Goal: Information Seeking & Learning: Learn about a topic

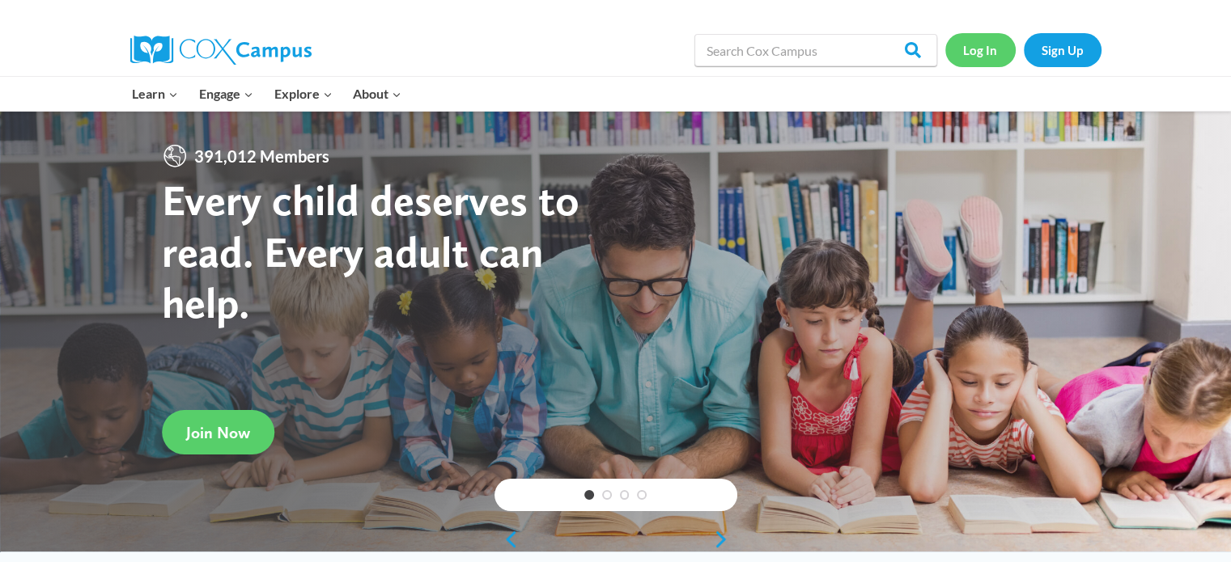
click at [978, 53] on link "Log In" at bounding box center [980, 49] width 70 height 33
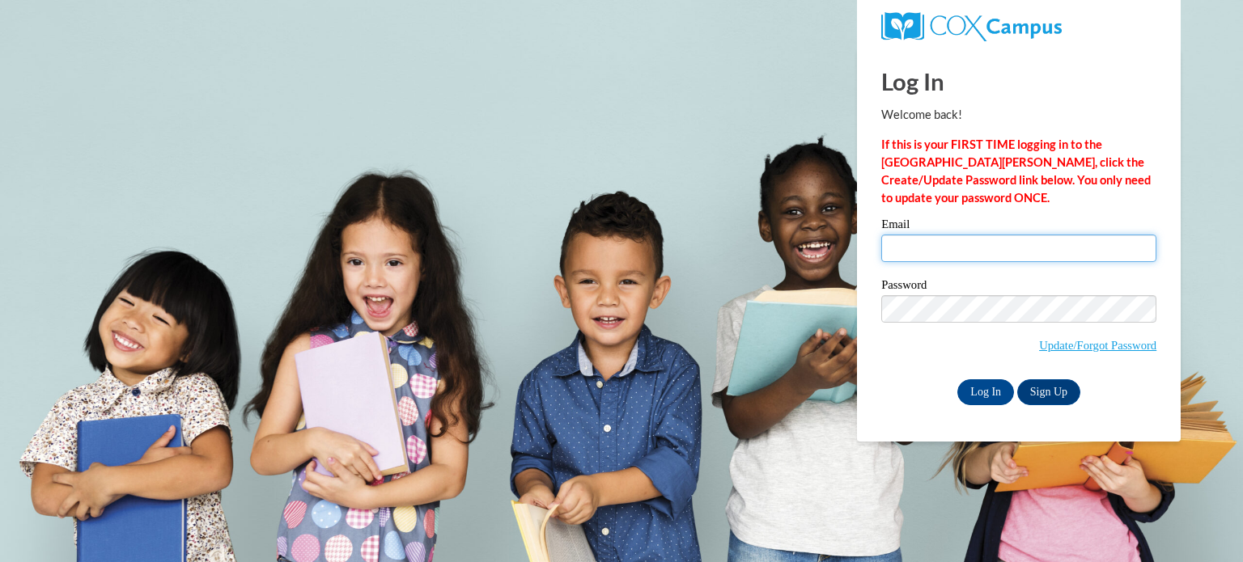
click at [986, 246] on input "Email" at bounding box center [1018, 249] width 275 height 28
type input "ann.mcmann@centerville.k12.oh.us"
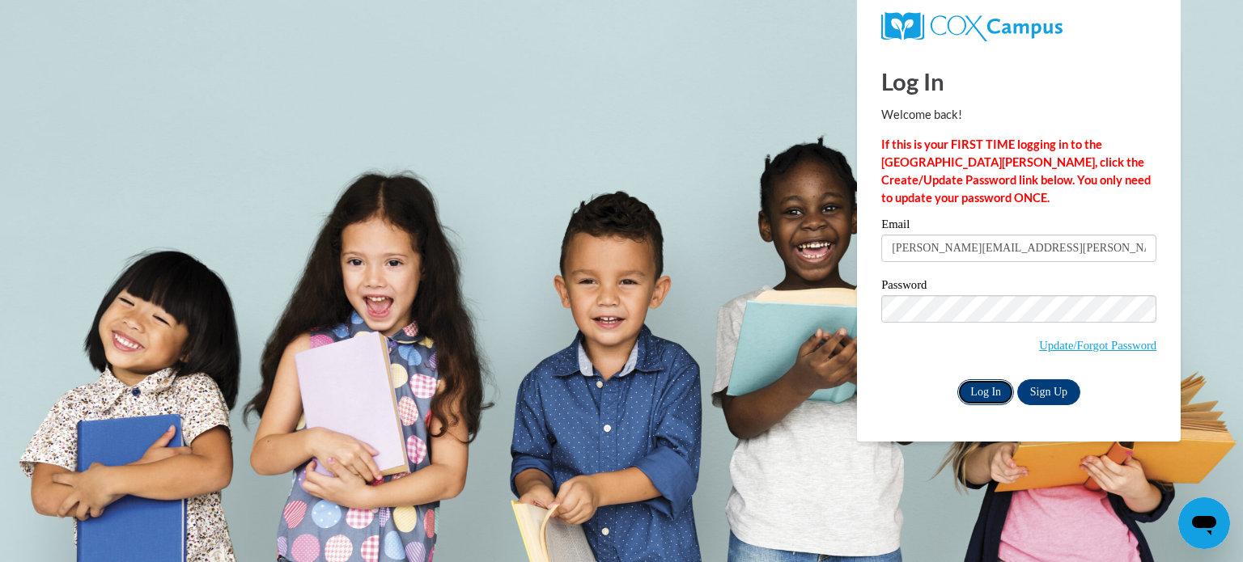
click at [987, 391] on input "Log In" at bounding box center [985, 393] width 57 height 26
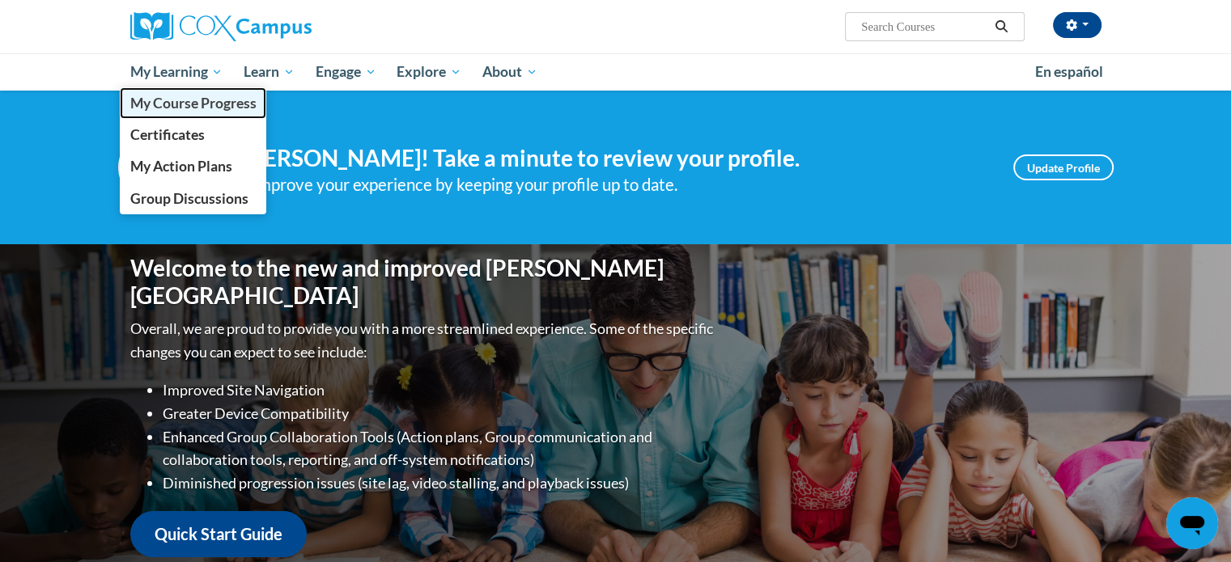
click at [189, 106] on span "My Course Progress" at bounding box center [192, 103] width 126 height 17
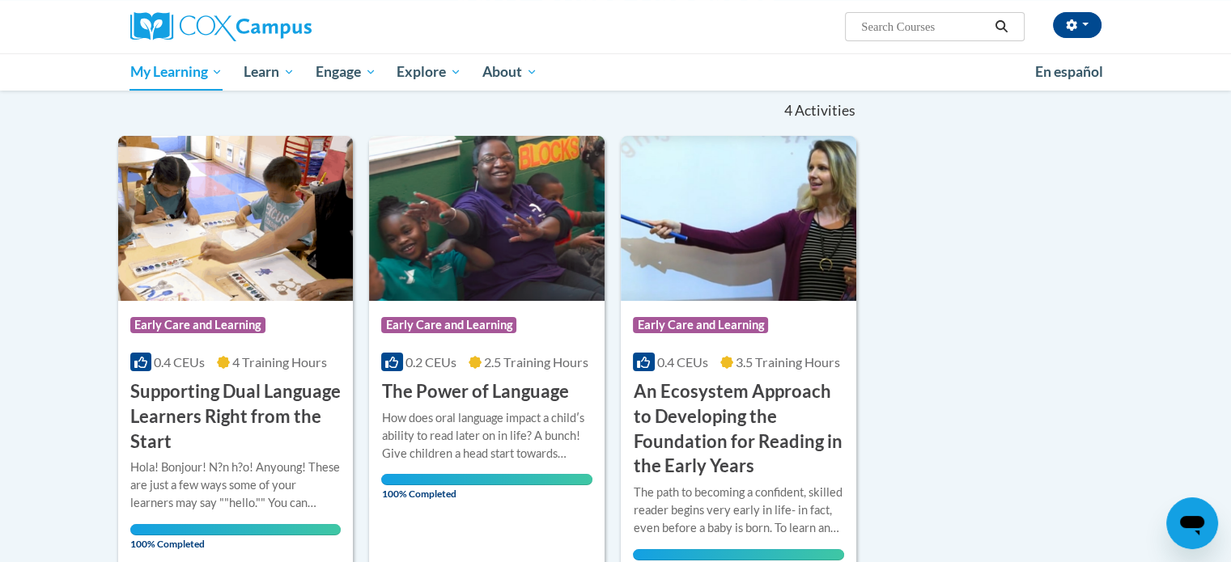
scroll to position [243, 0]
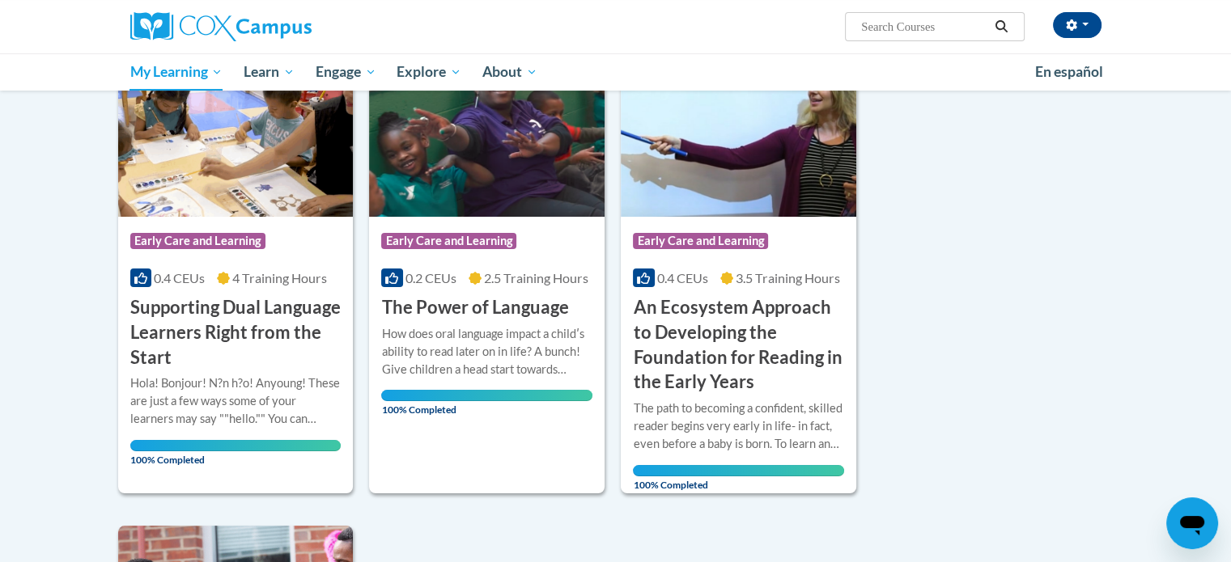
click at [903, 23] on input "Search..." at bounding box center [923, 26] width 129 height 19
click at [938, 28] on input "Search..." at bounding box center [923, 26] width 129 height 19
type input "Early Literacy"
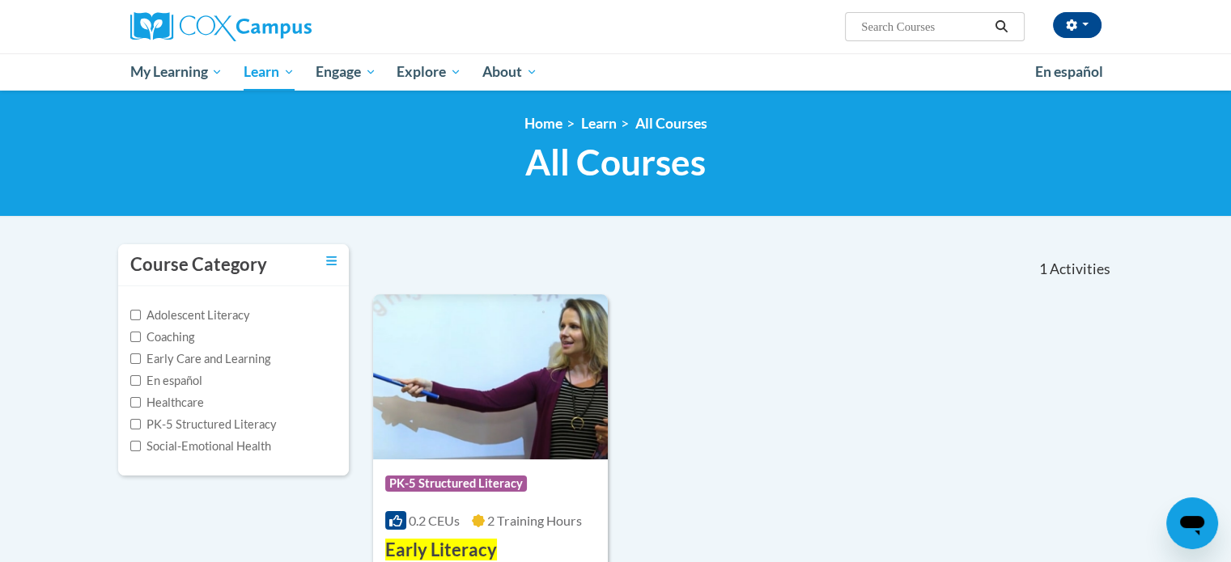
type input "Early Literacy"
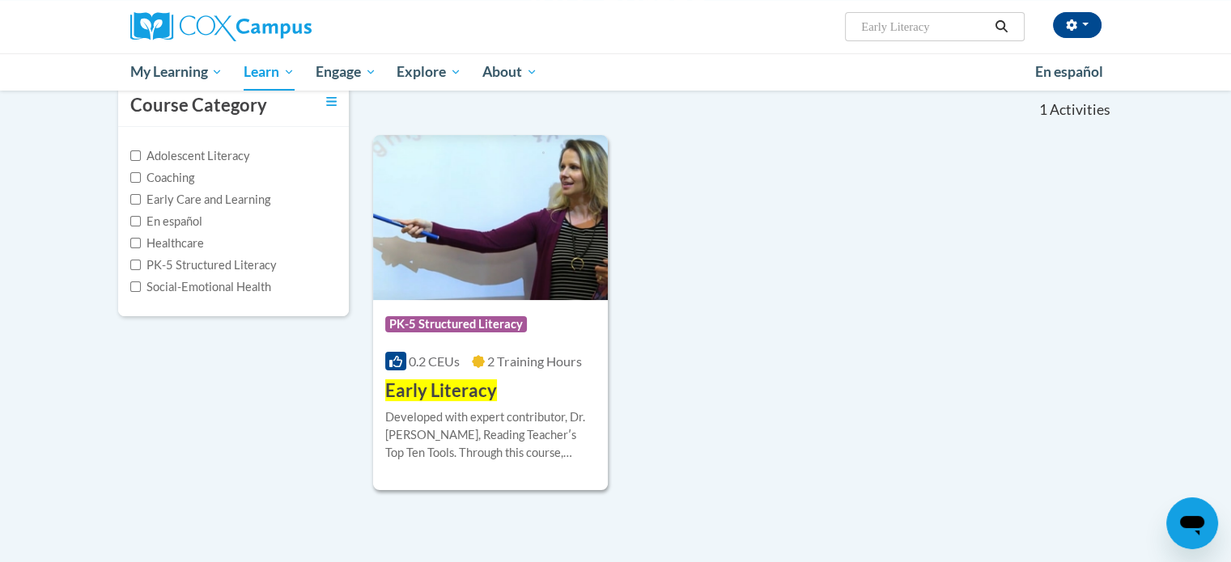
scroll to position [162, 0]
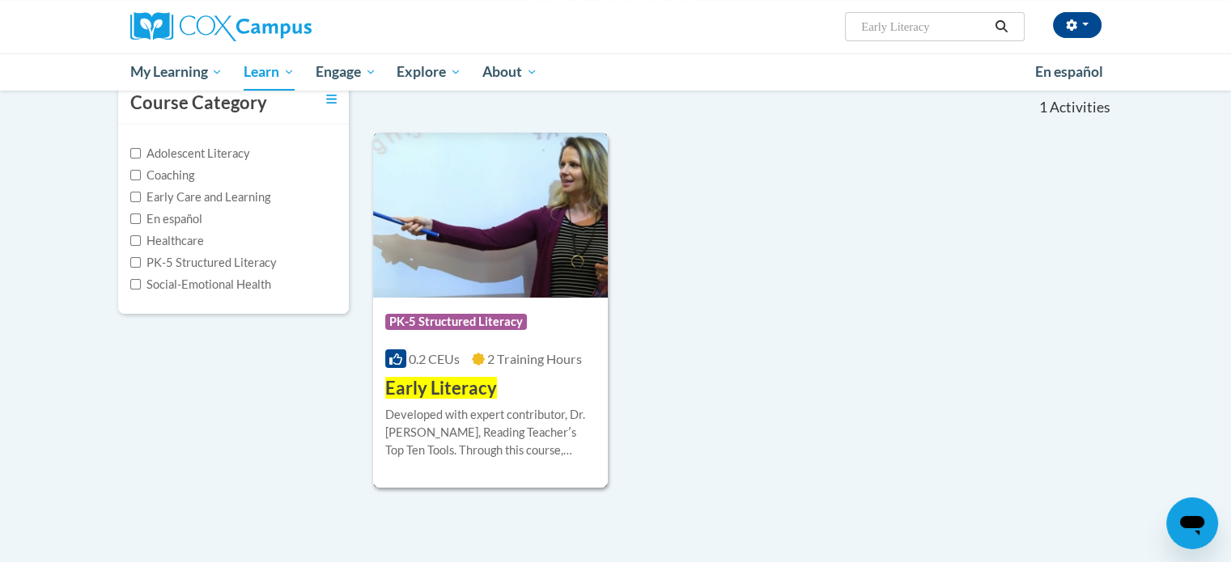
click at [476, 397] on span "Early Literacy" at bounding box center [441, 388] width 112 height 22
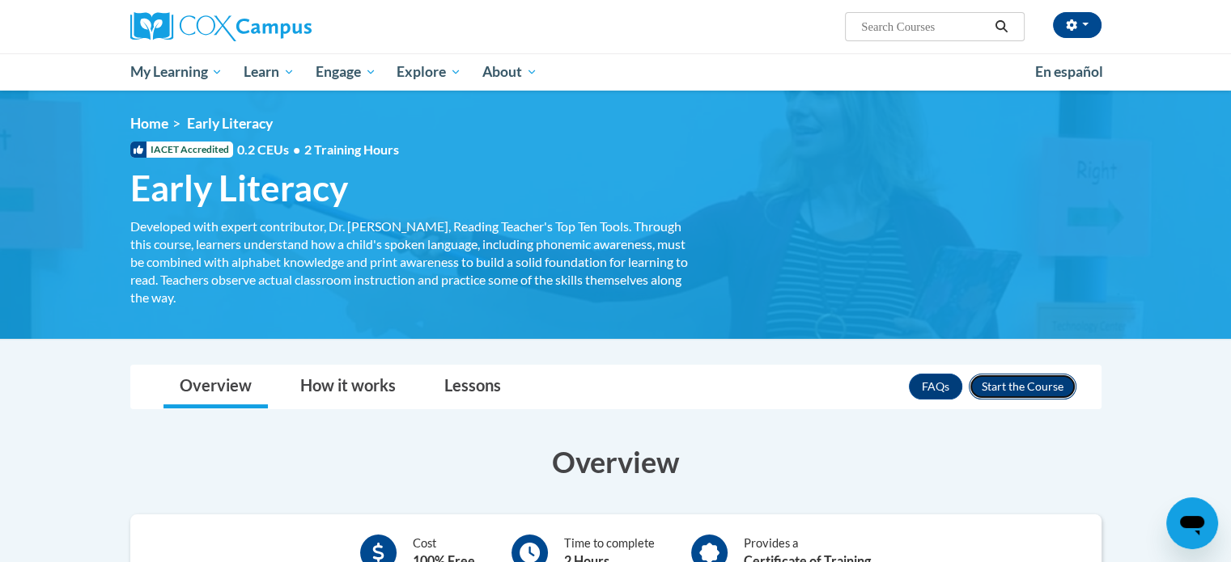
click at [997, 384] on button "Enroll" at bounding box center [1023, 387] width 108 height 26
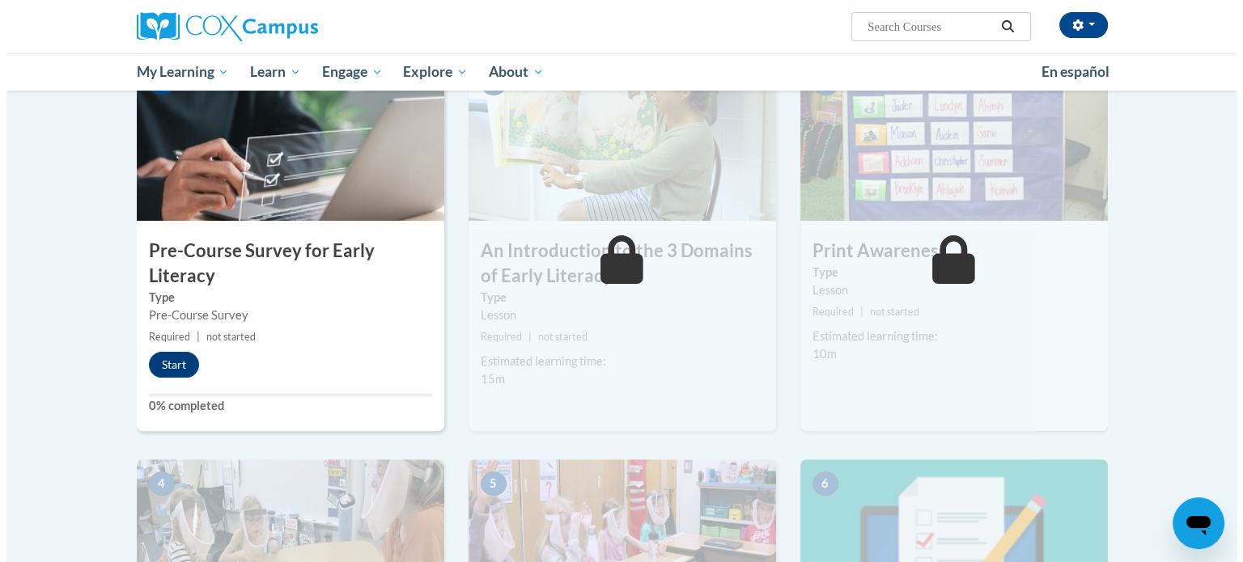
scroll to position [405, 0]
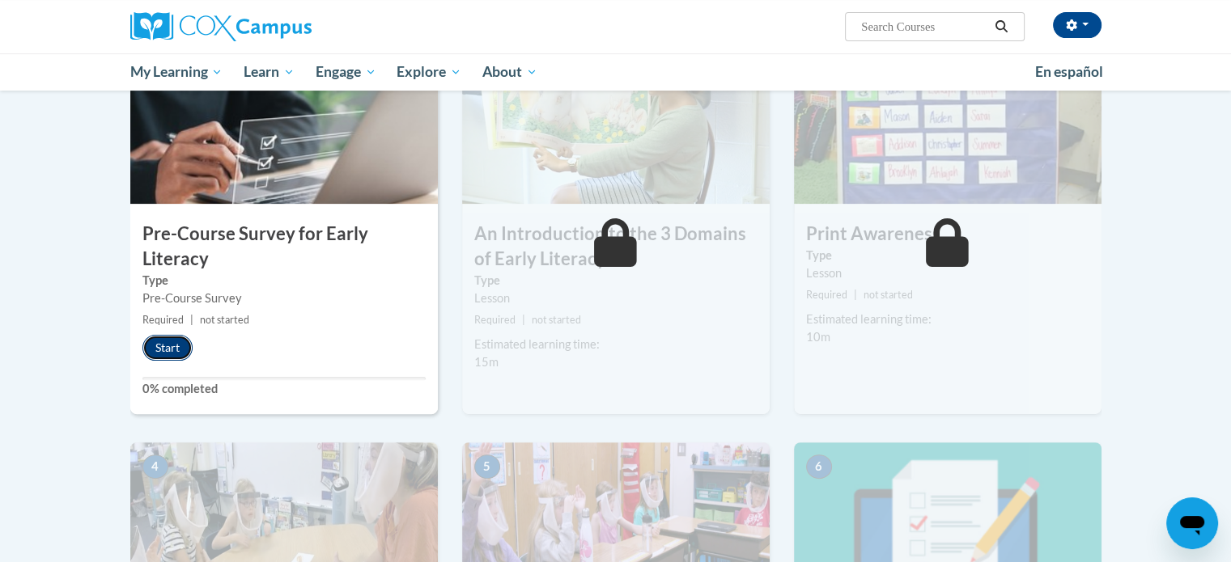
click at [167, 354] on button "Start" at bounding box center [167, 348] width 50 height 26
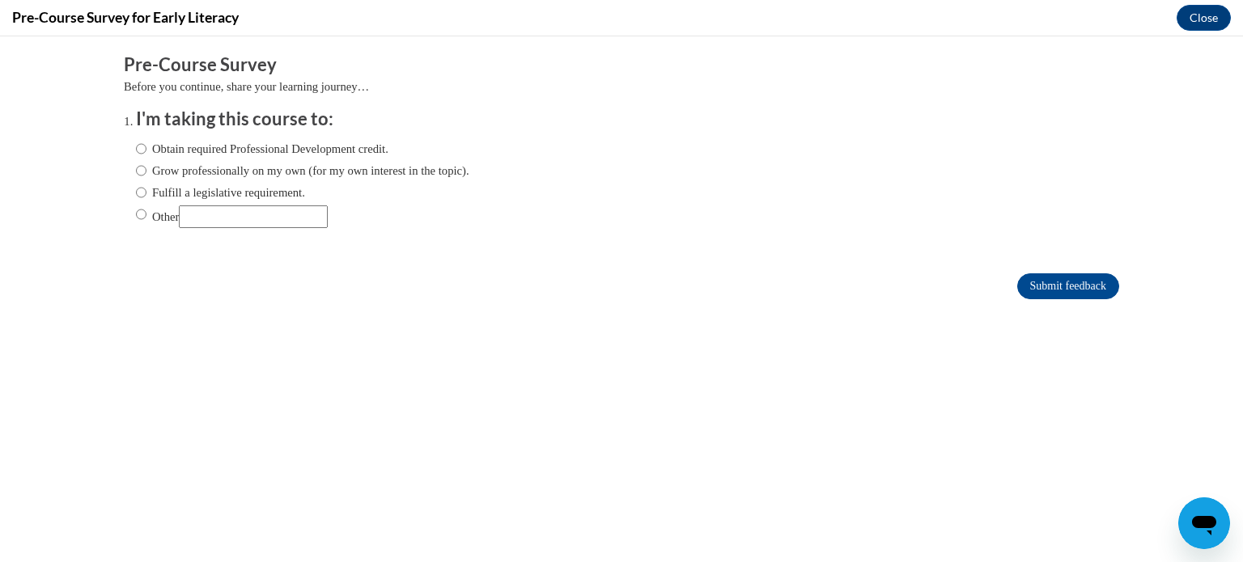
scroll to position [0, 0]
click at [136, 148] on input "Obtain required Professional Development credit." at bounding box center [141, 149] width 11 height 18
radio input "true"
click at [1070, 284] on input "Submit feedback" at bounding box center [1068, 287] width 102 height 26
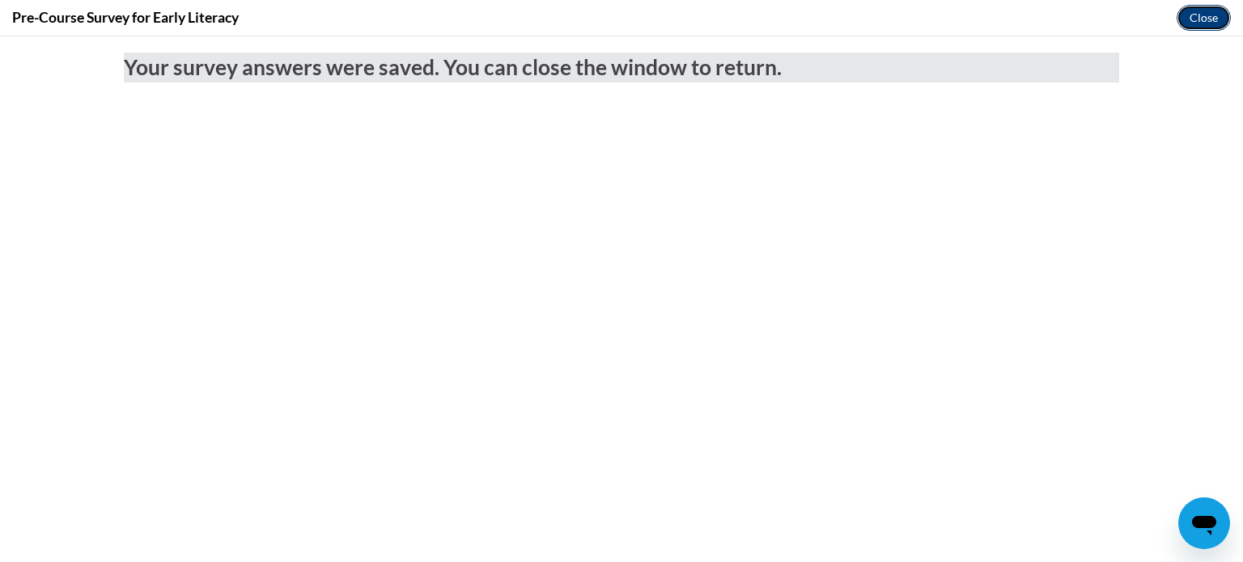
click at [1193, 18] on button "Close" at bounding box center [1204, 18] width 54 height 26
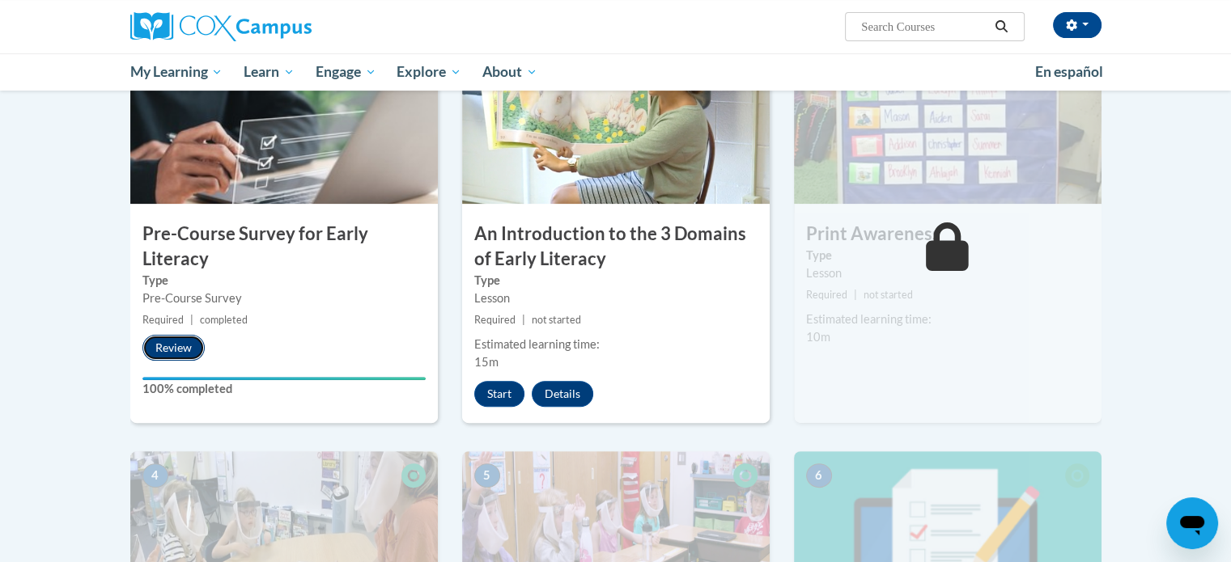
click at [172, 346] on button "Review" at bounding box center [173, 348] width 62 height 26
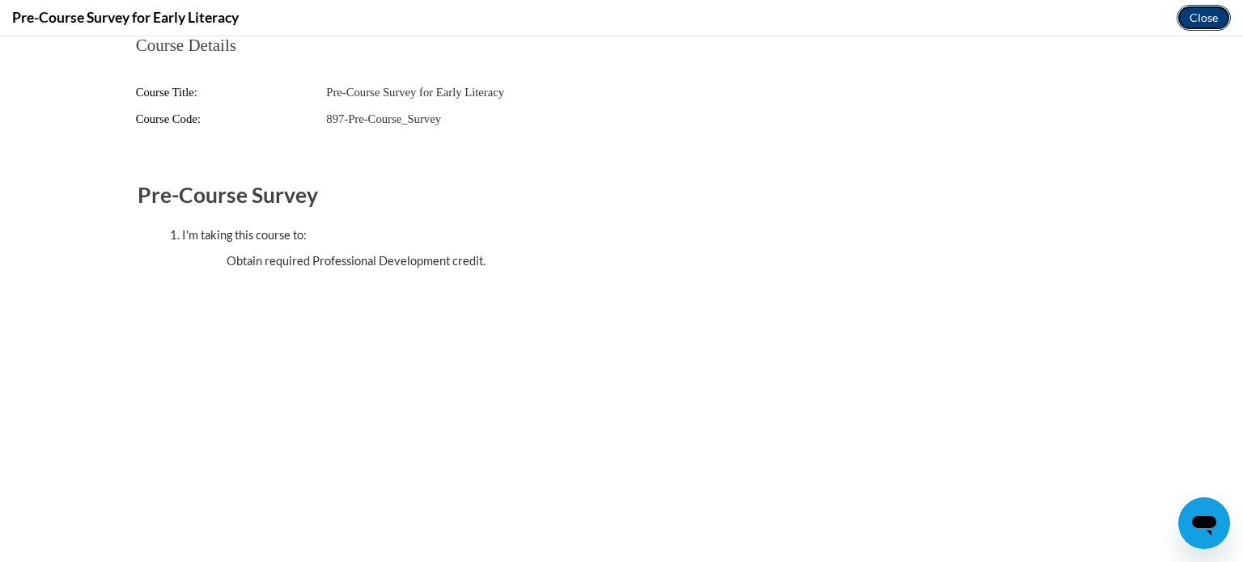
drag, startPoint x: 1190, startPoint y: 21, endPoint x: 1133, endPoint y: 95, distance: 92.9
click at [1190, 21] on button "Close" at bounding box center [1204, 18] width 54 height 26
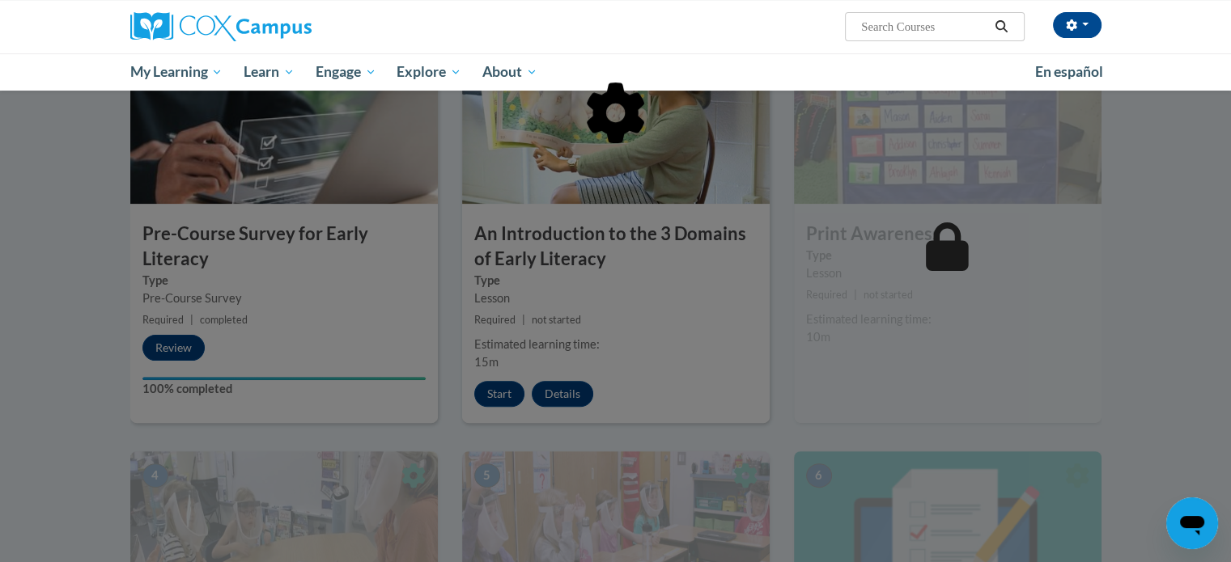
click at [484, 404] on div at bounding box center [615, 281] width 1231 height 562
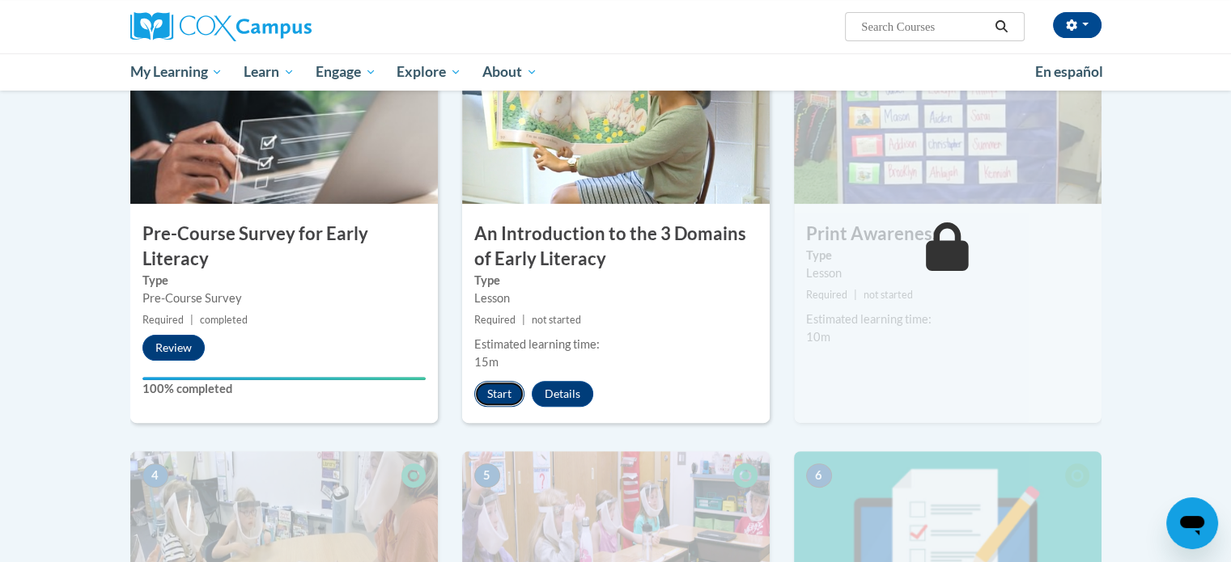
click at [505, 396] on button "Start" at bounding box center [499, 394] width 50 height 26
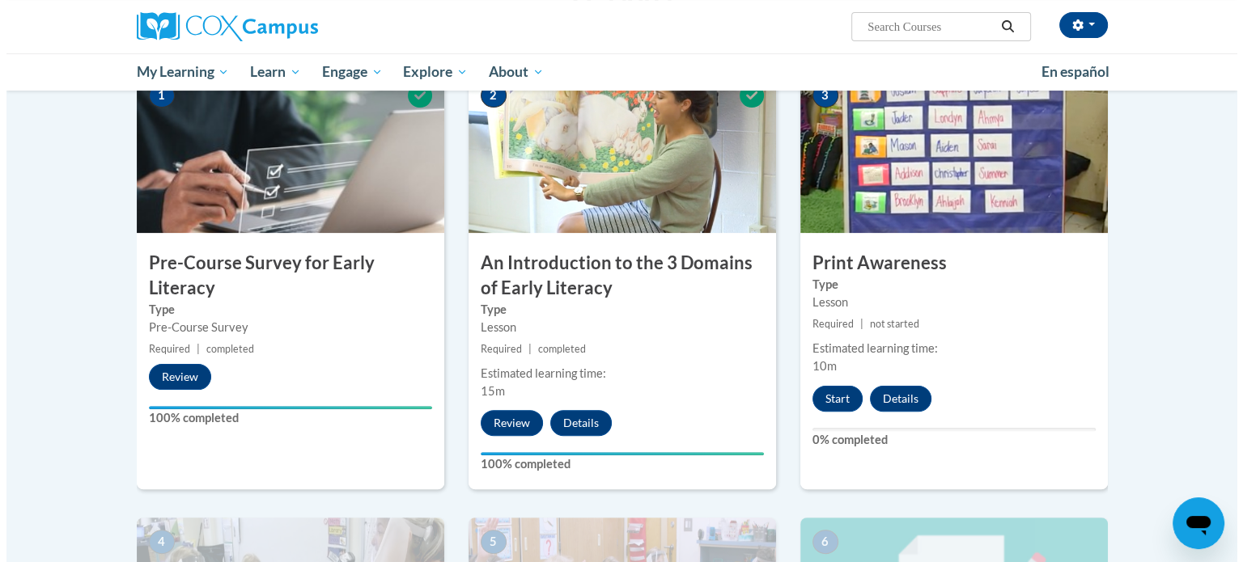
scroll to position [405, 0]
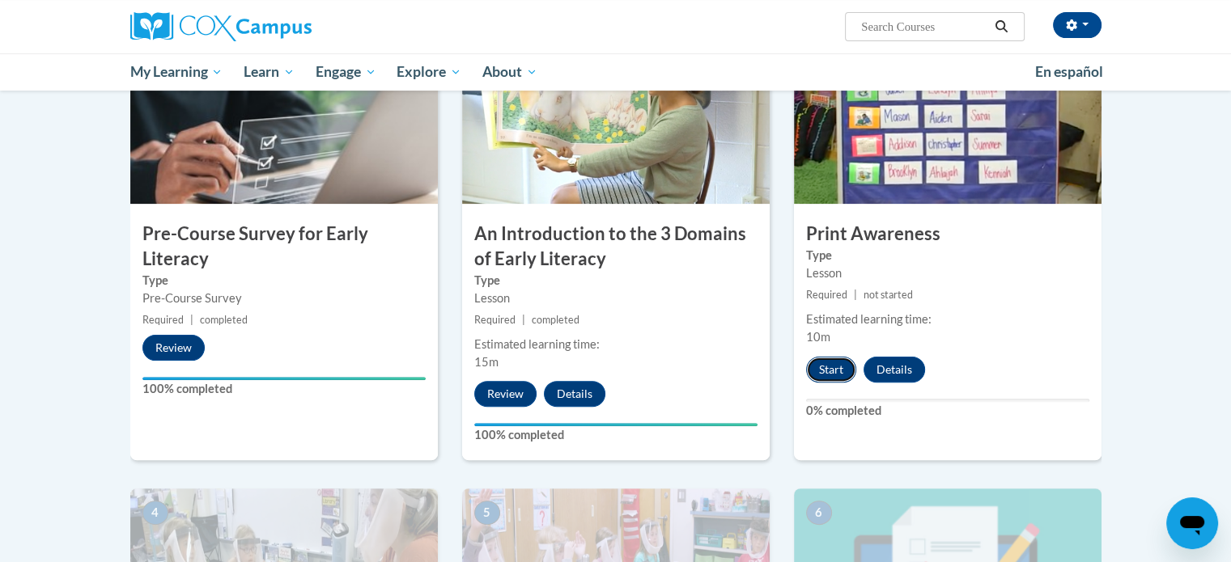
click at [836, 373] on button "Start" at bounding box center [831, 370] width 50 height 26
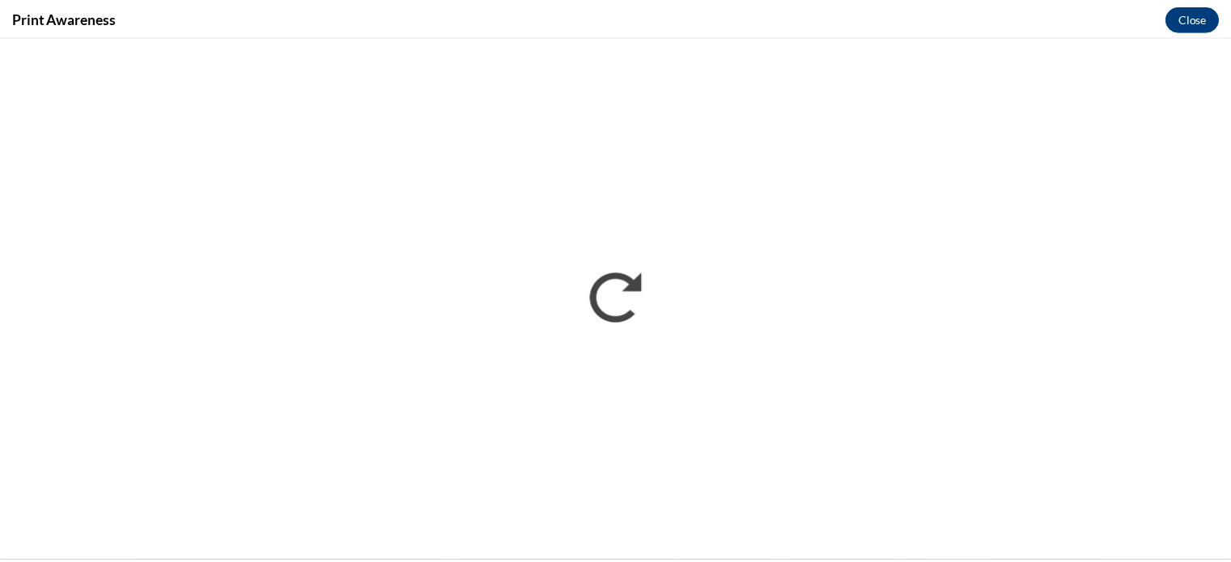
scroll to position [0, 0]
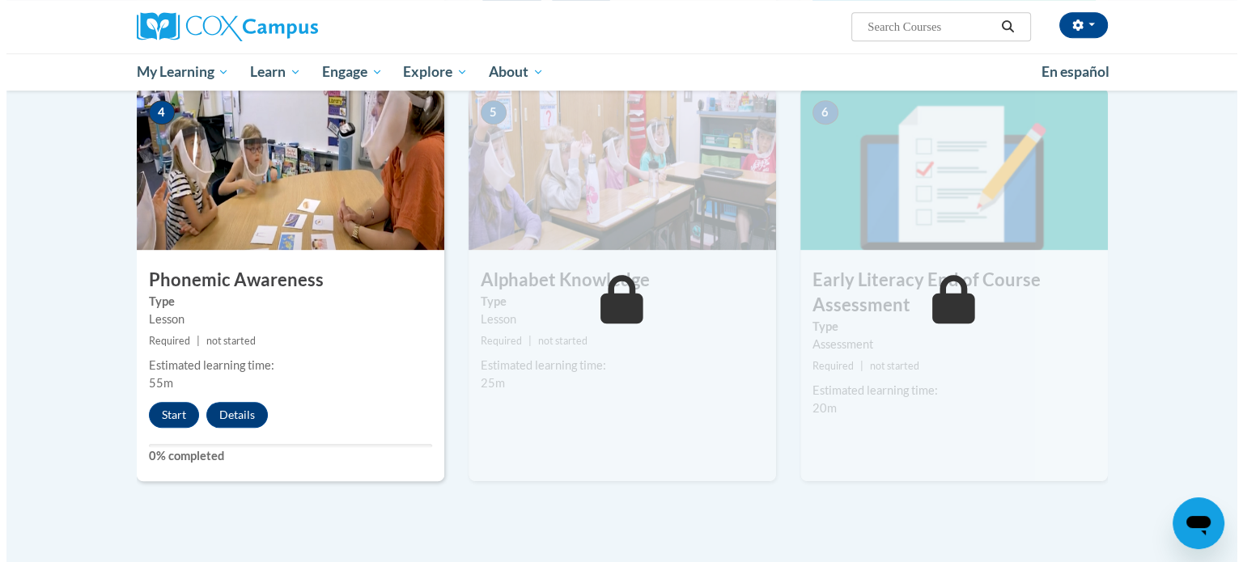
scroll to position [809, 0]
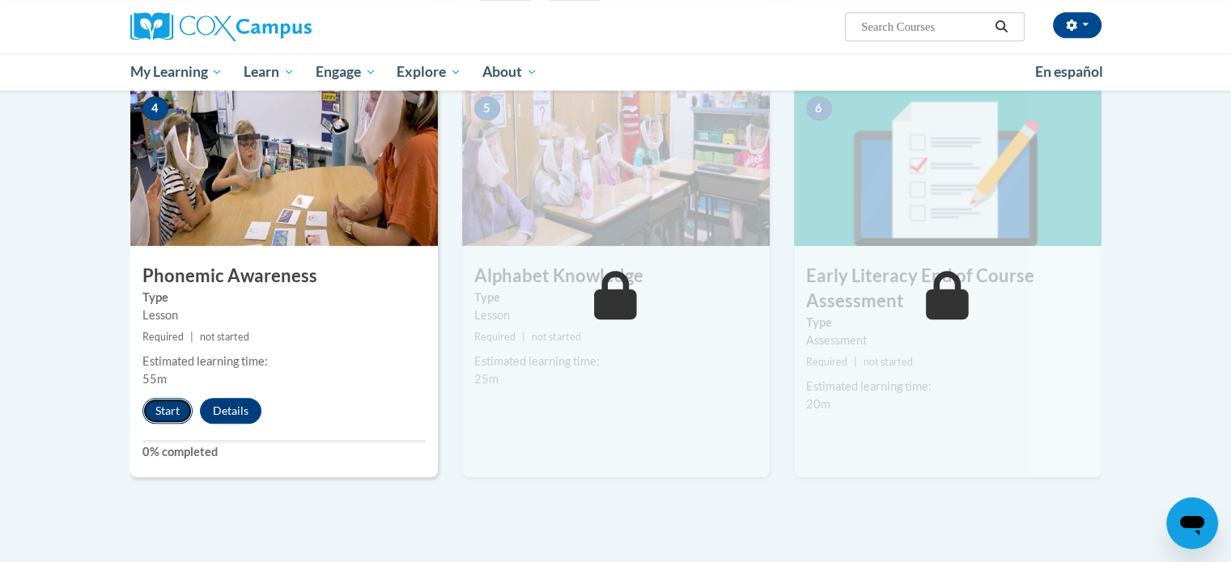
click at [162, 410] on button "Start" at bounding box center [167, 411] width 50 height 26
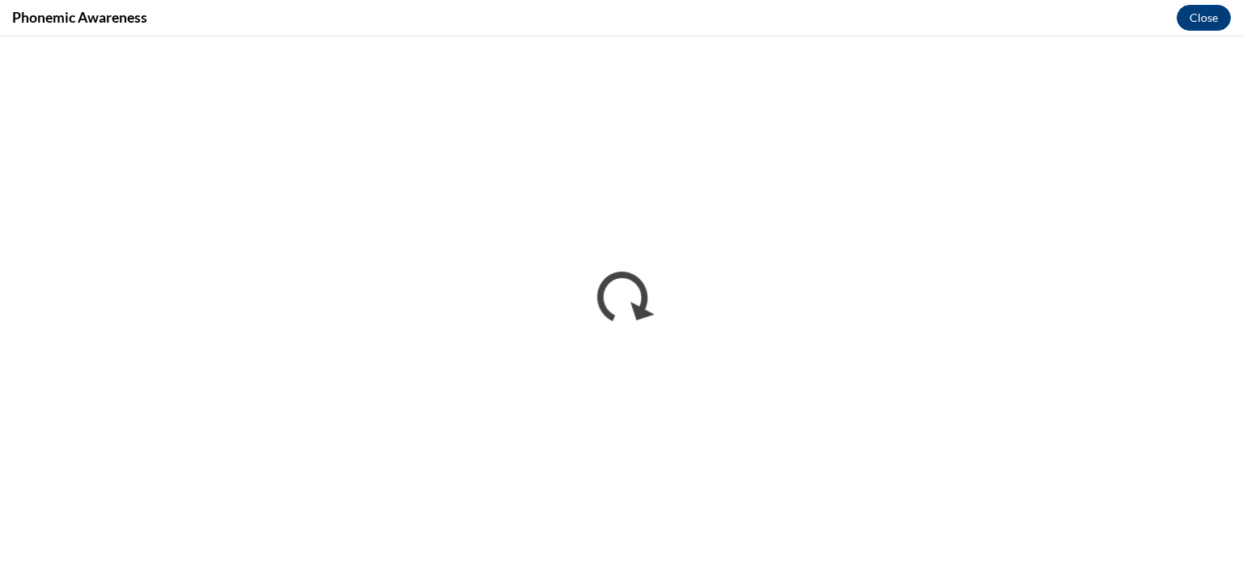
scroll to position [0, 0]
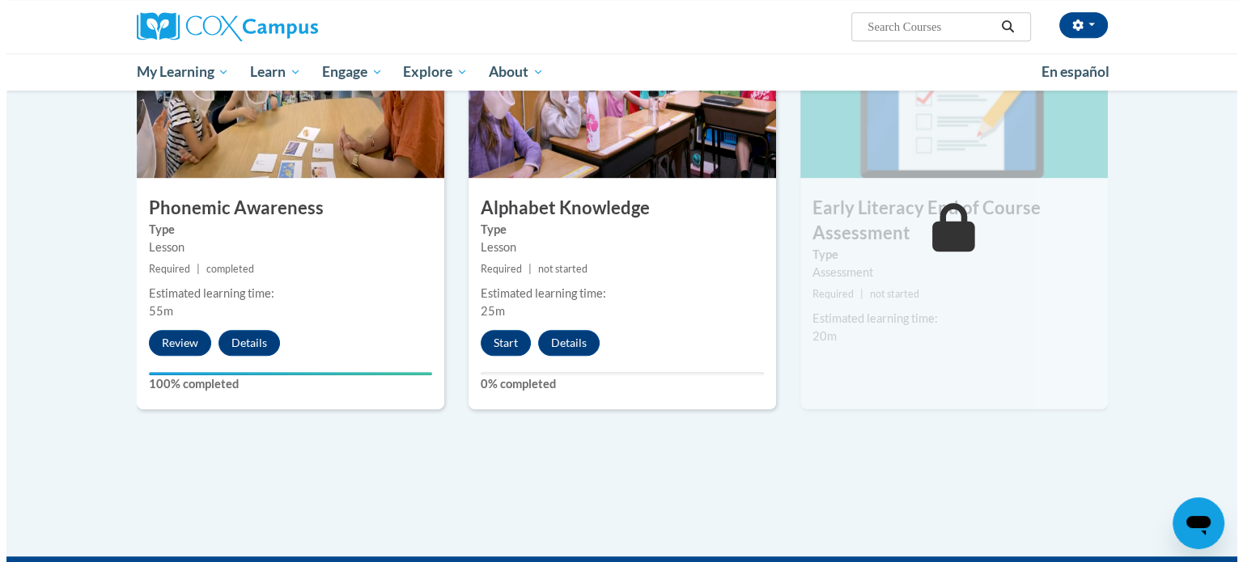
scroll to position [890, 0]
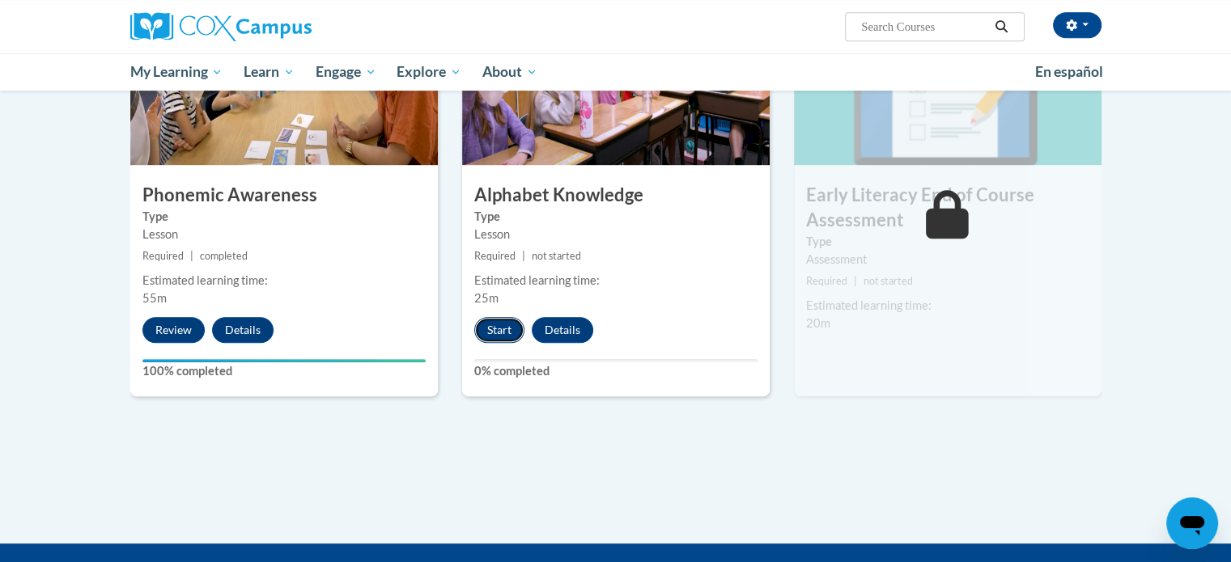
click at [492, 328] on button "Start" at bounding box center [499, 330] width 50 height 26
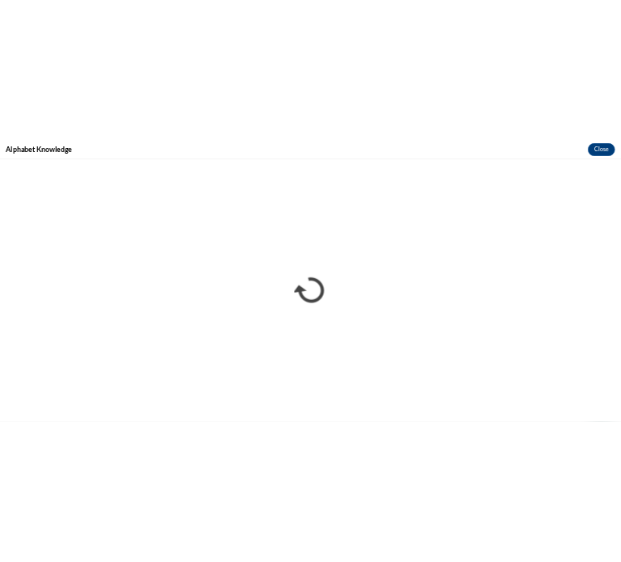
scroll to position [0, 0]
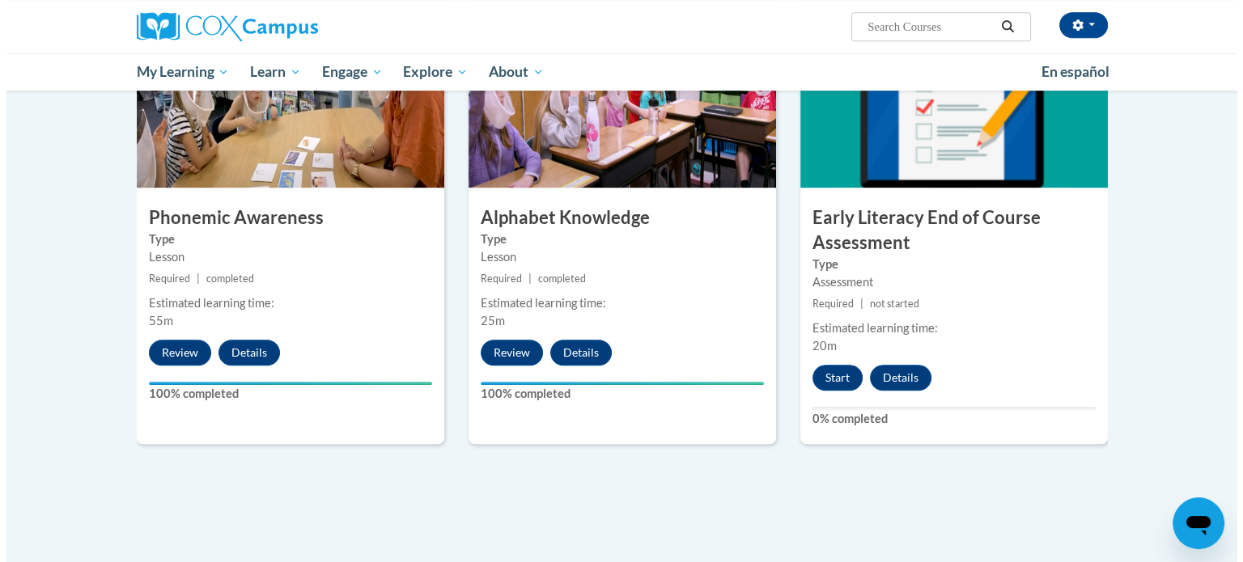
scroll to position [946, 0]
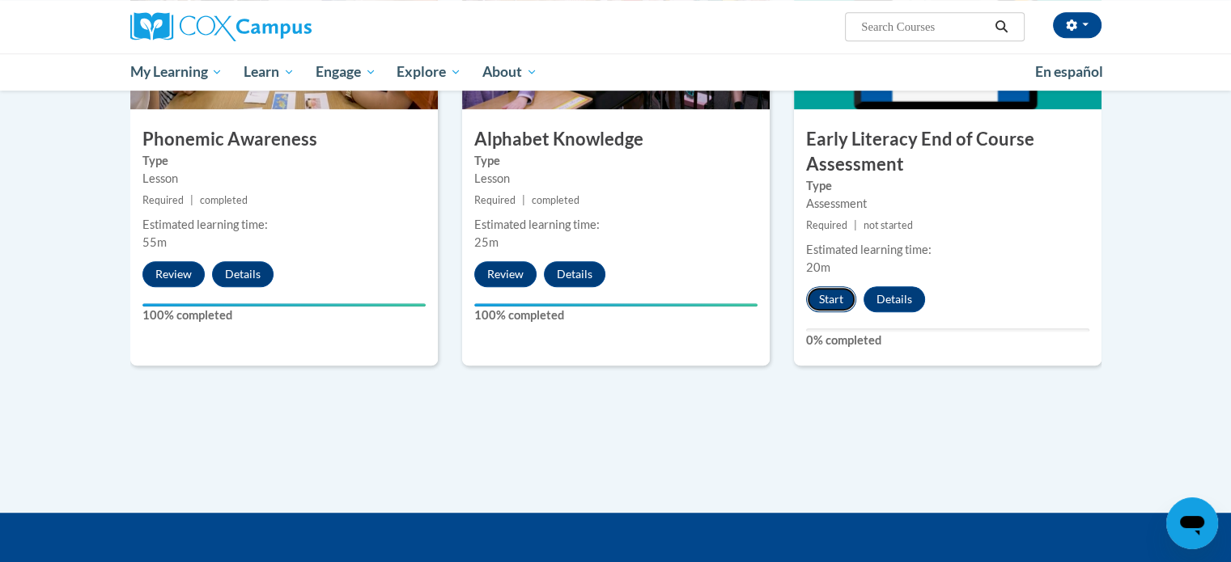
click at [825, 301] on button "Start" at bounding box center [831, 299] width 50 height 26
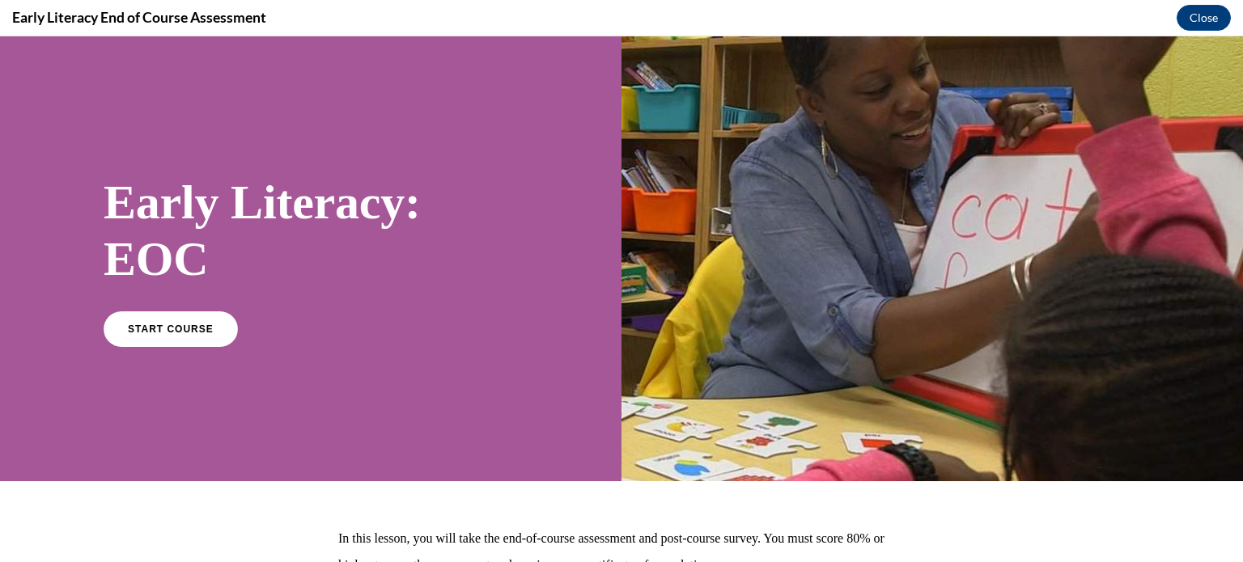
scroll to position [0, 0]
click at [182, 323] on span "START COURSE" at bounding box center [170, 329] width 90 height 12
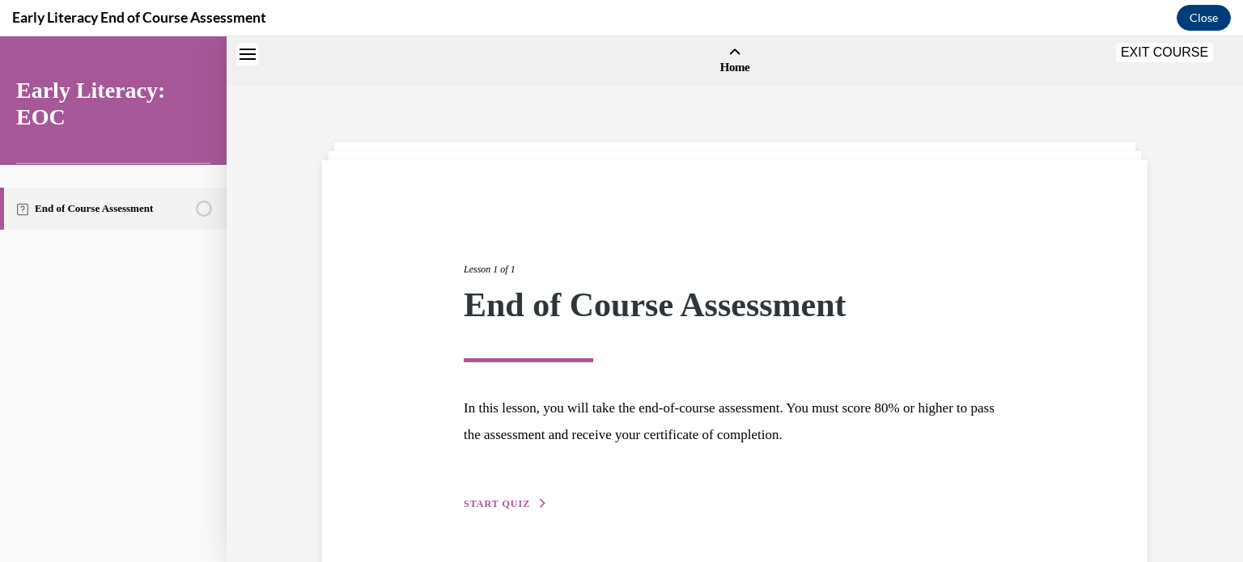
scroll to position [50, 0]
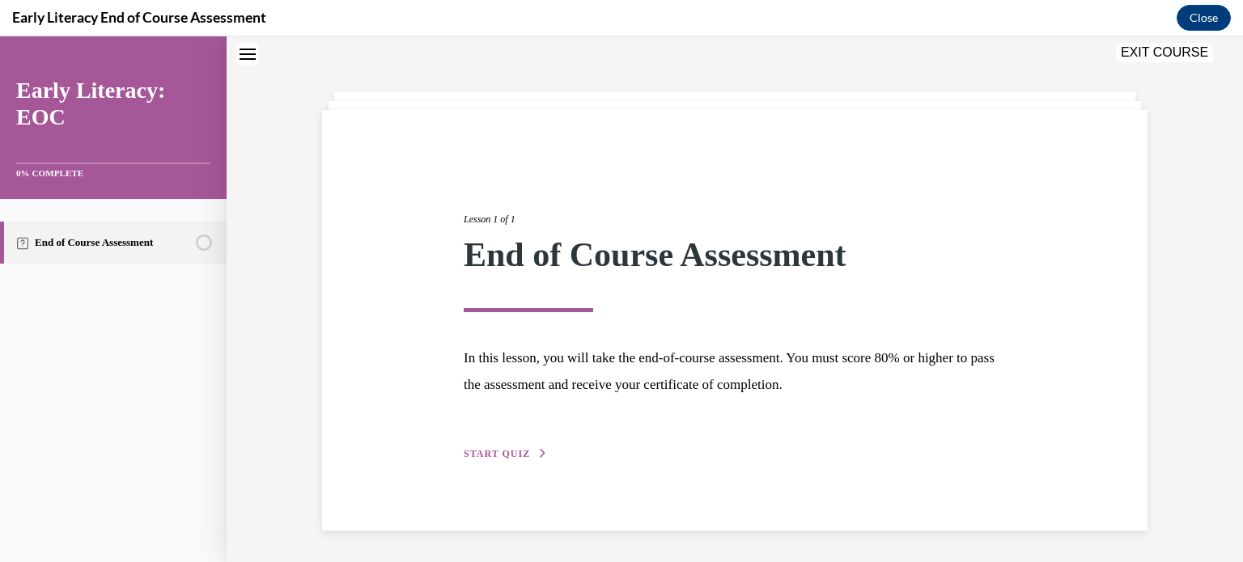
click at [474, 448] on span "START QUIZ" at bounding box center [497, 453] width 66 height 11
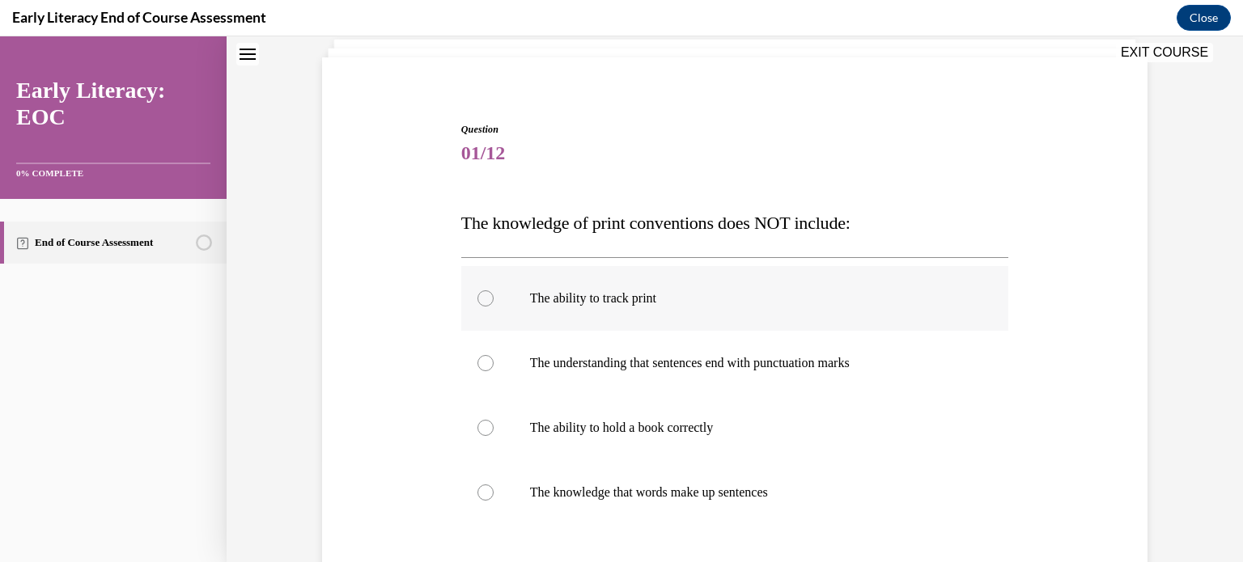
scroll to position [131, 0]
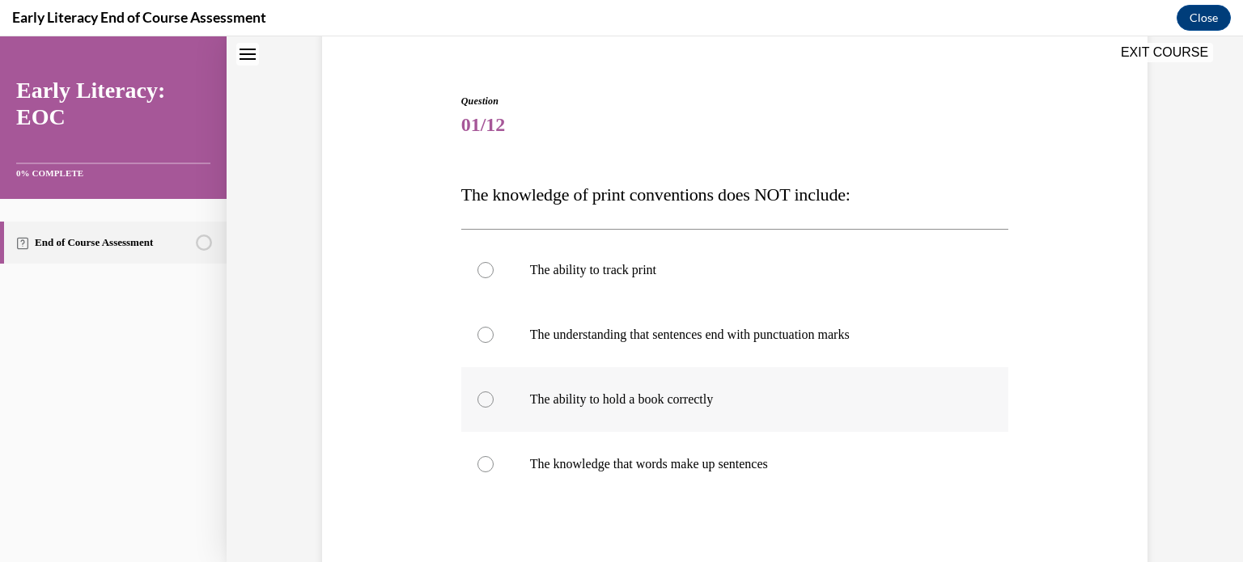
click at [477, 397] on div at bounding box center [485, 400] width 16 height 16
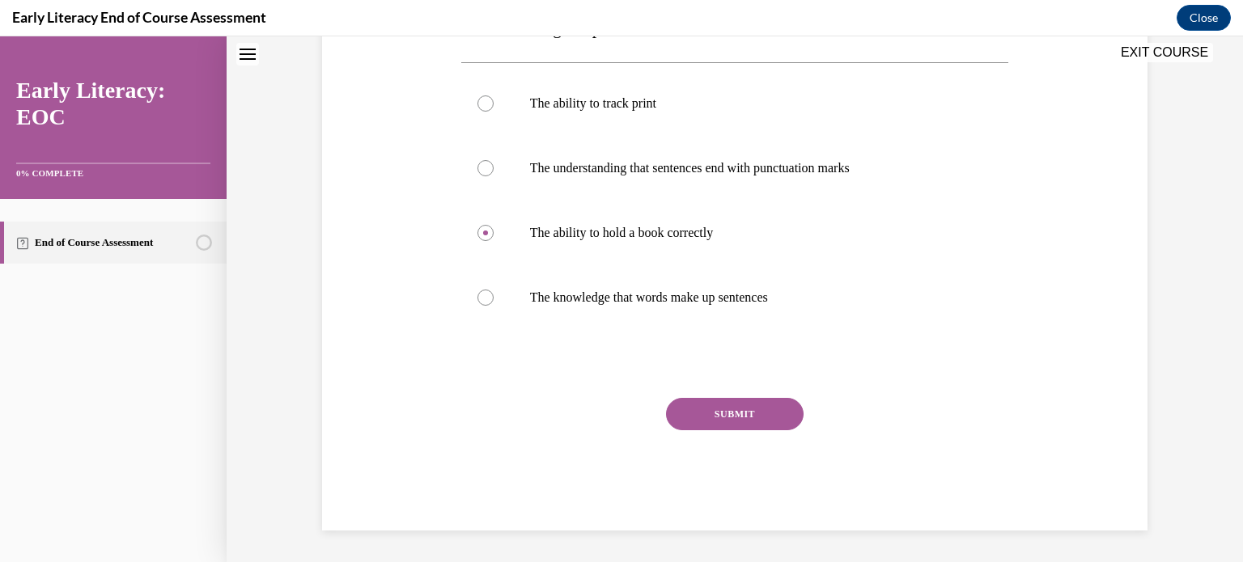
click at [727, 412] on button "SUBMIT" at bounding box center [735, 414] width 138 height 32
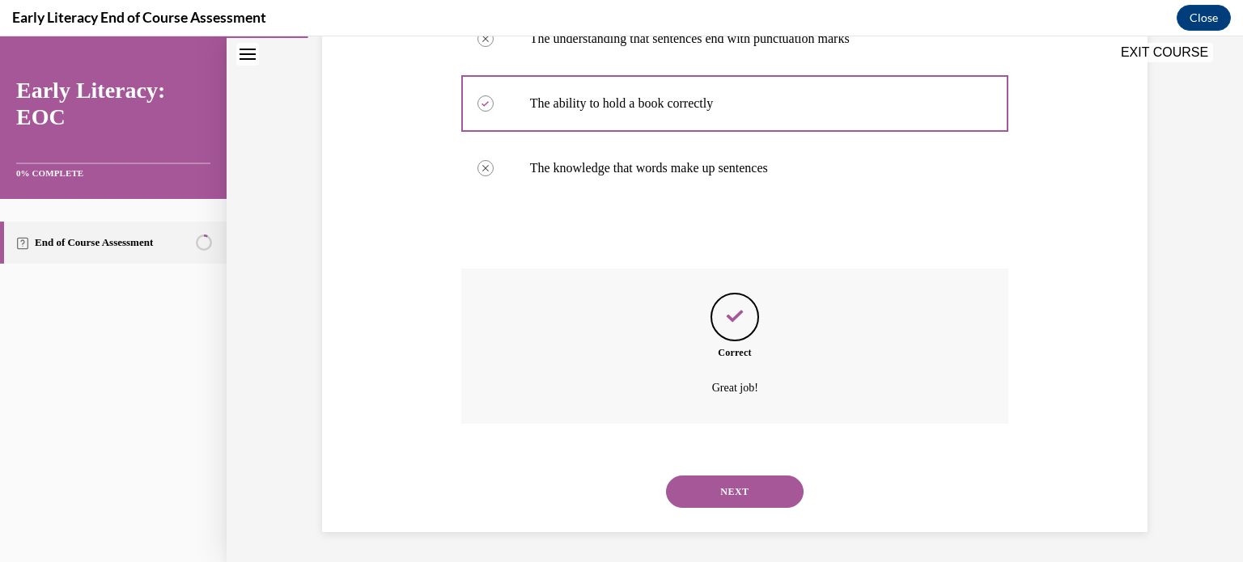
scroll to position [429, 0]
click at [728, 490] on button "NEXT" at bounding box center [735, 490] width 138 height 32
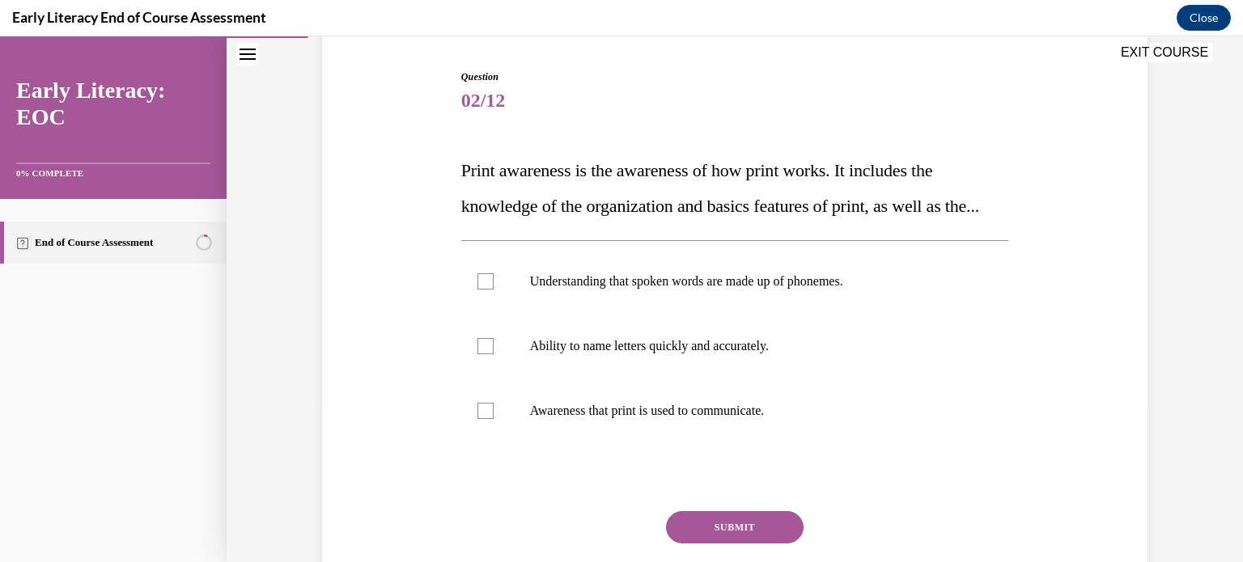
scroll to position [162, 0]
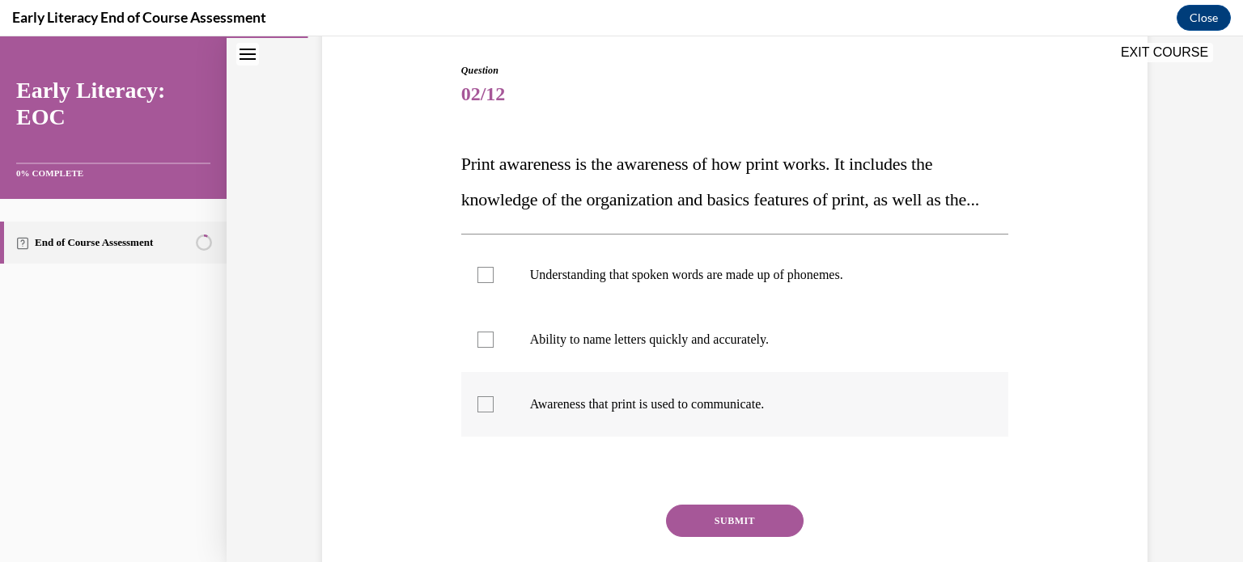
click at [481, 413] on div at bounding box center [485, 405] width 16 height 16
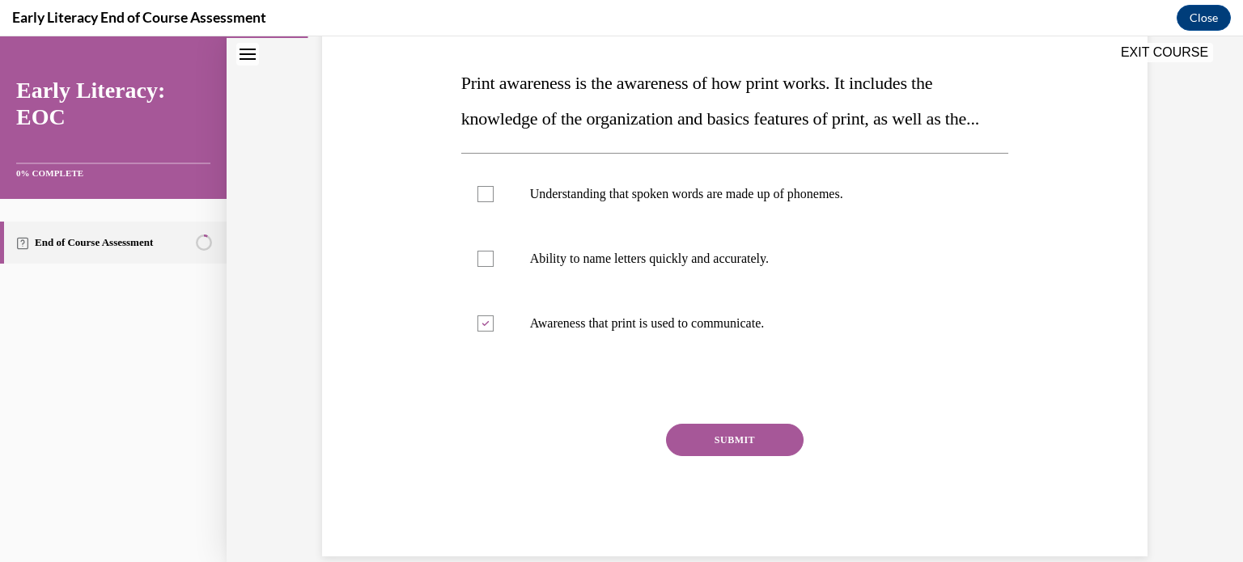
click at [738, 456] on button "SUBMIT" at bounding box center [735, 440] width 138 height 32
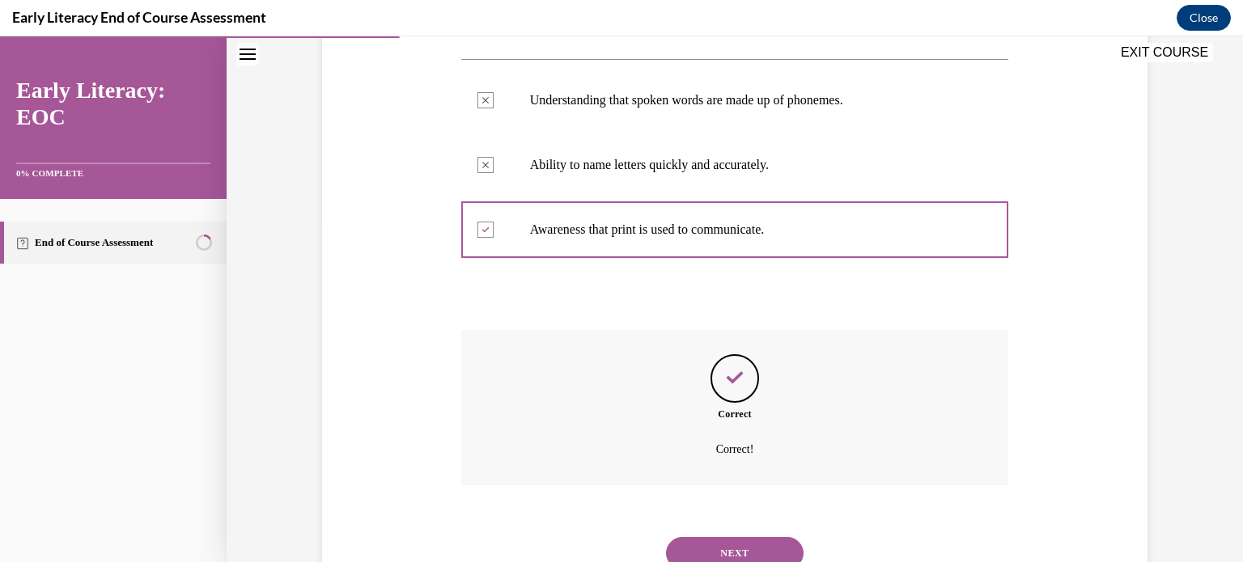
scroll to position [435, 0]
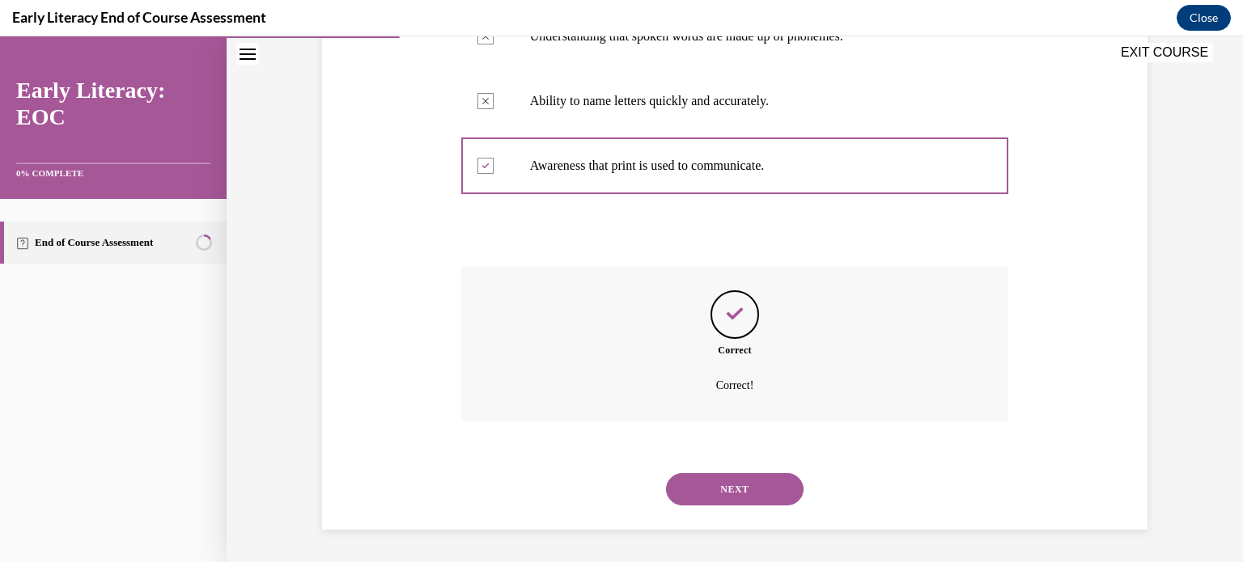
click at [729, 491] on button "NEXT" at bounding box center [735, 489] width 138 height 32
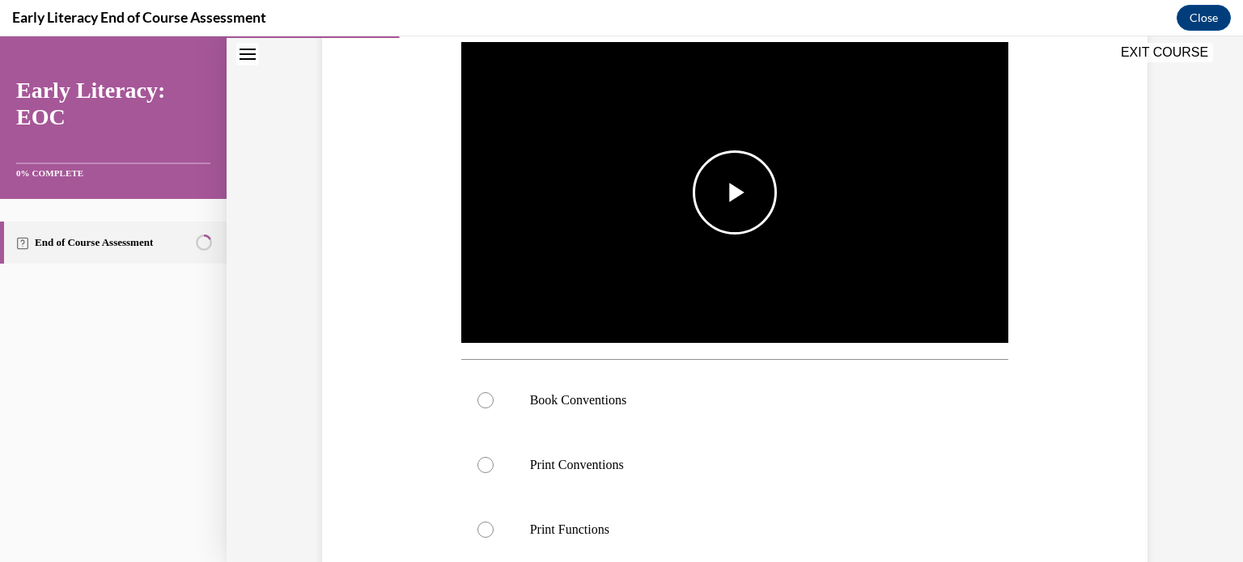
scroll to position [324, 0]
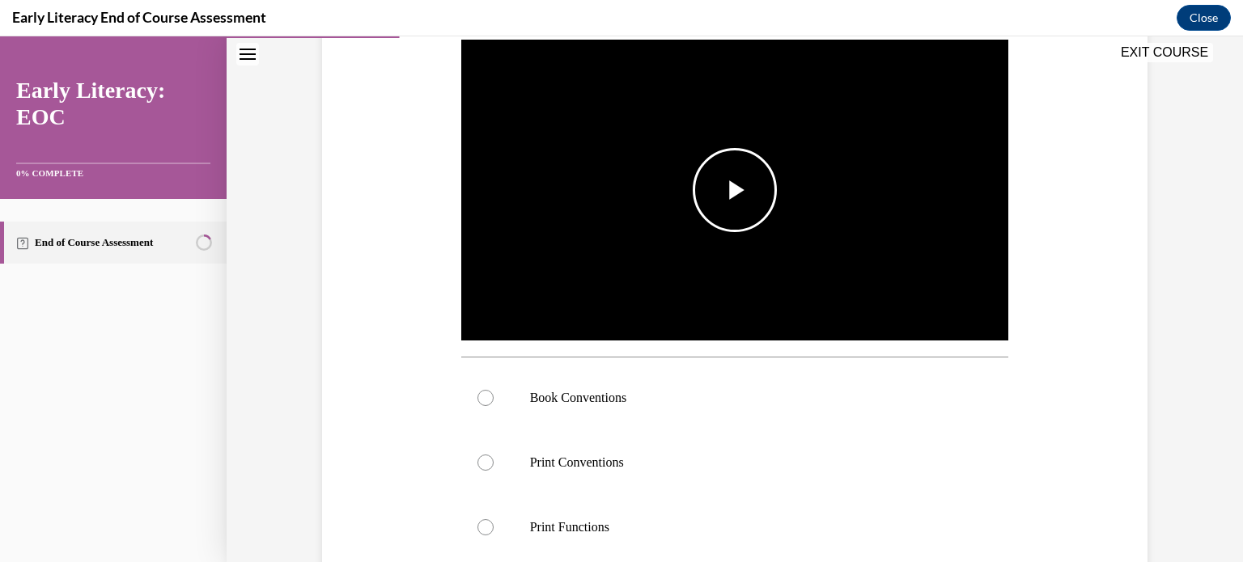
click at [735, 190] on span "Video player" at bounding box center [735, 190] width 0 height 0
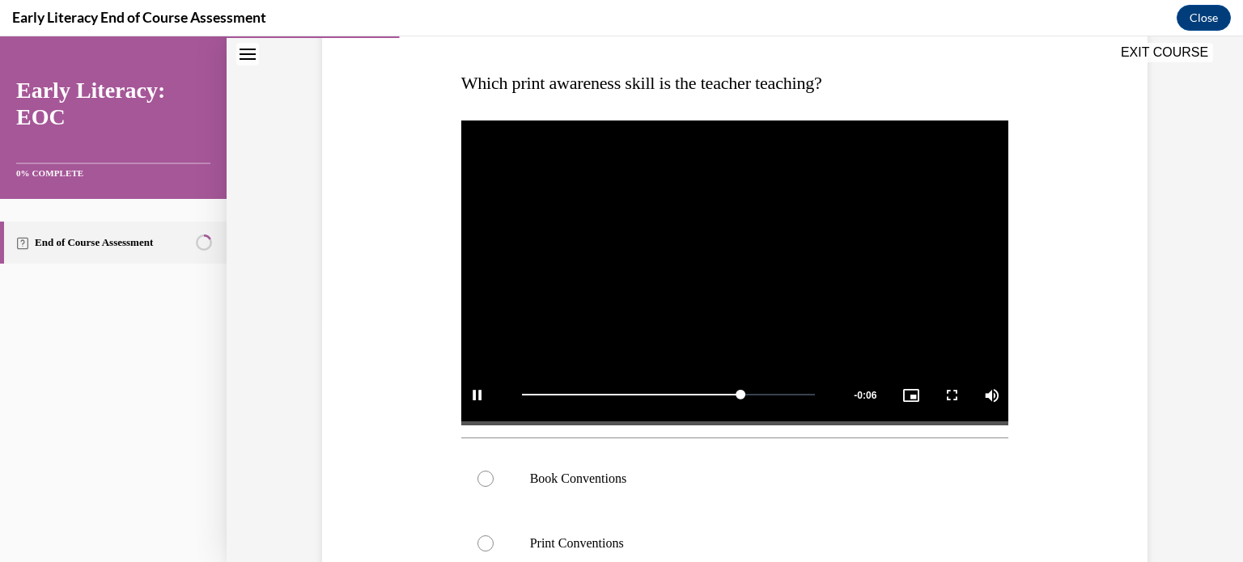
scroll to position [405, 0]
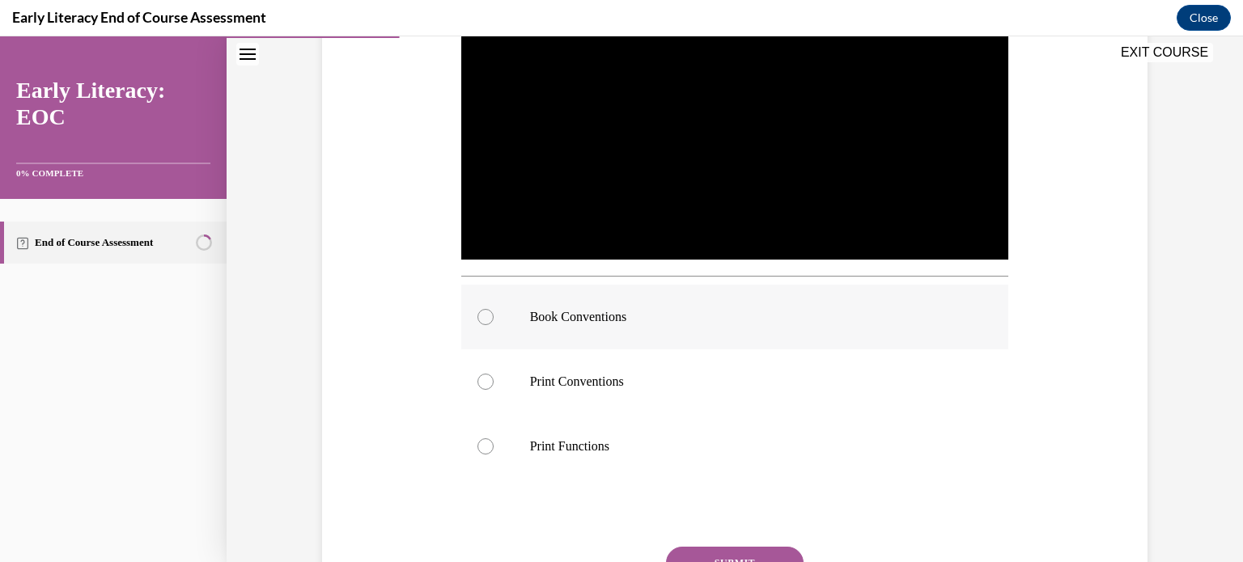
click at [477, 317] on div at bounding box center [485, 317] width 16 height 16
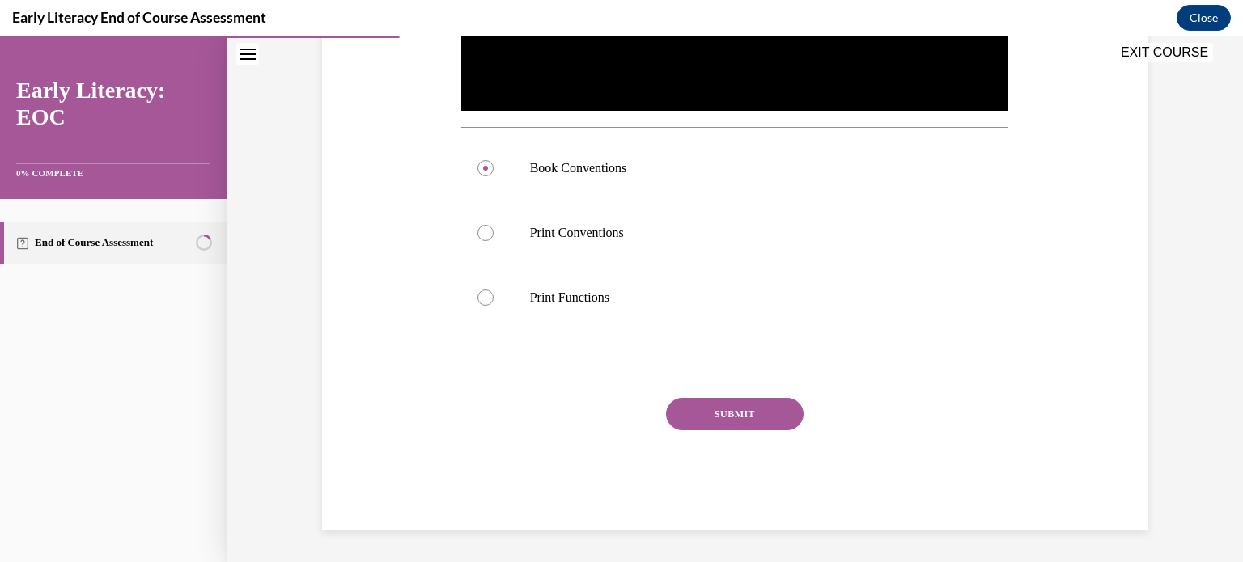
click at [719, 404] on button "SUBMIT" at bounding box center [735, 414] width 138 height 32
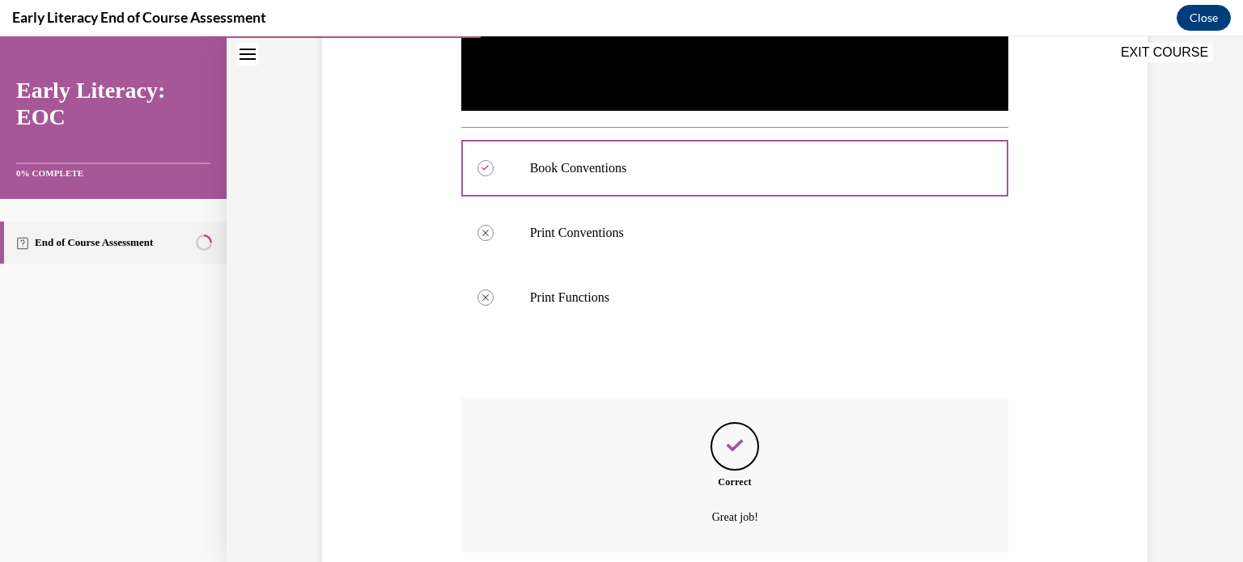
scroll to position [684, 0]
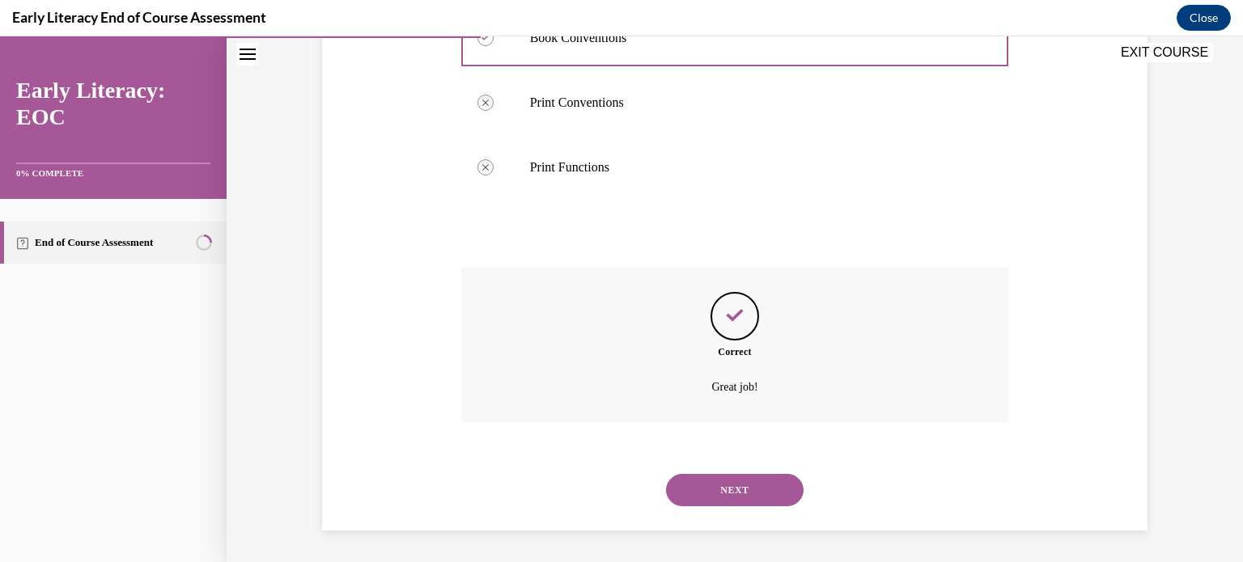
click at [744, 488] on button "NEXT" at bounding box center [735, 490] width 138 height 32
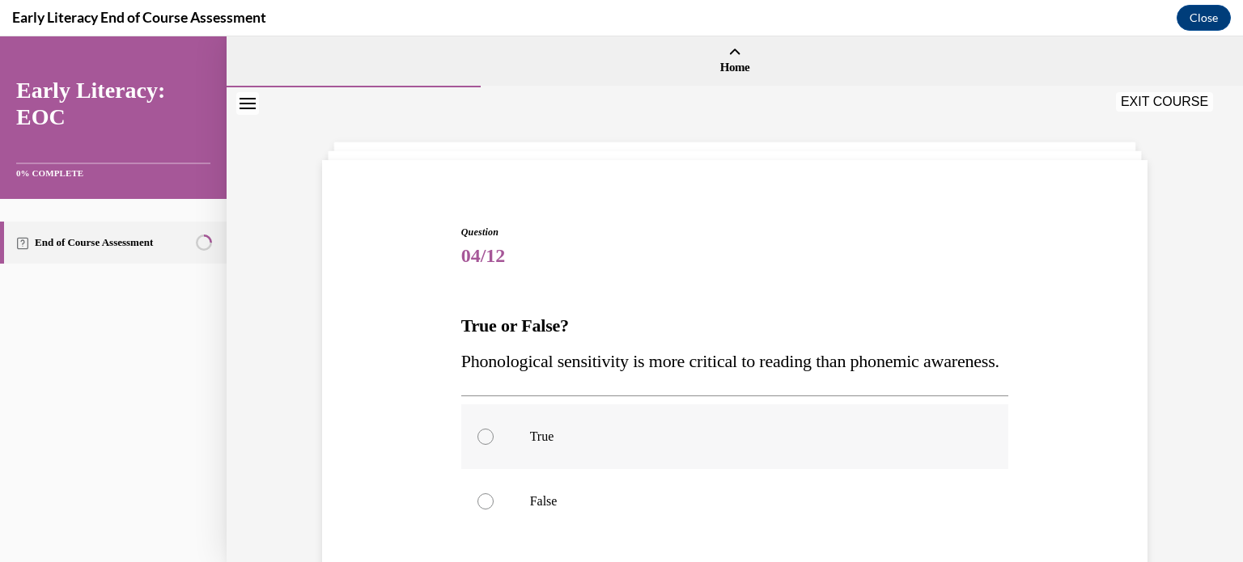
scroll to position [81, 0]
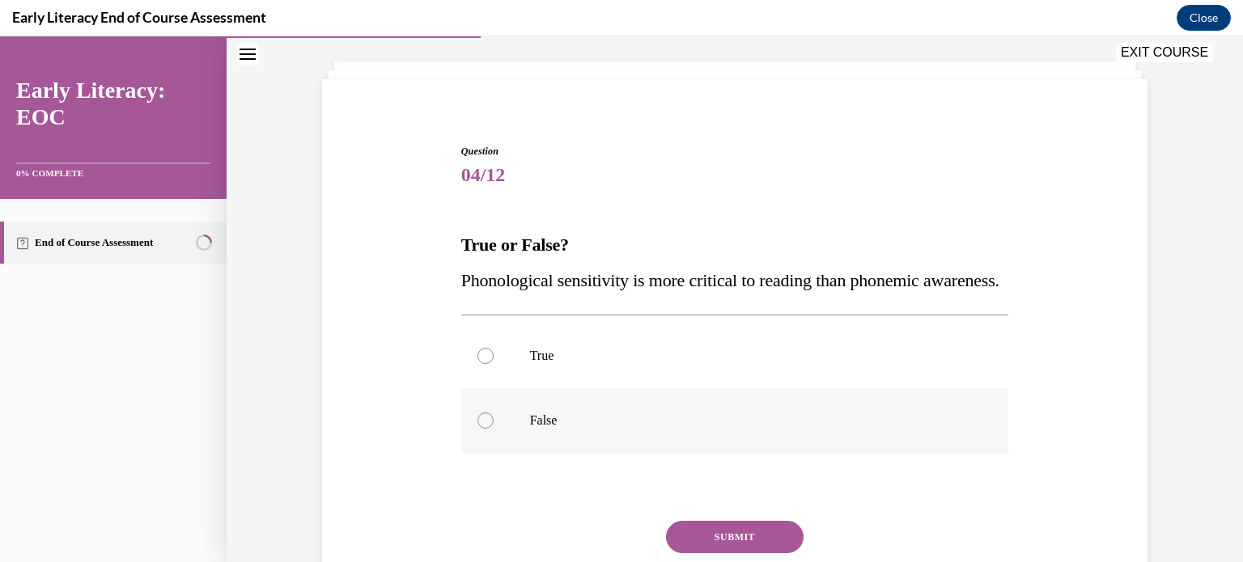
click at [481, 429] on div at bounding box center [485, 421] width 16 height 16
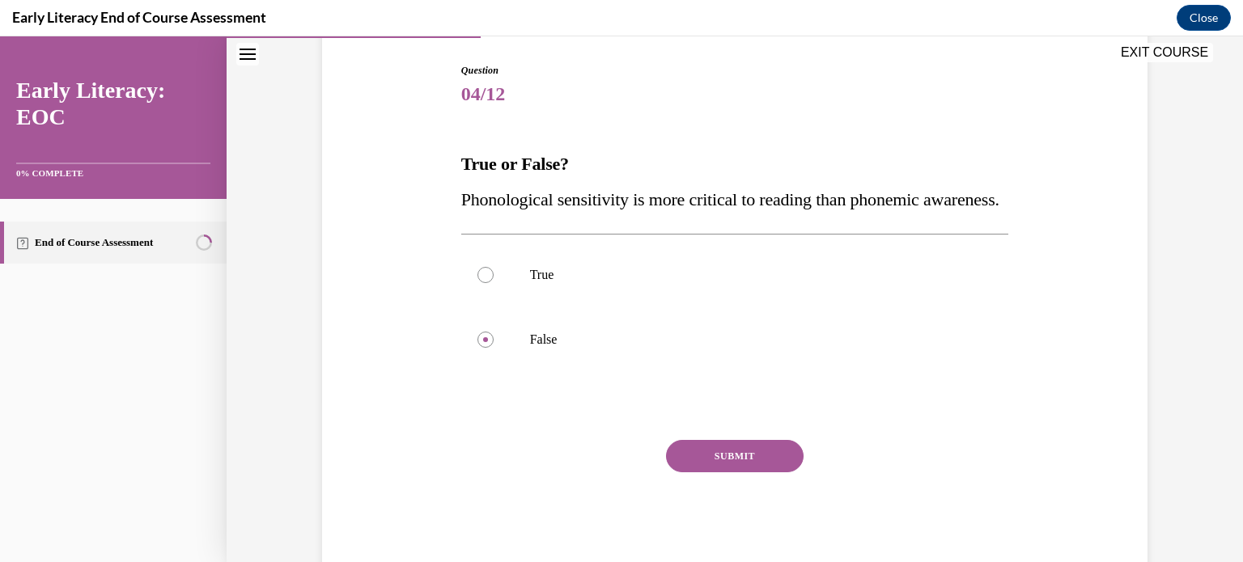
click at [724, 473] on button "SUBMIT" at bounding box center [735, 456] width 138 height 32
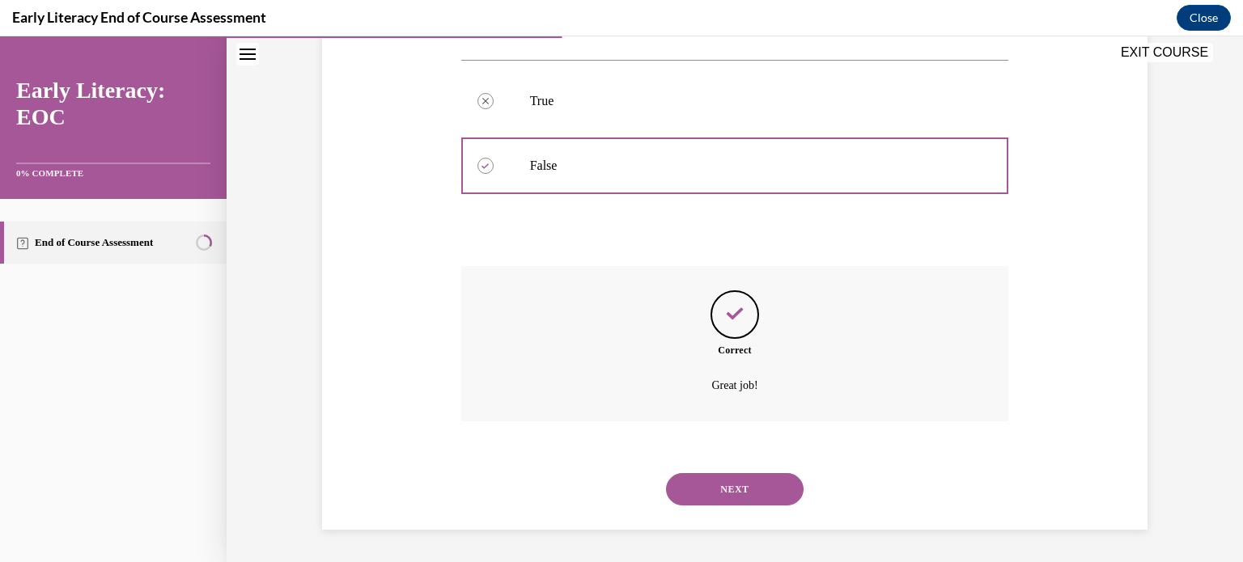
scroll to position [371, 0]
click at [737, 494] on button "NEXT" at bounding box center [735, 489] width 138 height 32
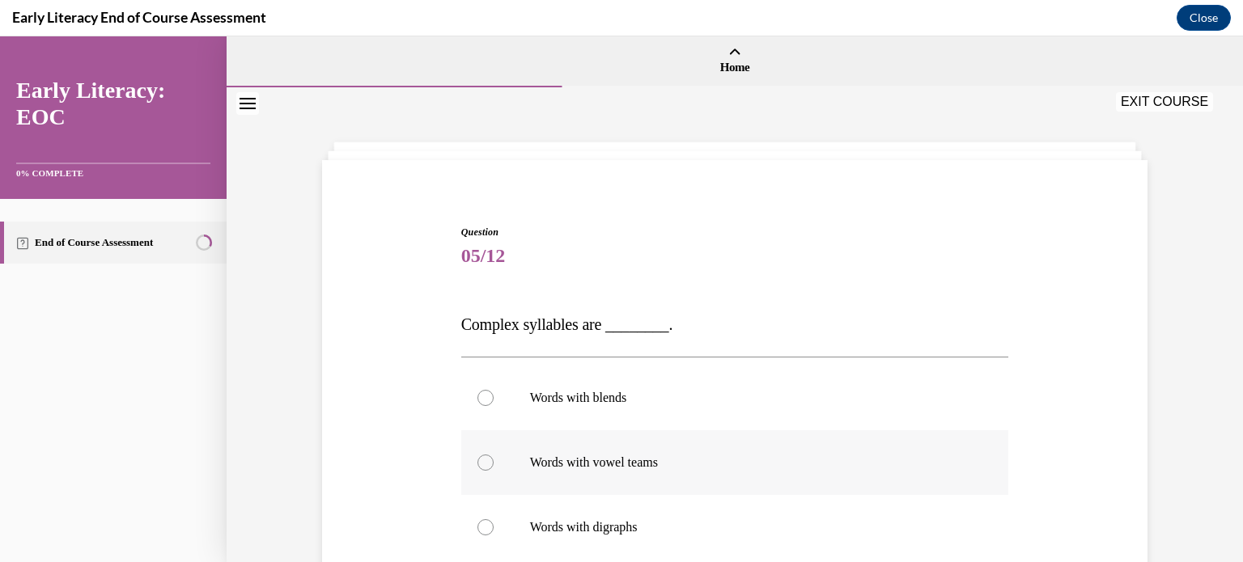
scroll to position [81, 0]
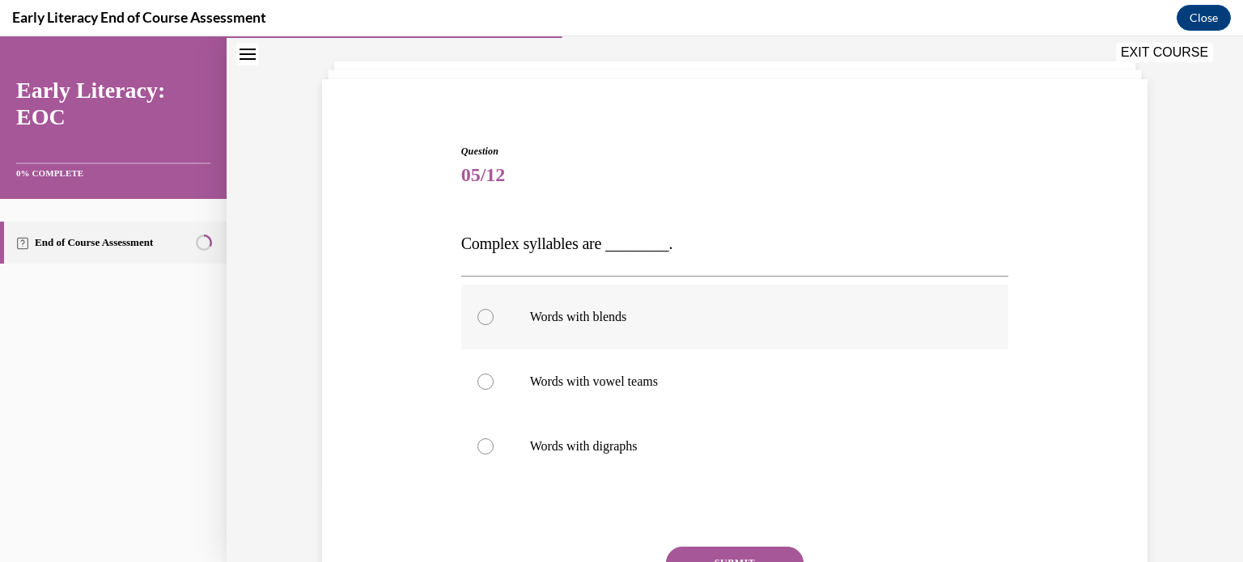
click at [486, 316] on div at bounding box center [485, 317] width 16 height 16
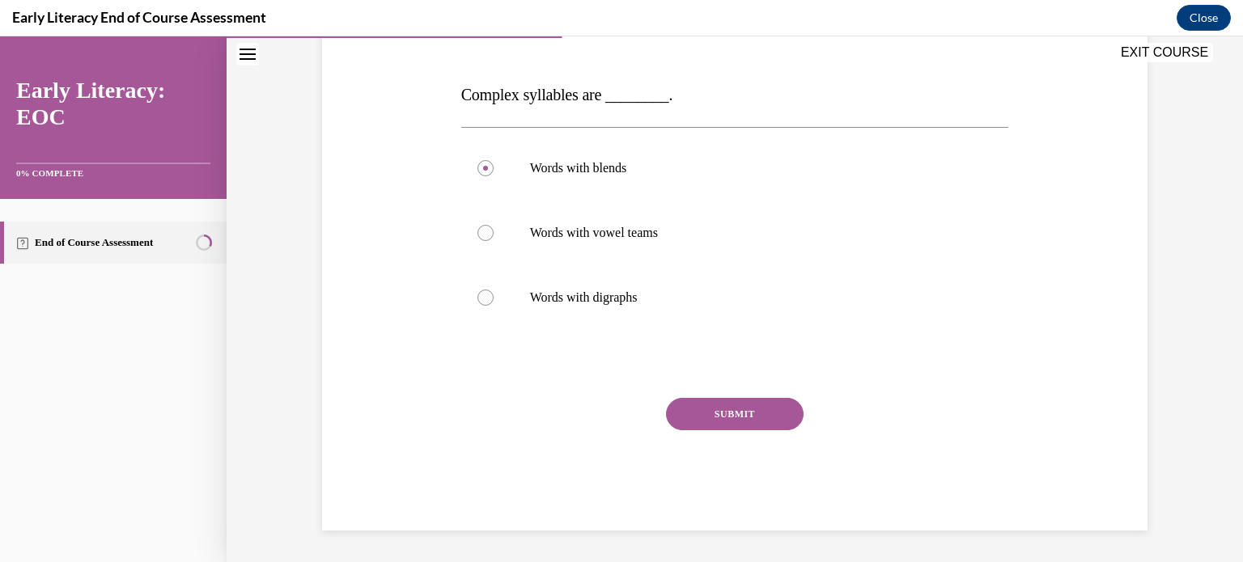
click at [729, 423] on button "SUBMIT" at bounding box center [735, 414] width 138 height 32
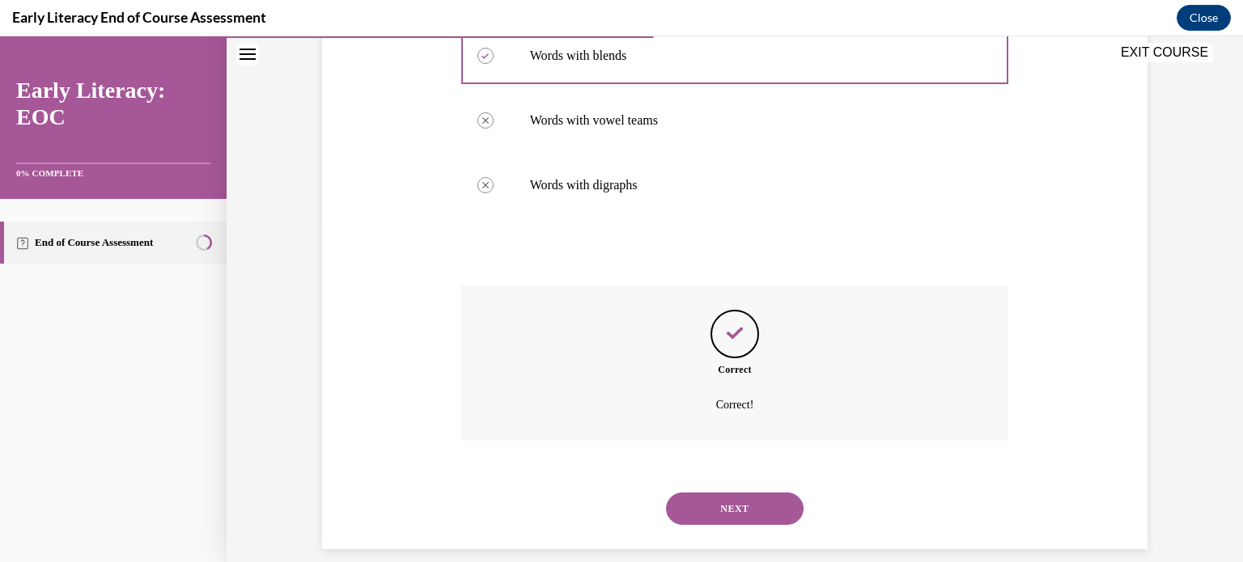
scroll to position [361, 0]
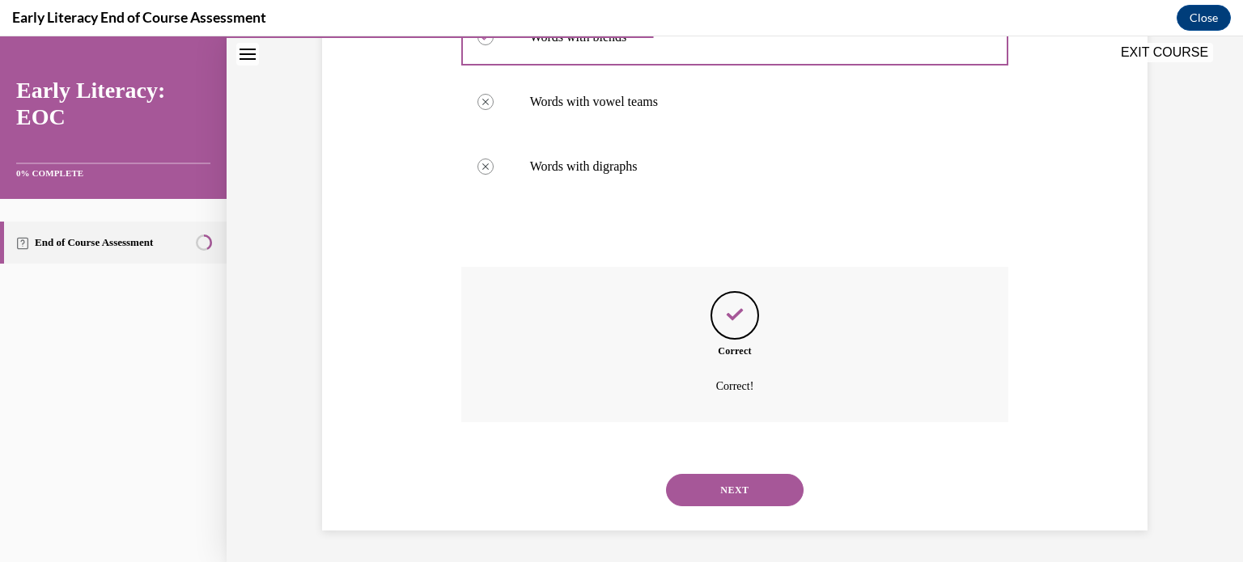
click at [725, 492] on button "NEXT" at bounding box center [735, 490] width 138 height 32
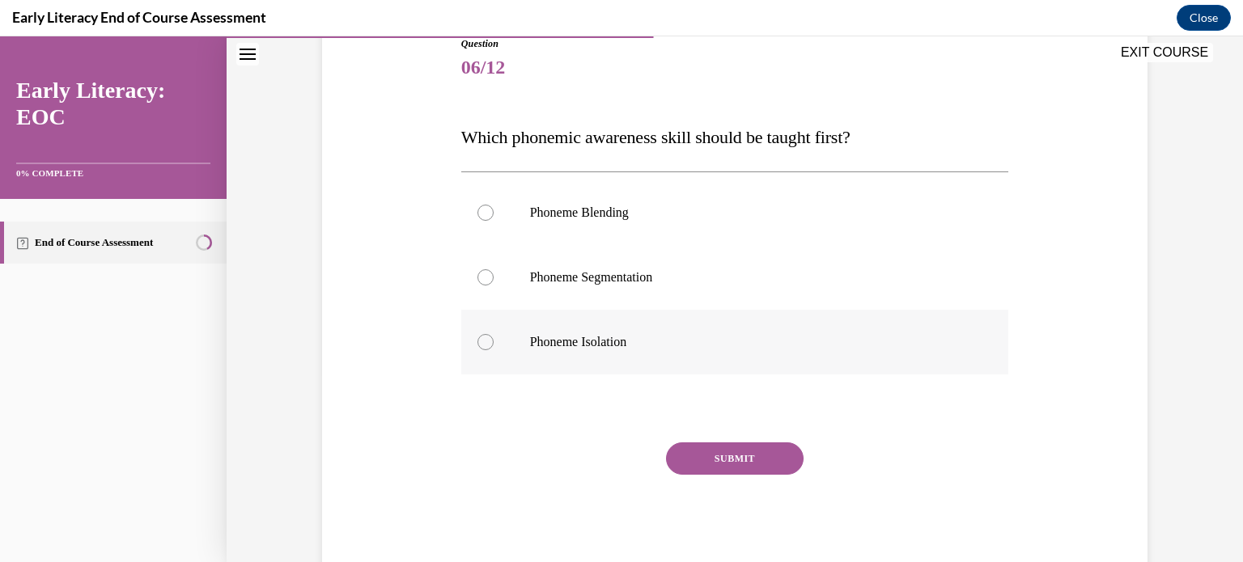
scroll to position [152, 0]
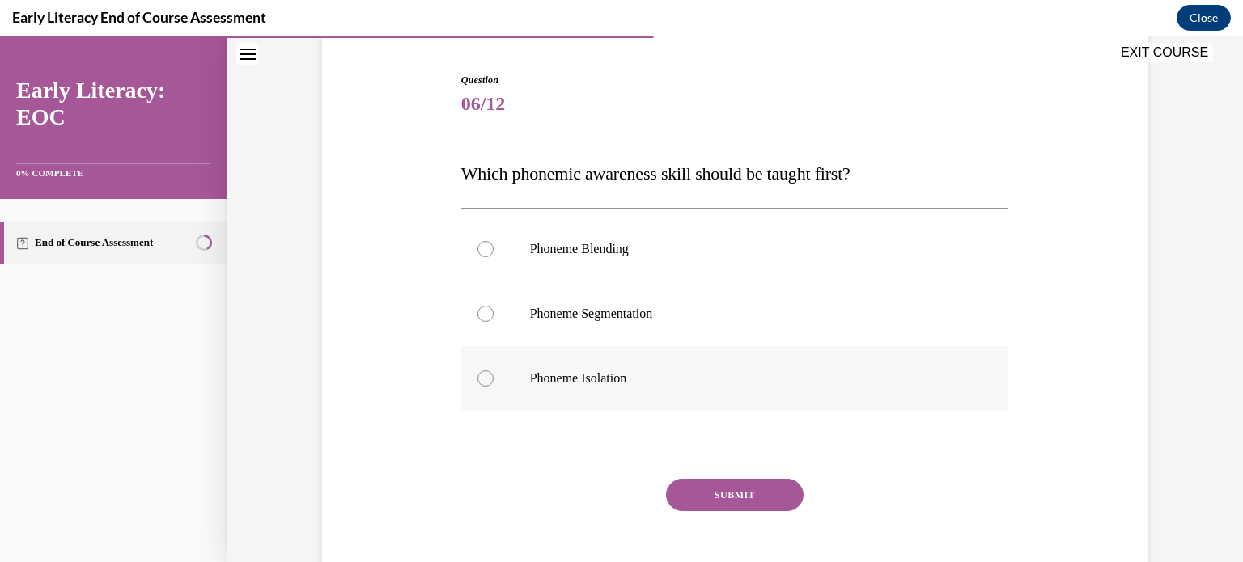
click at [477, 377] on div at bounding box center [485, 379] width 16 height 16
click at [693, 500] on button "SUBMIT" at bounding box center [735, 495] width 138 height 32
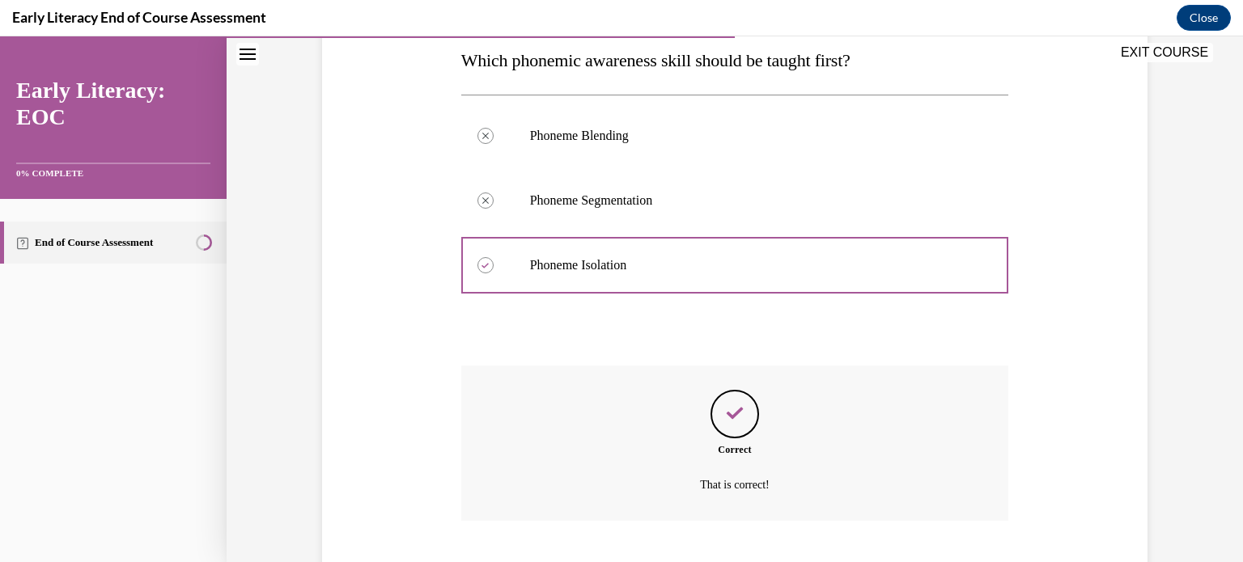
scroll to position [364, 0]
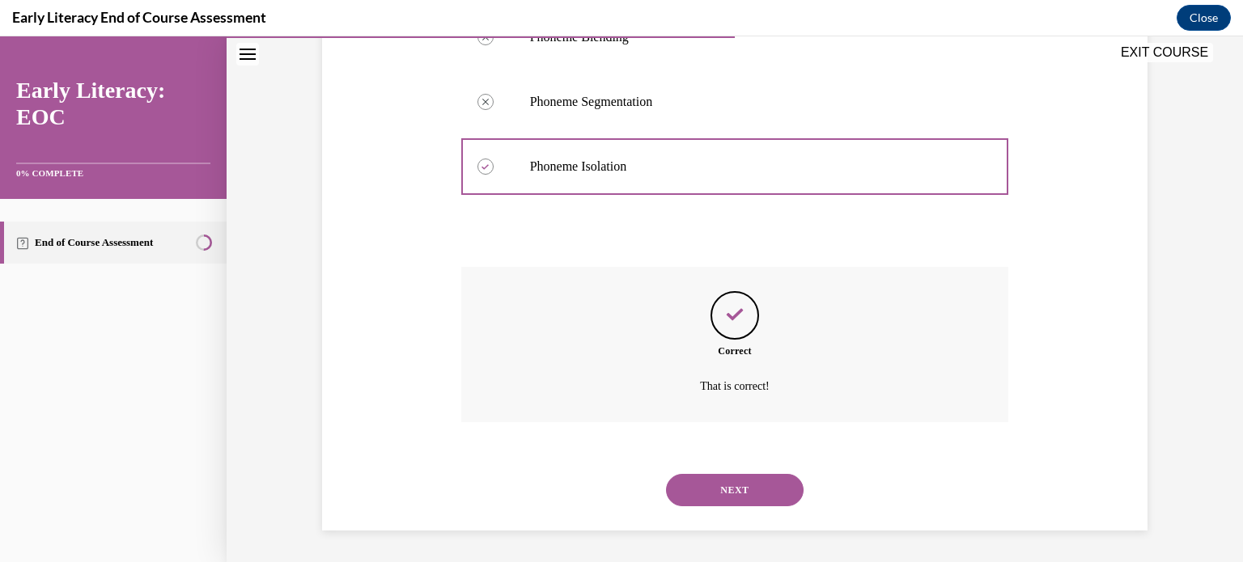
click at [728, 494] on button "NEXT" at bounding box center [735, 490] width 138 height 32
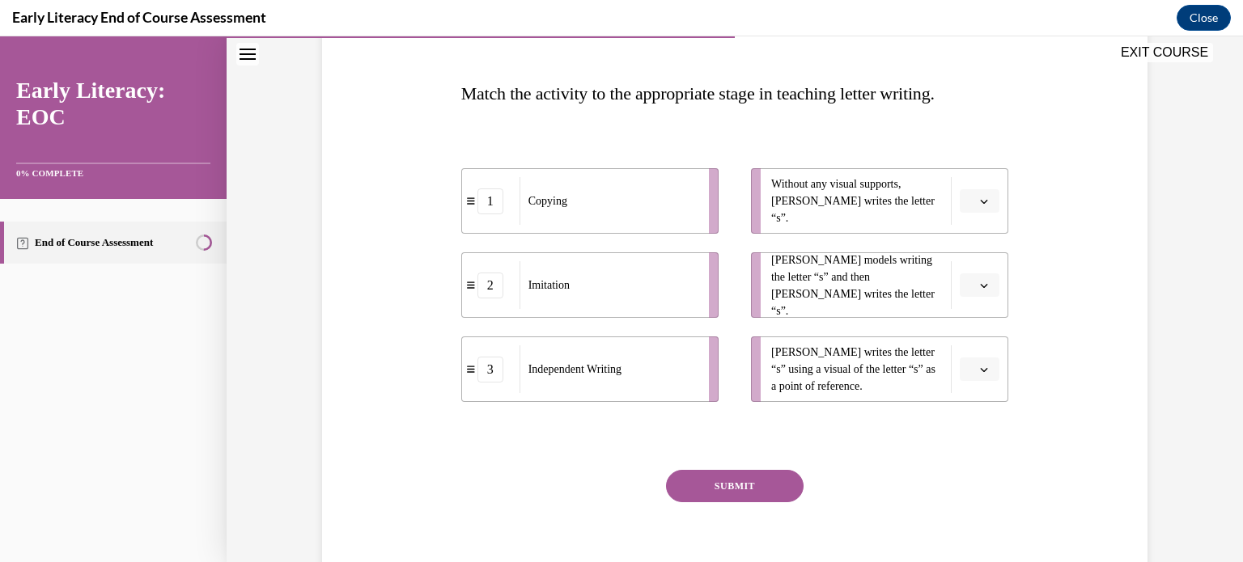
scroll to position [243, 0]
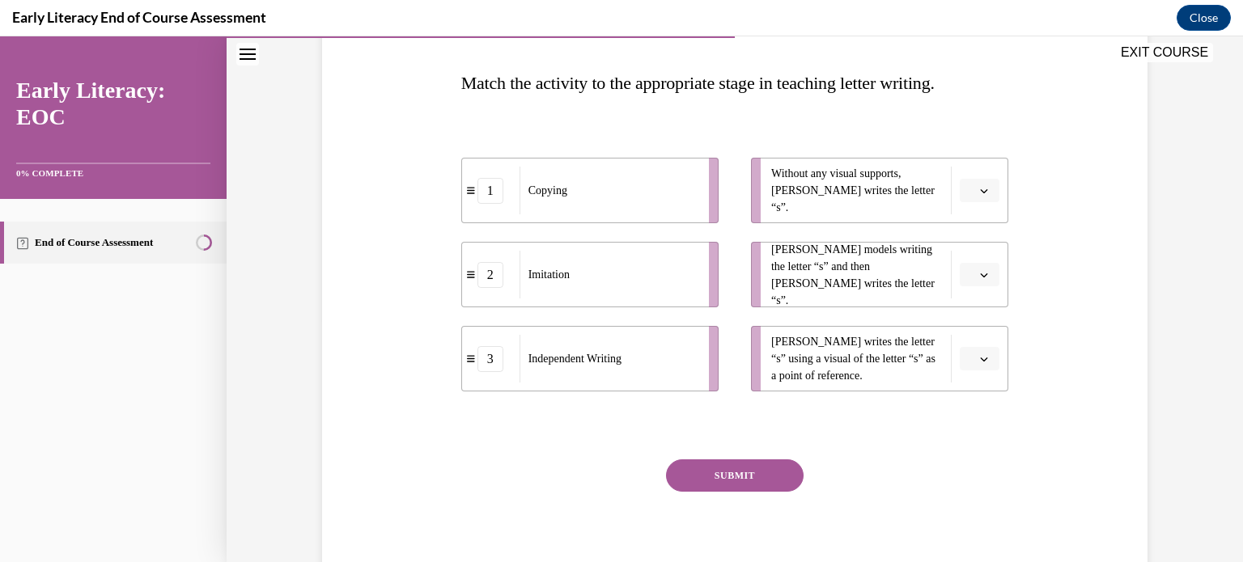
click at [981, 191] on icon "button" at bounding box center [984, 191] width 7 height 4
click at [963, 320] on div "3" at bounding box center [972, 323] width 40 height 32
click at [981, 360] on icon "button" at bounding box center [984, 360] width 7 height 4
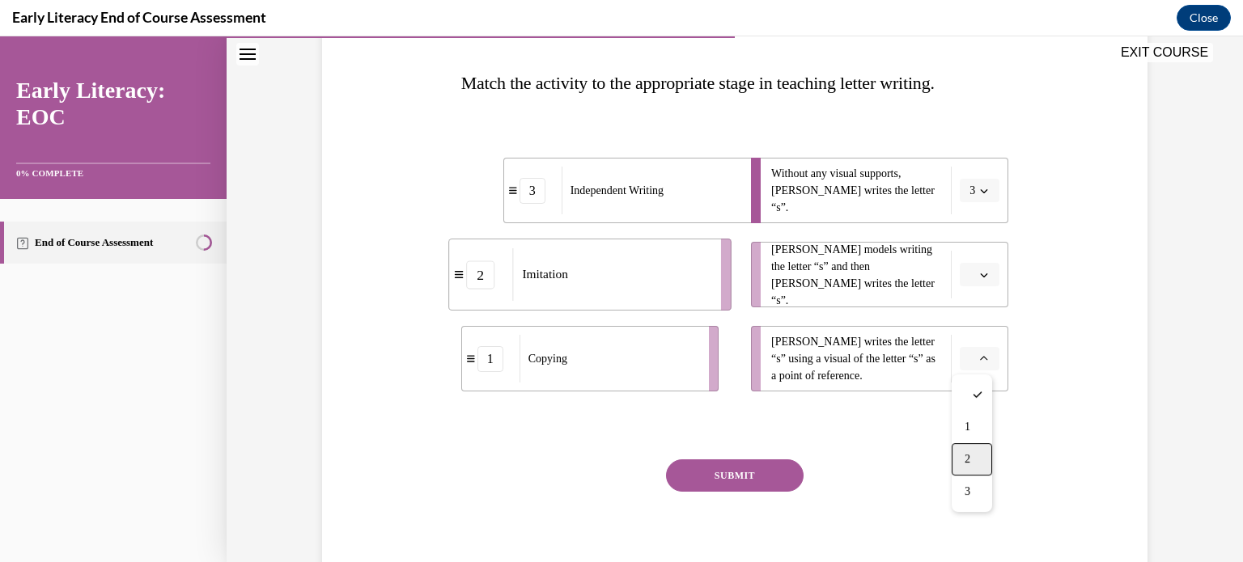
click at [973, 460] on div "2" at bounding box center [972, 459] width 40 height 32
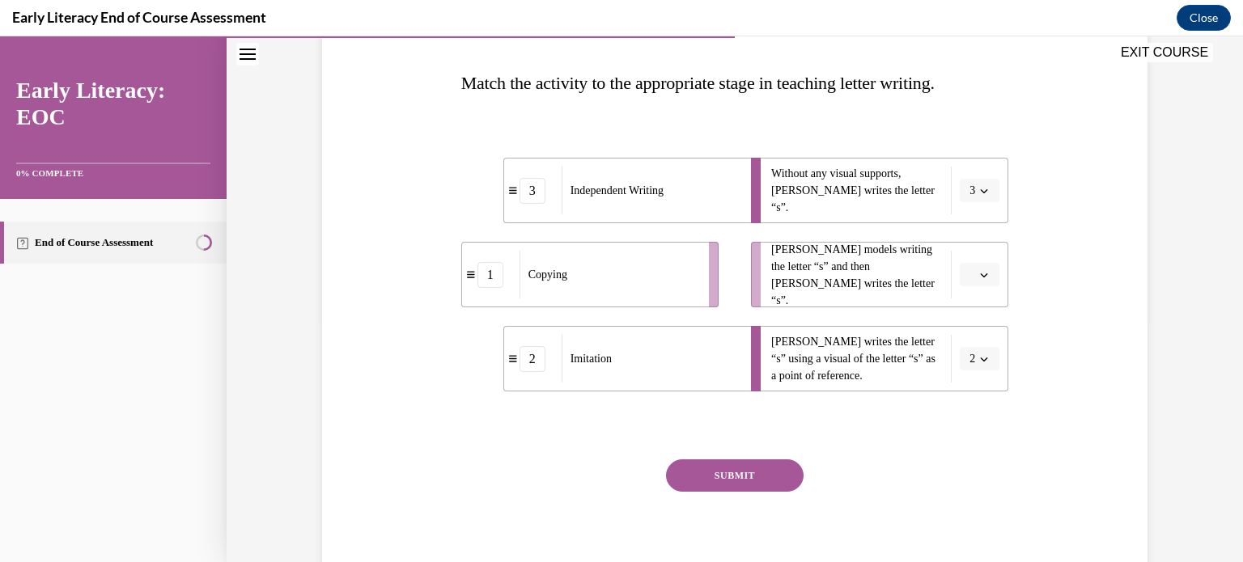
click at [961, 278] on button "button" at bounding box center [980, 275] width 40 height 24
click at [969, 341] on span "1" at bounding box center [968, 343] width 6 height 13
click at [748, 472] on button "SUBMIT" at bounding box center [735, 476] width 138 height 32
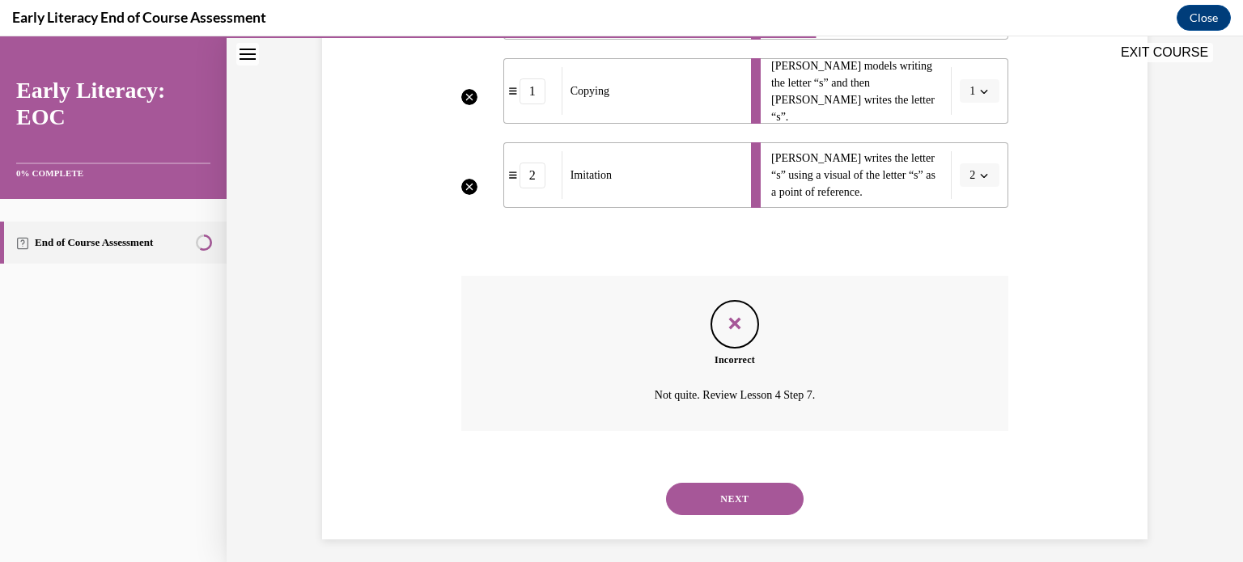
scroll to position [435, 0]
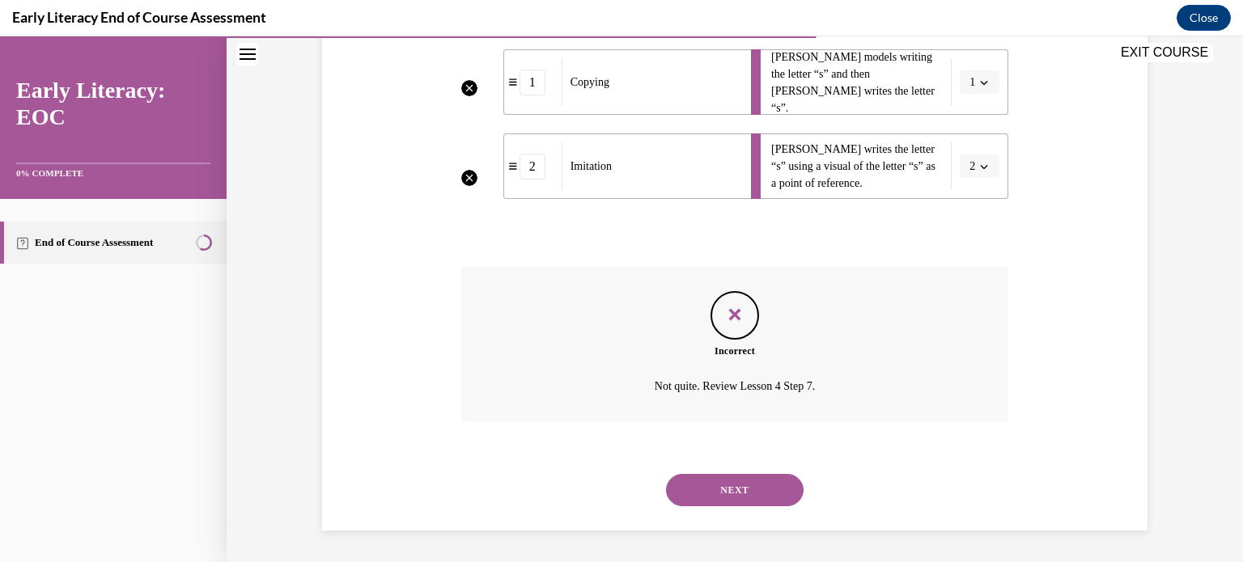
click at [732, 488] on button "NEXT" at bounding box center [735, 490] width 138 height 32
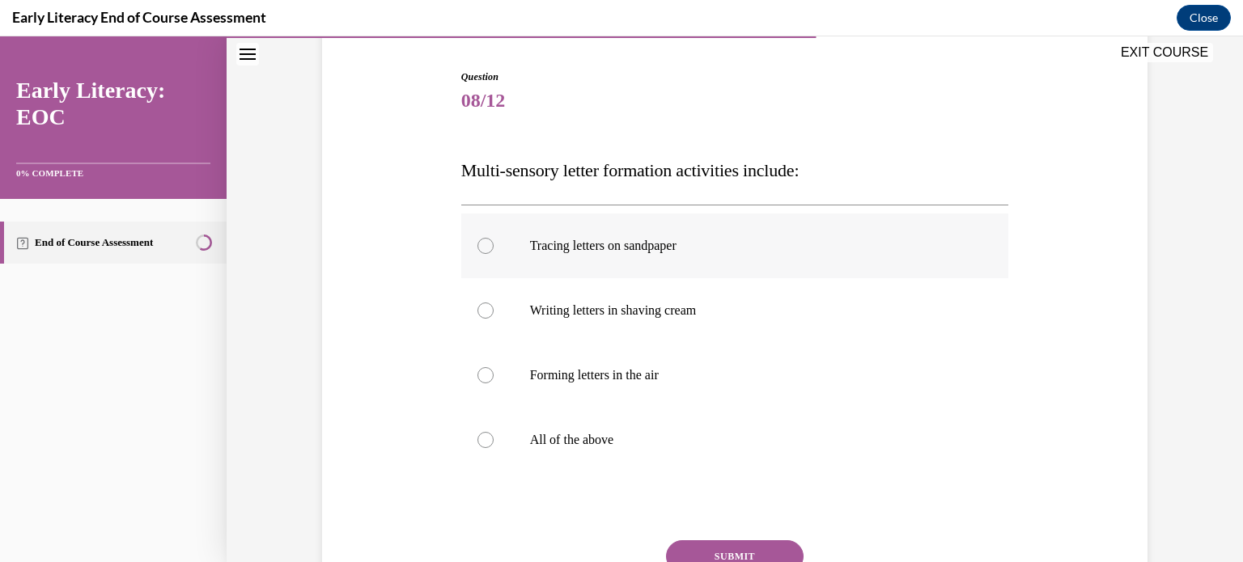
scroll to position [162, 0]
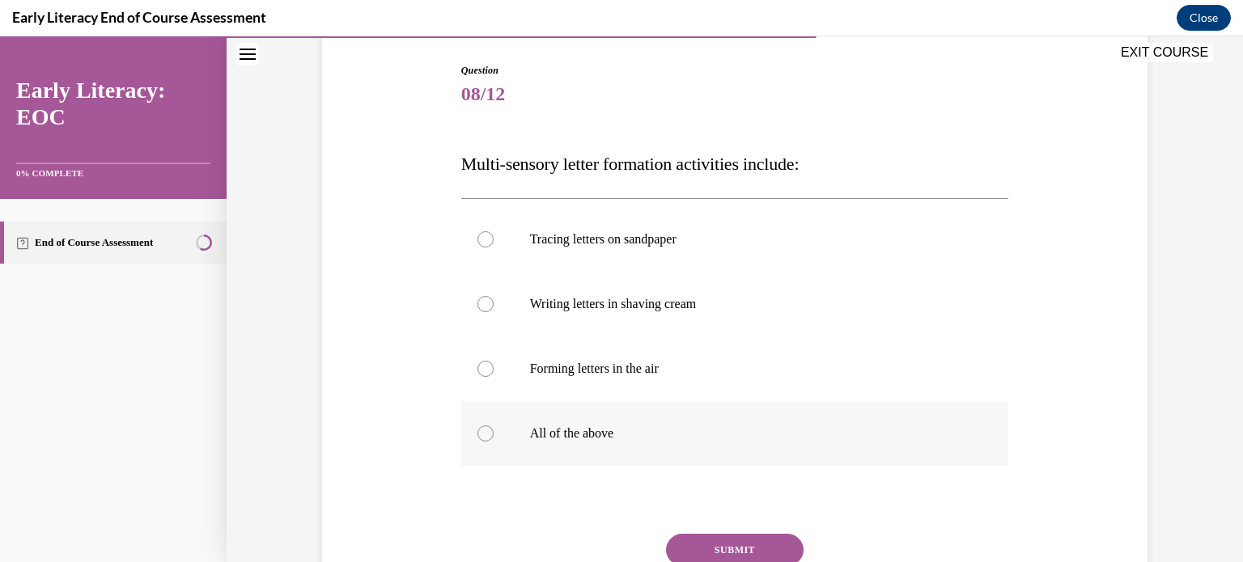
click at [482, 433] on div at bounding box center [485, 434] width 16 height 16
click at [706, 544] on button "SUBMIT" at bounding box center [735, 550] width 138 height 32
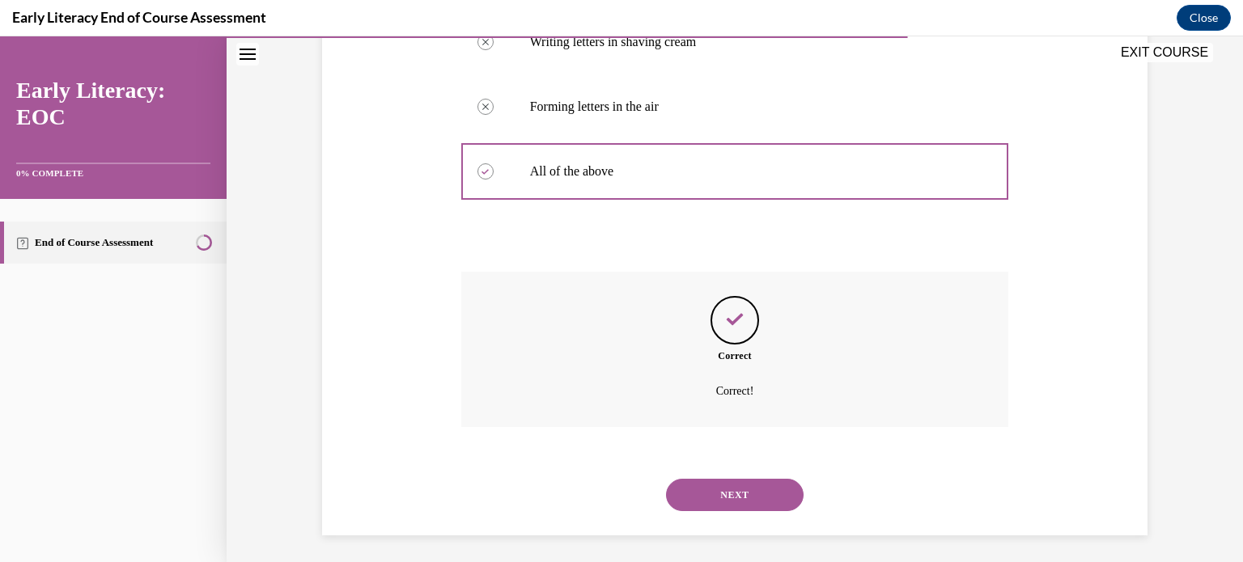
scroll to position [429, 0]
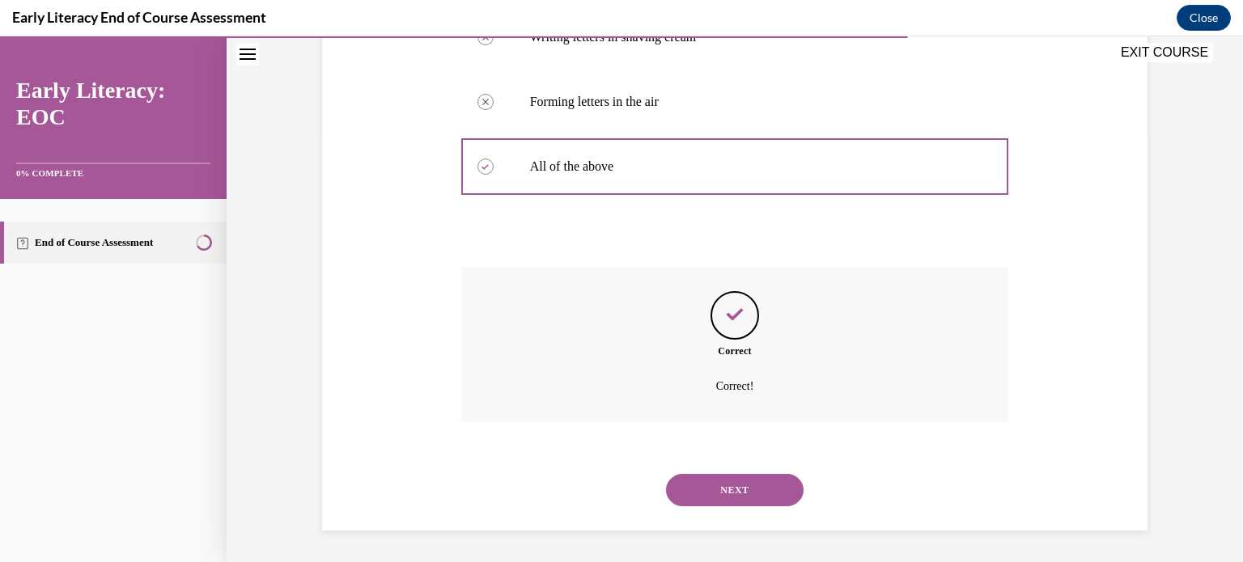
click at [733, 490] on button "NEXT" at bounding box center [735, 490] width 138 height 32
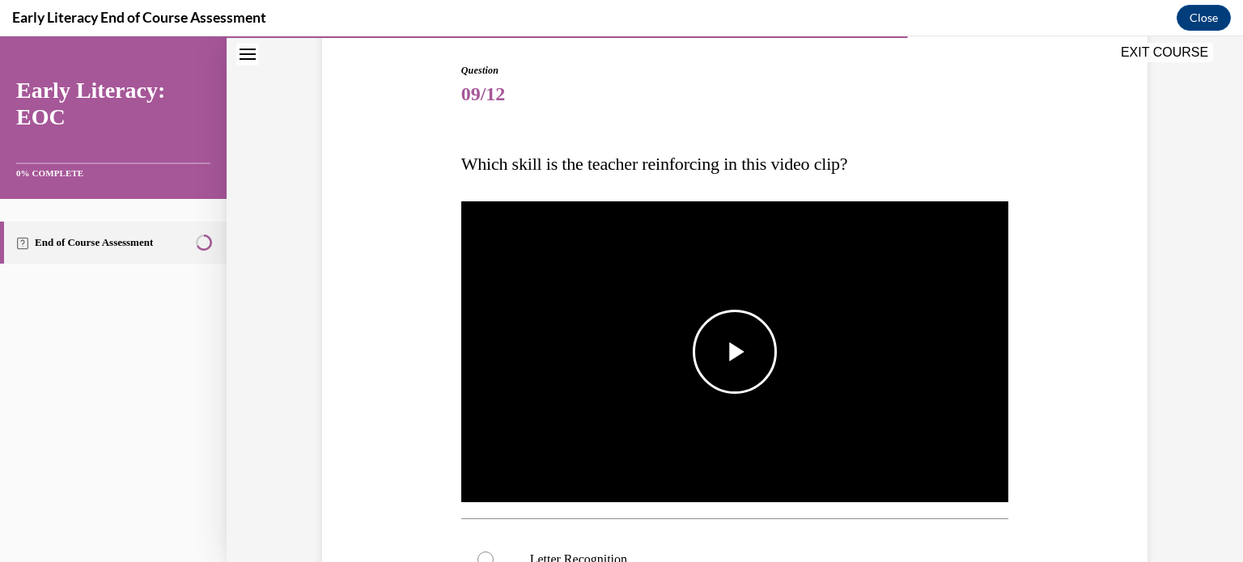
scroll to position [243, 0]
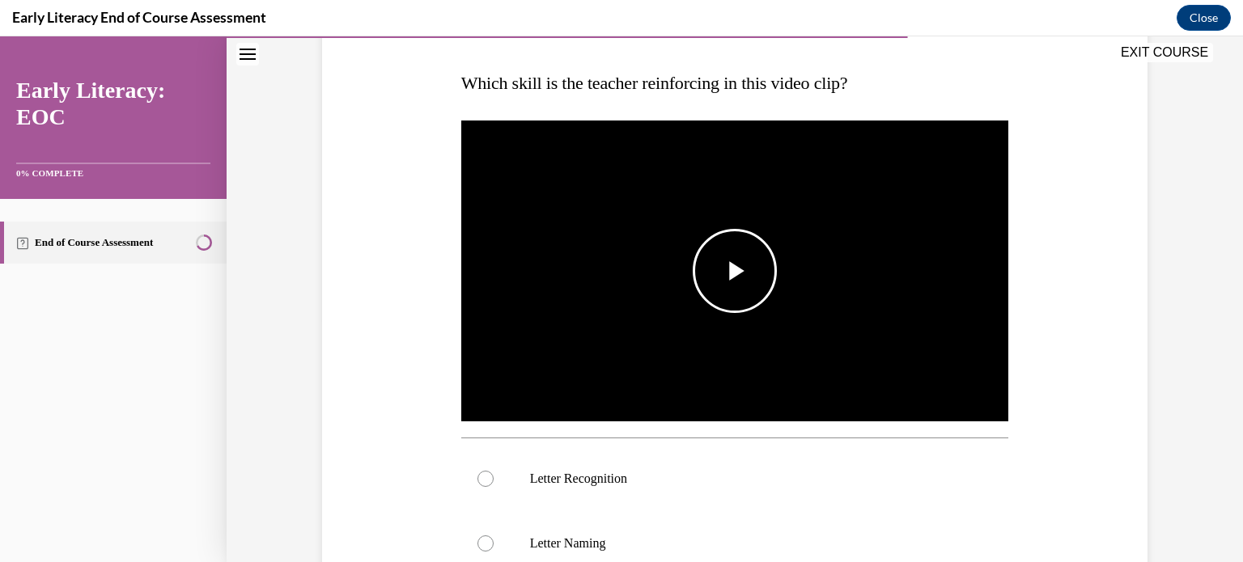
click at [735, 271] on span "Video player" at bounding box center [735, 271] width 0 height 0
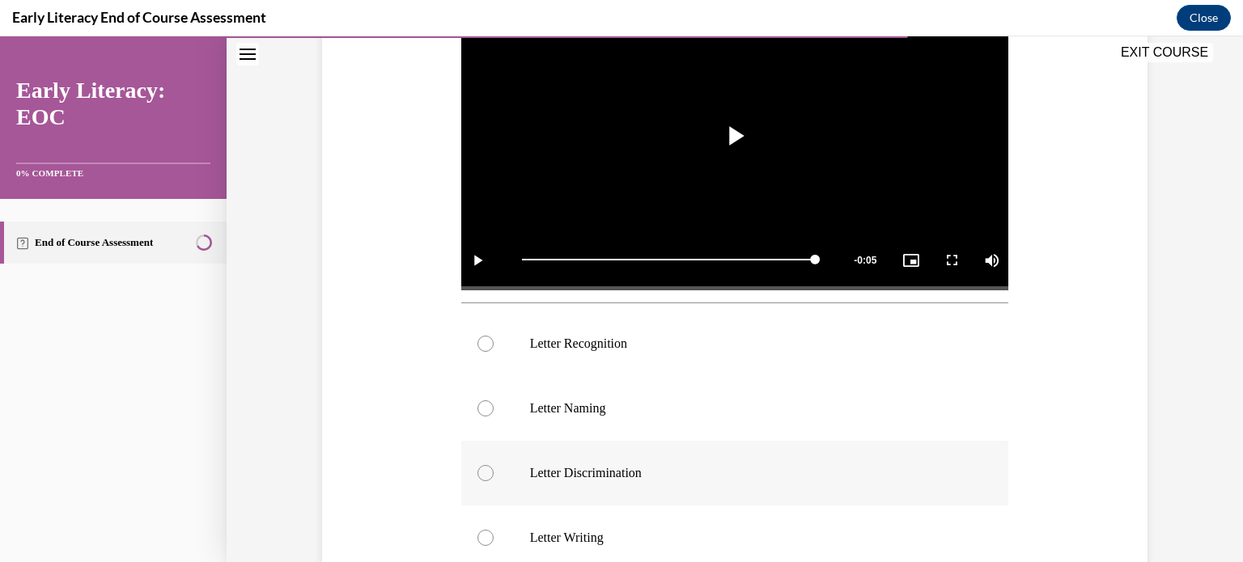
scroll to position [405, 0]
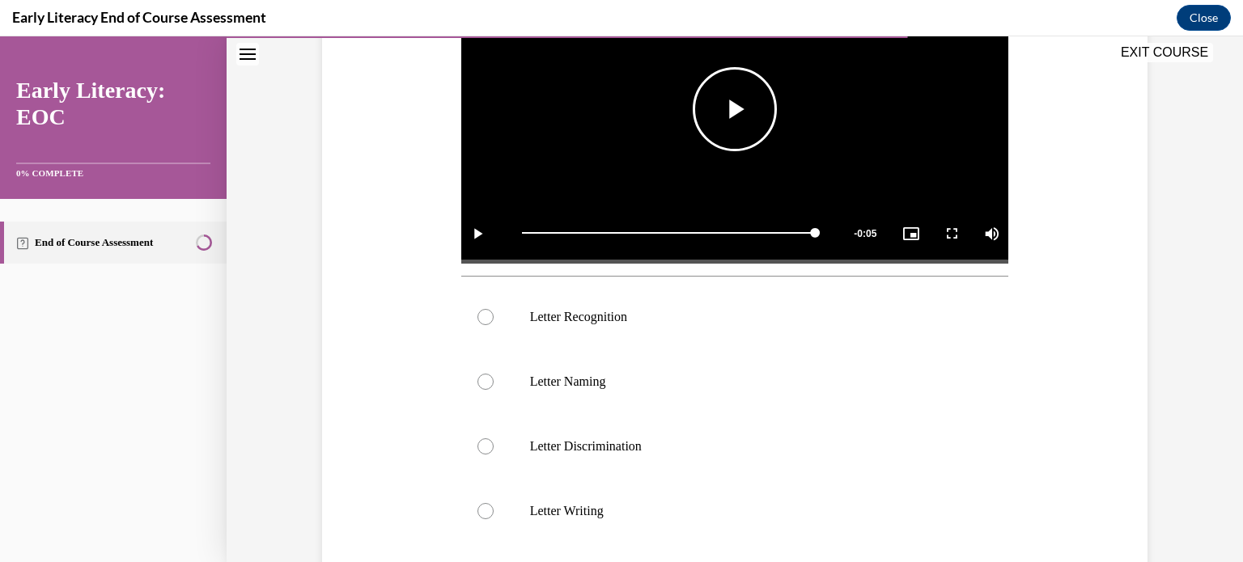
click at [735, 109] on span "Video player" at bounding box center [735, 109] width 0 height 0
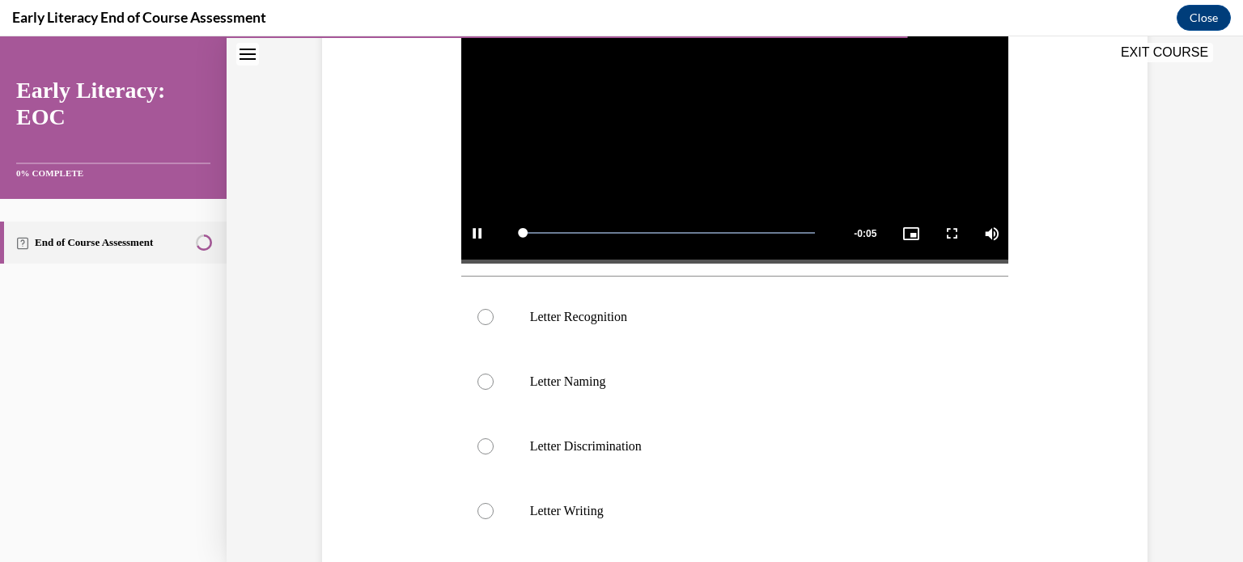
scroll to position [324, 0]
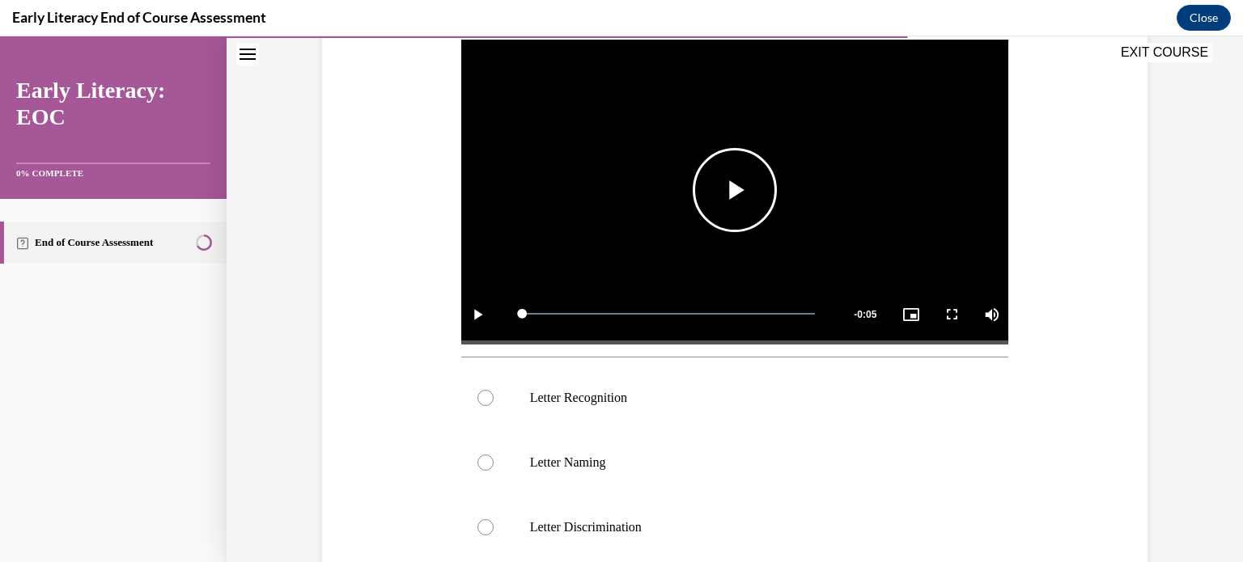
click at [735, 190] on span "Video player" at bounding box center [735, 190] width 0 height 0
click at [477, 397] on div at bounding box center [485, 398] width 16 height 16
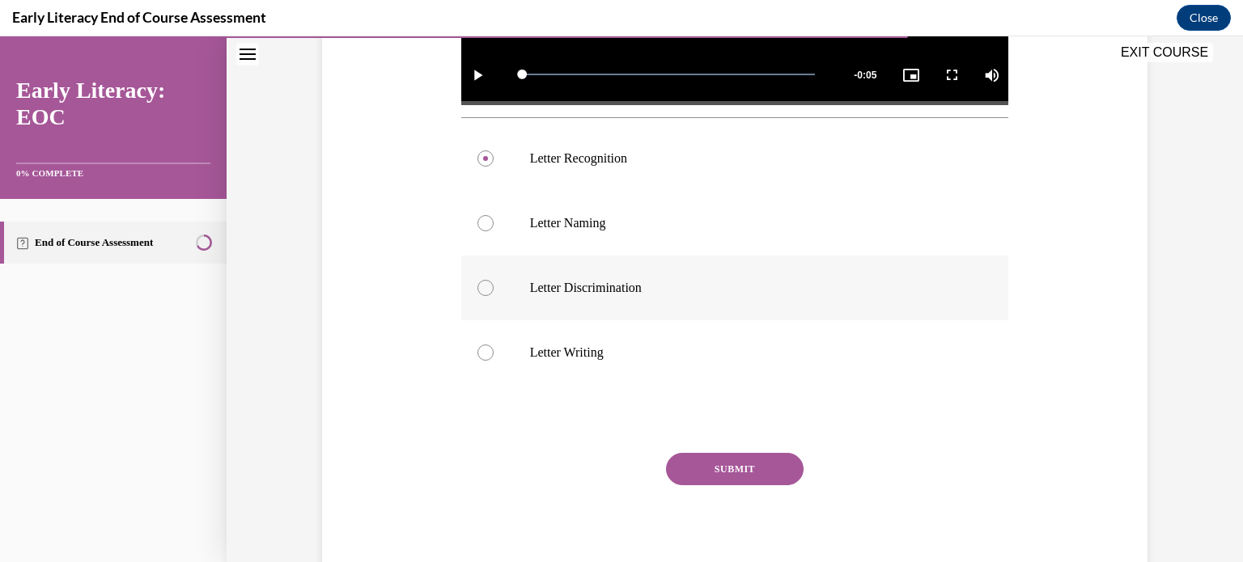
scroll to position [566, 0]
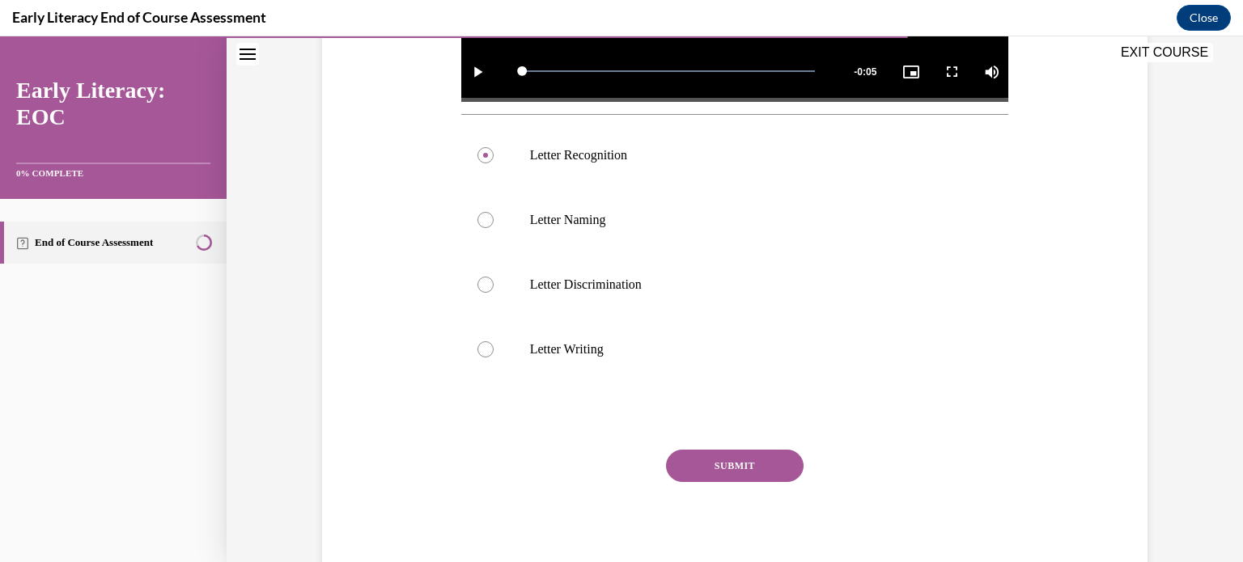
click at [722, 468] on button "SUBMIT" at bounding box center [735, 466] width 138 height 32
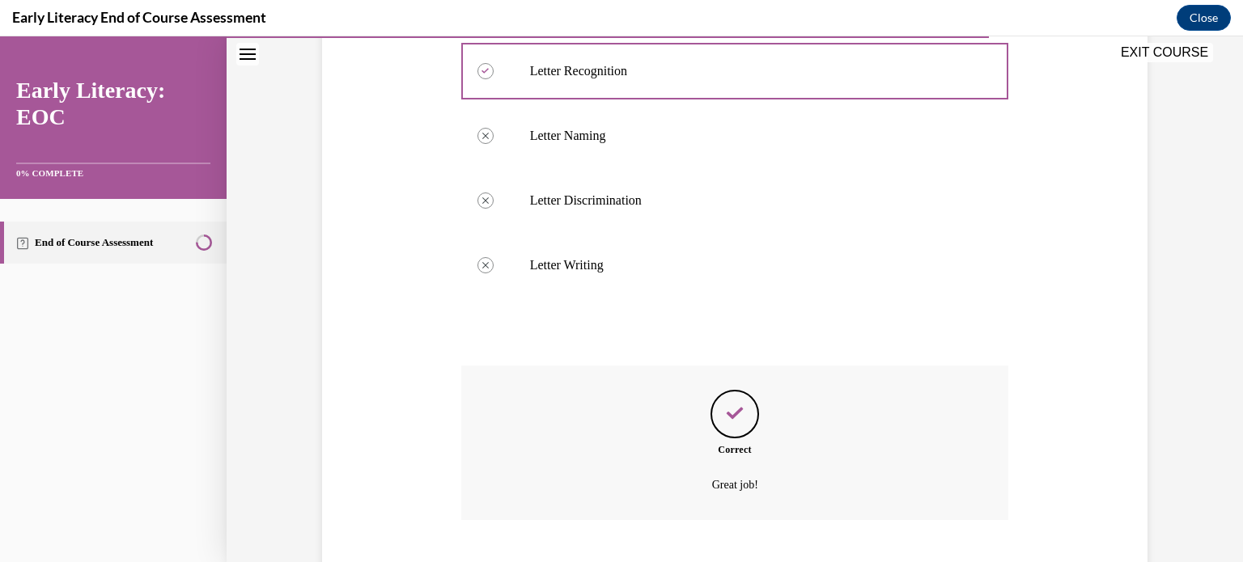
scroll to position [749, 0]
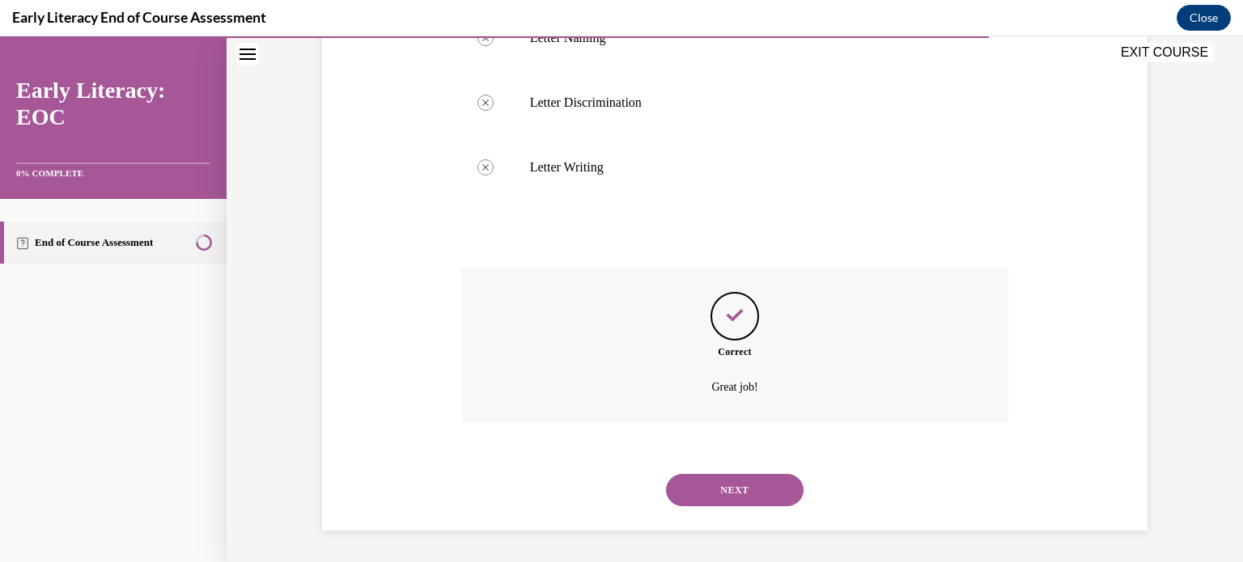
click at [742, 491] on button "NEXT" at bounding box center [735, 490] width 138 height 32
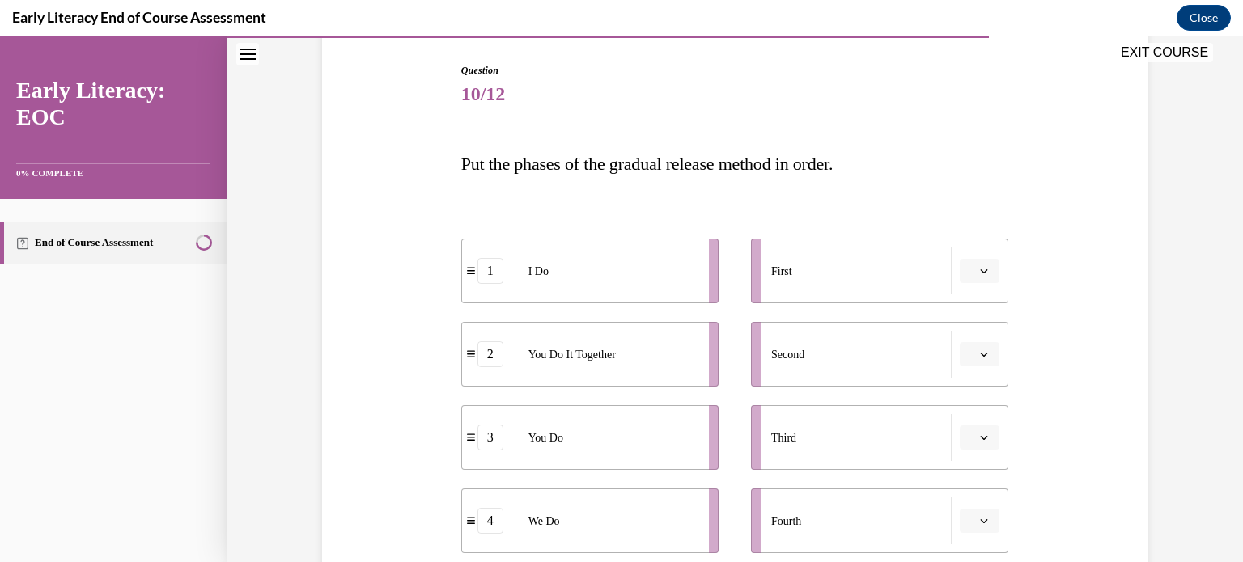
scroll to position [243, 0]
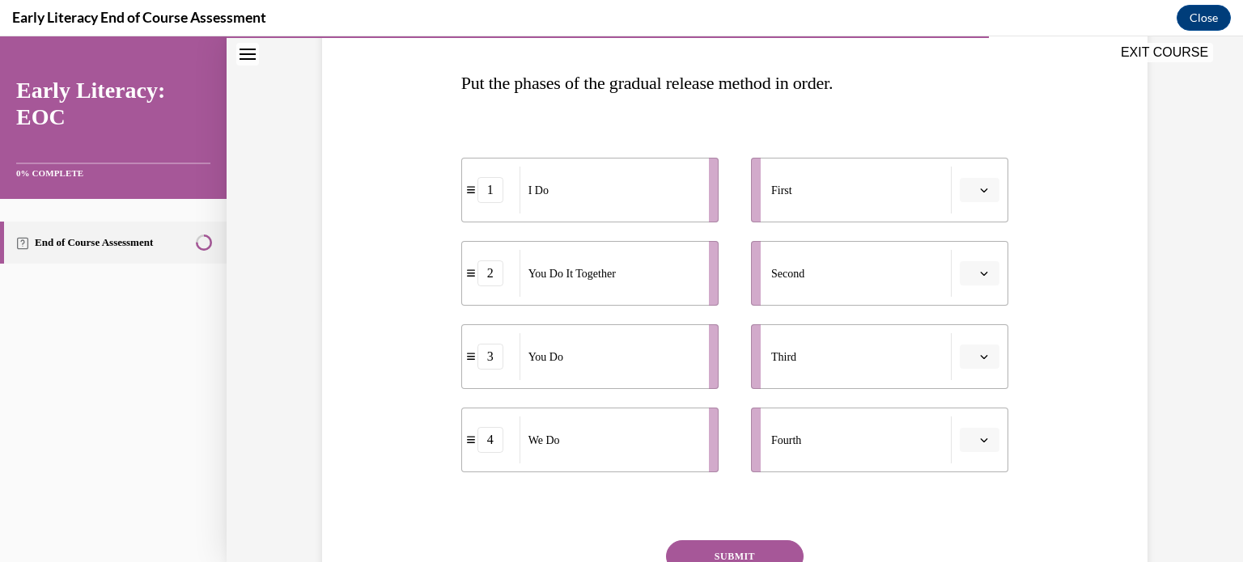
click at [982, 191] on icon "button" at bounding box center [984, 190] width 8 height 8
click at [974, 257] on div "1" at bounding box center [972, 259] width 40 height 32
click at [978, 447] on button "button" at bounding box center [980, 440] width 40 height 24
click at [965, 339] on span "2" at bounding box center [968, 339] width 6 height 13
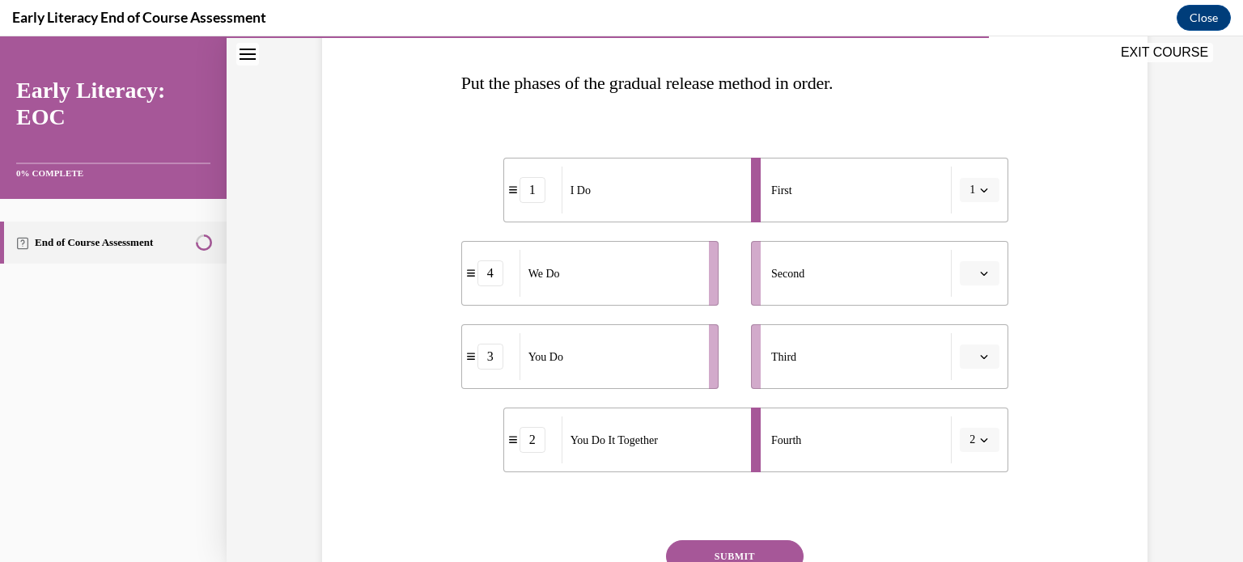
click at [980, 274] on icon "button" at bounding box center [984, 273] width 8 height 8
click at [975, 372] on div "2" at bounding box center [972, 374] width 40 height 32
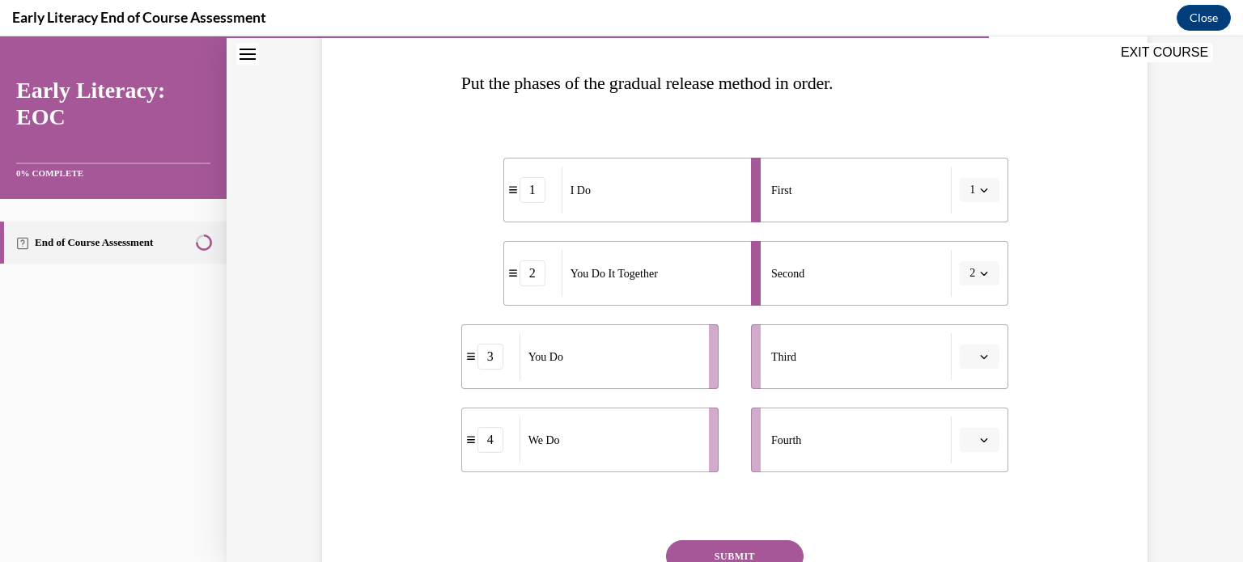
click at [981, 275] on icon "button" at bounding box center [984, 274] width 7 height 4
click at [1041, 401] on div "Question 10/12 Put the phases of the gradual release method in order. 1 I Do 2 …" at bounding box center [734, 304] width 833 height 740
click at [980, 443] on icon "button" at bounding box center [984, 440] width 8 height 8
click at [975, 344] on div "2" at bounding box center [972, 339] width 40 height 32
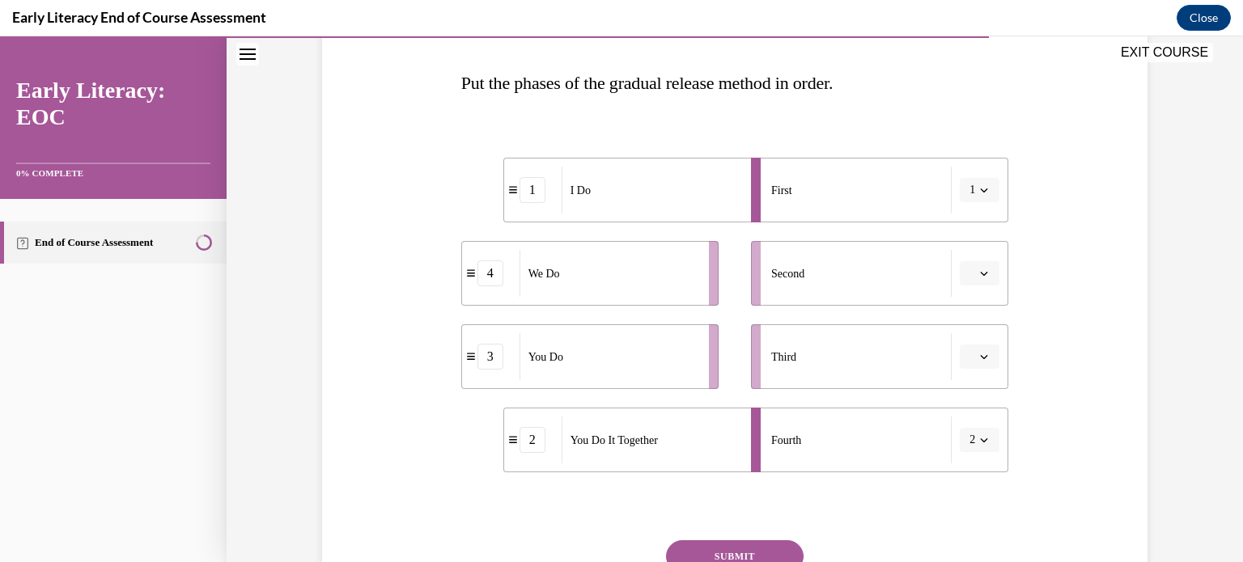
click at [980, 273] on icon "button" at bounding box center [984, 273] width 8 height 8
click at [967, 375] on span "2" at bounding box center [968, 374] width 6 height 13
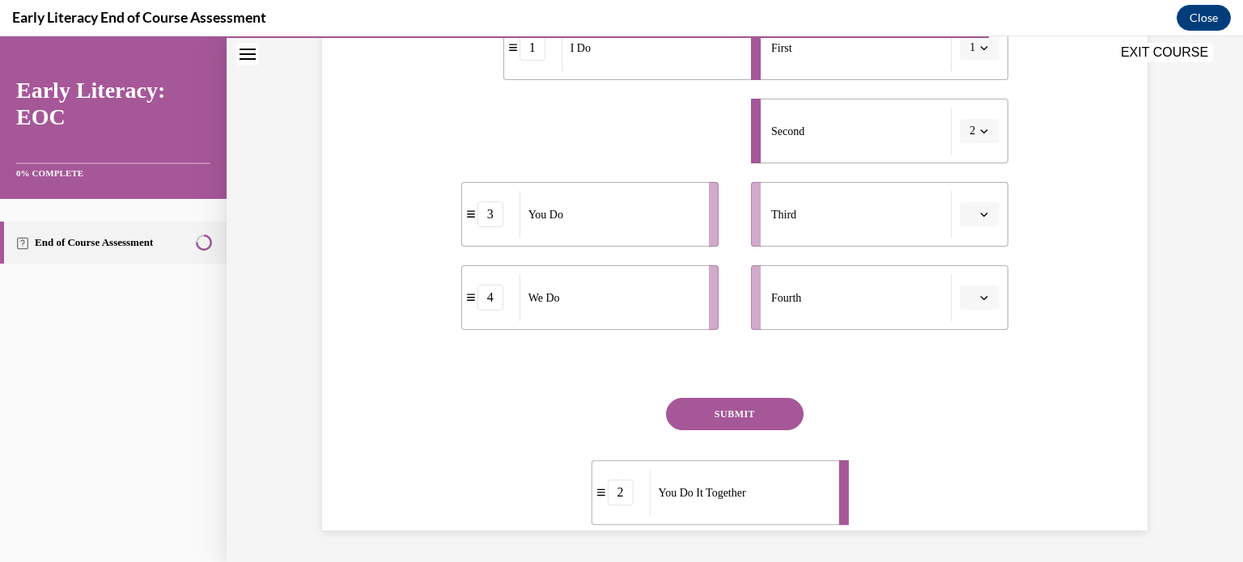
scroll to position [385, 0]
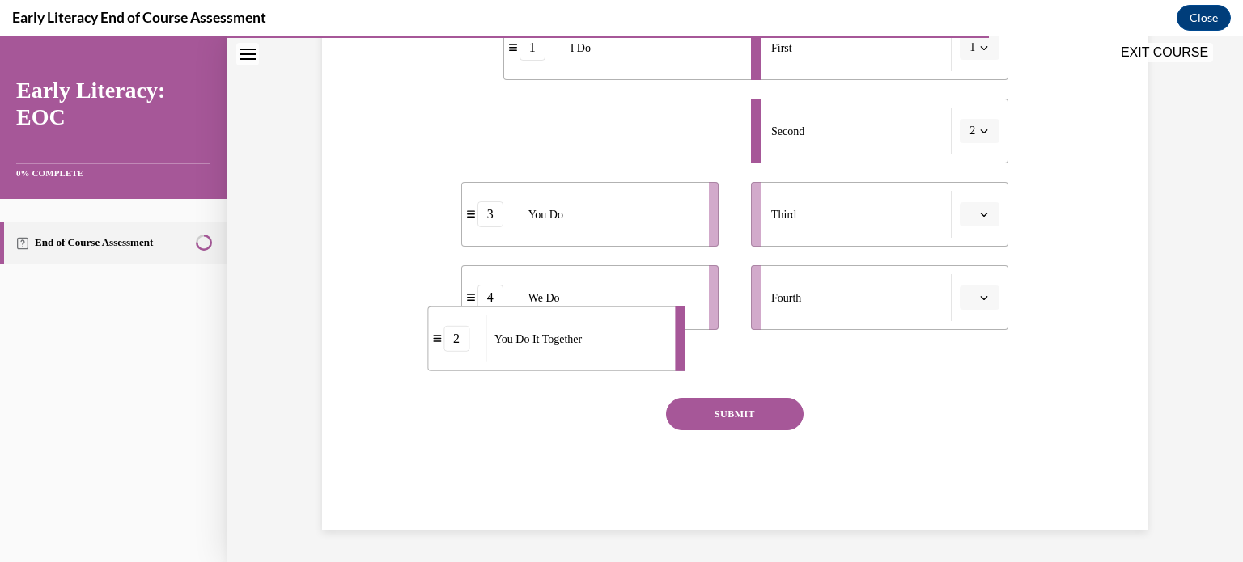
drag, startPoint x: 603, startPoint y: 272, endPoint x: 527, endPoint y: 346, distance: 105.9
click at [528, 346] on span "You Do It Together" at bounding box center [537, 338] width 87 height 17
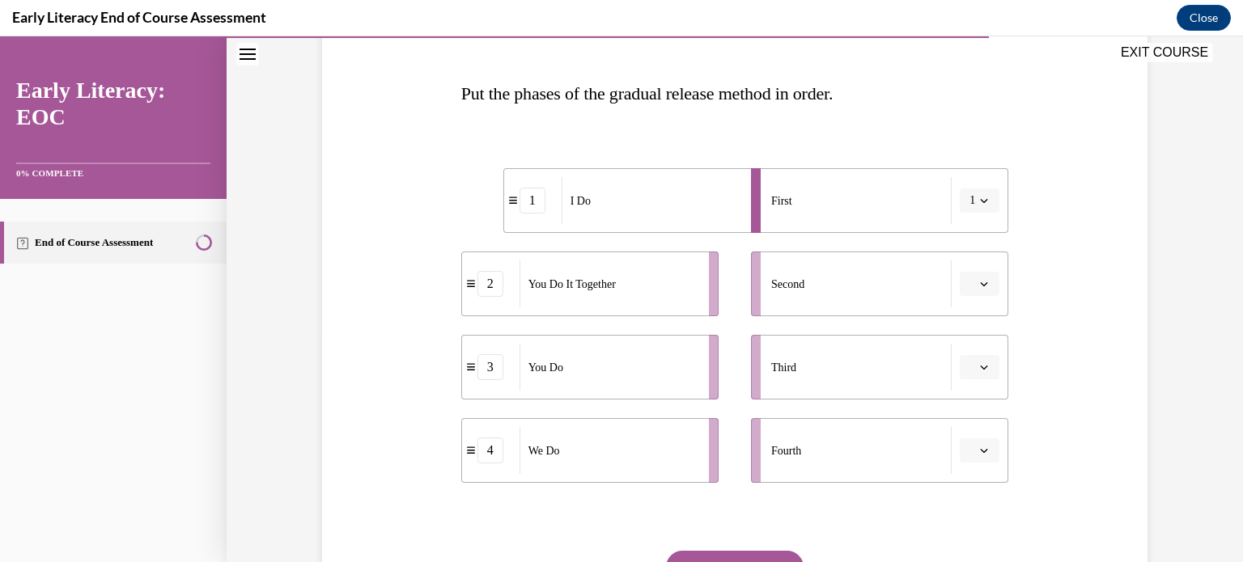
scroll to position [223, 0]
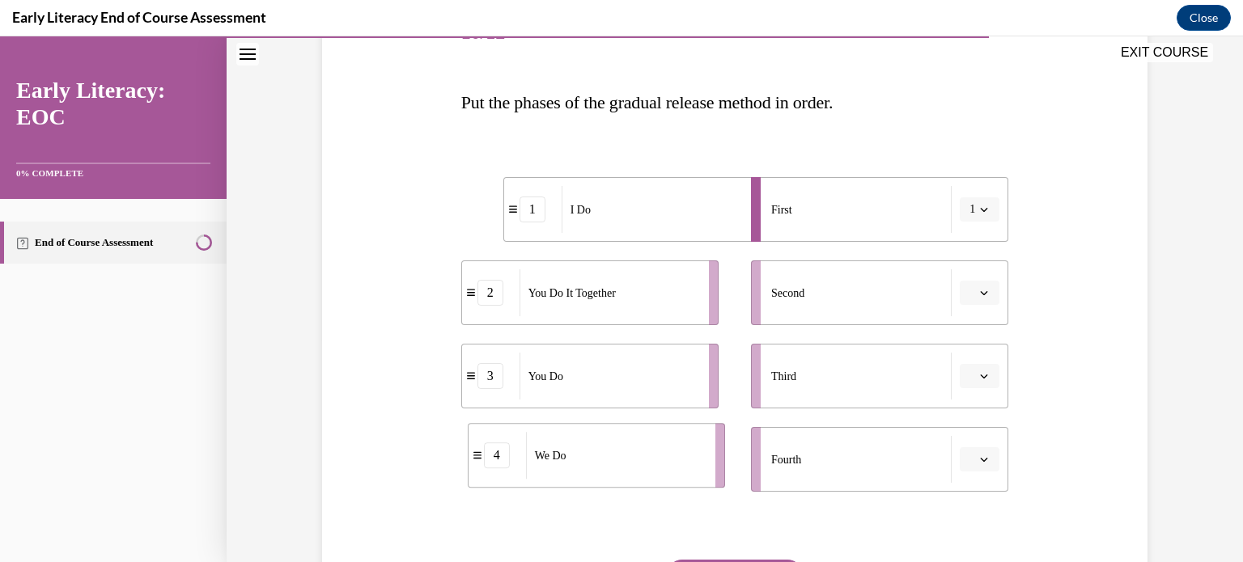
click at [609, 469] on div "We Do" at bounding box center [615, 455] width 179 height 47
click at [984, 375] on span "button" at bounding box center [983, 376] width 11 height 11
click at [966, 540] on span "4" at bounding box center [968, 541] width 6 height 13
click at [980, 375] on icon "button" at bounding box center [984, 376] width 8 height 8
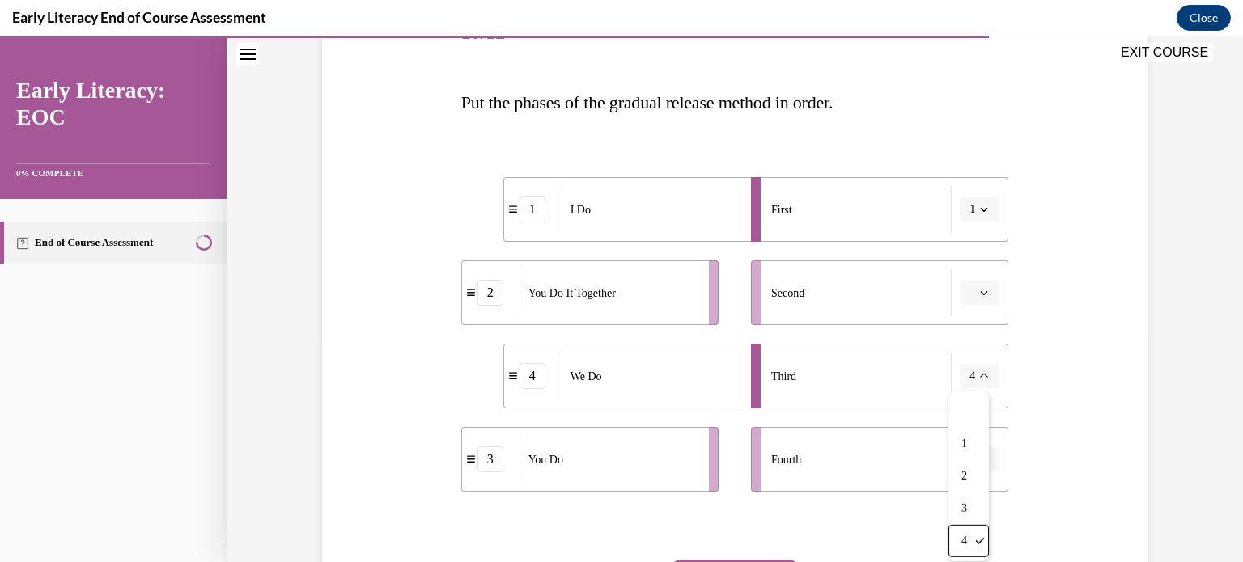
click at [980, 294] on icon "button" at bounding box center [984, 293] width 8 height 8
click at [965, 384] on div "2" at bounding box center [972, 393] width 40 height 32
click at [984, 457] on span "button" at bounding box center [983, 459] width 11 height 11
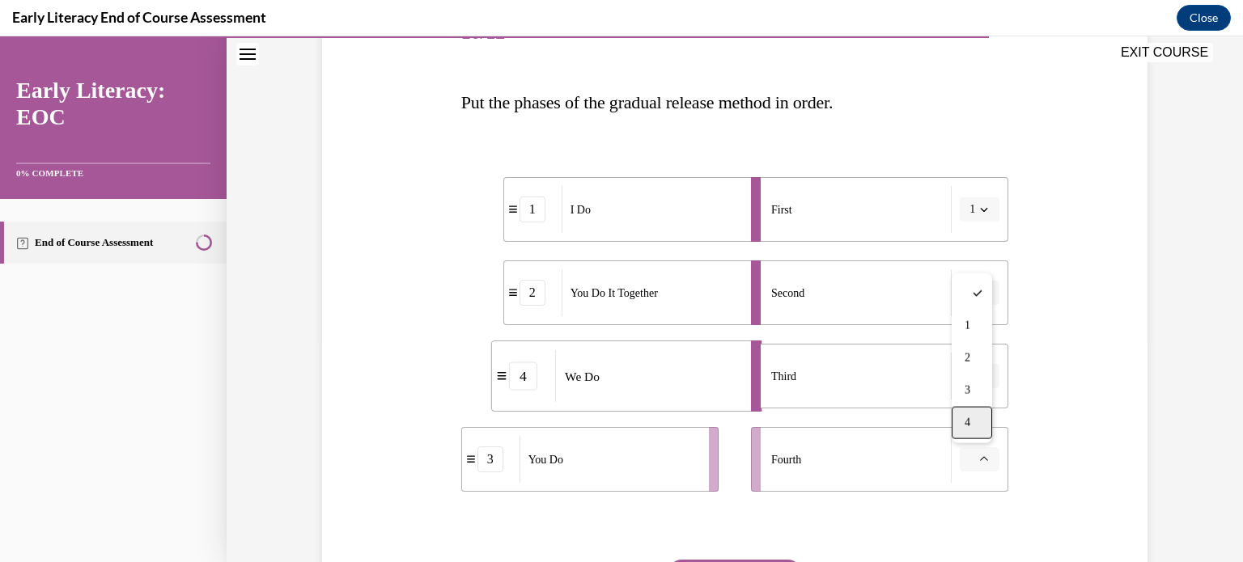
click at [981, 420] on div "4" at bounding box center [972, 423] width 40 height 32
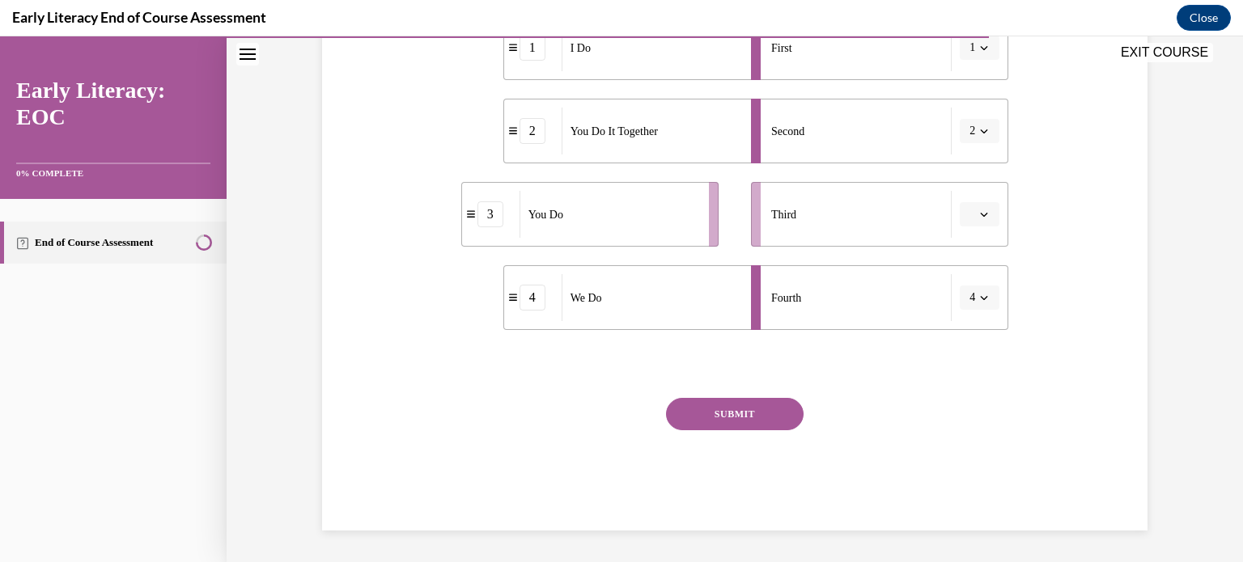
scroll to position [304, 0]
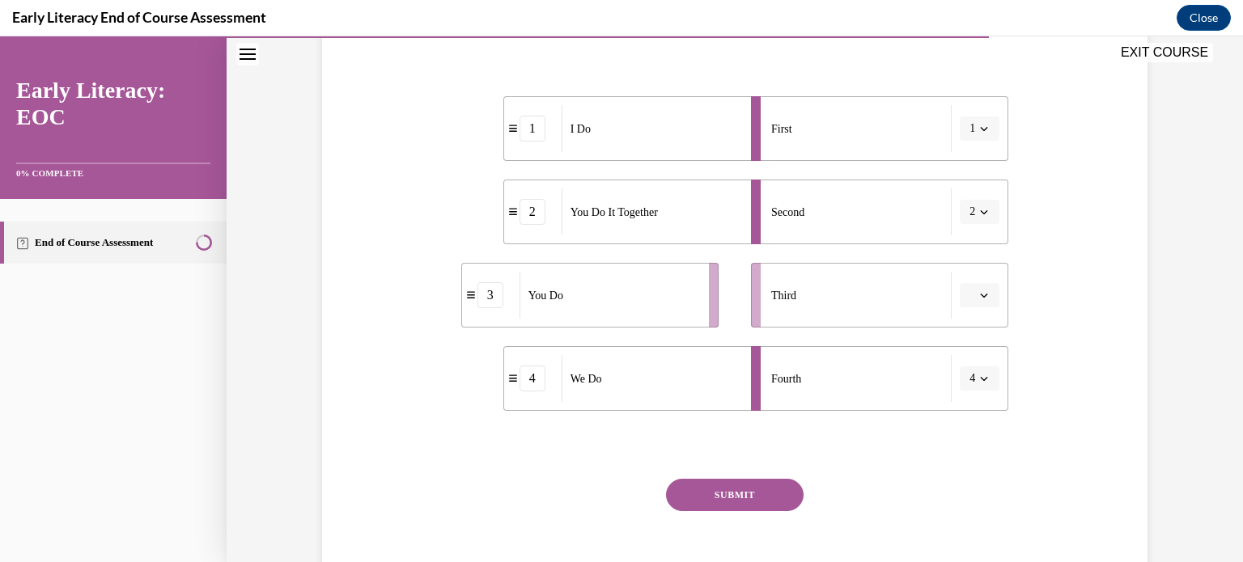
click at [978, 293] on span "button" at bounding box center [983, 295] width 11 height 11
click at [973, 431] on div "3" at bounding box center [972, 428] width 40 height 32
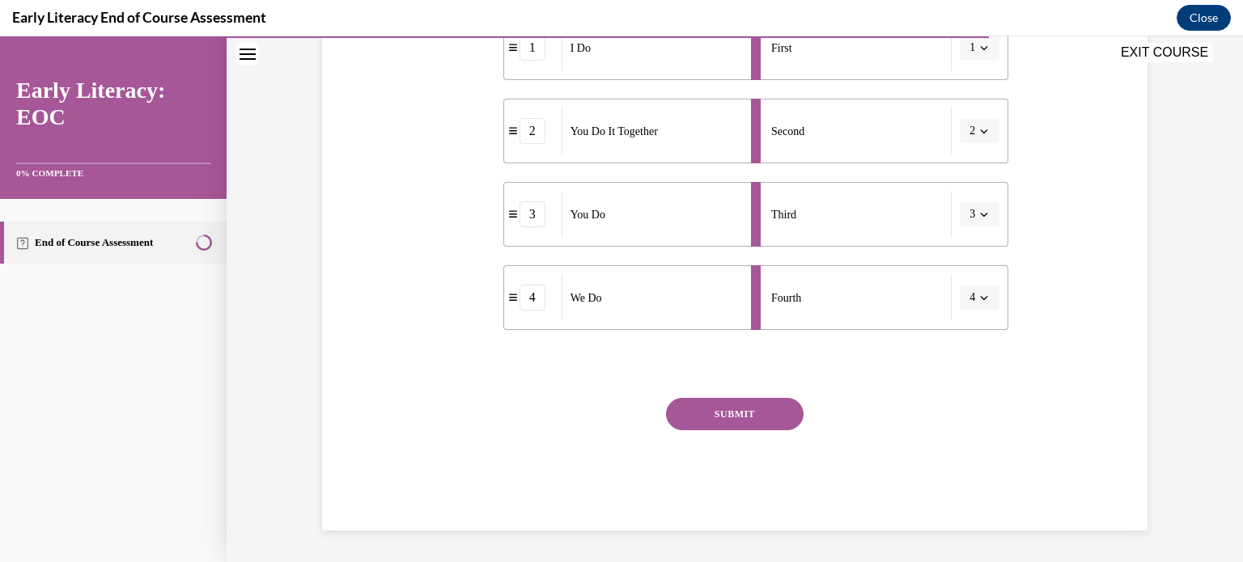
click at [744, 417] on button "SUBMIT" at bounding box center [735, 414] width 138 height 32
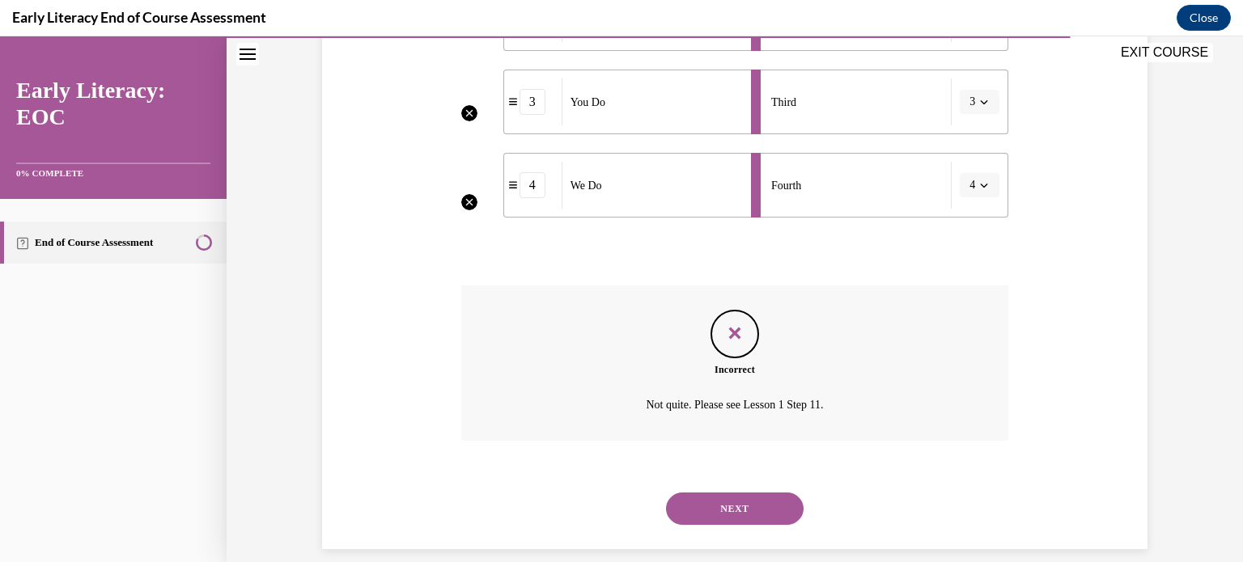
scroll to position [516, 0]
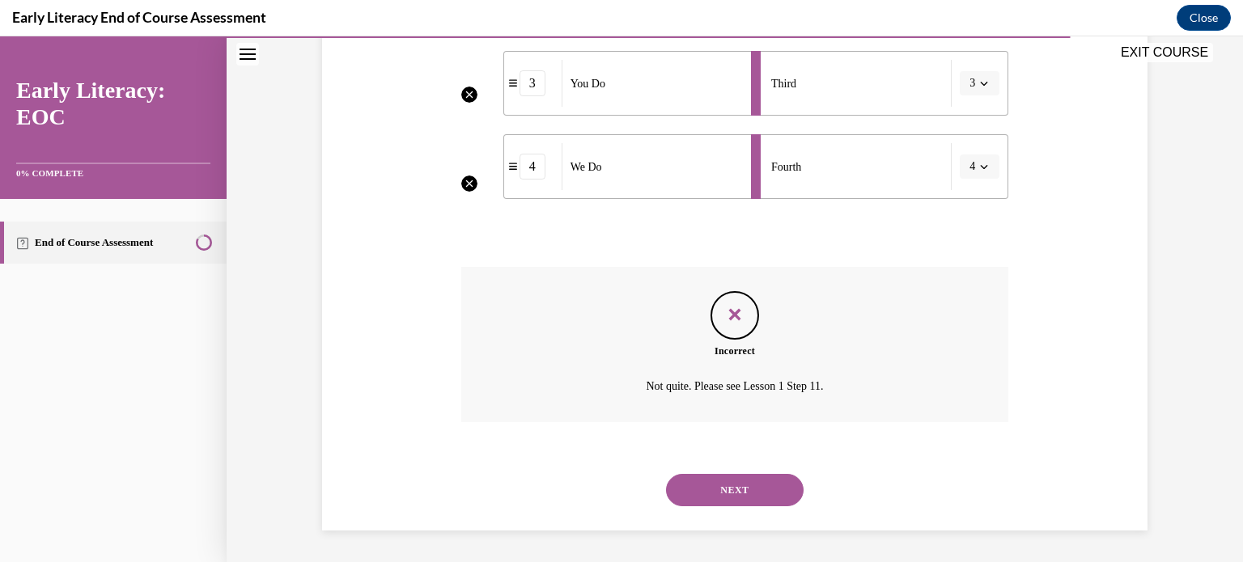
click at [738, 488] on button "NEXT" at bounding box center [735, 490] width 138 height 32
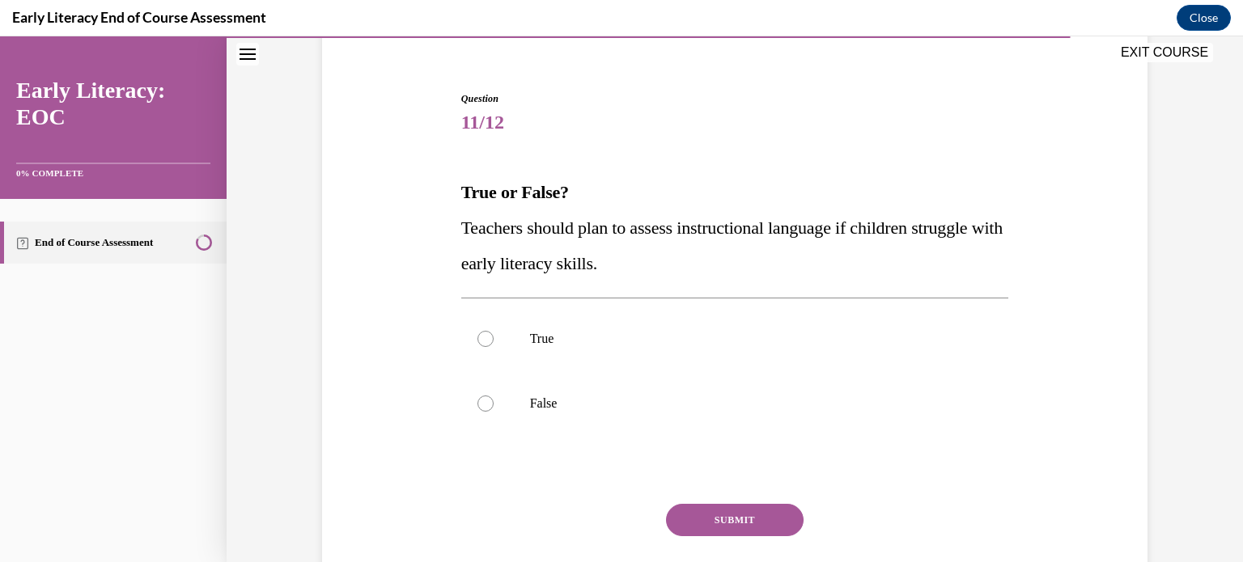
scroll to position [162, 0]
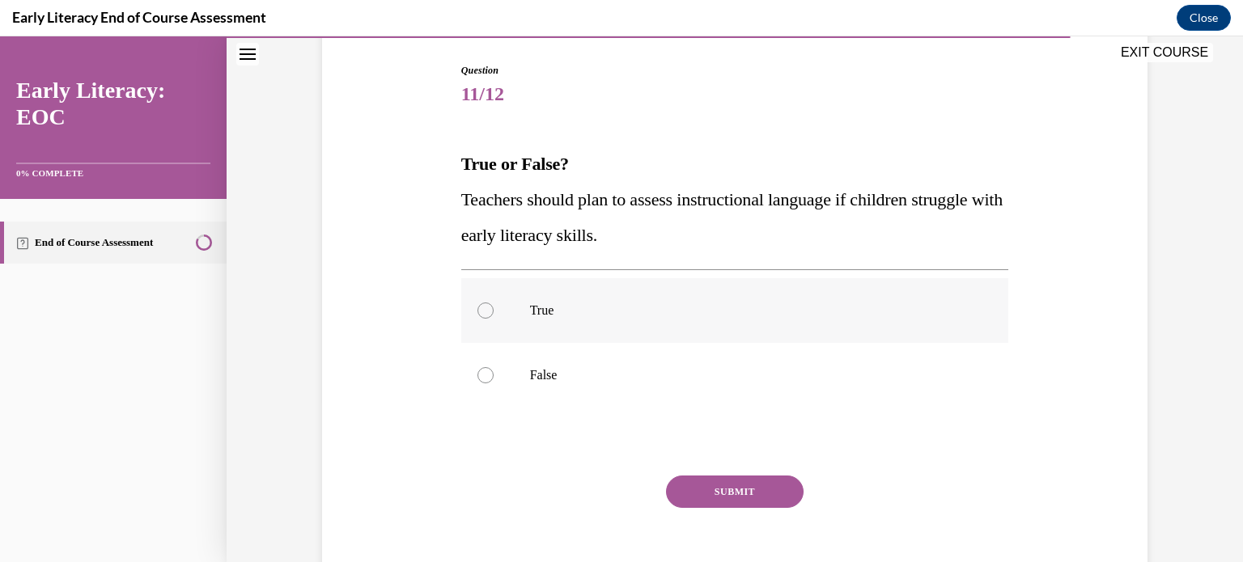
click at [480, 312] on div at bounding box center [485, 311] width 16 height 16
click at [741, 494] on button "SUBMIT" at bounding box center [735, 492] width 138 height 32
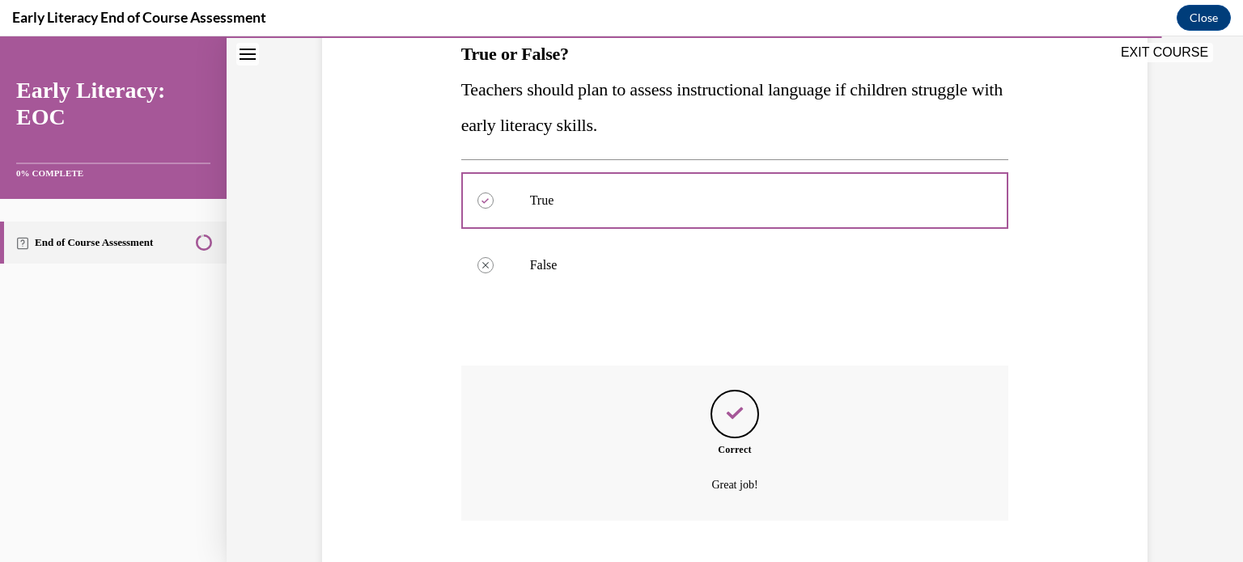
scroll to position [371, 0]
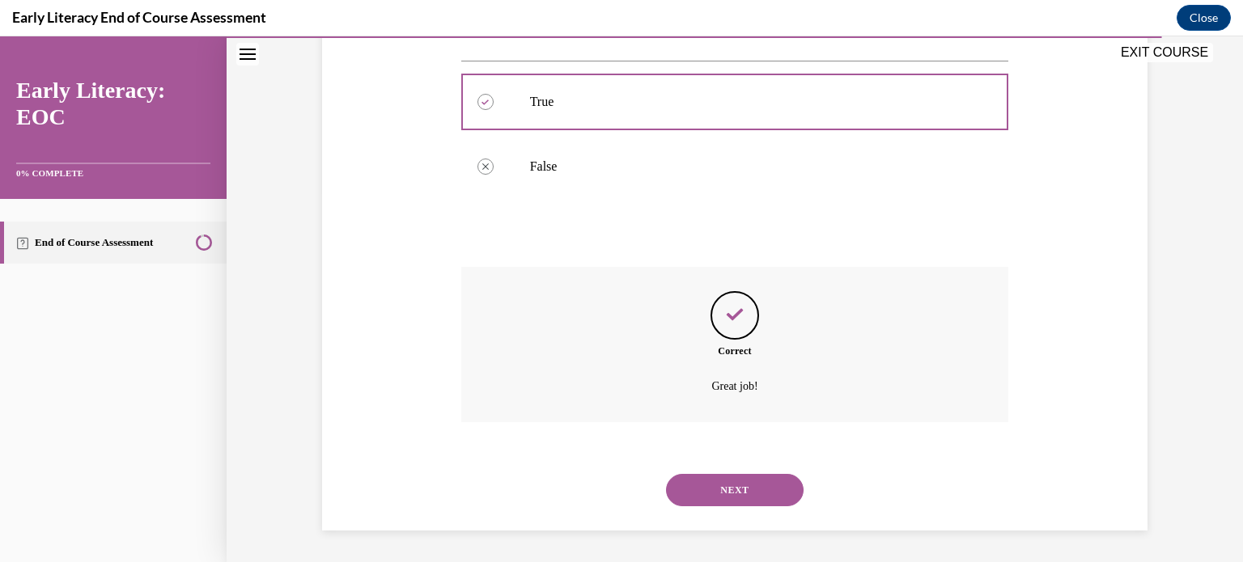
click at [735, 485] on button "NEXT" at bounding box center [735, 490] width 138 height 32
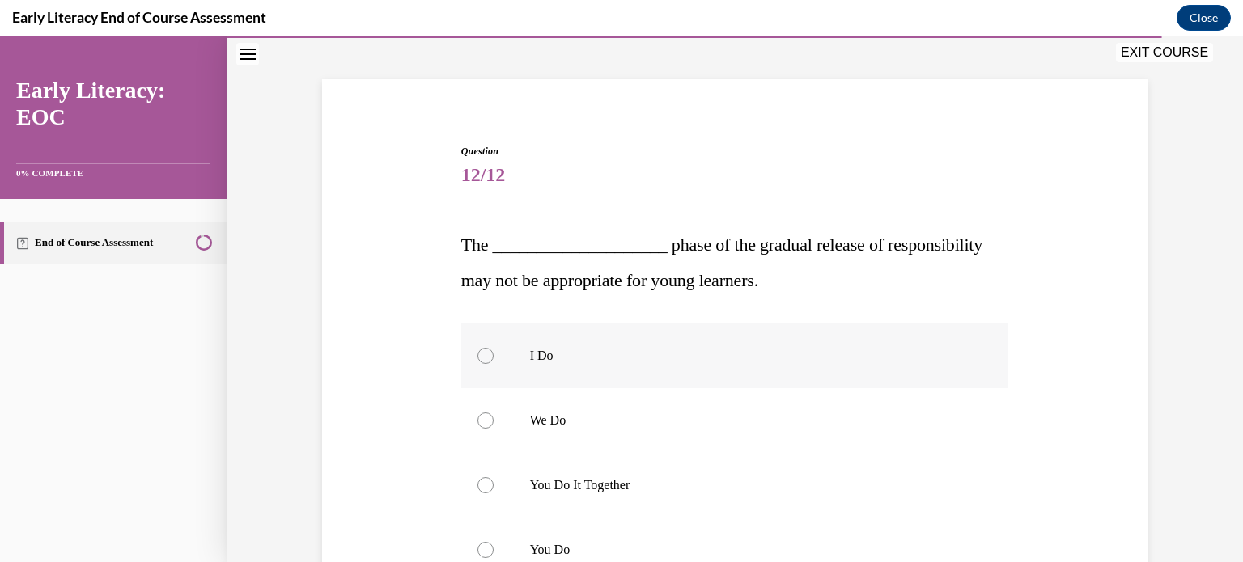
scroll to position [162, 0]
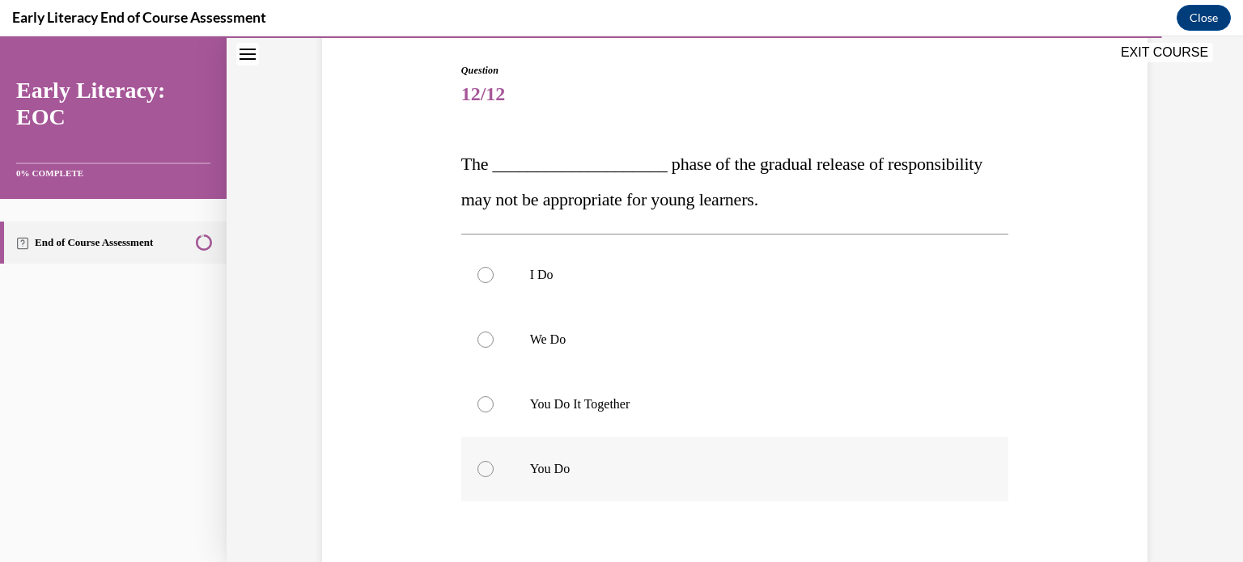
click at [479, 469] on div at bounding box center [485, 469] width 16 height 16
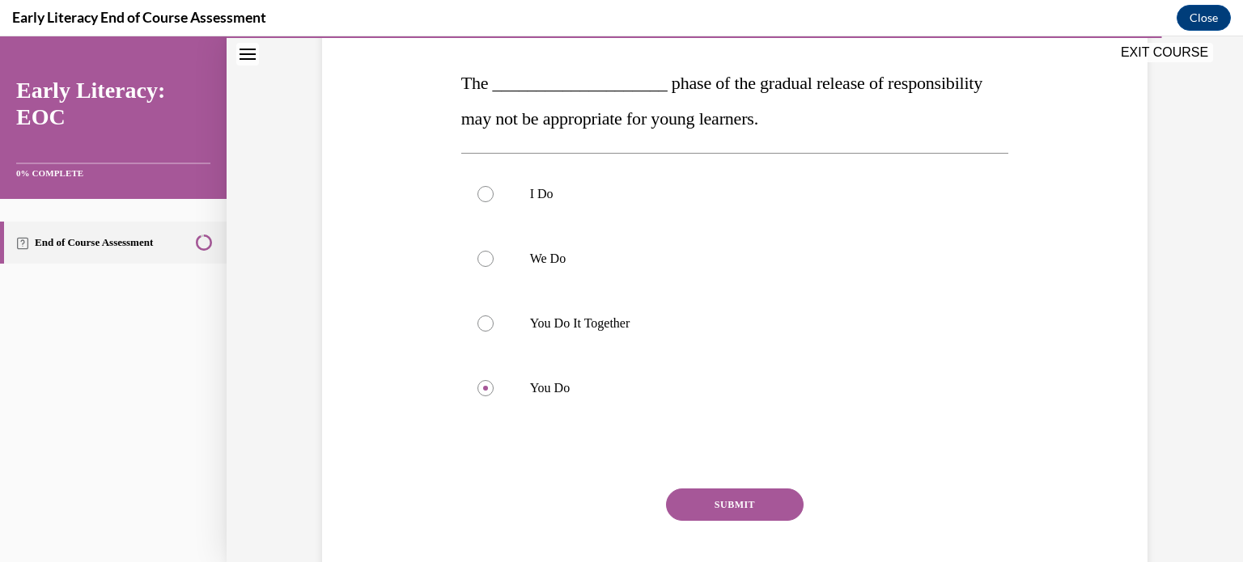
click at [728, 508] on button "SUBMIT" at bounding box center [735, 505] width 138 height 32
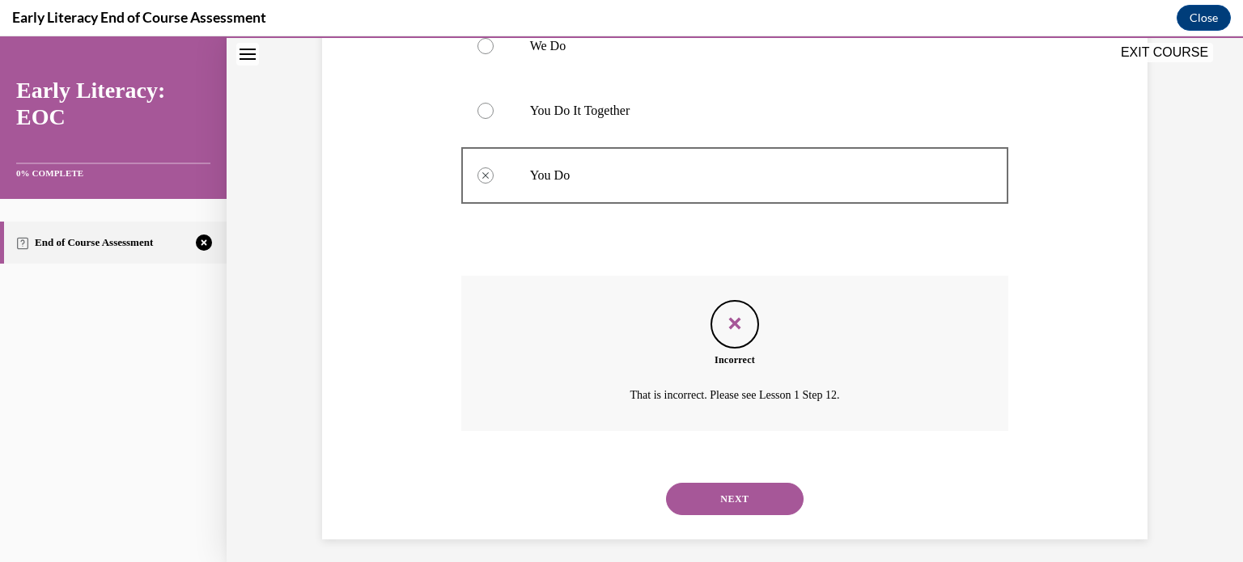
scroll to position [464, 0]
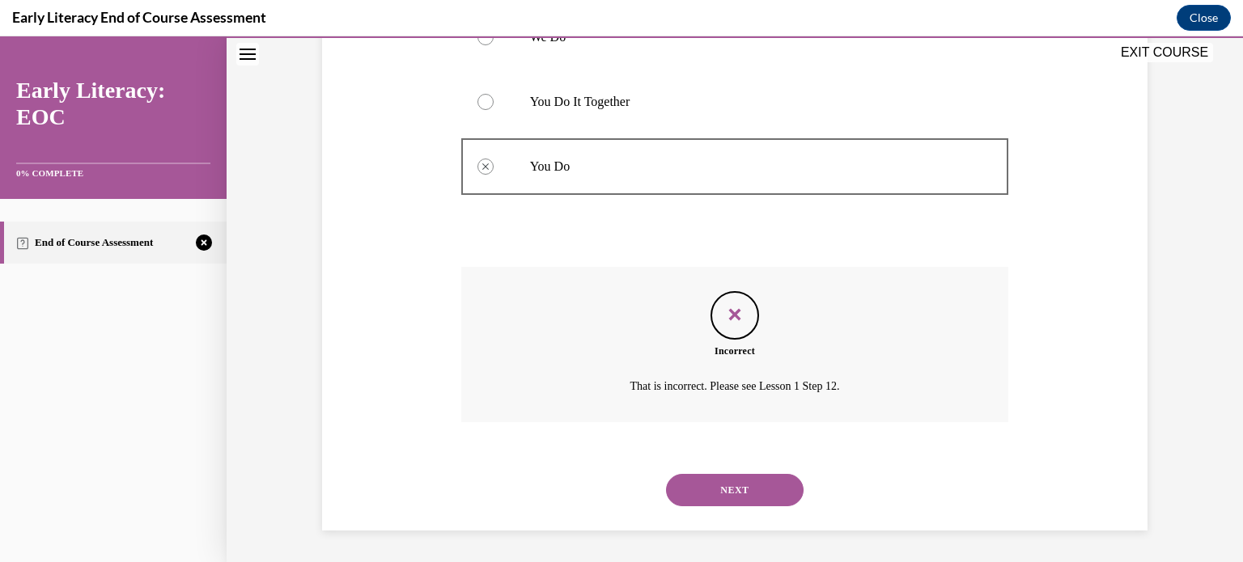
click at [716, 485] on button "NEXT" at bounding box center [735, 490] width 138 height 32
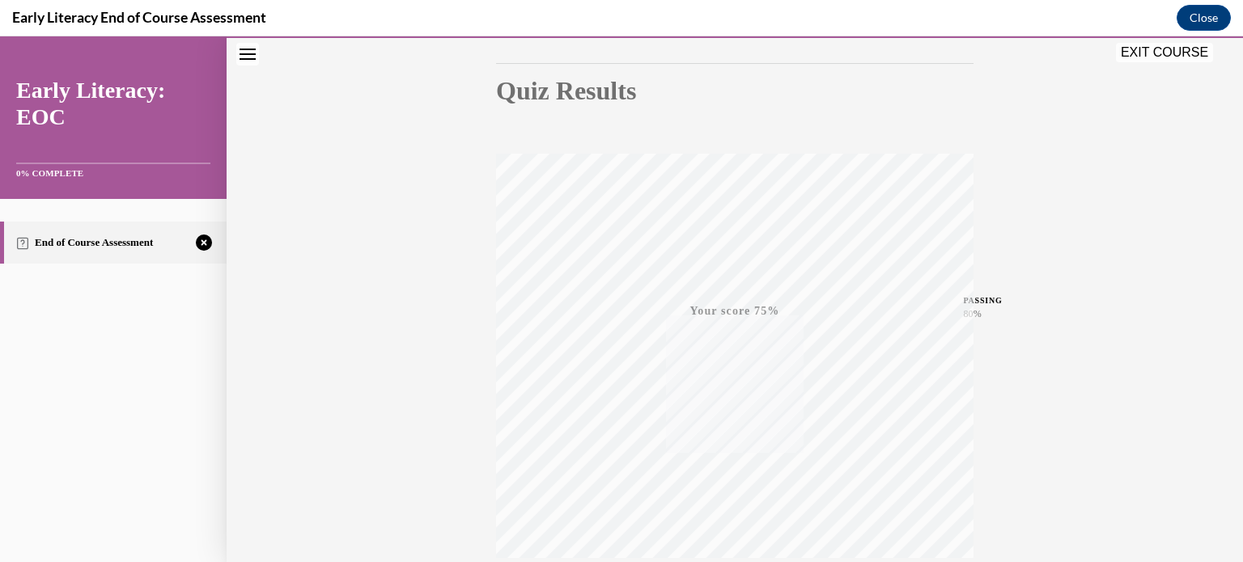
scroll to position [303, 0]
click at [719, 437] on span "TAKE AGAIN" at bounding box center [734, 441] width 57 height 9
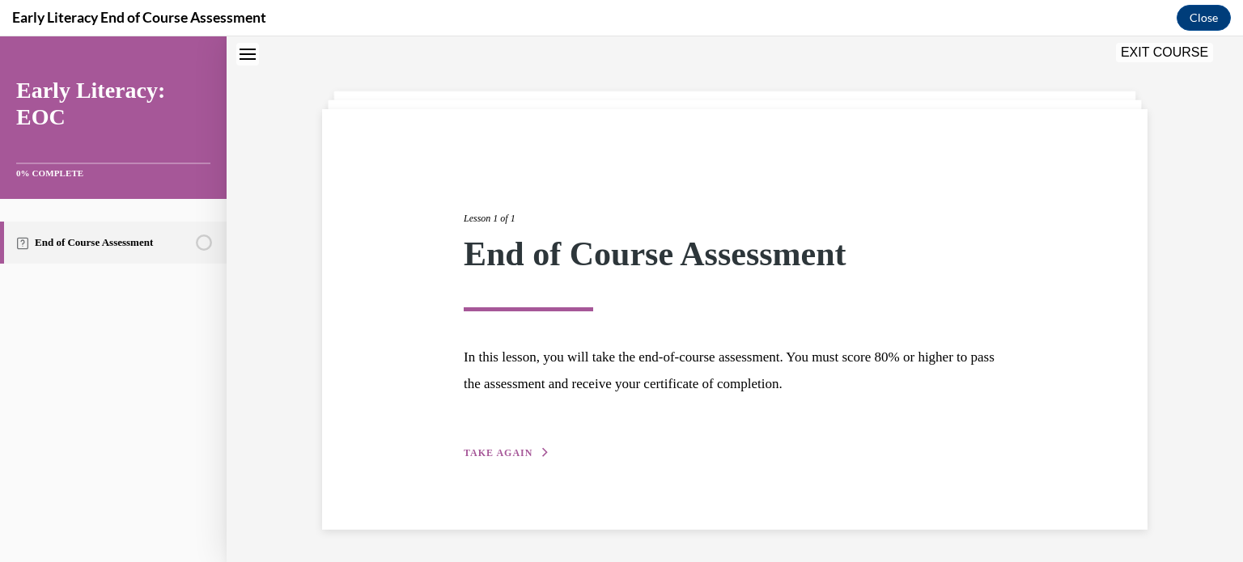
scroll to position [51, 0]
click at [506, 450] on span "TAKE AGAIN" at bounding box center [498, 452] width 69 height 11
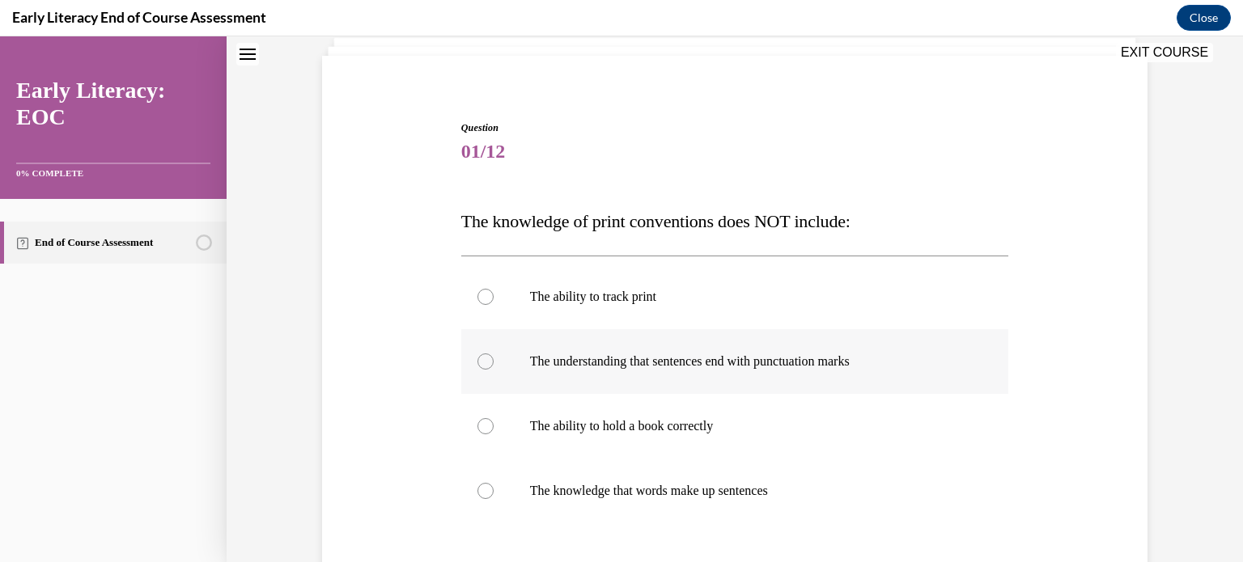
scroll to position [132, 0]
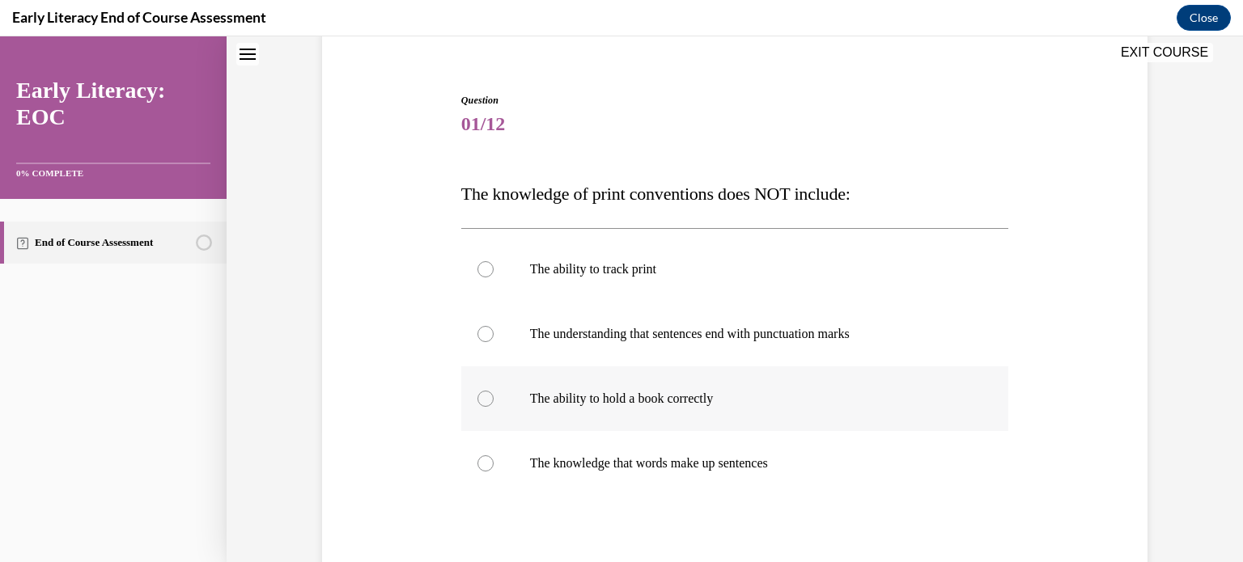
click at [658, 398] on p "The ability to hold a book correctly" at bounding box center [749, 399] width 439 height 16
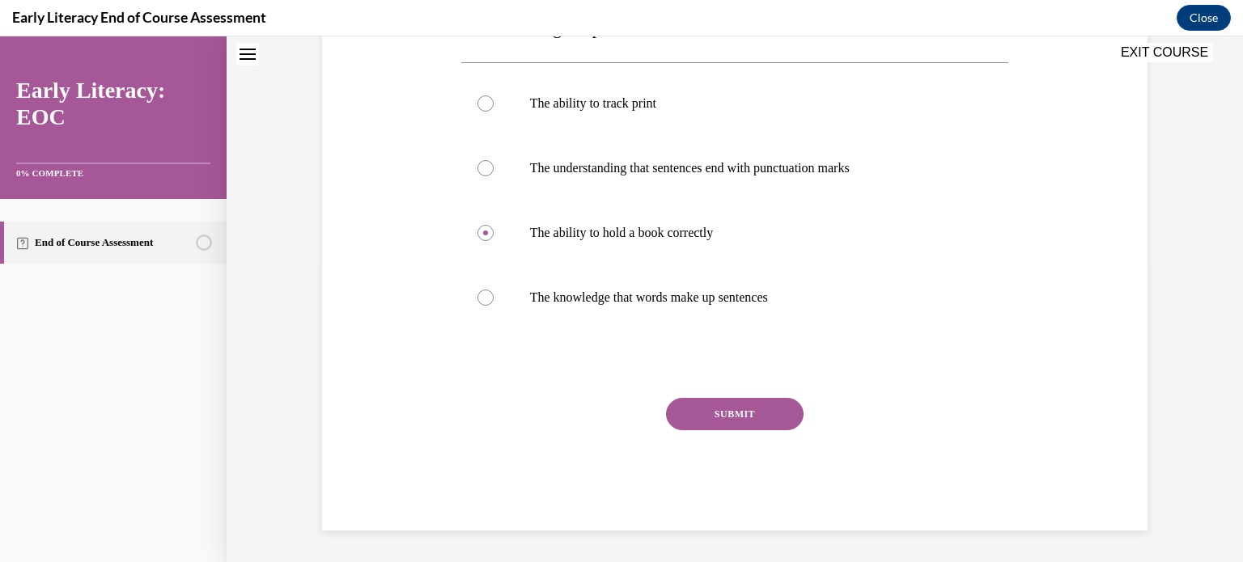
click at [751, 414] on button "SUBMIT" at bounding box center [735, 414] width 138 height 32
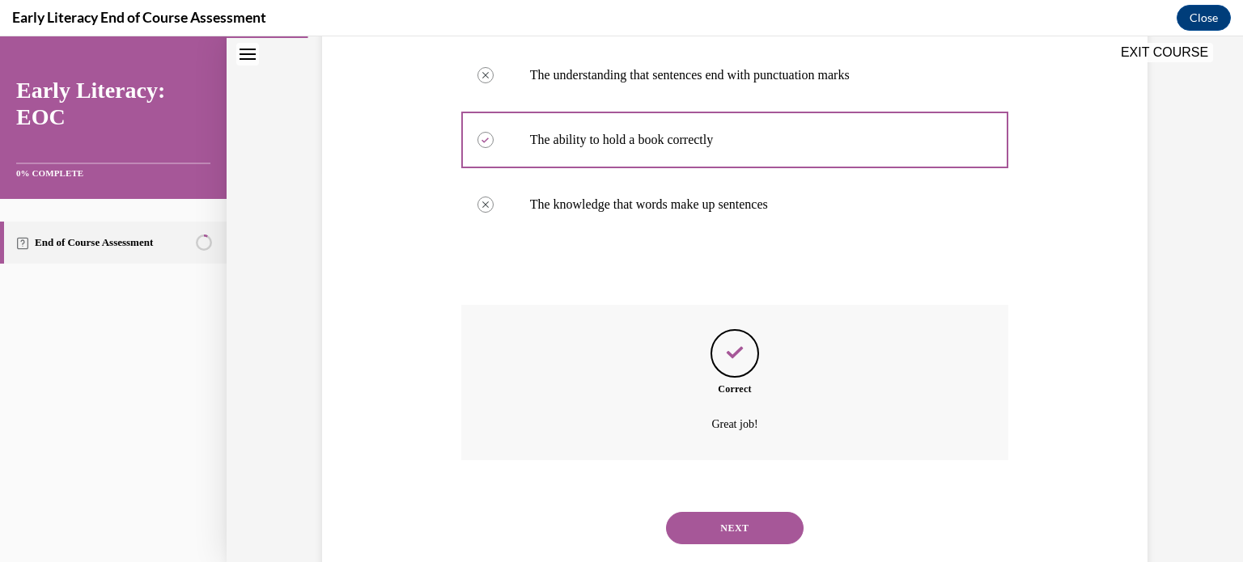
scroll to position [429, 0]
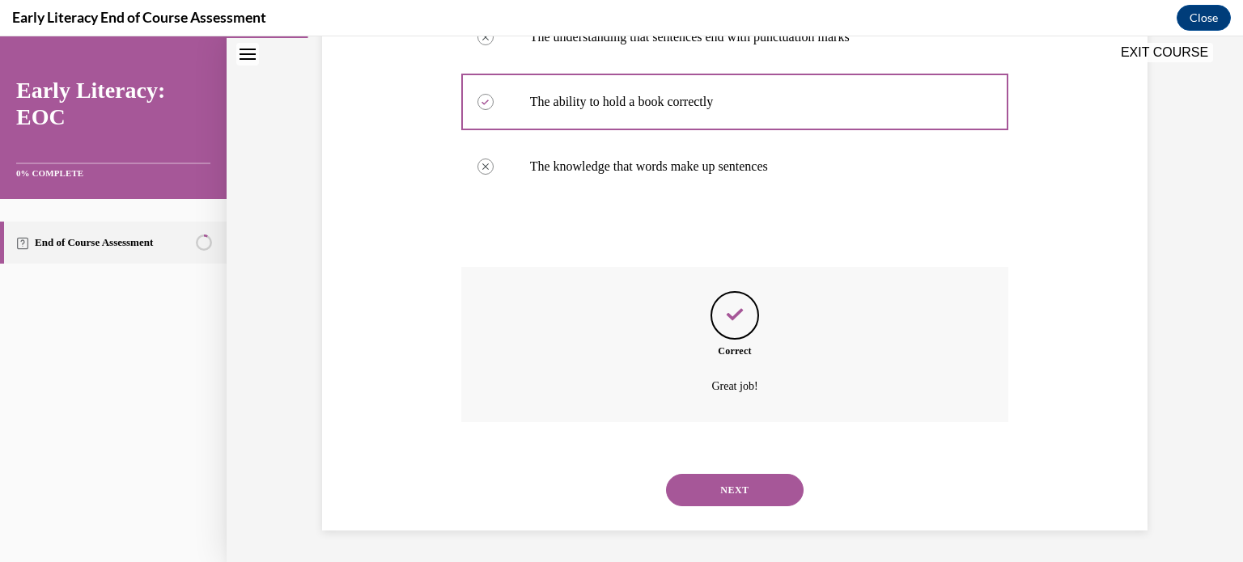
click at [721, 490] on button "NEXT" at bounding box center [735, 490] width 138 height 32
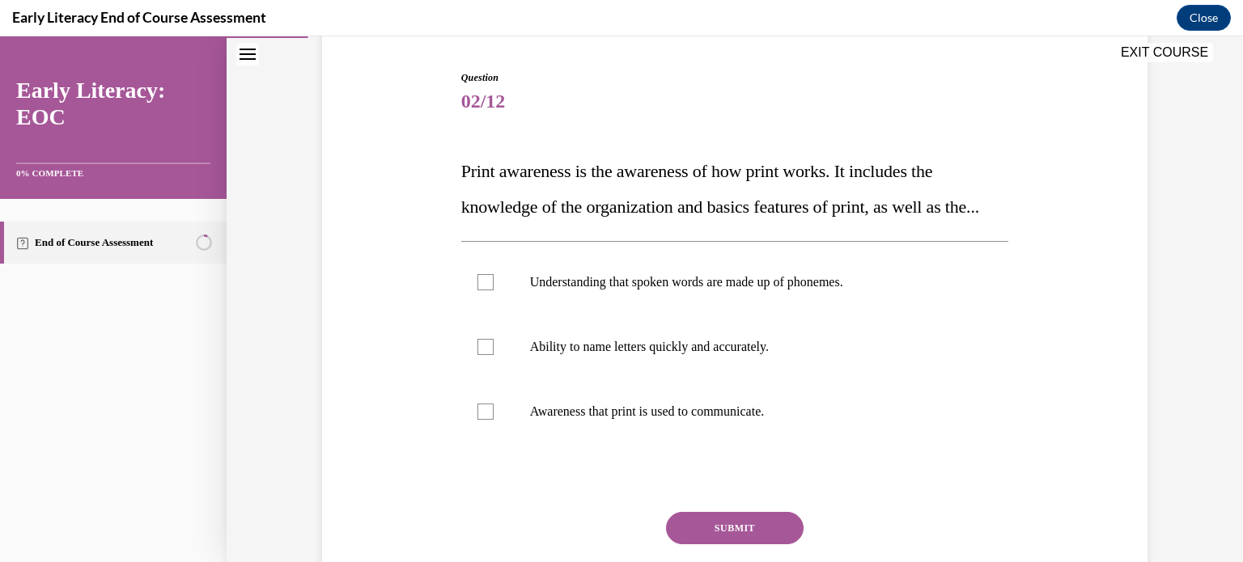
scroll to position [162, 0]
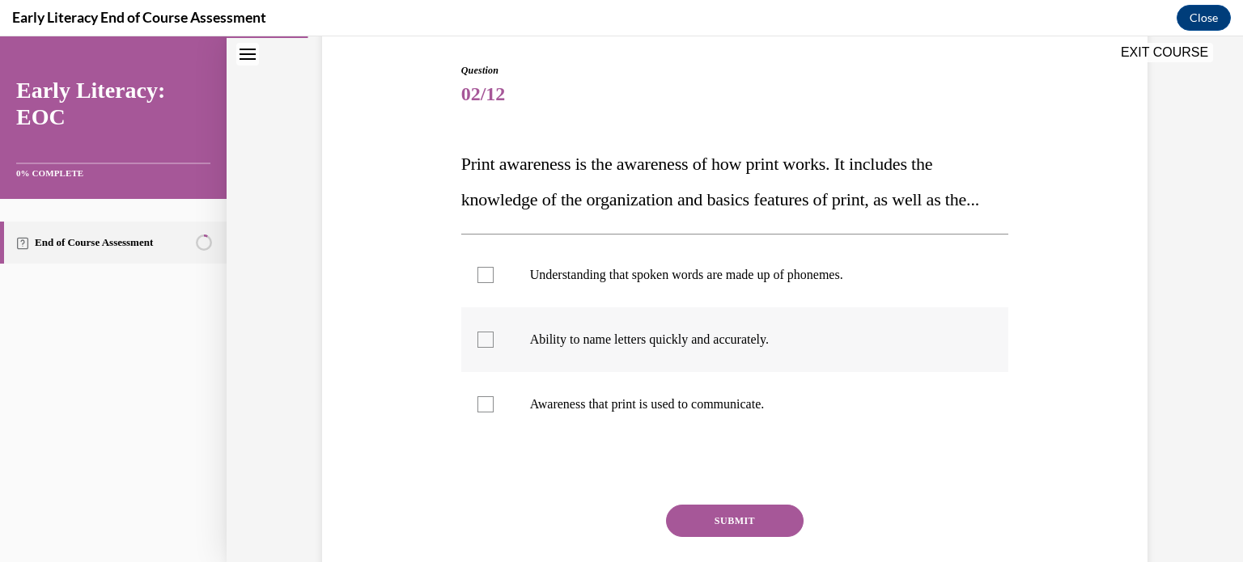
click at [490, 372] on div at bounding box center [735, 339] width 548 height 65
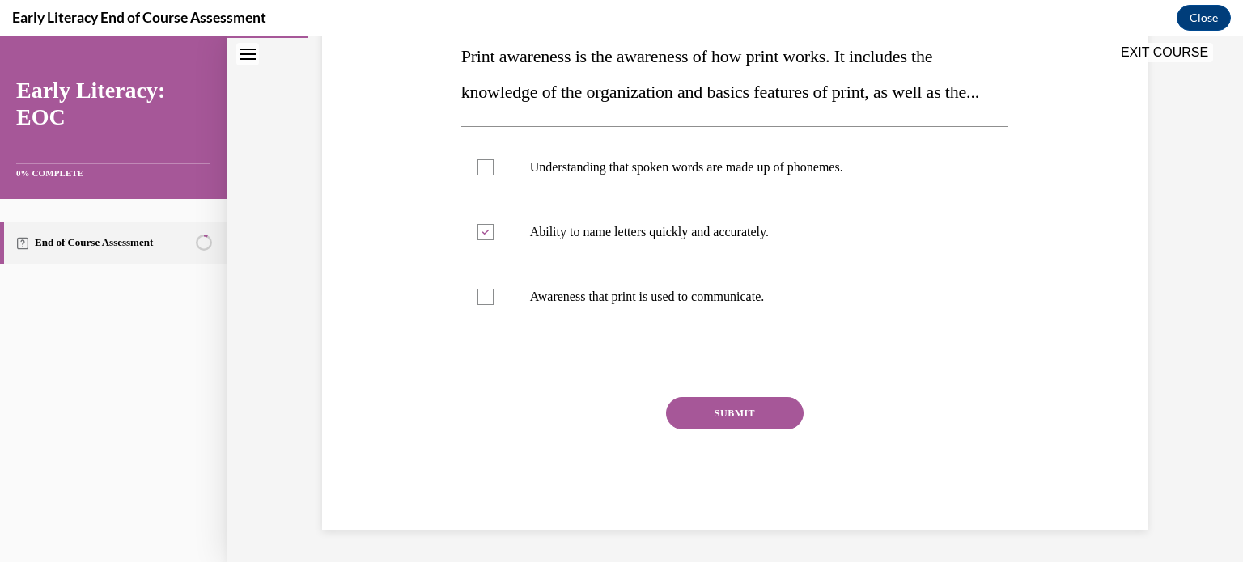
click at [736, 416] on button "SUBMIT" at bounding box center [735, 413] width 138 height 32
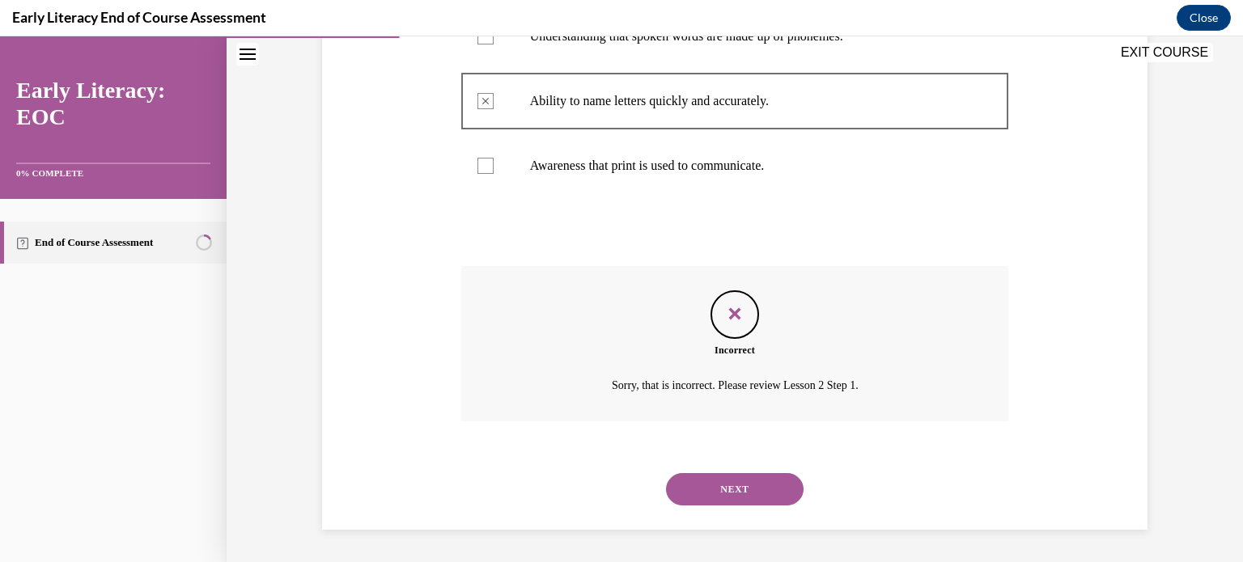
scroll to position [31, 0]
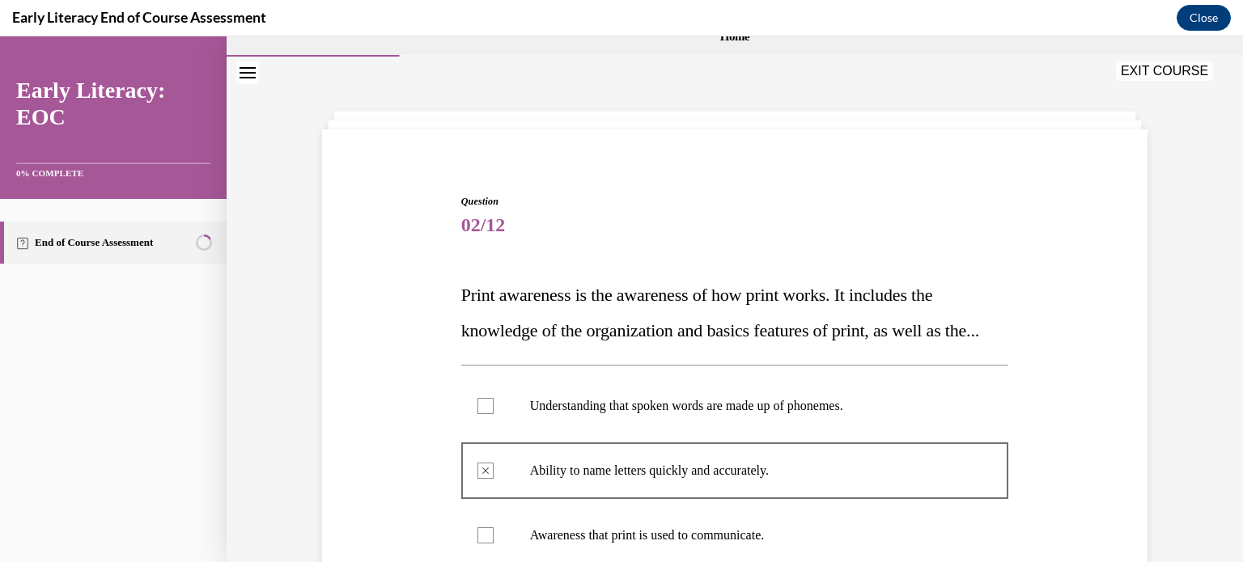
click at [110, 245] on link "End of Course Assessment" at bounding box center [113, 243] width 227 height 42
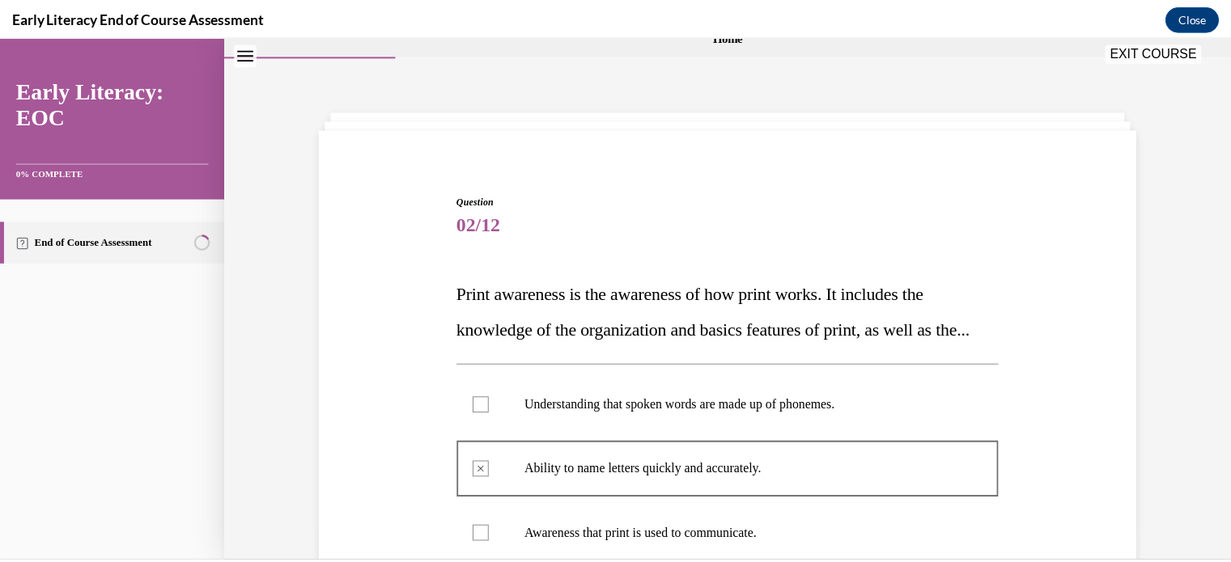
scroll to position [49, 0]
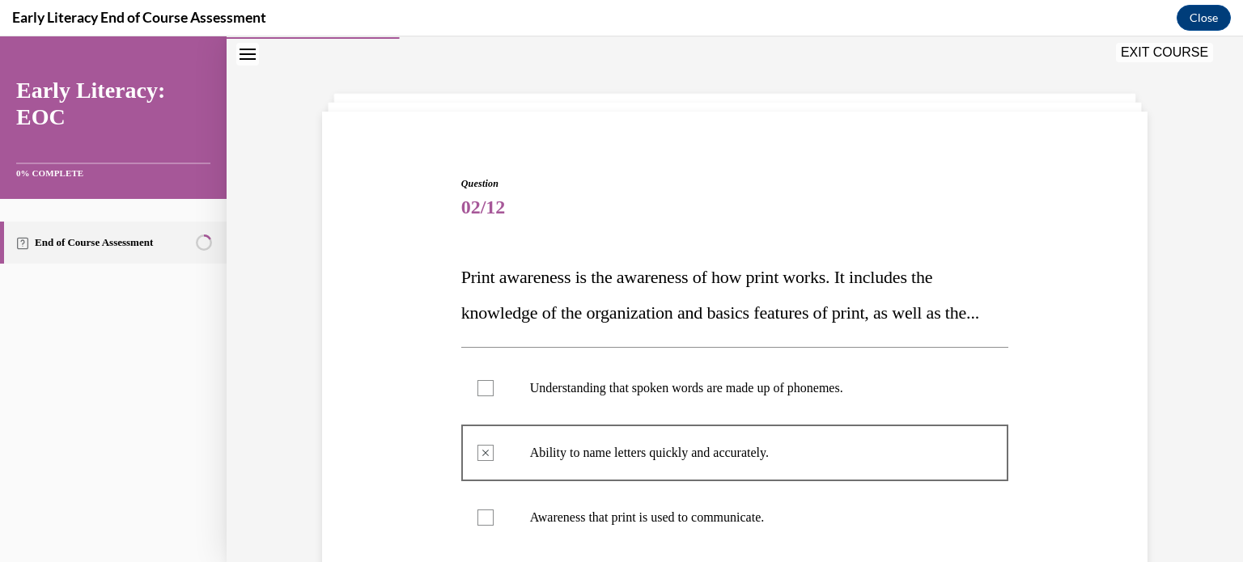
click at [103, 240] on link "End of Course Assessment" at bounding box center [113, 243] width 227 height 42
click at [1168, 51] on button "EXIT COURSE" at bounding box center [1164, 52] width 97 height 19
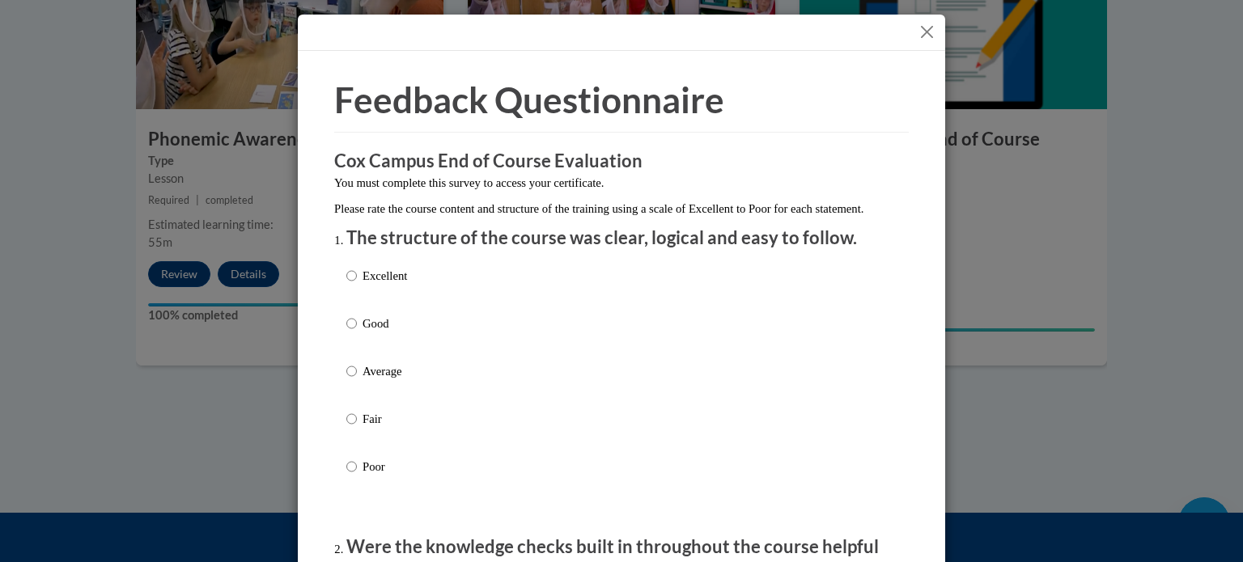
click at [917, 28] on button "Close" at bounding box center [927, 32] width 20 height 20
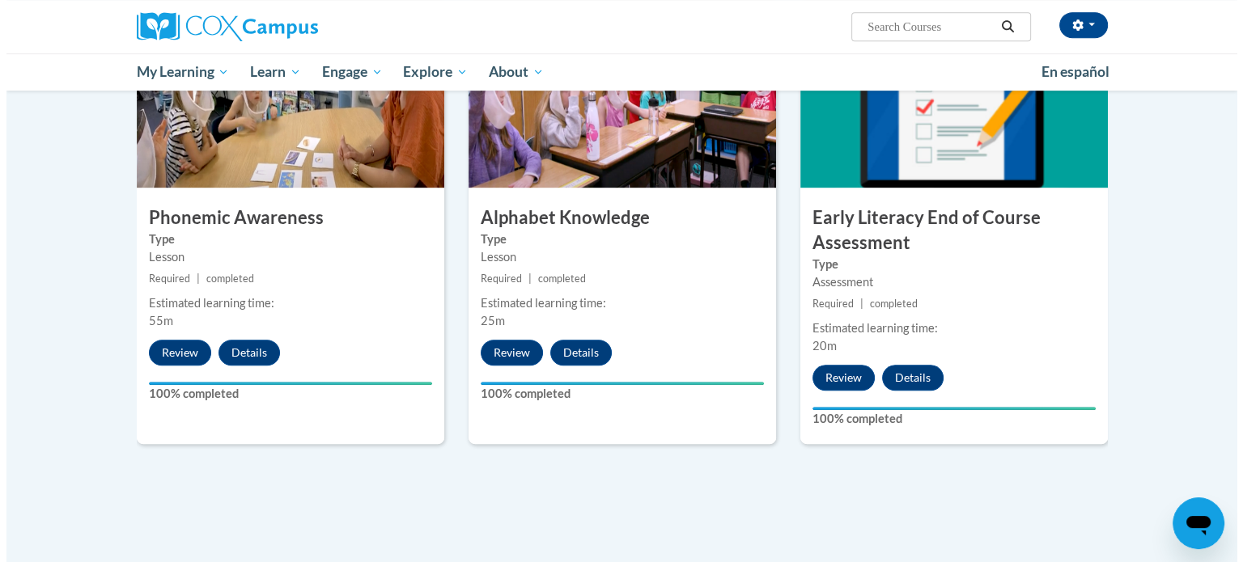
scroll to position [838, 0]
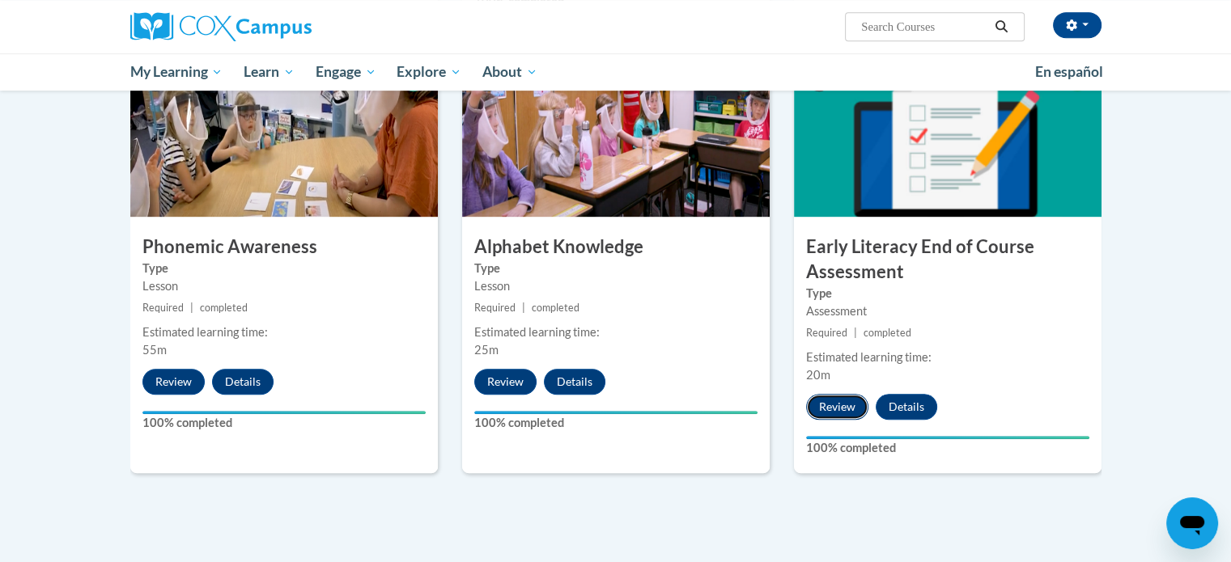
click at [851, 401] on button "Review" at bounding box center [837, 407] width 62 height 26
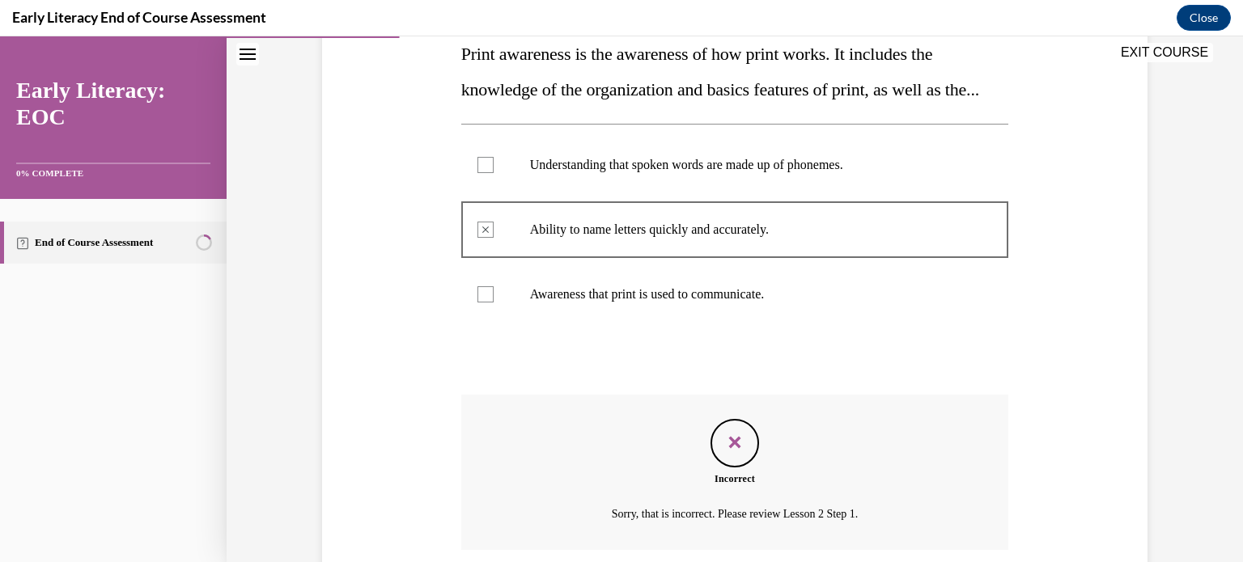
scroll to position [435, 0]
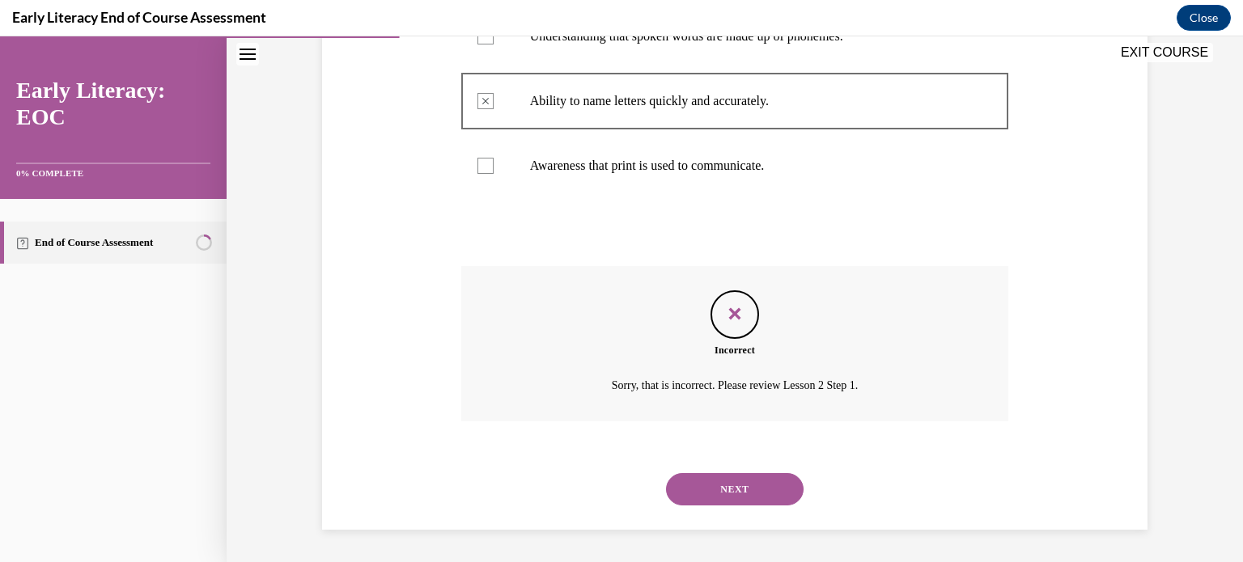
click at [736, 490] on button "NEXT" at bounding box center [735, 489] width 138 height 32
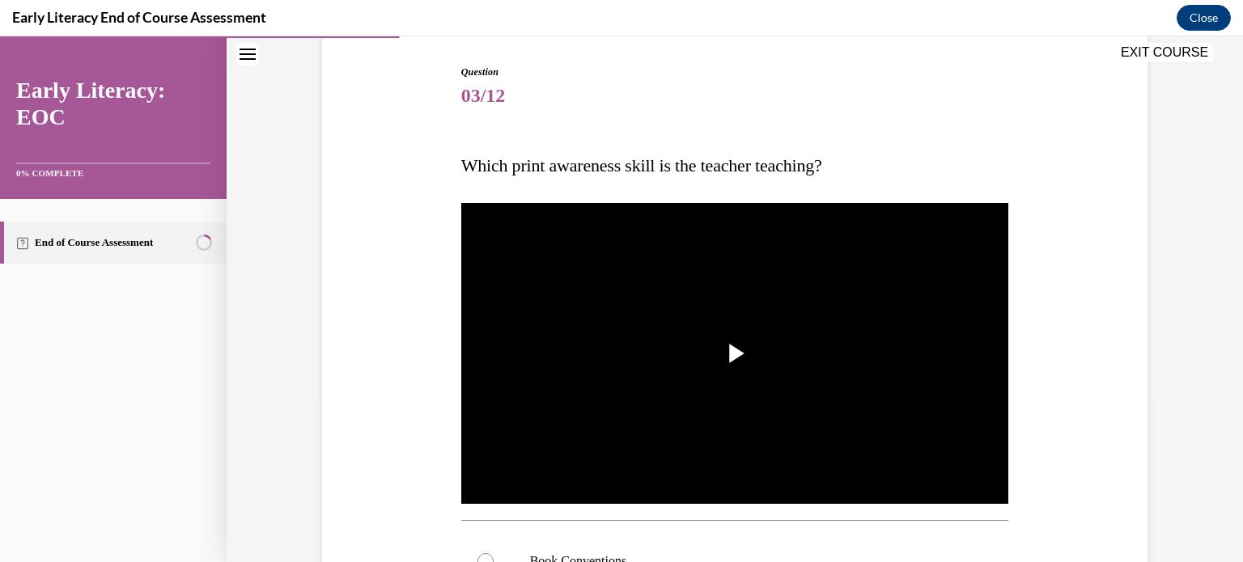
scroll to position [162, 0]
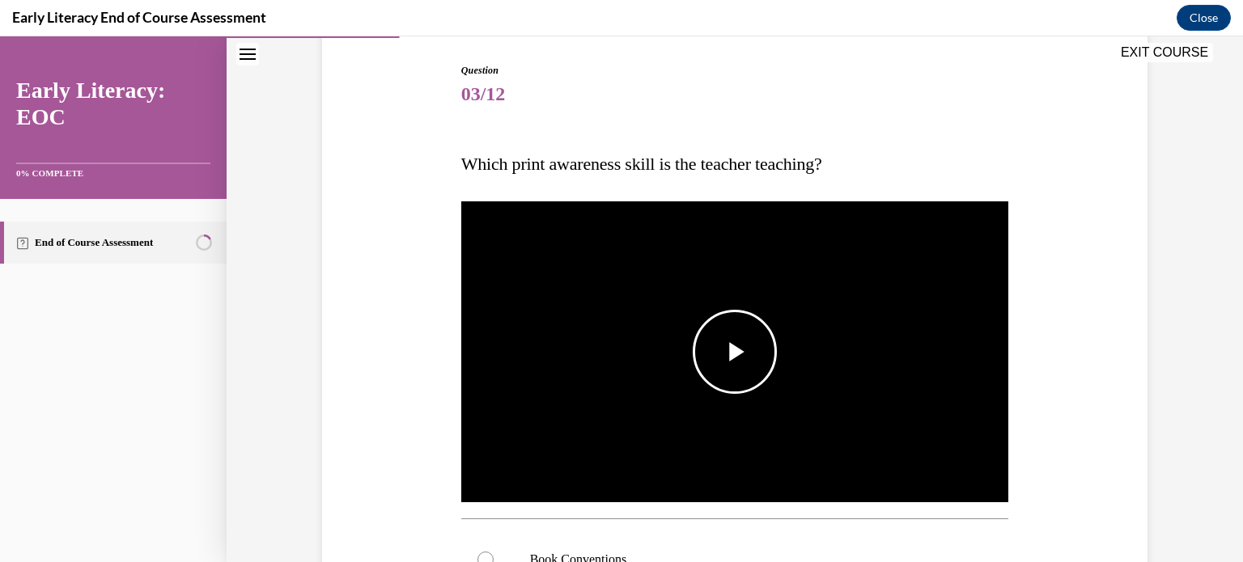
click at [735, 352] on span "Video player" at bounding box center [735, 352] width 0 height 0
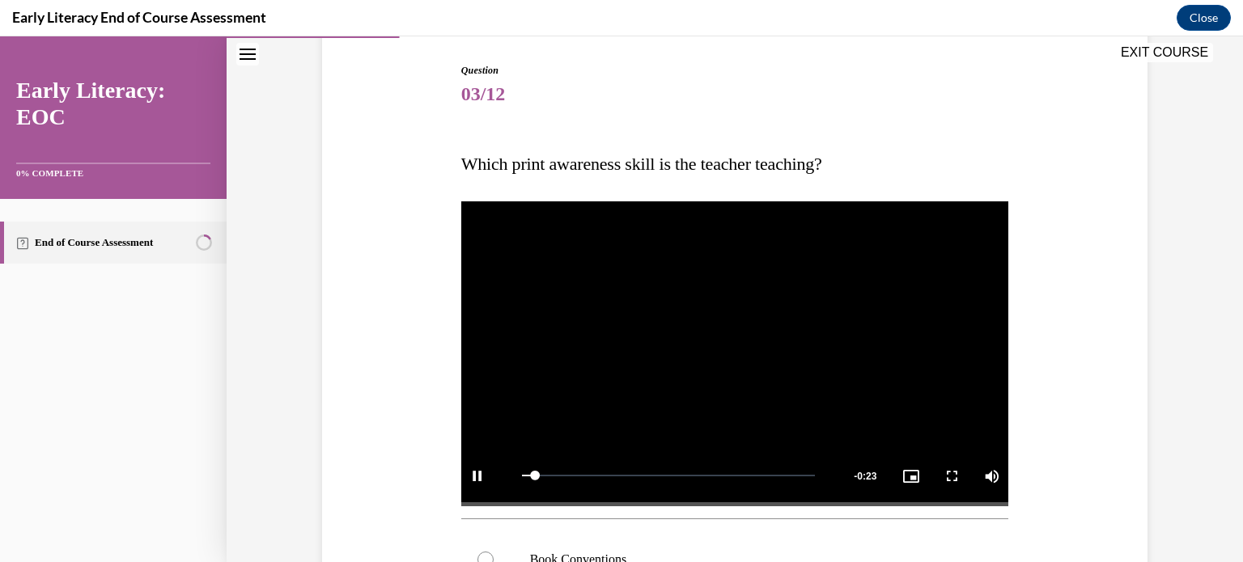
scroll to position [405, 0]
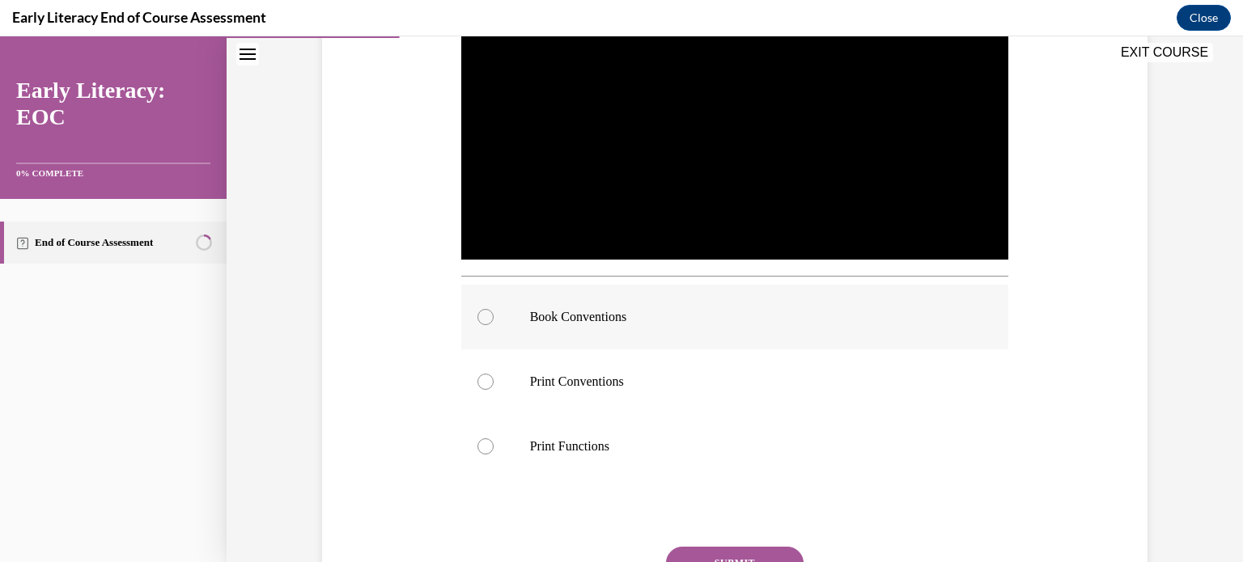
click at [477, 320] on div at bounding box center [485, 317] width 16 height 16
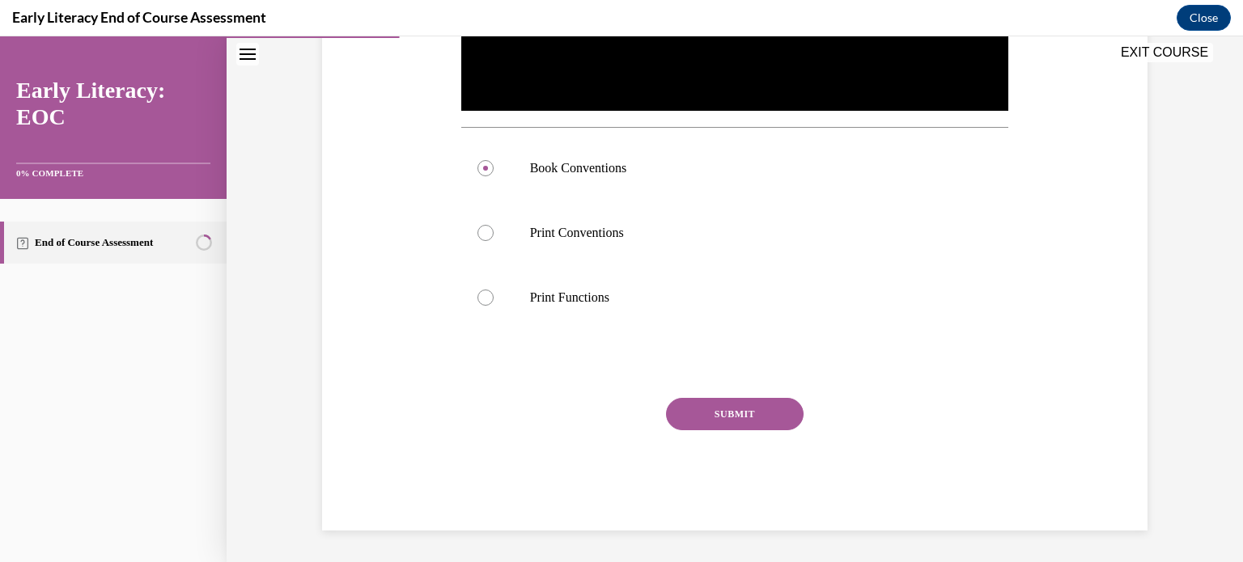
click at [736, 410] on button "SUBMIT" at bounding box center [735, 414] width 138 height 32
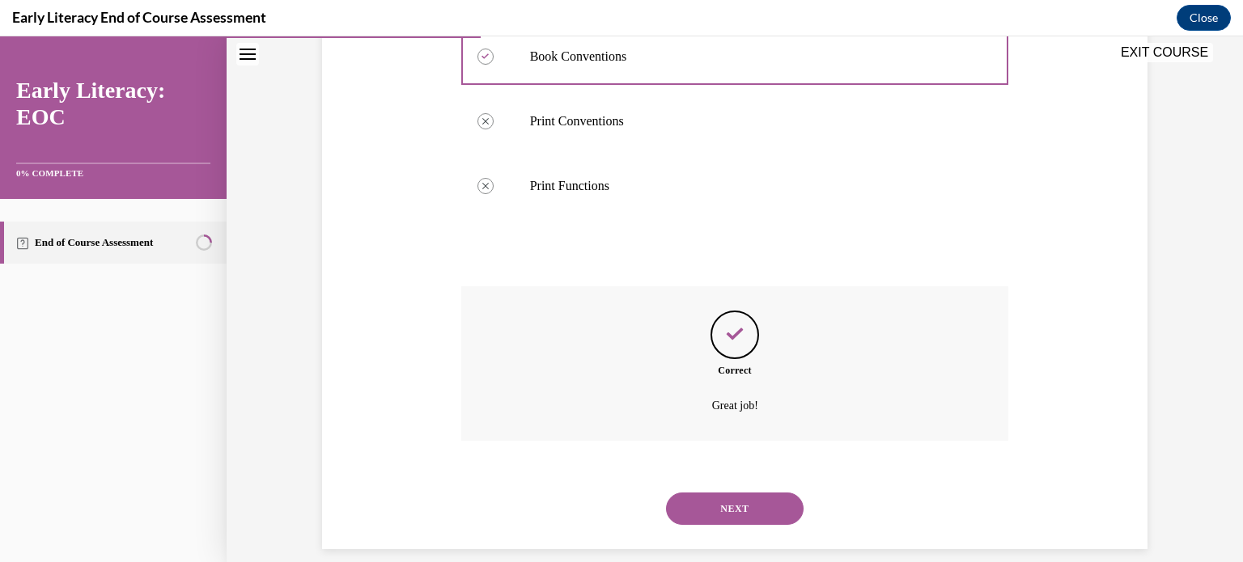
scroll to position [684, 0]
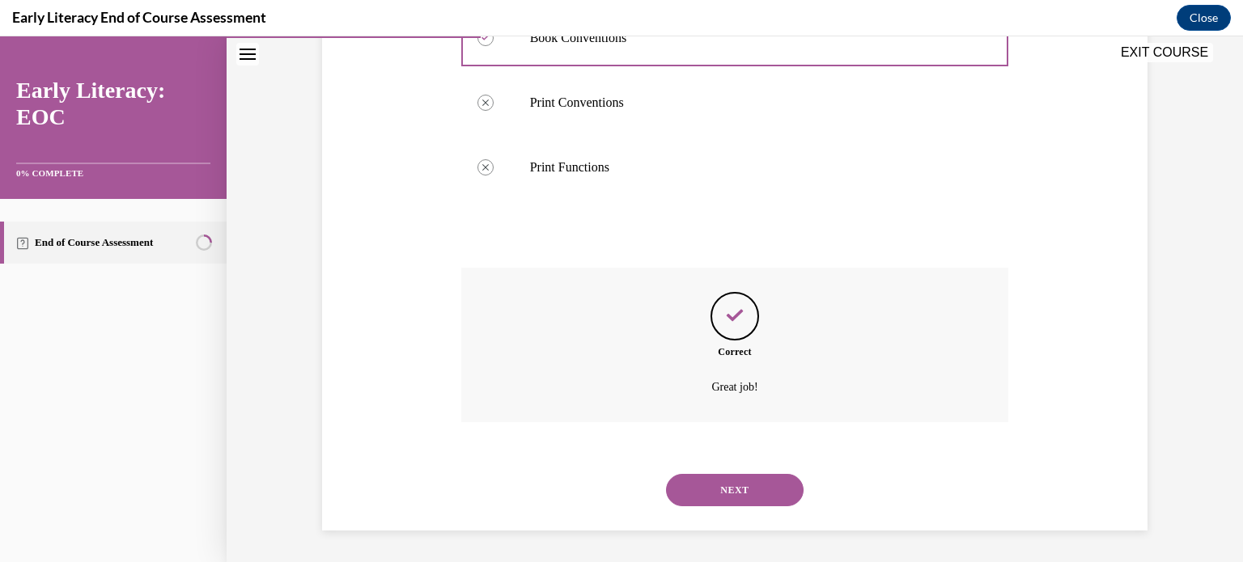
click at [746, 492] on button "NEXT" at bounding box center [735, 490] width 138 height 32
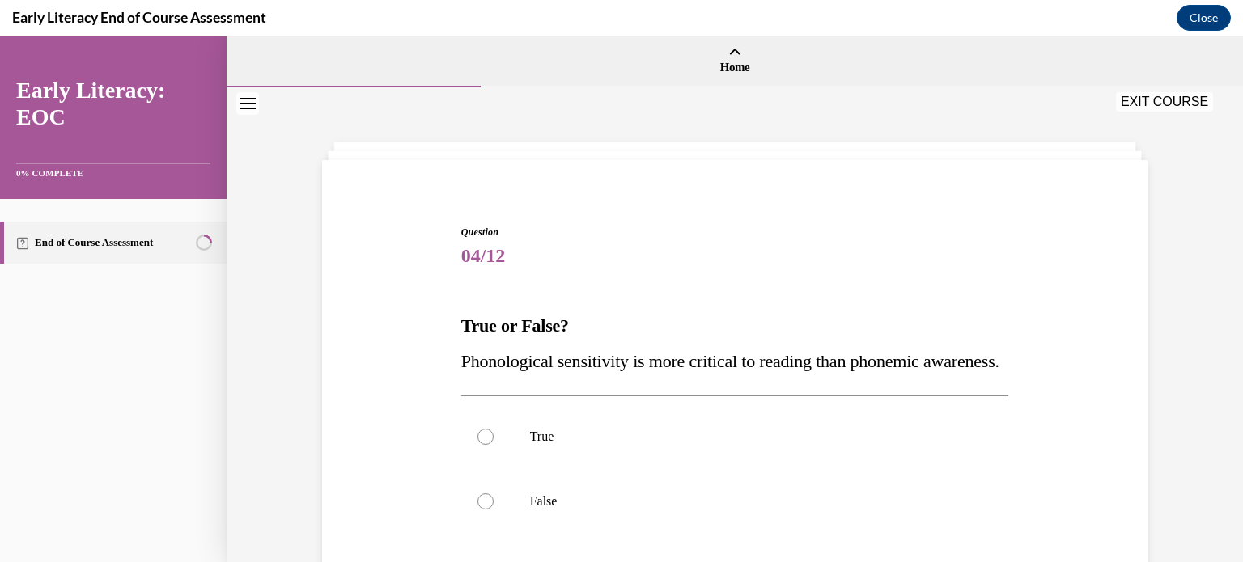
scroll to position [81, 0]
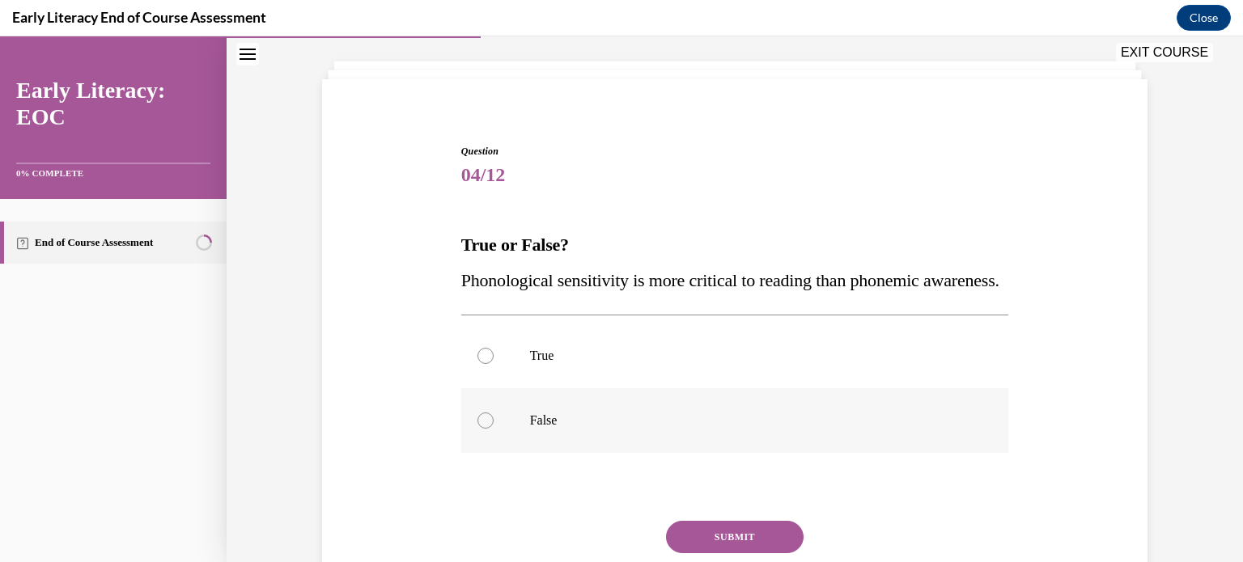
click at [481, 429] on div at bounding box center [485, 421] width 16 height 16
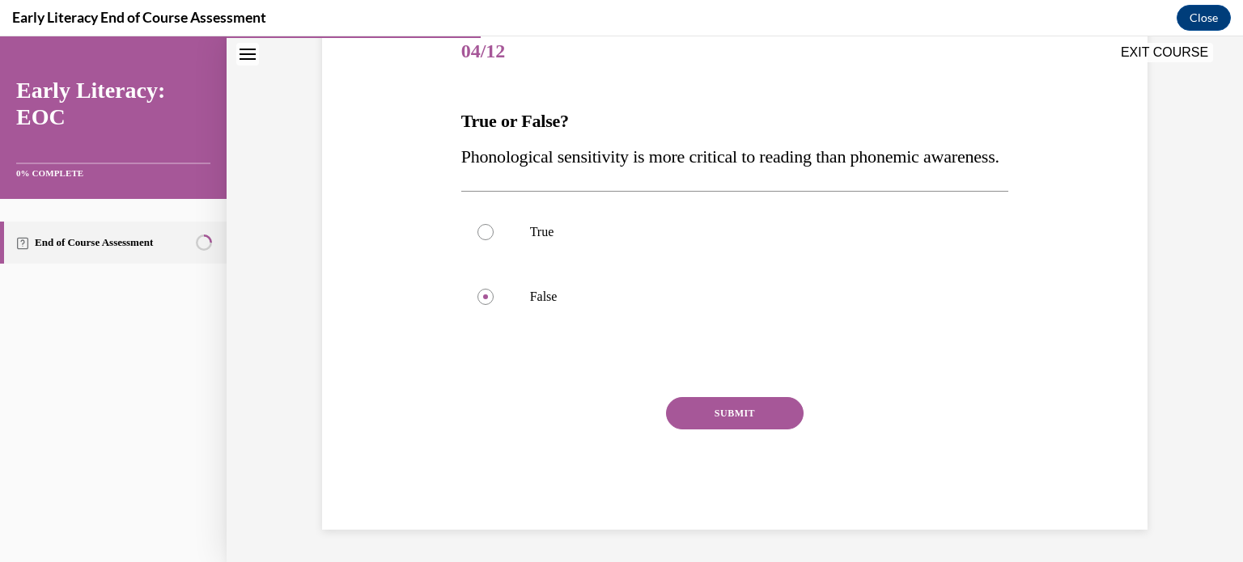
click at [715, 409] on button "SUBMIT" at bounding box center [735, 413] width 138 height 32
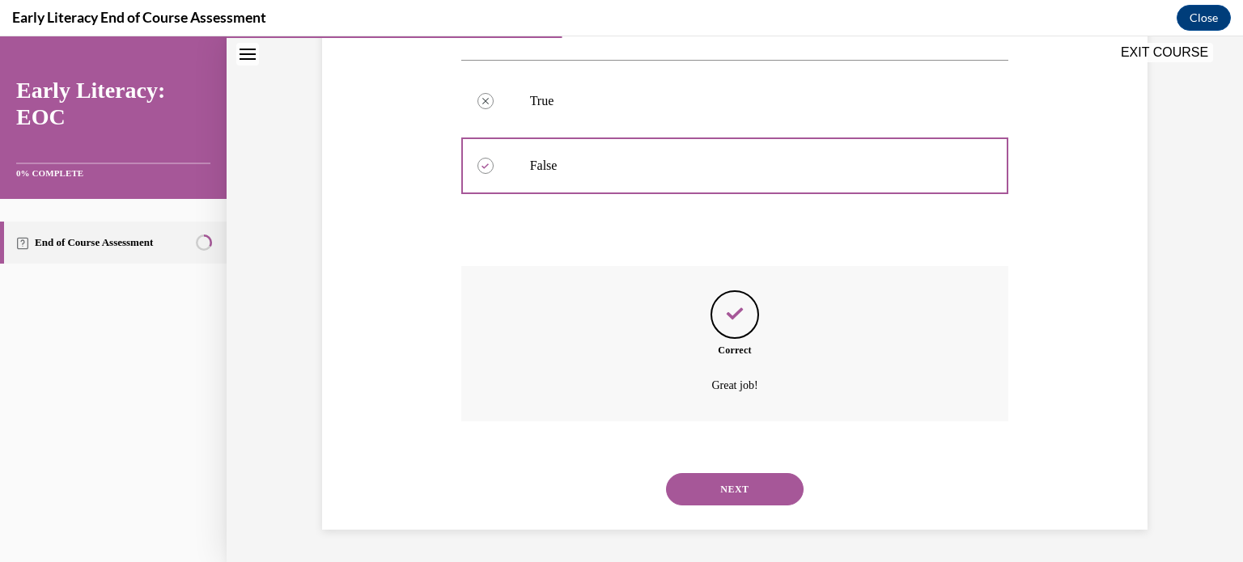
scroll to position [371, 0]
click at [700, 485] on button "NEXT" at bounding box center [735, 489] width 138 height 32
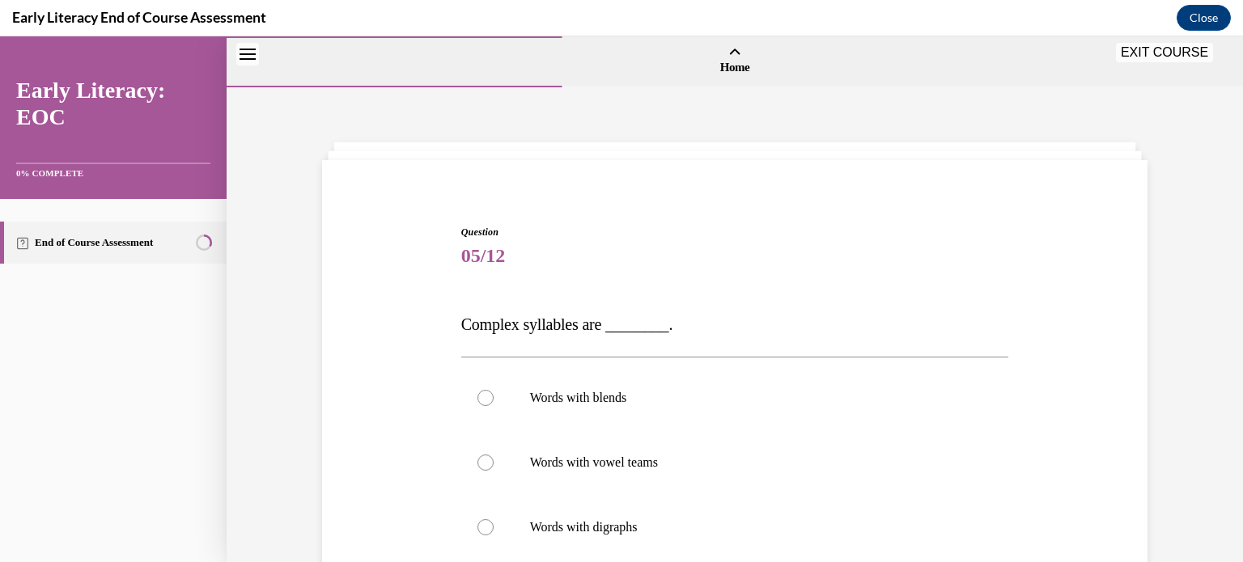
scroll to position [162, 0]
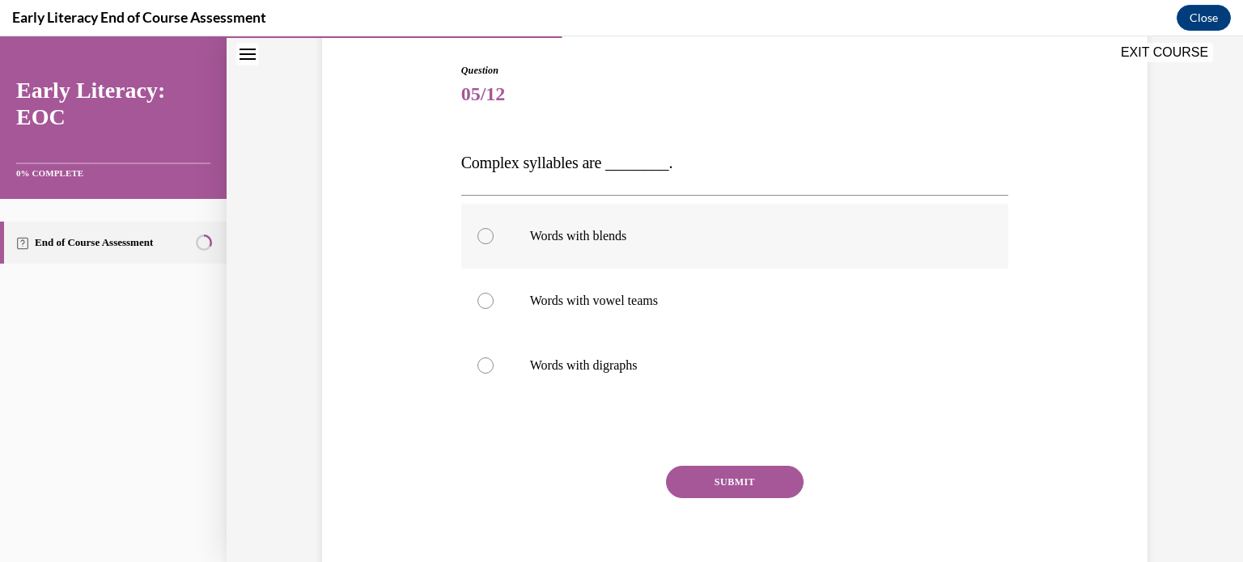
click at [477, 236] on div at bounding box center [485, 236] width 16 height 16
click at [709, 484] on button "SUBMIT" at bounding box center [735, 482] width 138 height 32
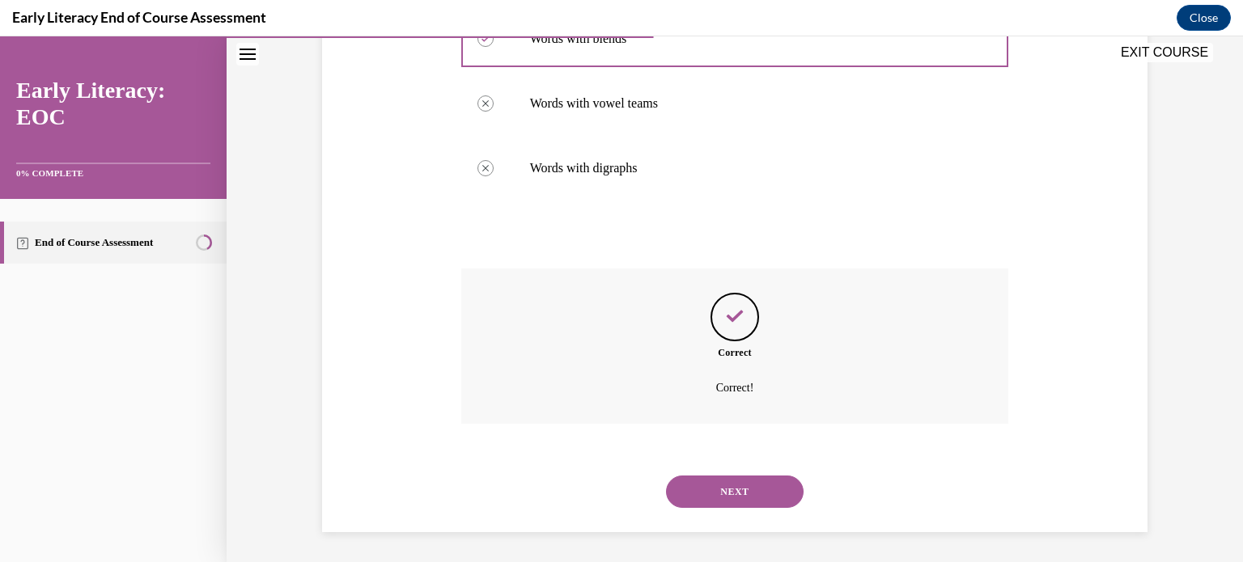
scroll to position [361, 0]
click at [719, 491] on button "NEXT" at bounding box center [735, 490] width 138 height 32
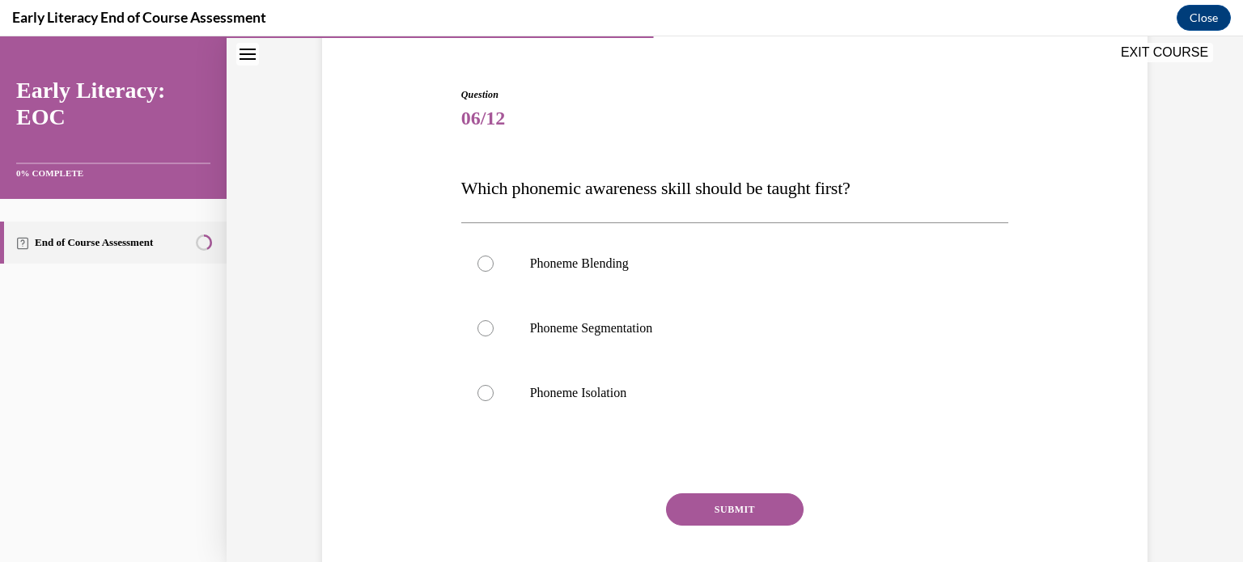
scroll to position [162, 0]
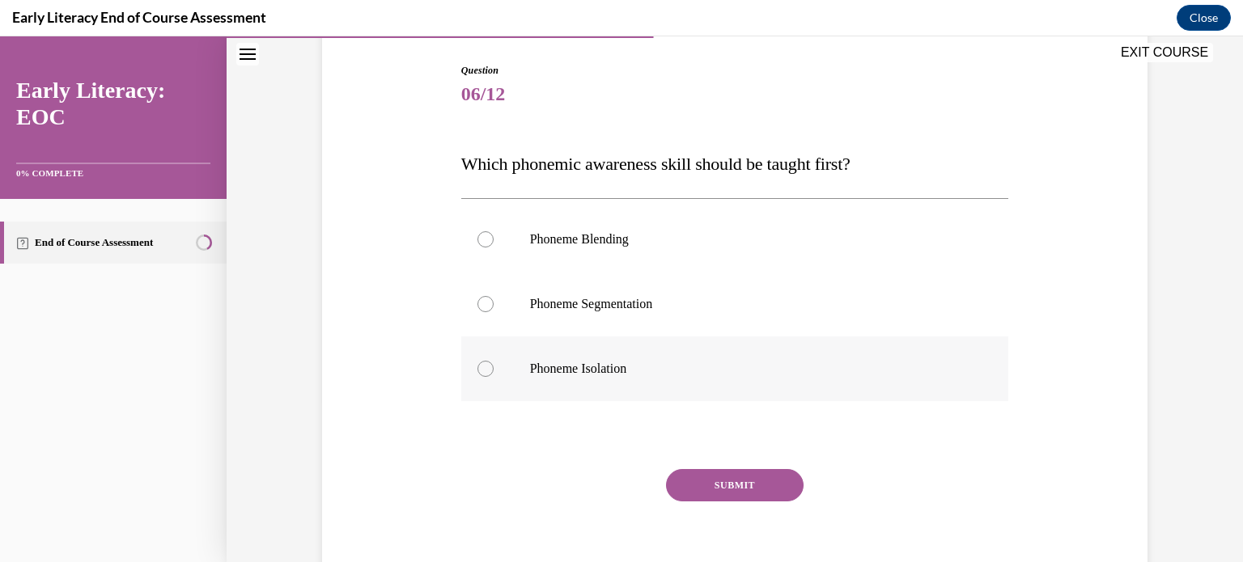
click at [478, 368] on div at bounding box center [485, 369] width 16 height 16
click at [721, 484] on button "SUBMIT" at bounding box center [735, 485] width 138 height 32
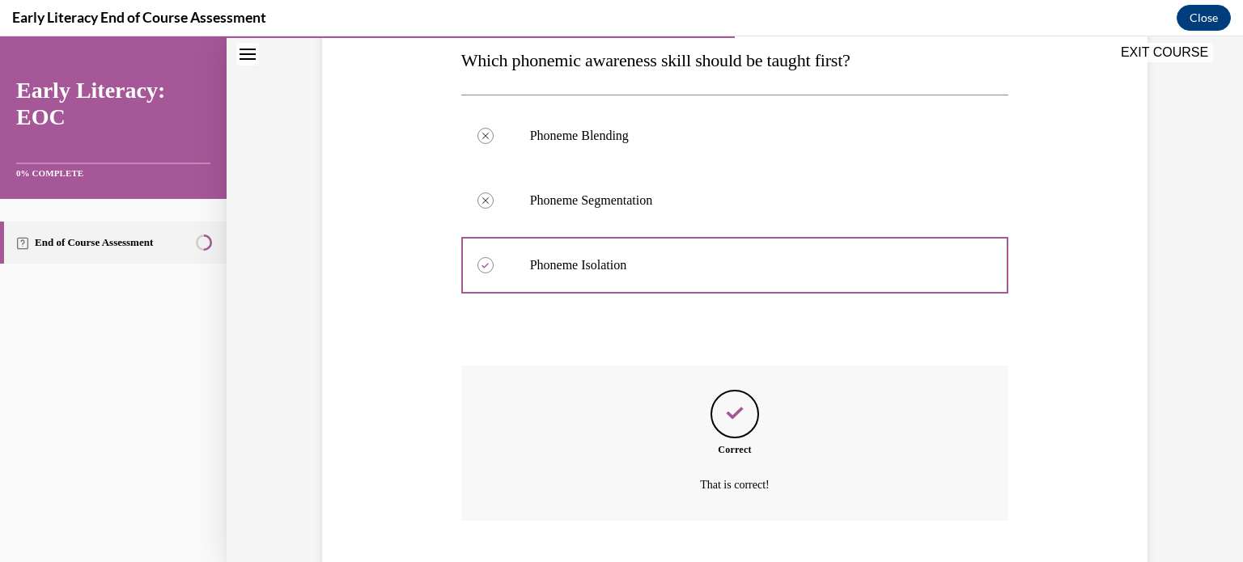
scroll to position [364, 0]
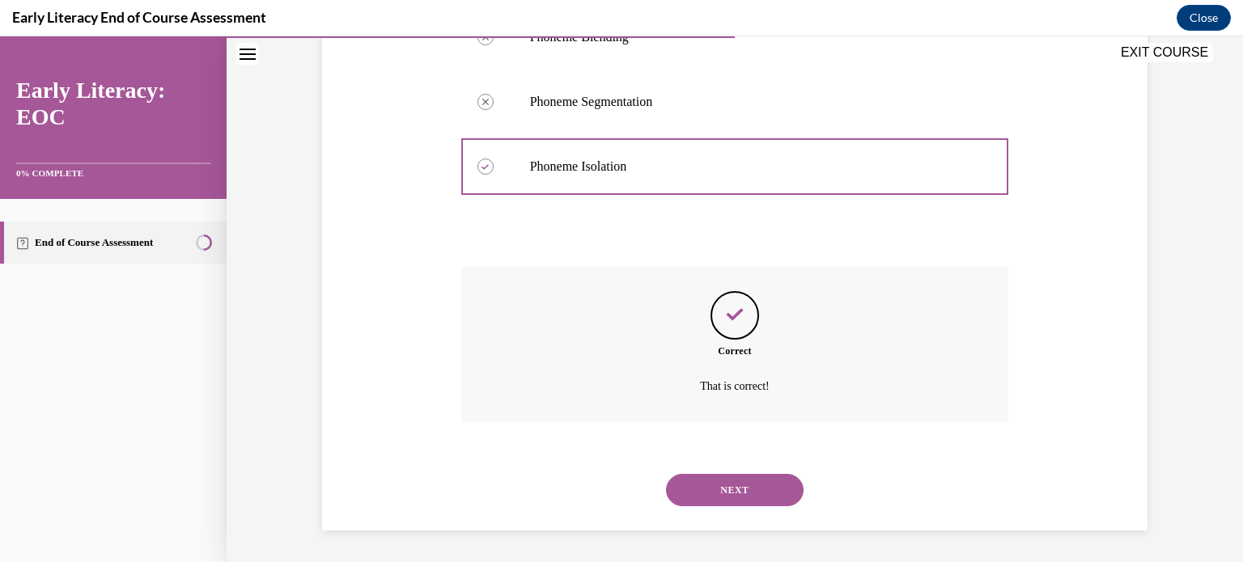
click at [723, 490] on button "NEXT" at bounding box center [735, 490] width 138 height 32
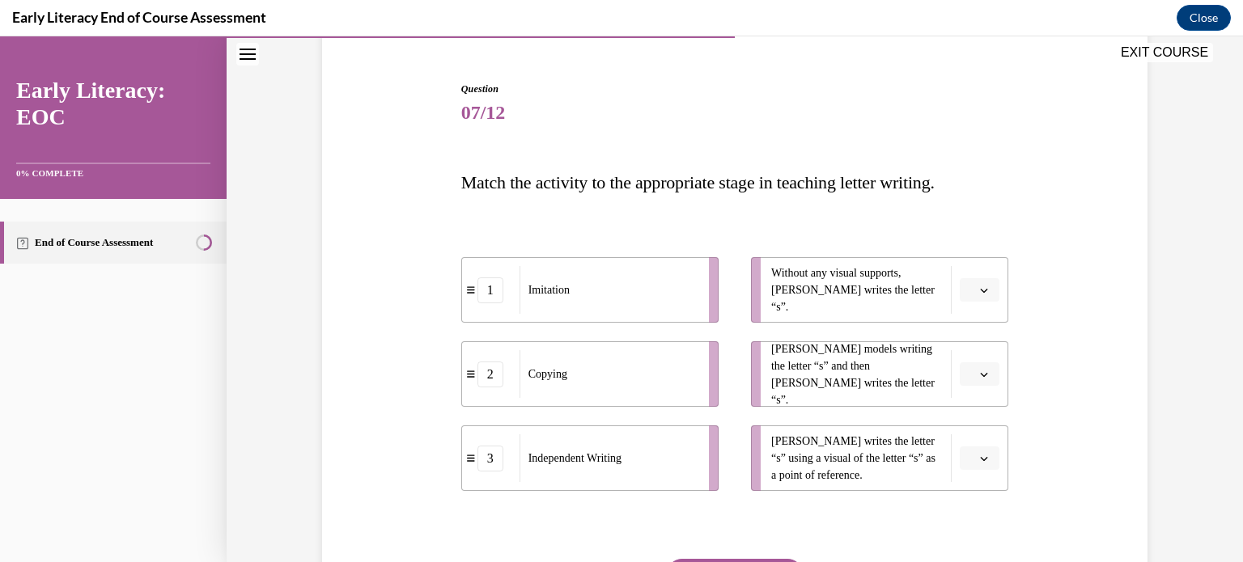
scroll to position [162, 0]
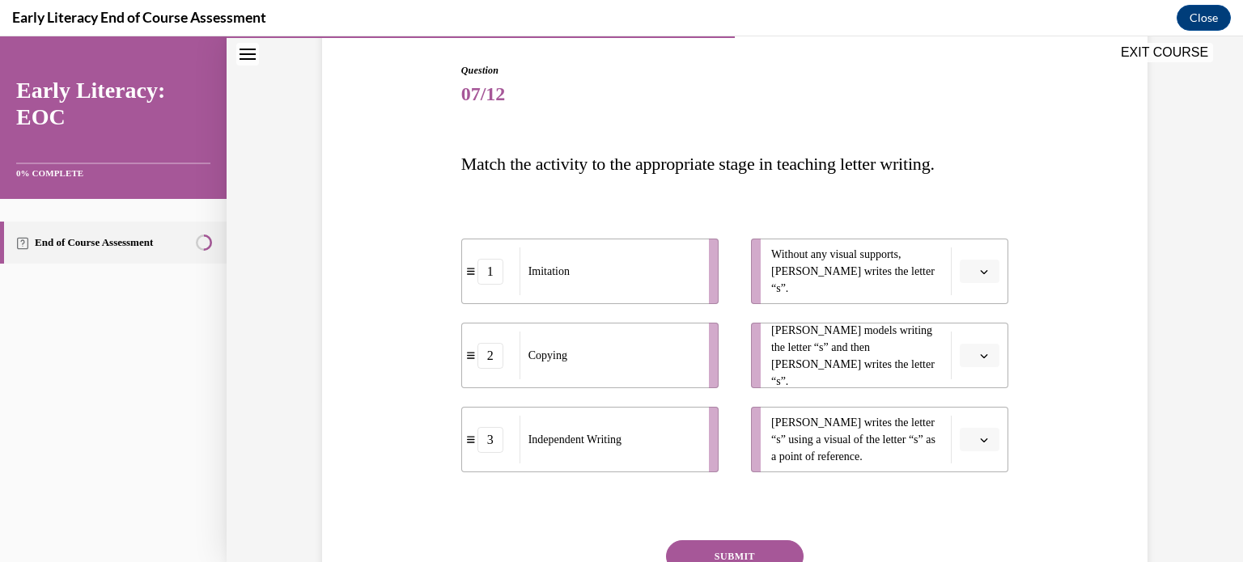
click at [981, 270] on icon "button" at bounding box center [984, 272] width 8 height 8
click at [981, 399] on div "3" at bounding box center [972, 404] width 40 height 32
click at [980, 355] on icon "button" at bounding box center [984, 356] width 8 height 8
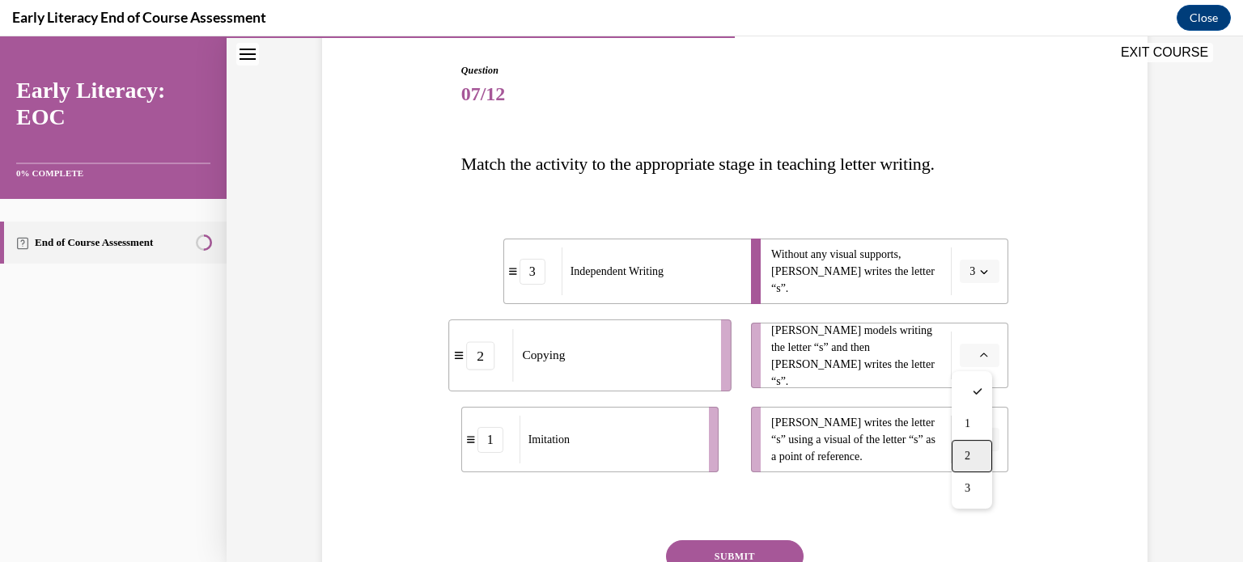
click at [974, 453] on div "2" at bounding box center [972, 456] width 40 height 32
click at [981, 441] on icon "button" at bounding box center [984, 441] width 7 height 4
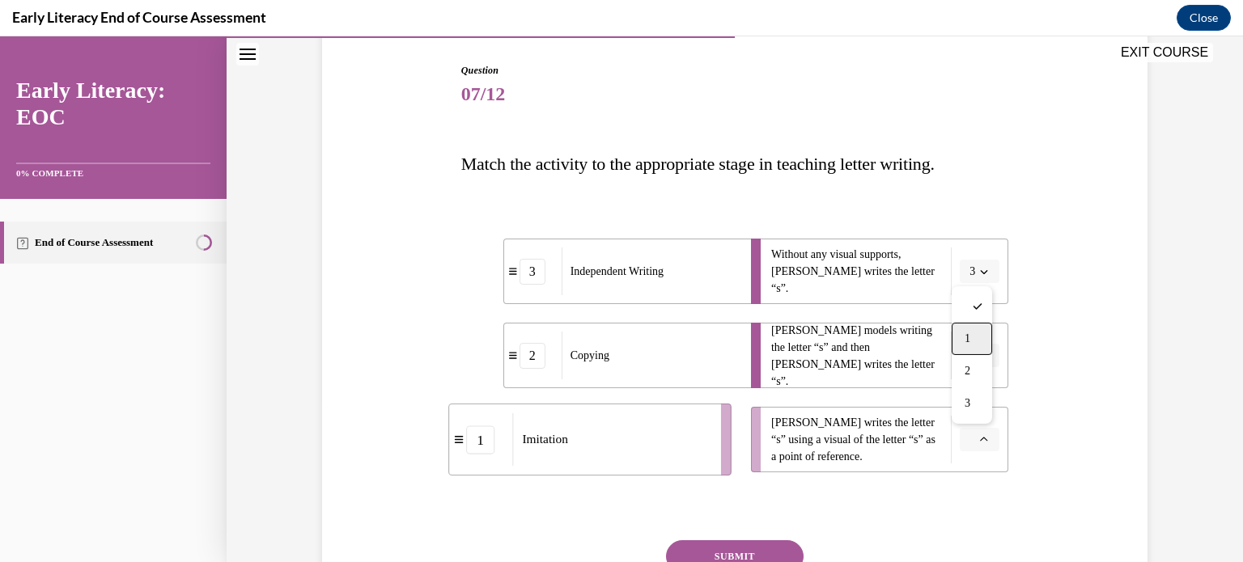
click at [965, 341] on span "1" at bounding box center [968, 339] width 6 height 13
click at [719, 549] on button "SUBMIT" at bounding box center [735, 557] width 138 height 32
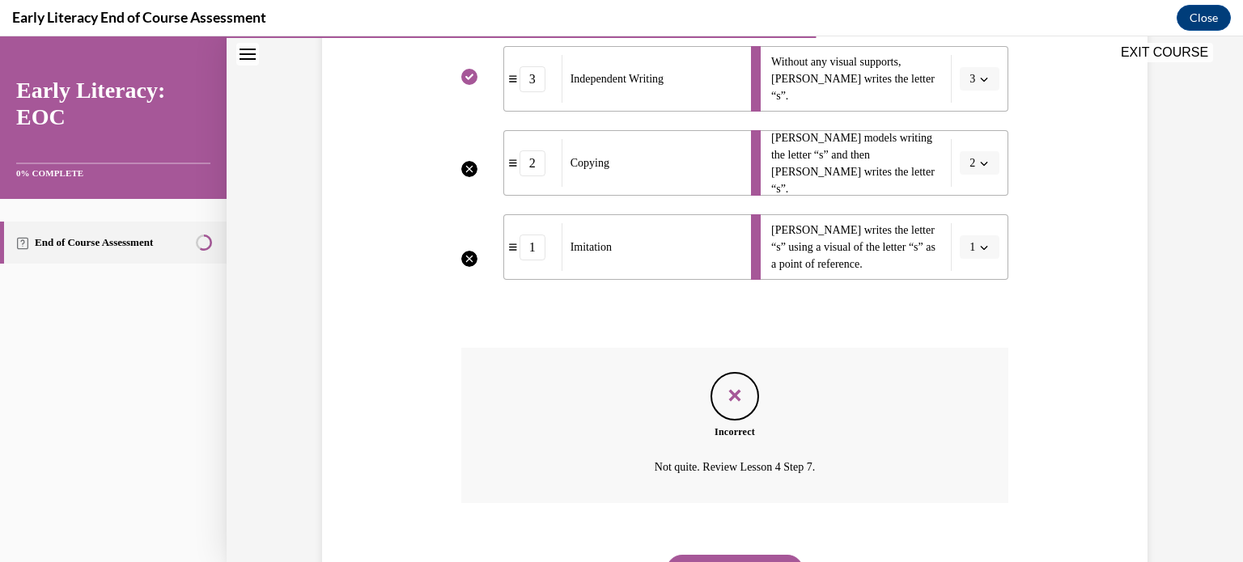
scroll to position [435, 0]
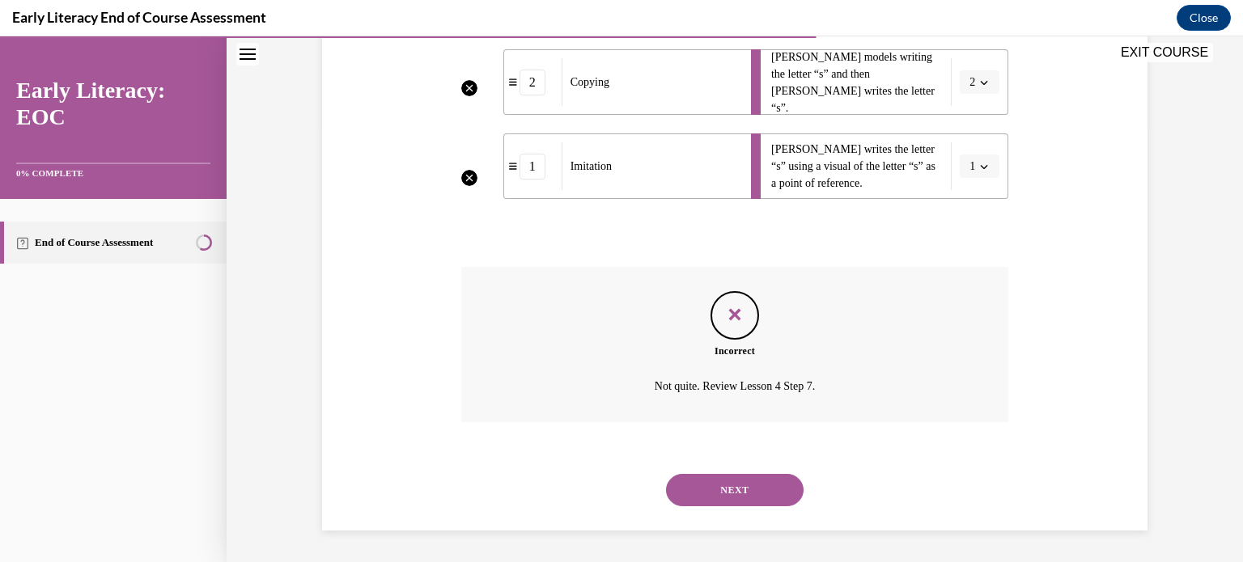
click at [736, 492] on button "NEXT" at bounding box center [735, 490] width 138 height 32
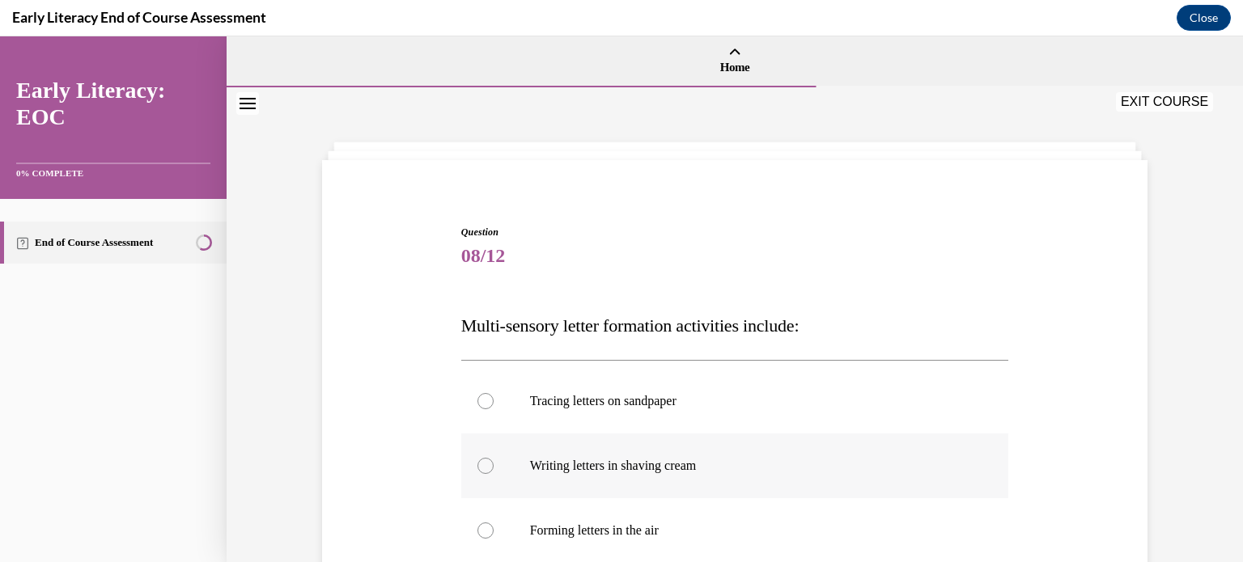
scroll to position [162, 0]
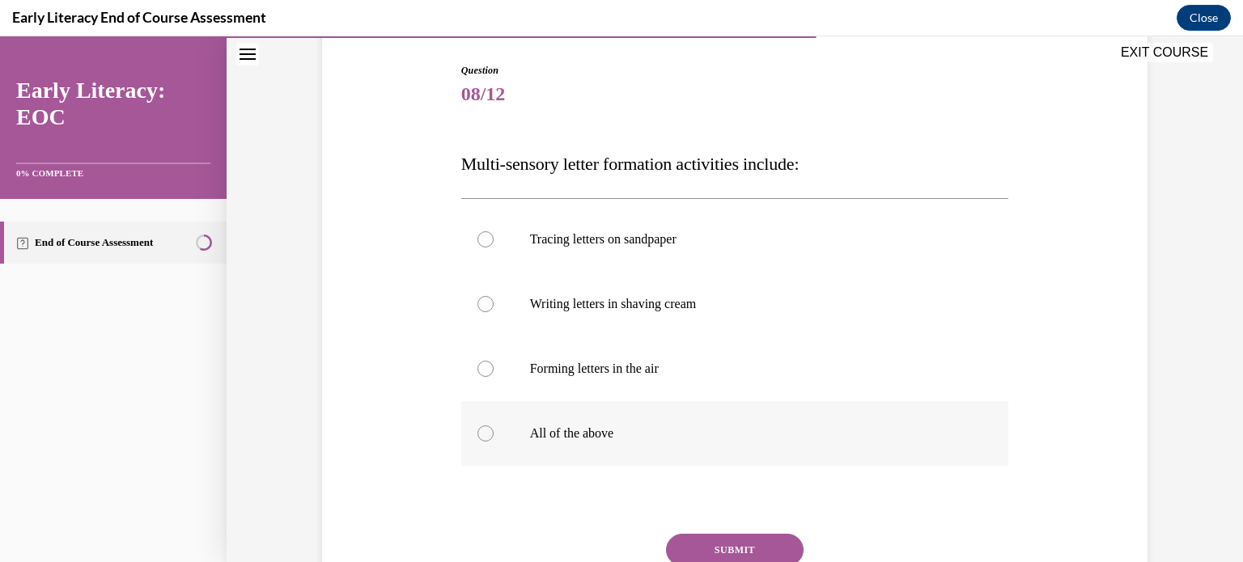
click at [480, 430] on div at bounding box center [485, 434] width 16 height 16
click at [702, 544] on button "SUBMIT" at bounding box center [735, 550] width 138 height 32
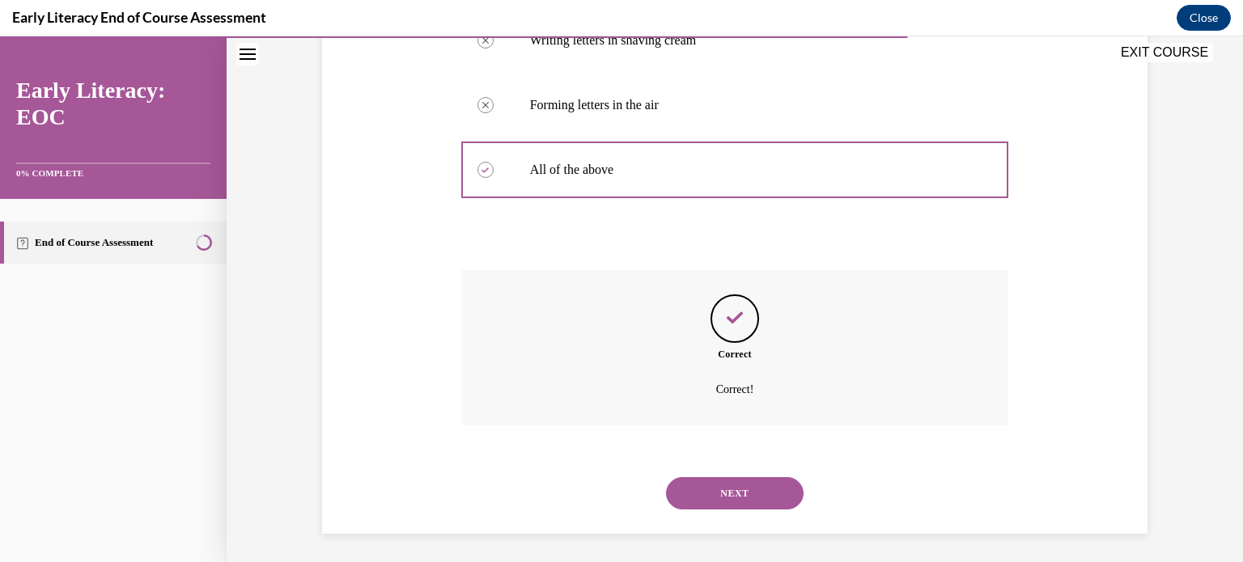
scroll to position [429, 0]
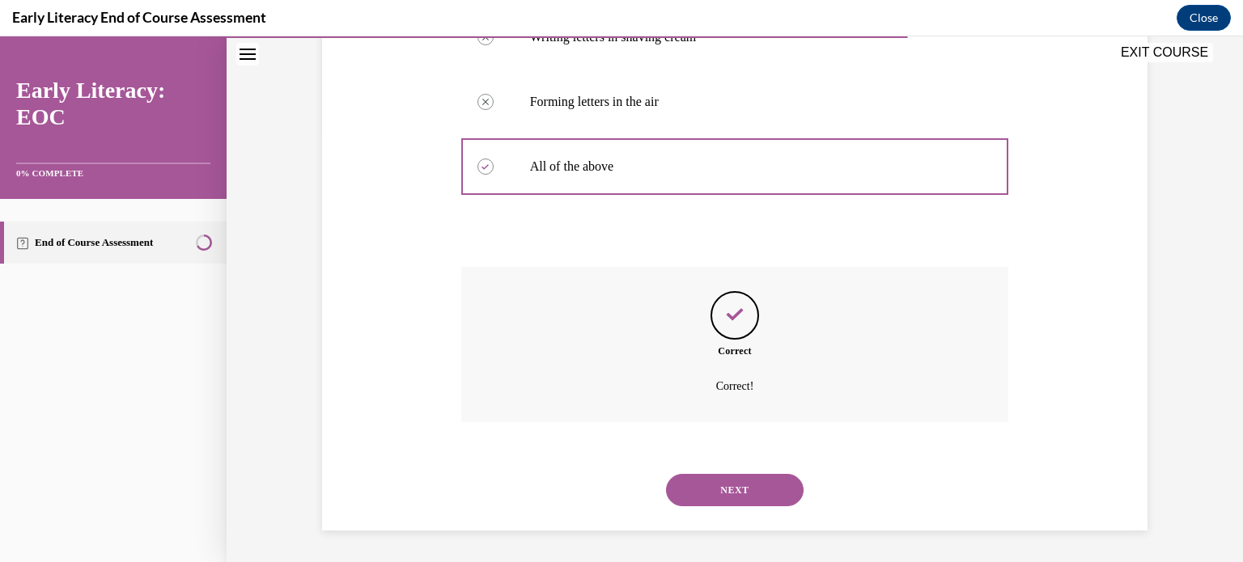
click at [711, 490] on button "NEXT" at bounding box center [735, 490] width 138 height 32
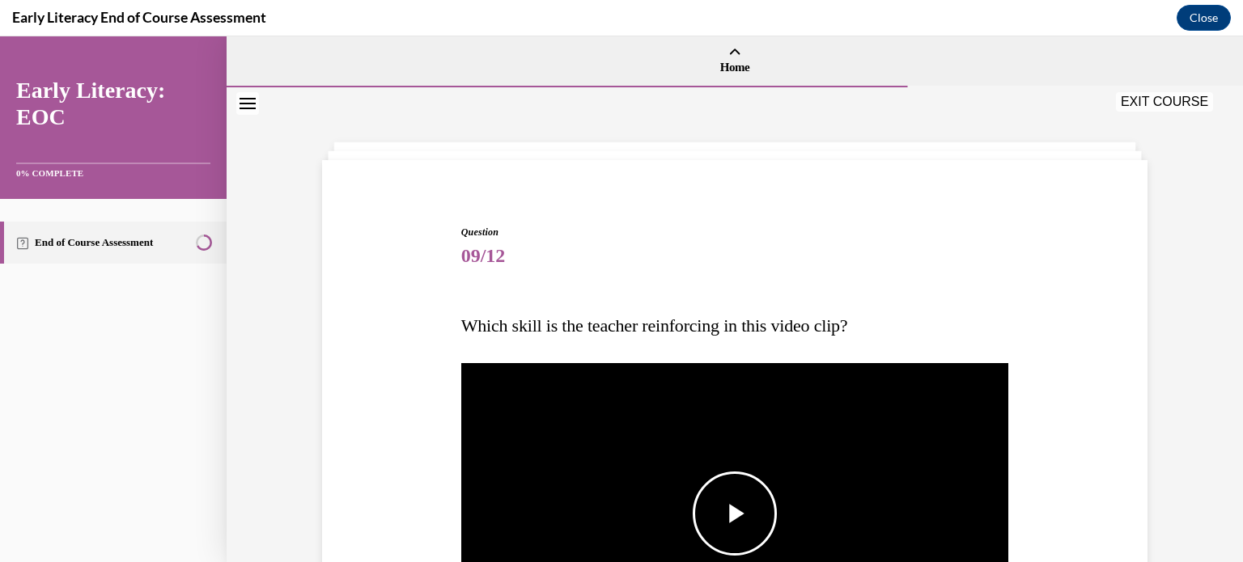
scroll to position [162, 0]
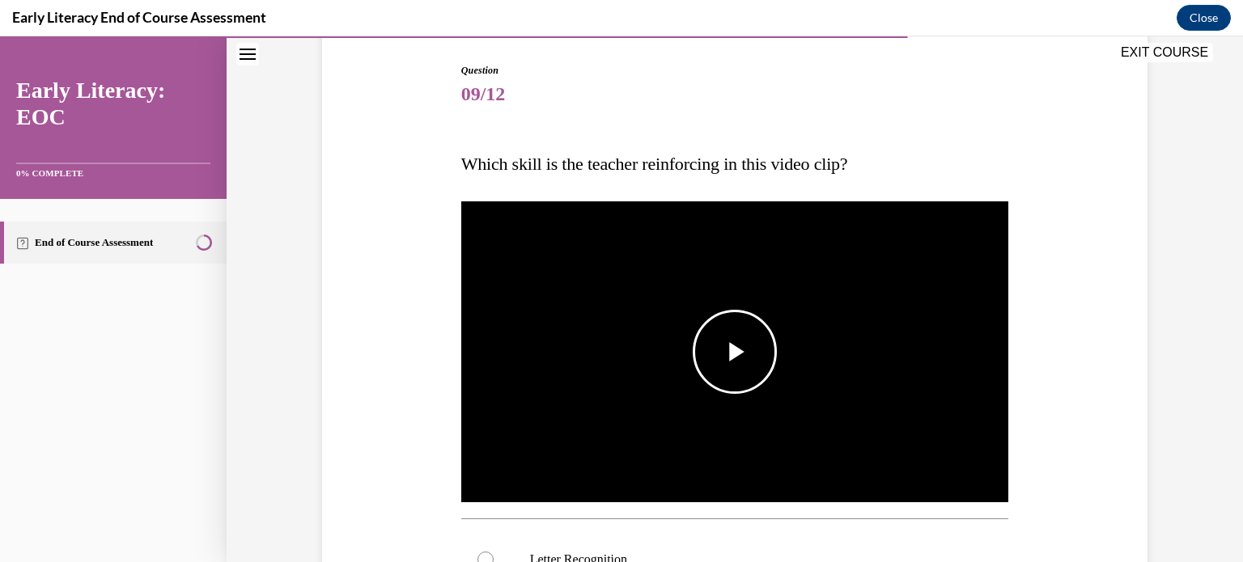
click at [735, 352] on span "Video player" at bounding box center [735, 352] width 0 height 0
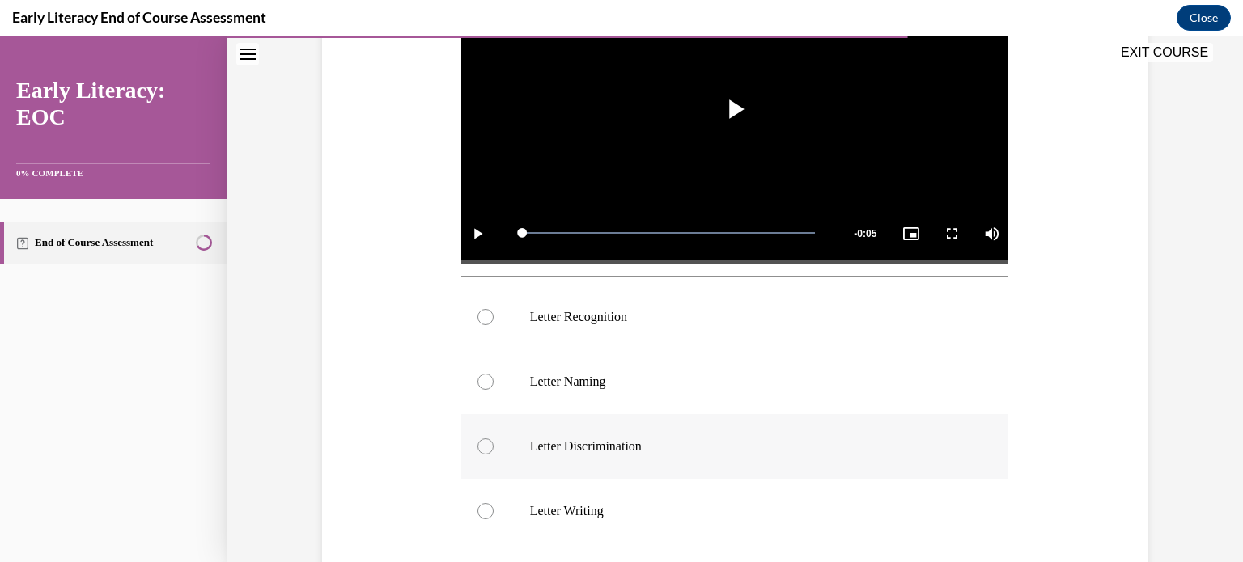
scroll to position [324, 0]
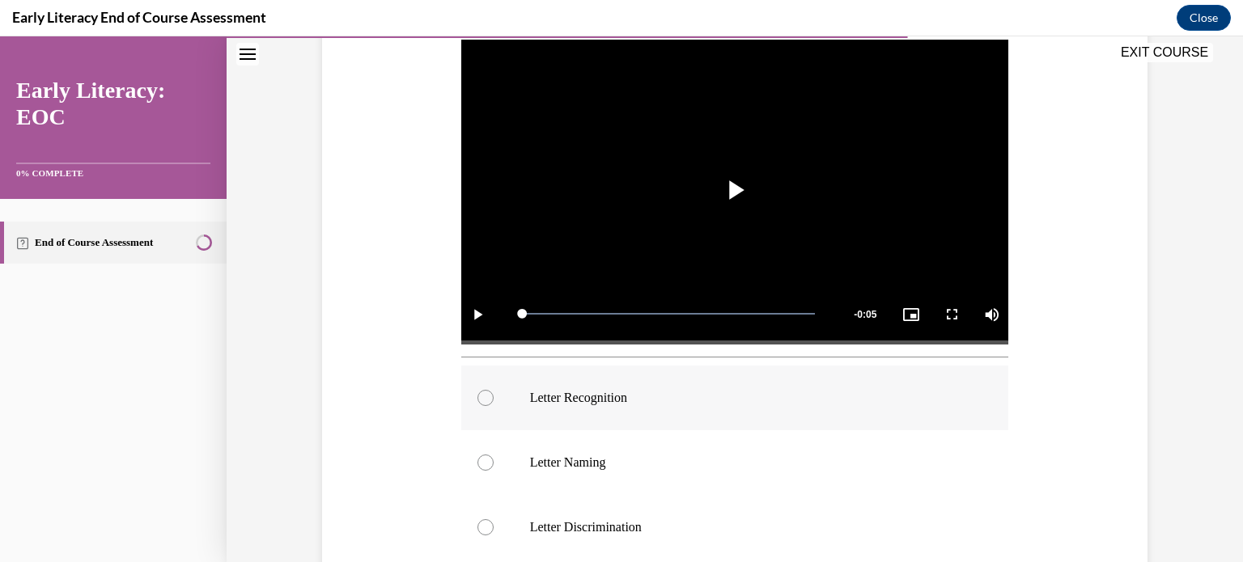
click at [481, 398] on div at bounding box center [485, 398] width 16 height 16
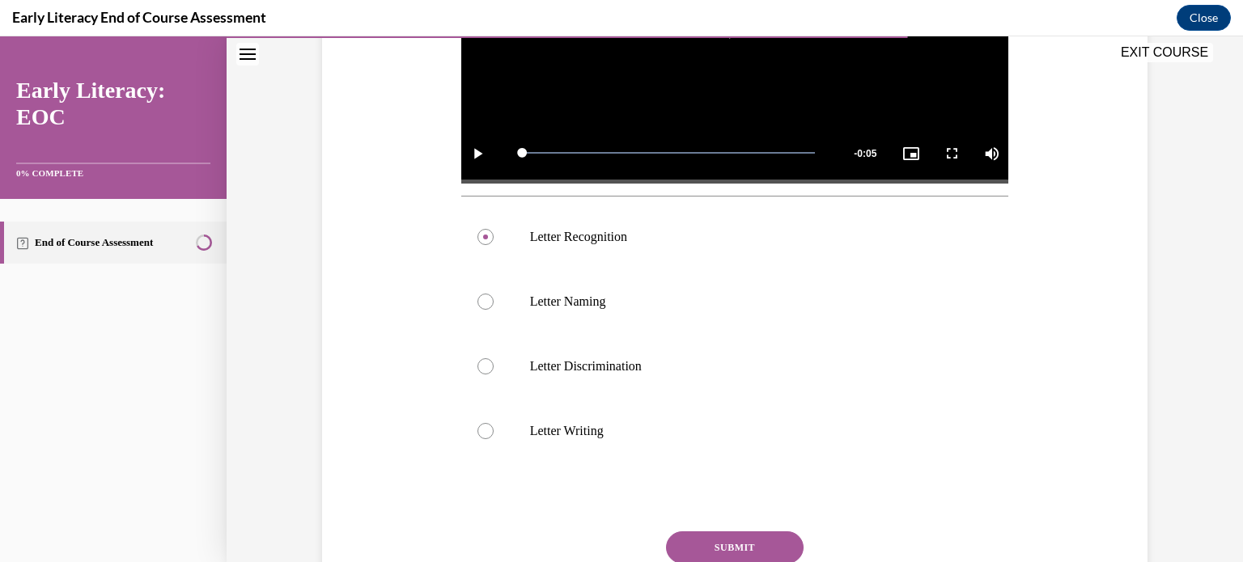
scroll to position [486, 0]
click at [740, 541] on button "SUBMIT" at bounding box center [735, 547] width 138 height 32
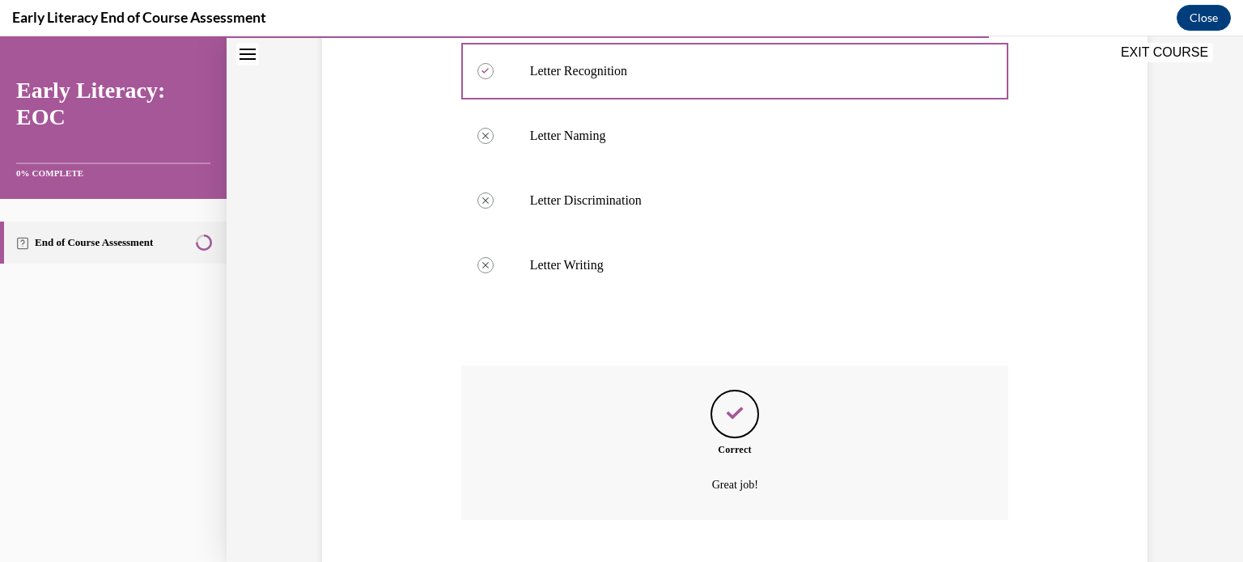
scroll to position [749, 0]
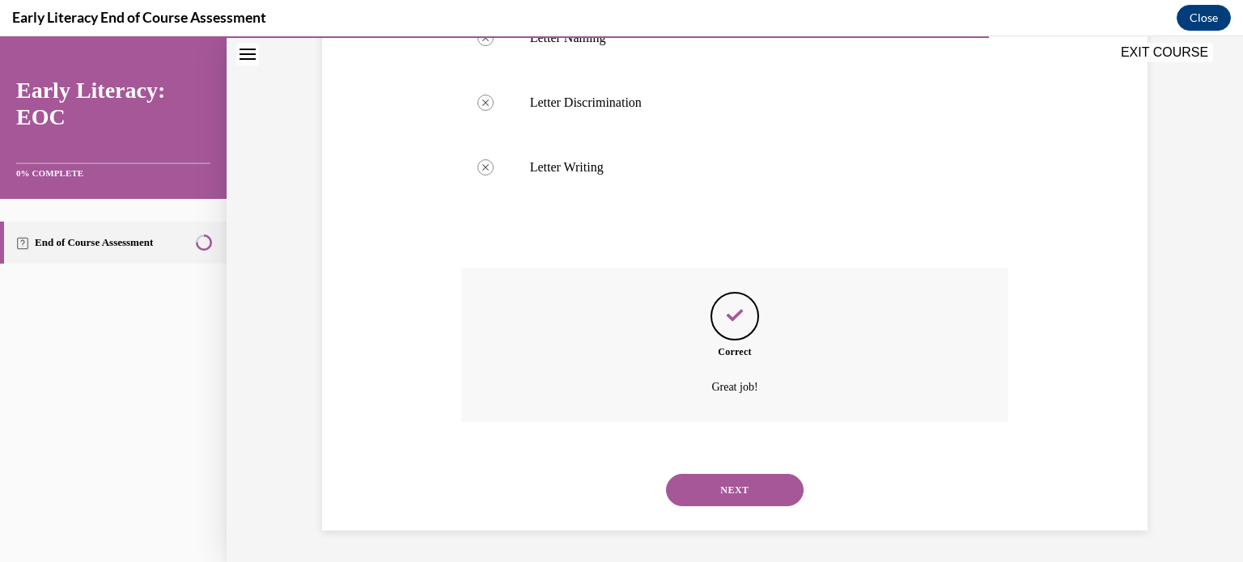
click at [759, 488] on button "NEXT" at bounding box center [735, 490] width 138 height 32
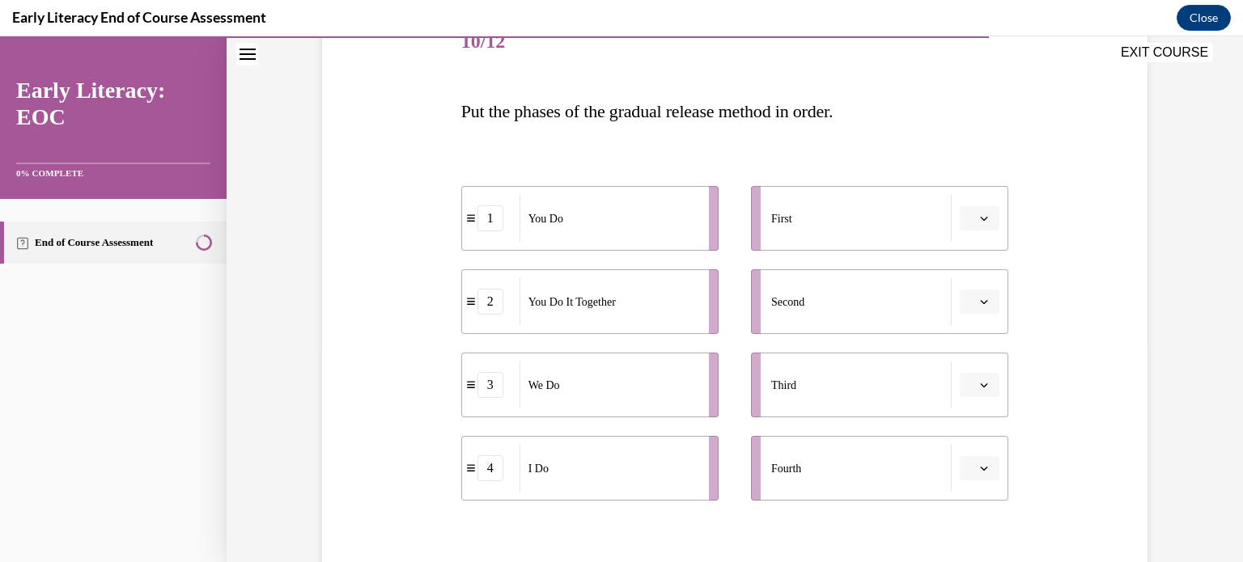
scroll to position [243, 0]
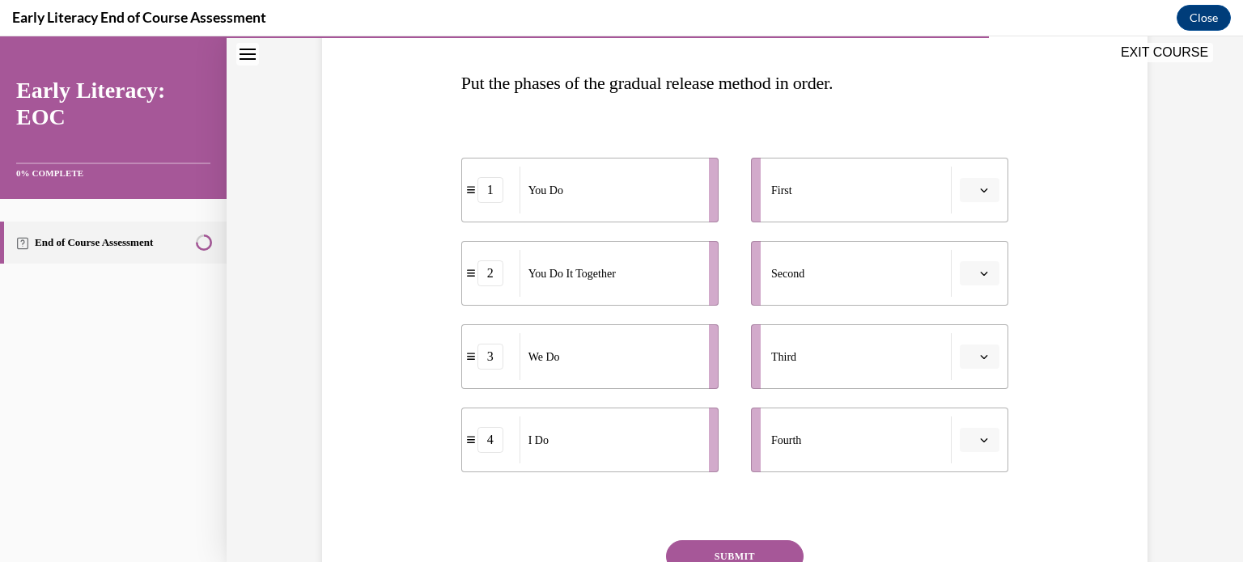
click at [981, 192] on icon "button" at bounding box center [984, 191] width 7 height 4
click at [963, 351] on div "4" at bounding box center [972, 356] width 40 height 32
click at [981, 274] on icon "button" at bounding box center [984, 274] width 7 height 4
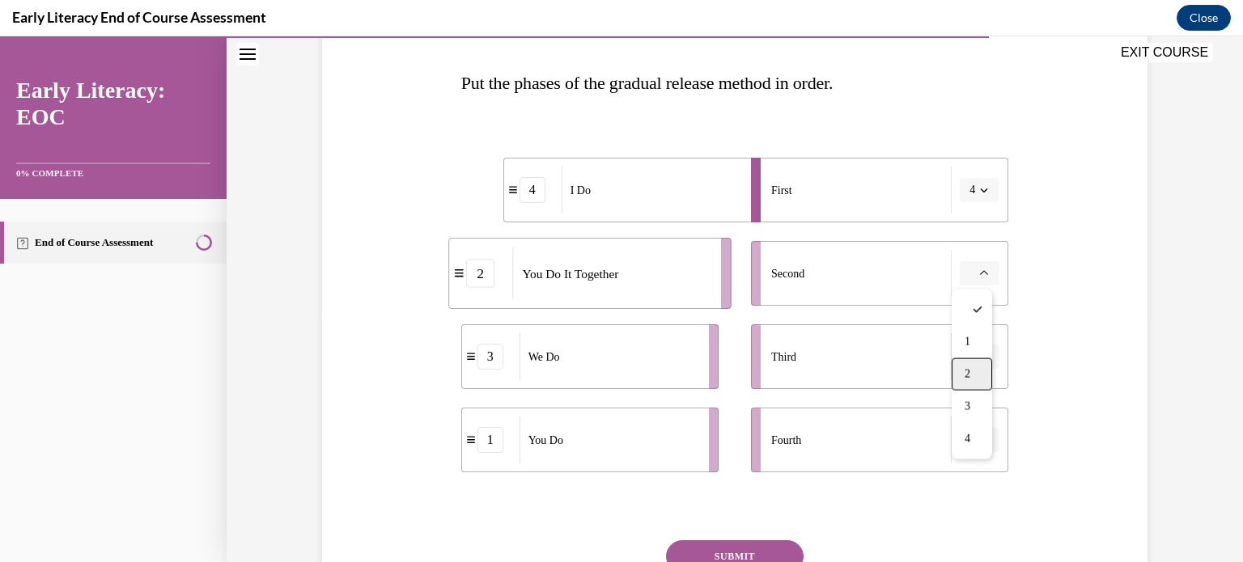
click at [971, 371] on div "2" at bounding box center [972, 374] width 40 height 32
click at [981, 274] on icon "button" at bounding box center [984, 273] width 8 height 8
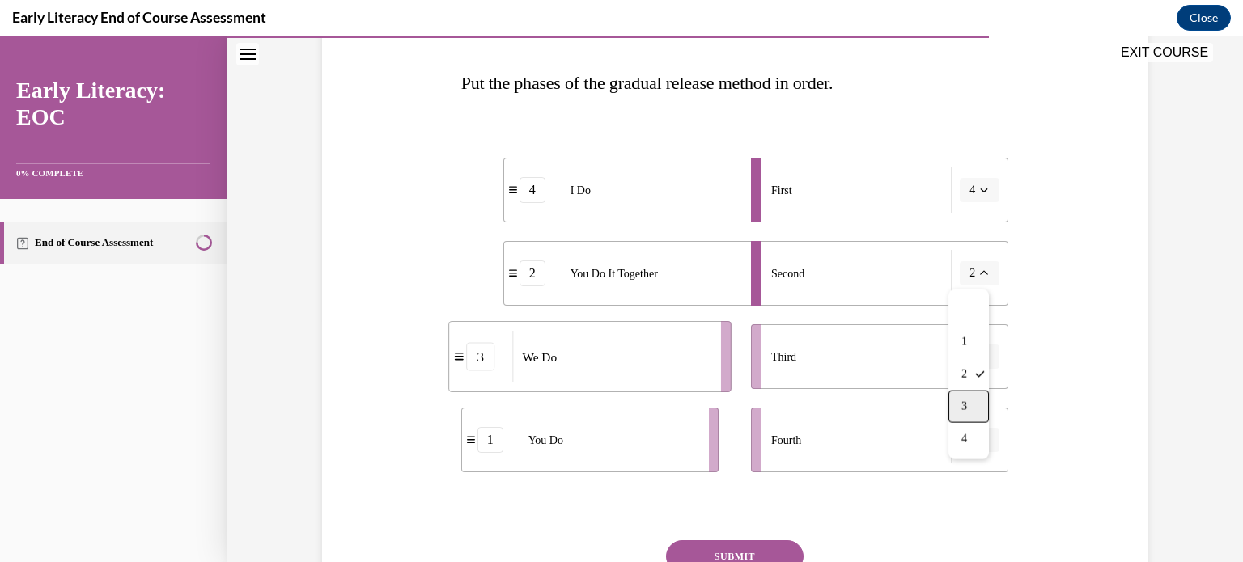
click at [975, 407] on div "3" at bounding box center [968, 407] width 40 height 32
click at [980, 354] on icon "button" at bounding box center [984, 357] width 8 height 8
click at [963, 457] on div "2" at bounding box center [972, 458] width 40 height 32
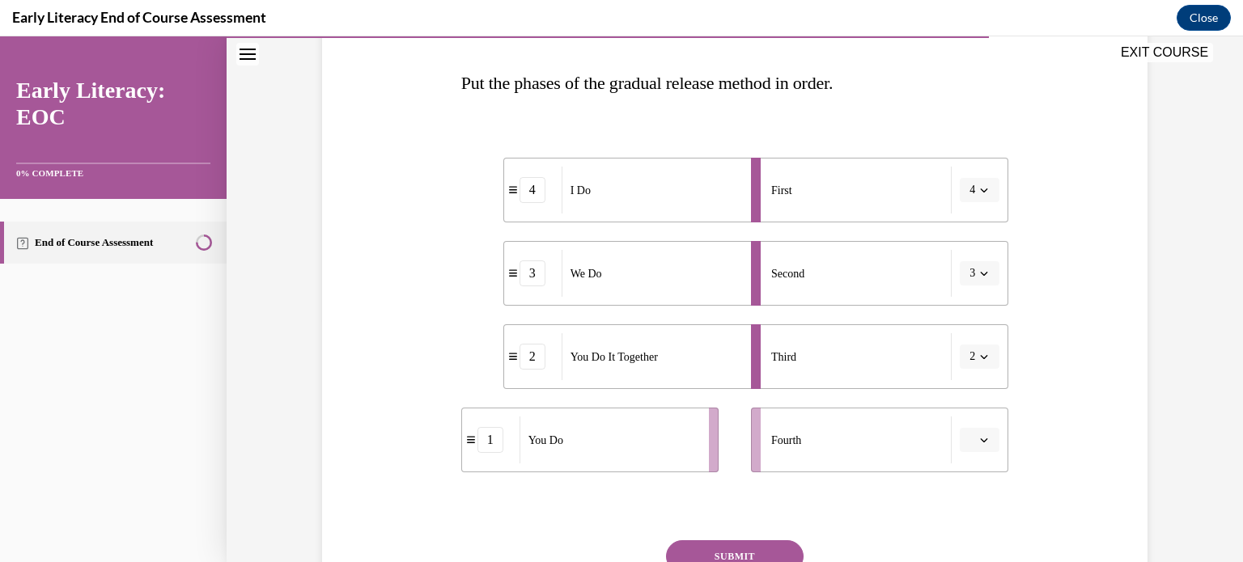
click at [981, 439] on icon "button" at bounding box center [984, 440] width 8 height 8
click at [974, 406] on div "4" at bounding box center [972, 404] width 40 height 32
click at [982, 189] on icon "button" at bounding box center [984, 190] width 8 height 8
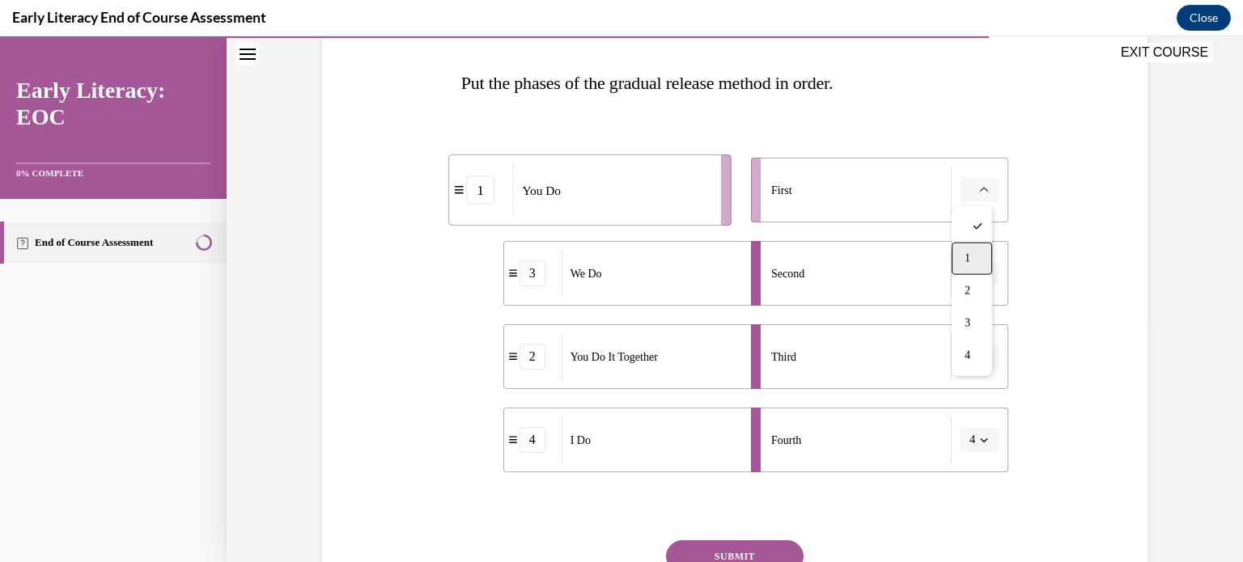
click at [967, 258] on span "1" at bounding box center [968, 258] width 6 height 13
click at [748, 552] on button "SUBMIT" at bounding box center [735, 557] width 138 height 32
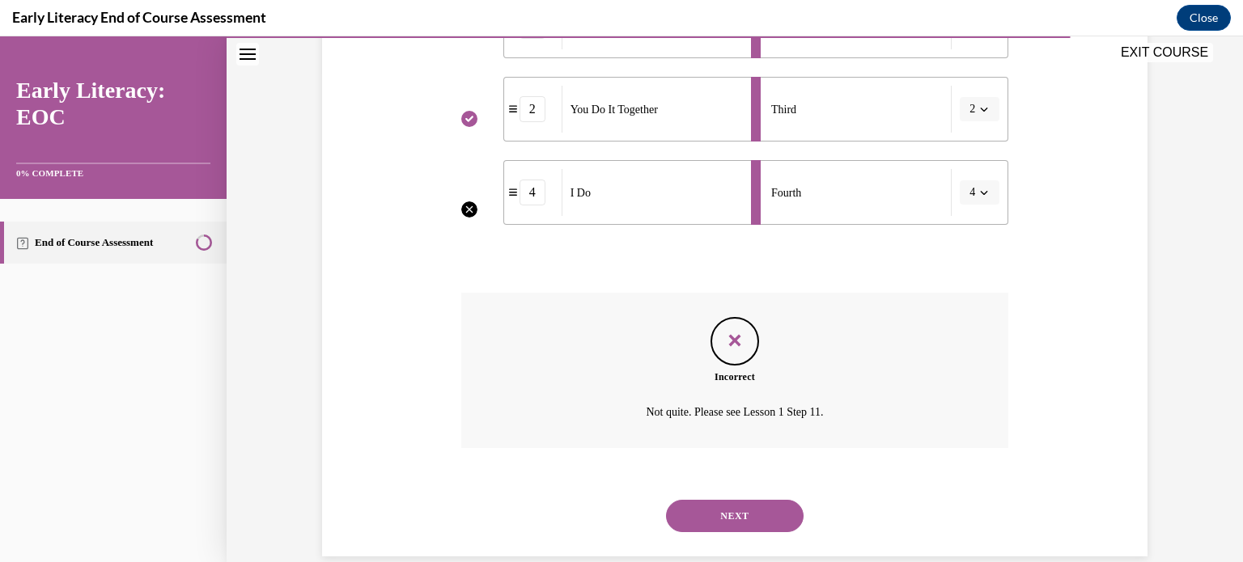
scroll to position [516, 0]
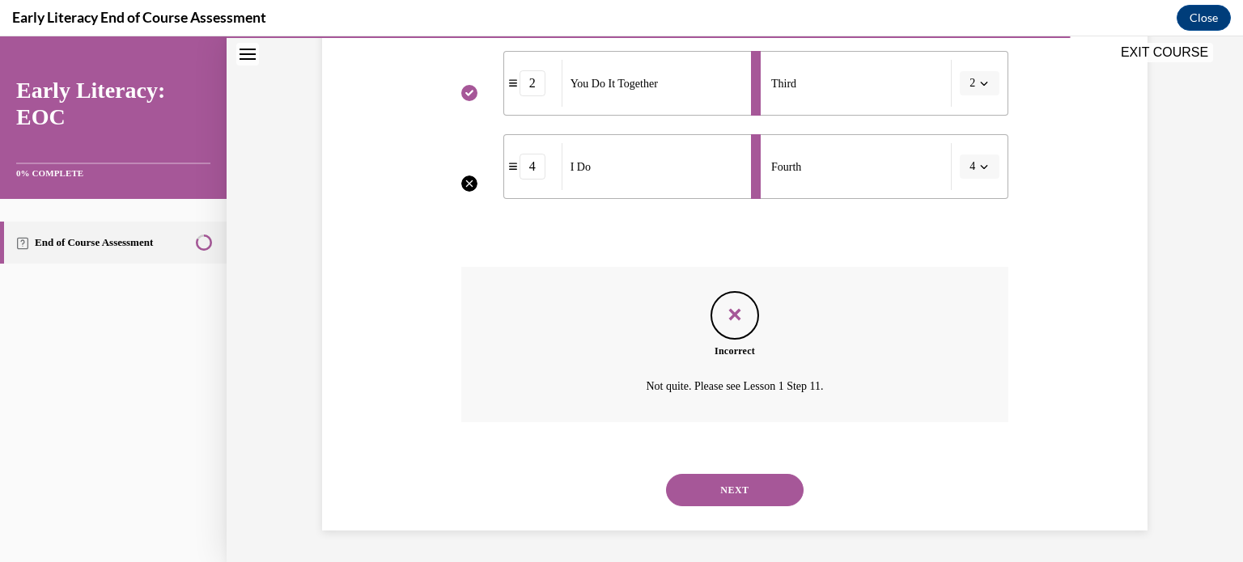
click at [735, 500] on button "NEXT" at bounding box center [735, 490] width 138 height 32
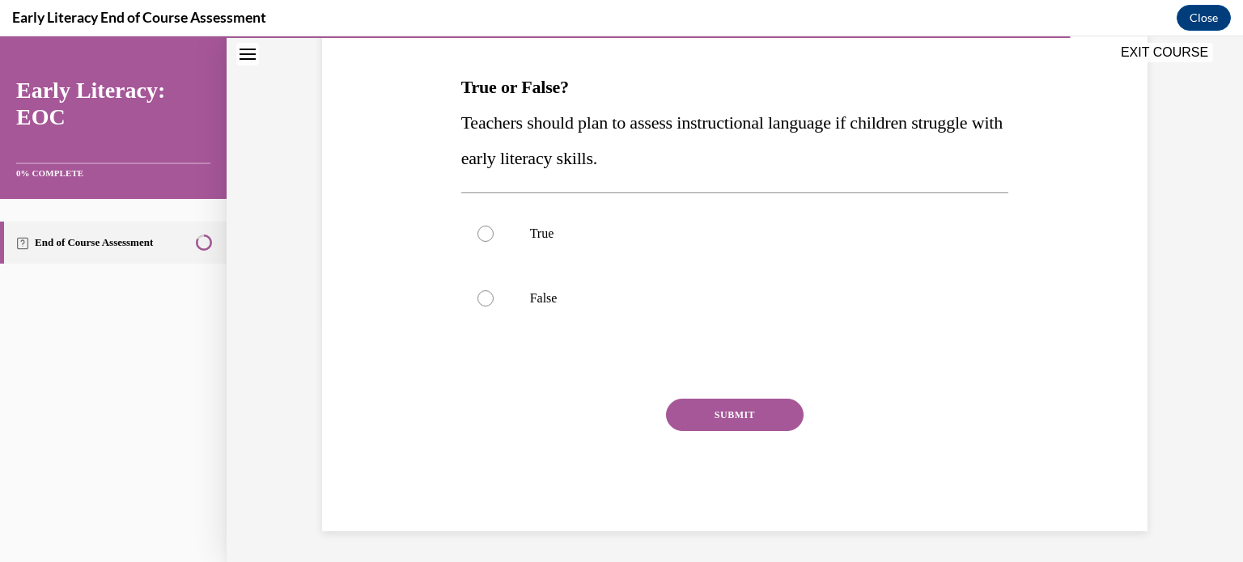
scroll to position [240, 0]
drag, startPoint x: 481, startPoint y: 297, endPoint x: 572, endPoint y: 323, distance: 94.3
click at [482, 298] on div at bounding box center [485, 298] width 16 height 16
click at [725, 414] on button "SUBMIT" at bounding box center [735, 414] width 138 height 32
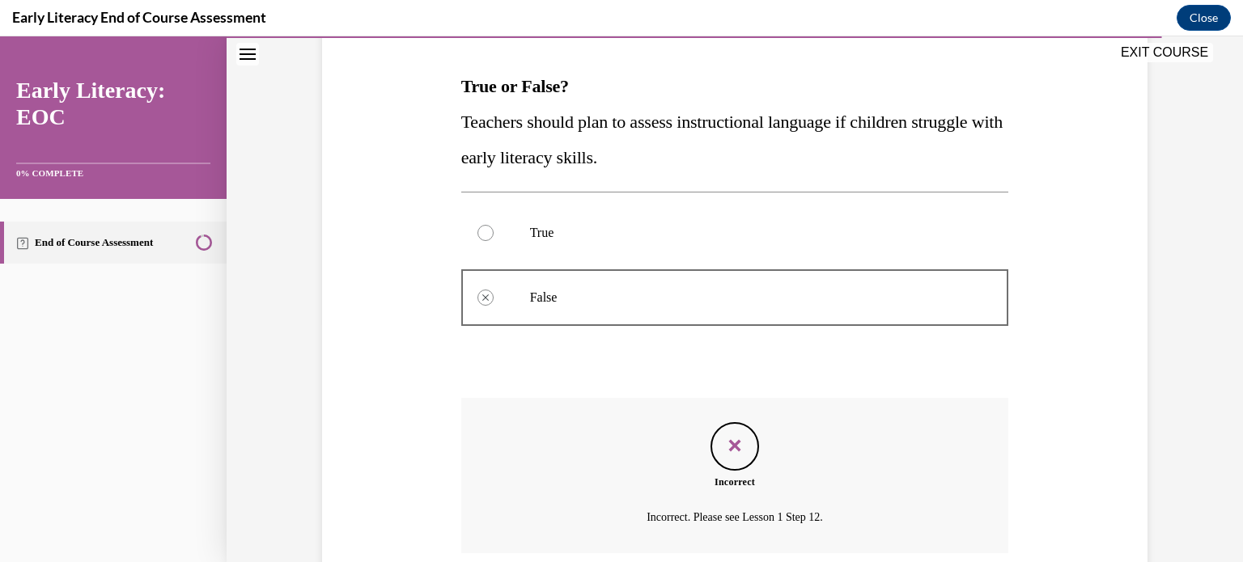
scroll to position [371, 0]
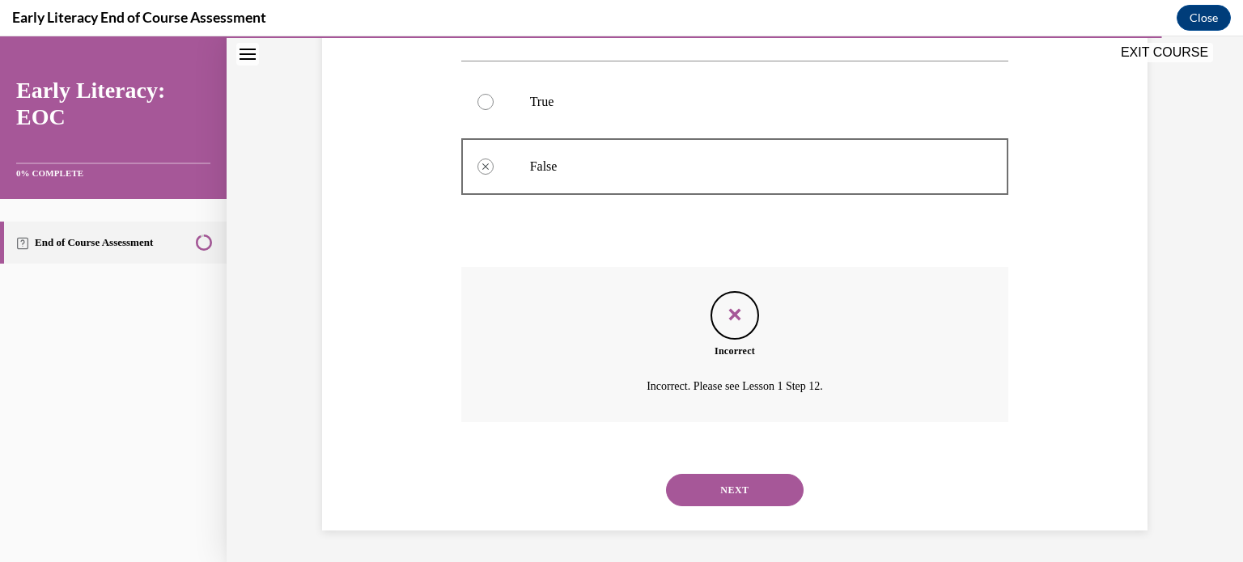
click at [734, 486] on button "NEXT" at bounding box center [735, 490] width 138 height 32
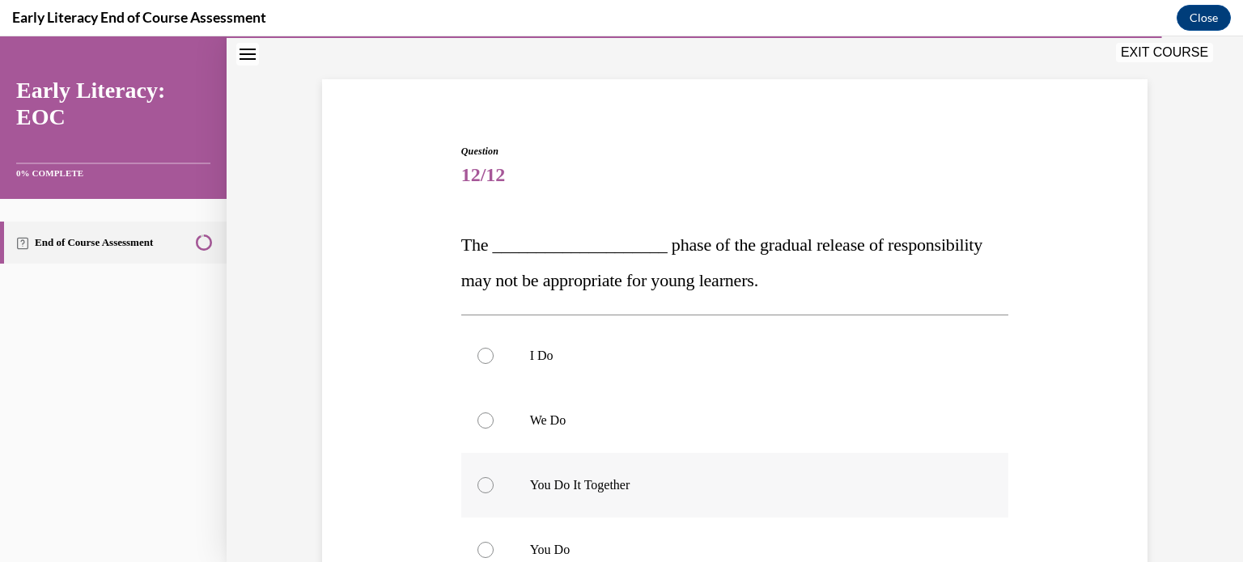
scroll to position [243, 0]
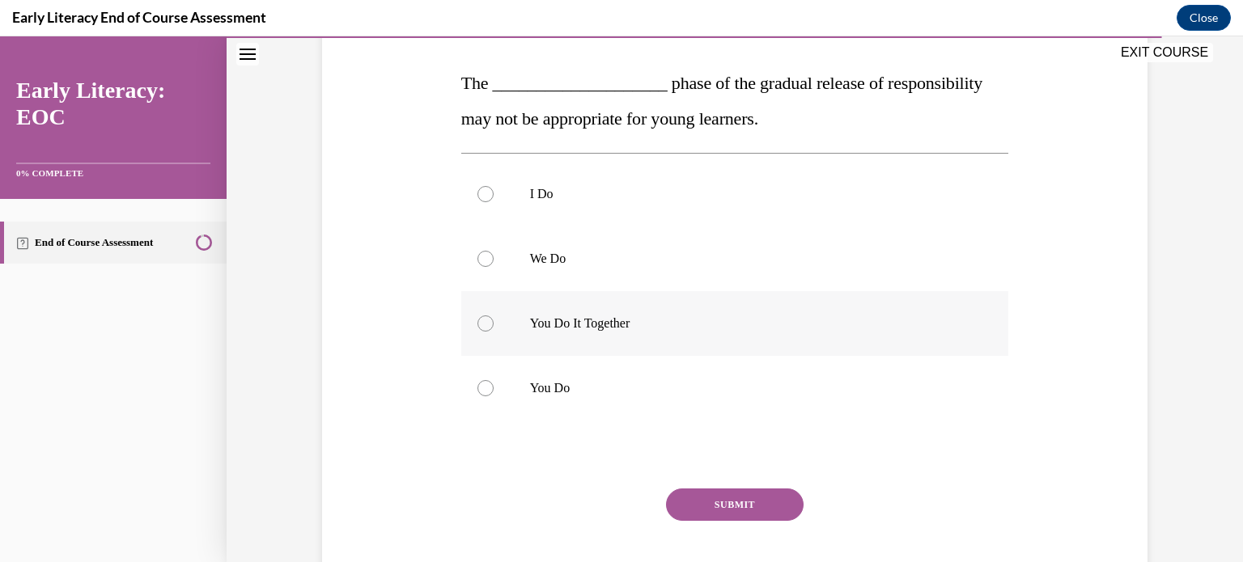
click at [480, 324] on div at bounding box center [485, 324] width 16 height 16
click at [728, 503] on button "SUBMIT" at bounding box center [735, 505] width 138 height 32
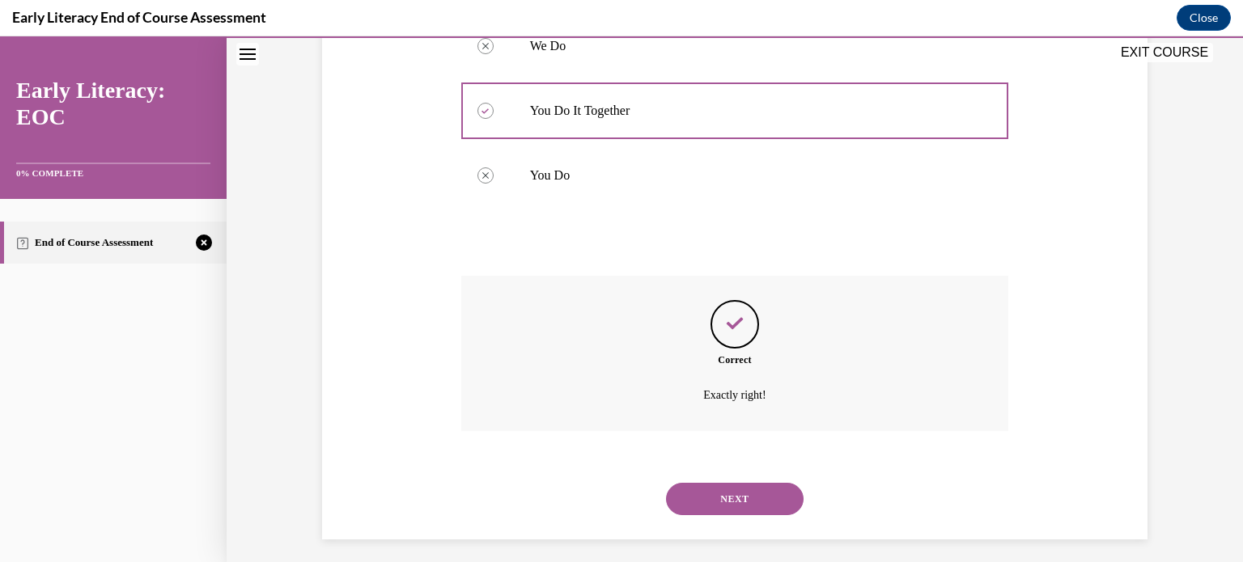
scroll to position [464, 0]
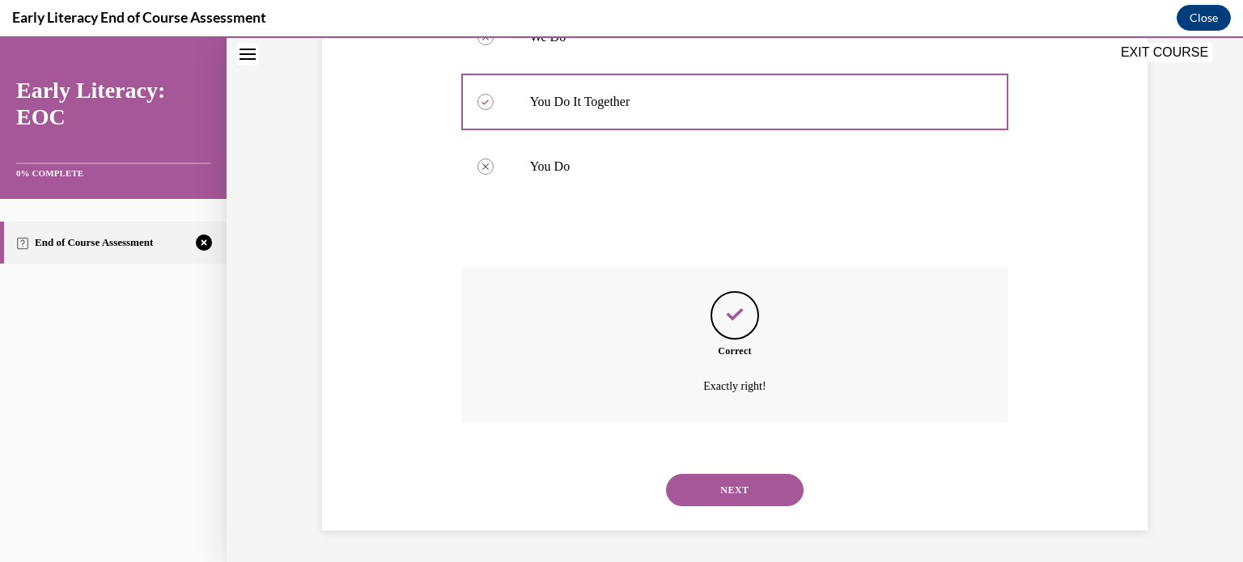
click at [727, 490] on button "NEXT" at bounding box center [735, 490] width 138 height 32
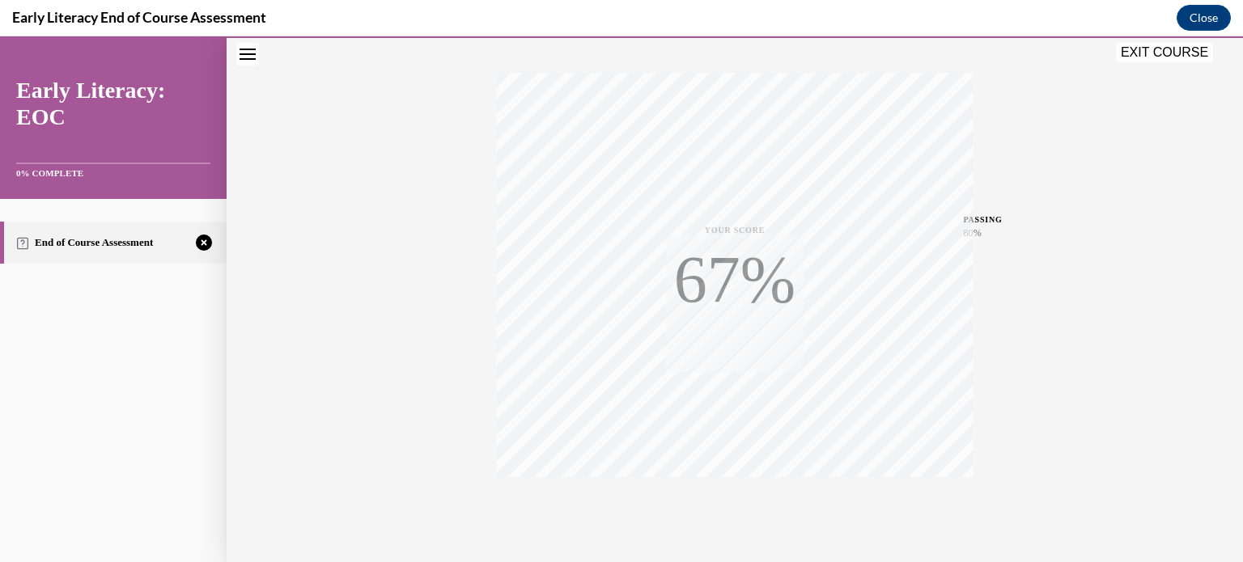
scroll to position [303, 0]
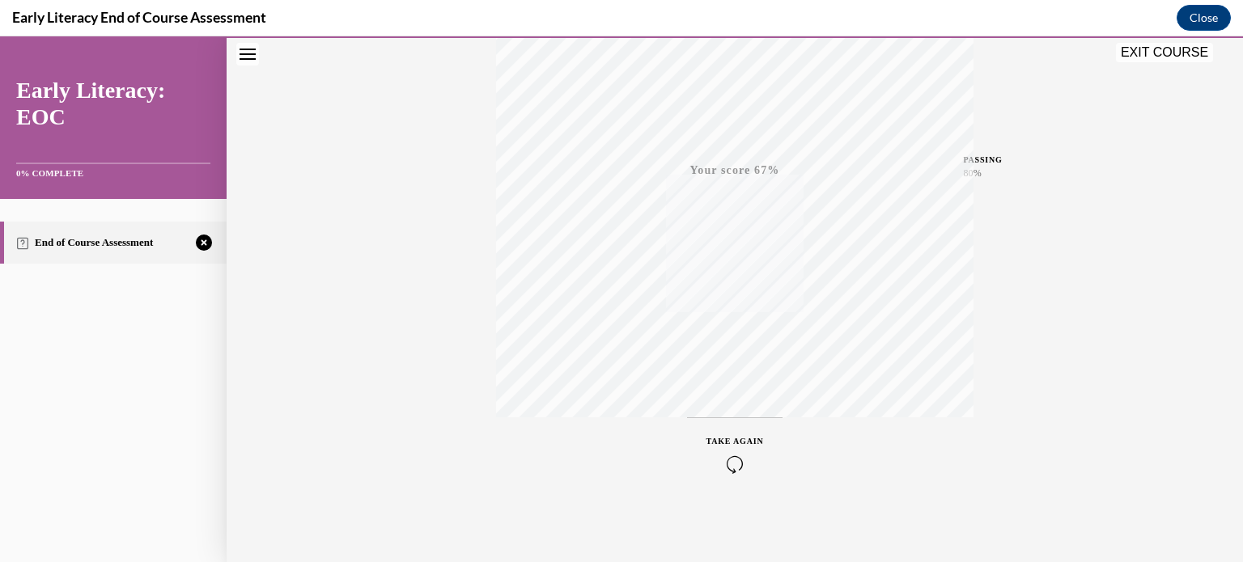
click at [740, 439] on span "TAKE AGAIN" at bounding box center [734, 441] width 57 height 9
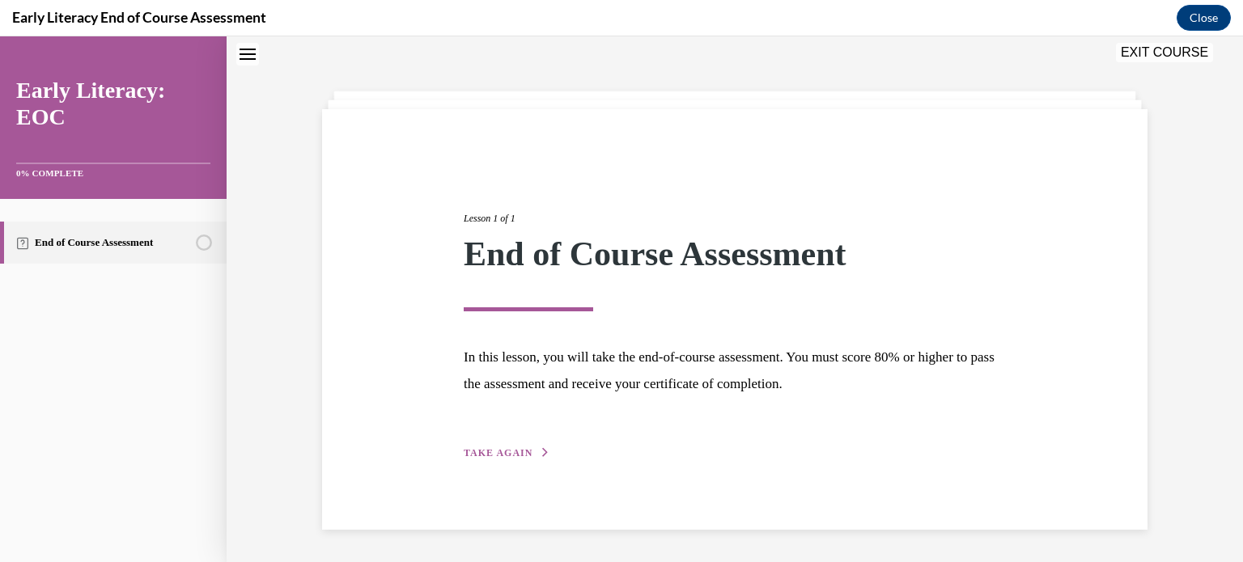
click at [473, 446] on button "TAKE AGAIN" at bounding box center [507, 453] width 87 height 15
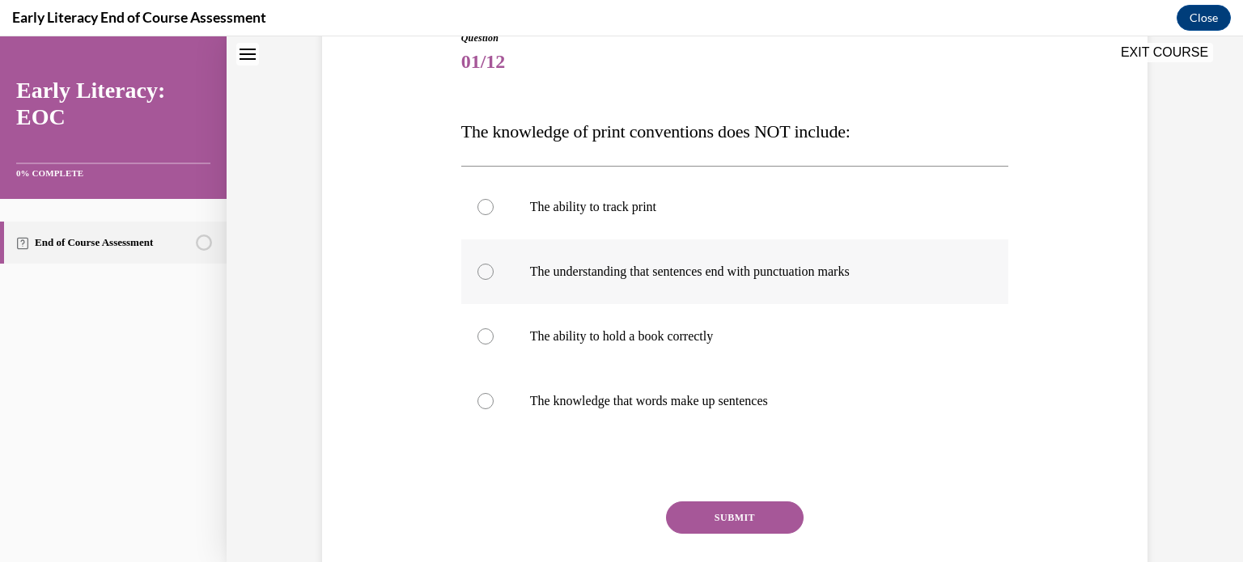
scroll to position [213, 0]
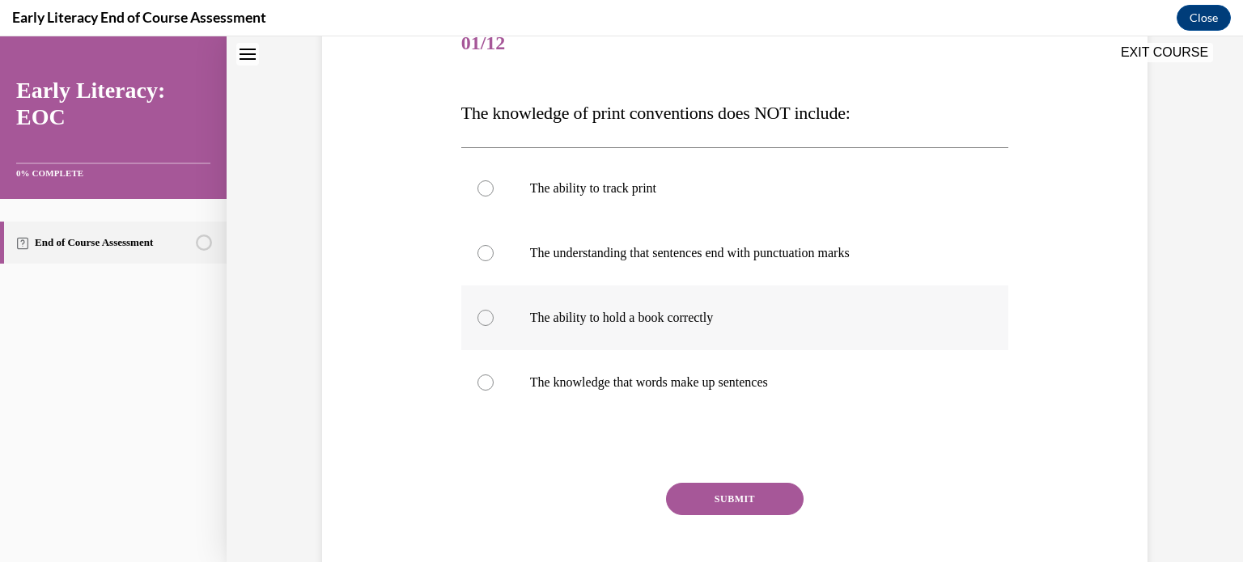
click at [477, 320] on div at bounding box center [485, 318] width 16 height 16
click at [732, 496] on button "SUBMIT" at bounding box center [735, 499] width 138 height 32
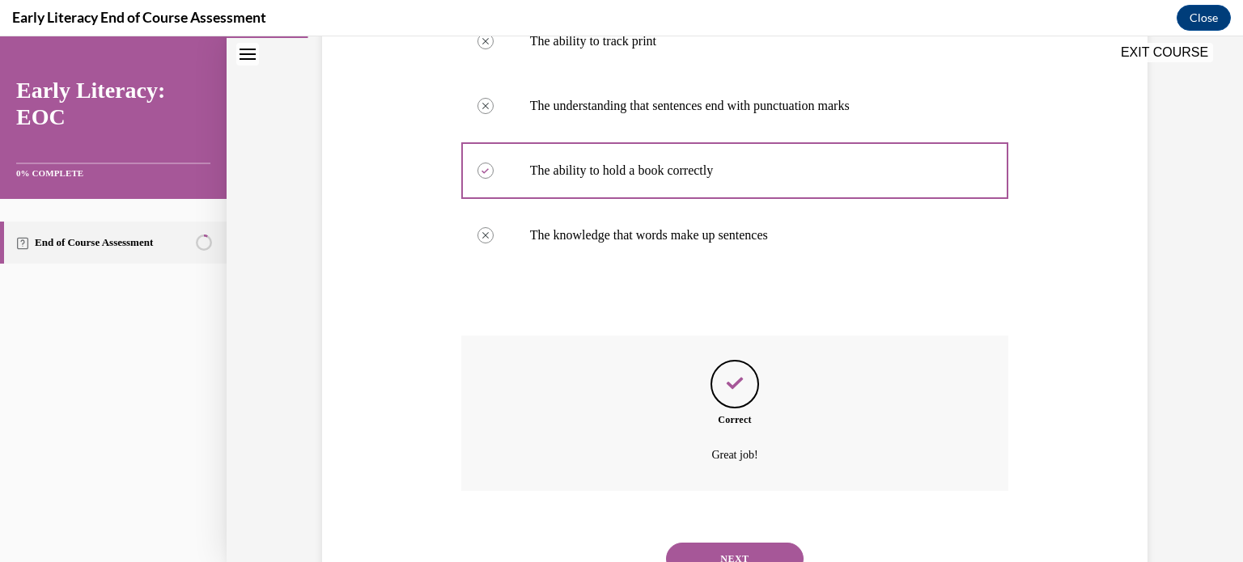
scroll to position [429, 0]
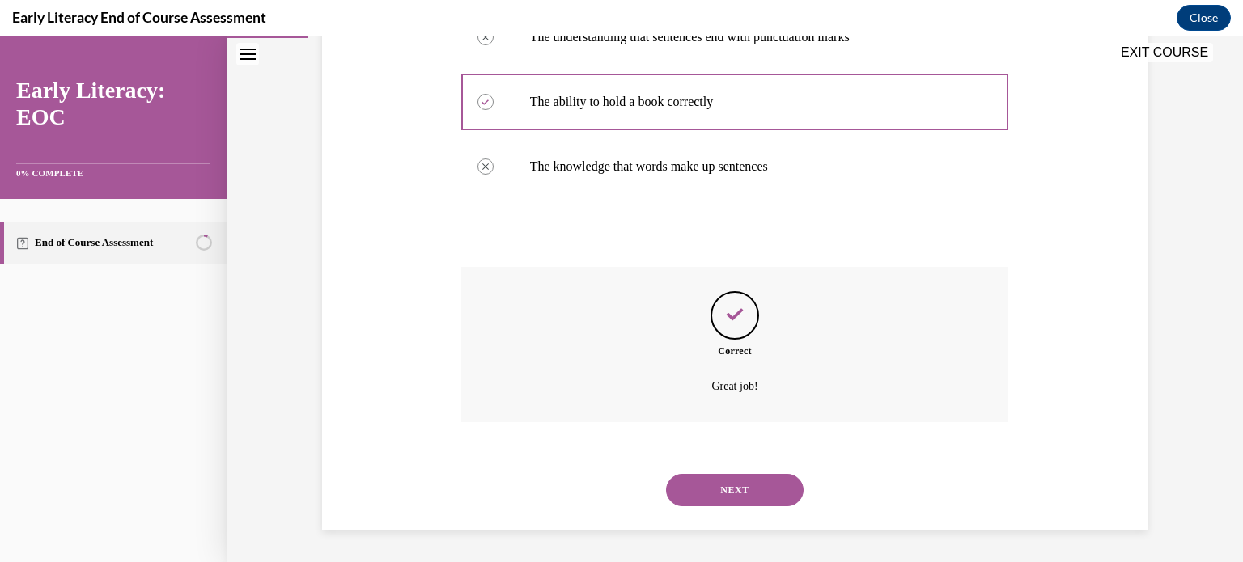
click at [728, 487] on button "NEXT" at bounding box center [735, 490] width 138 height 32
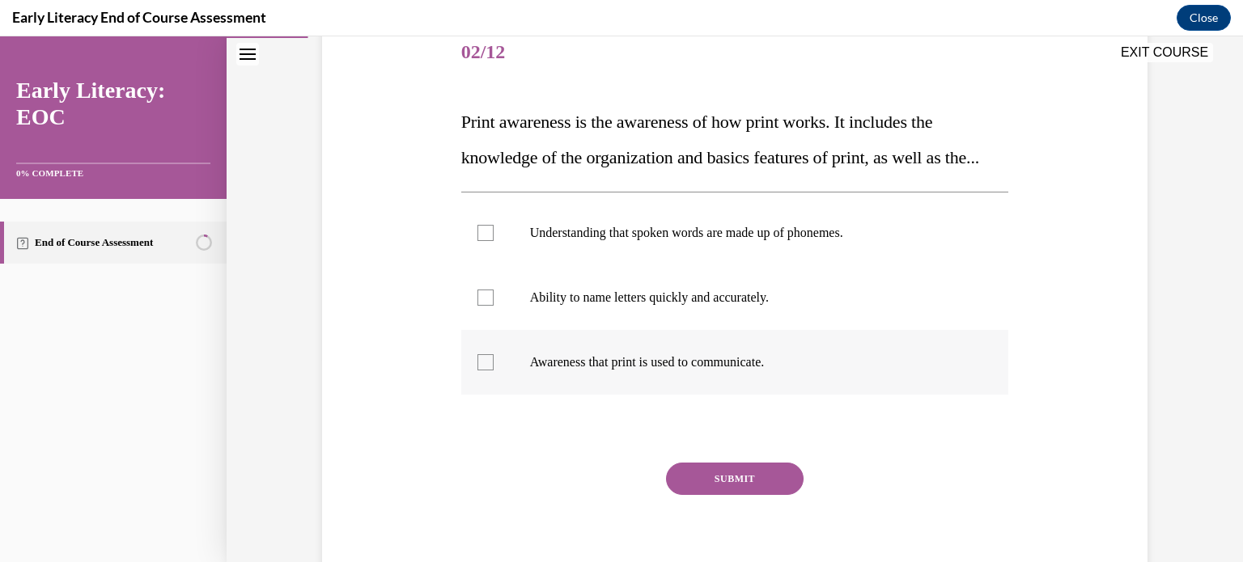
scroll to position [243, 0]
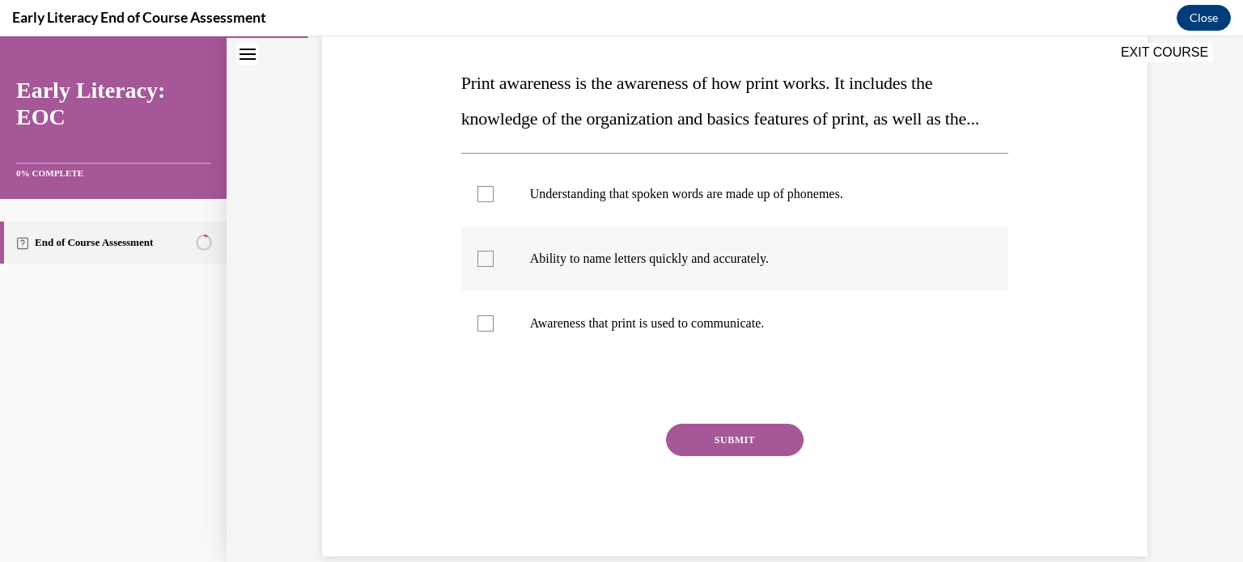
click at [477, 267] on div at bounding box center [485, 259] width 16 height 16
click at [721, 456] on button "SUBMIT" at bounding box center [735, 440] width 138 height 32
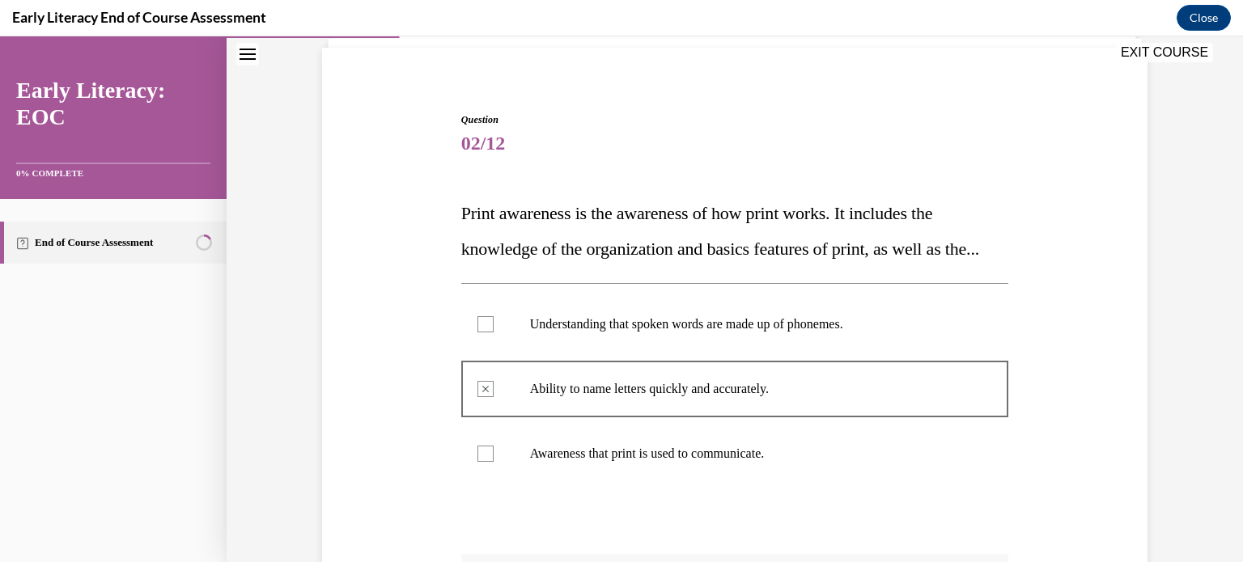
scroll to position [112, 0]
click at [478, 333] on div at bounding box center [485, 325] width 16 height 16
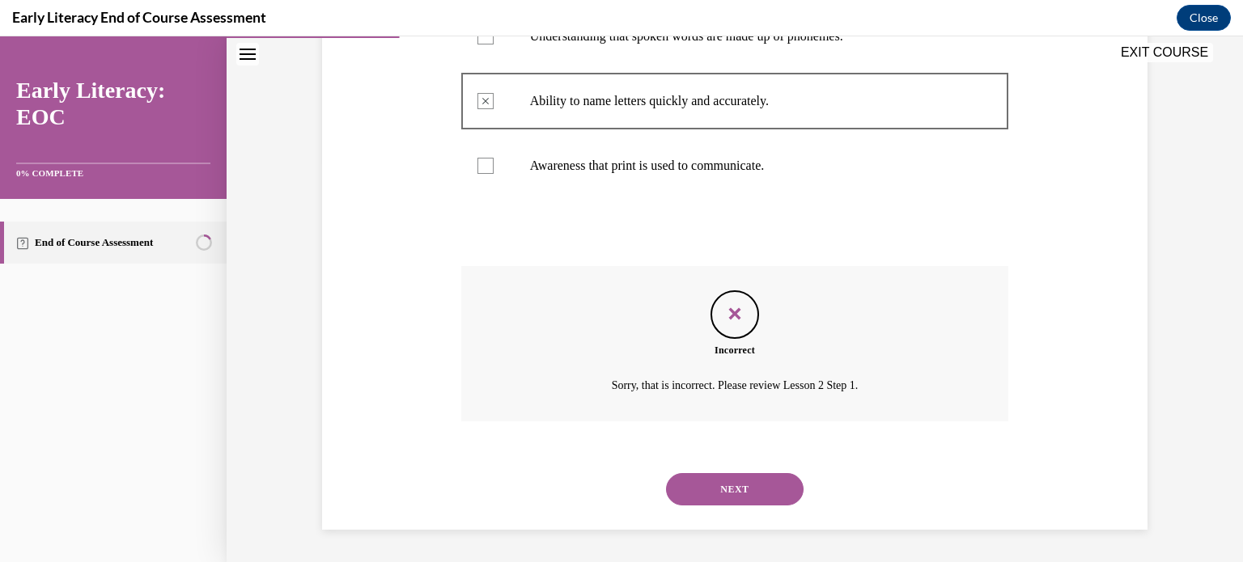
scroll to position [435, 0]
click at [734, 494] on button "NEXT" at bounding box center [735, 489] width 138 height 32
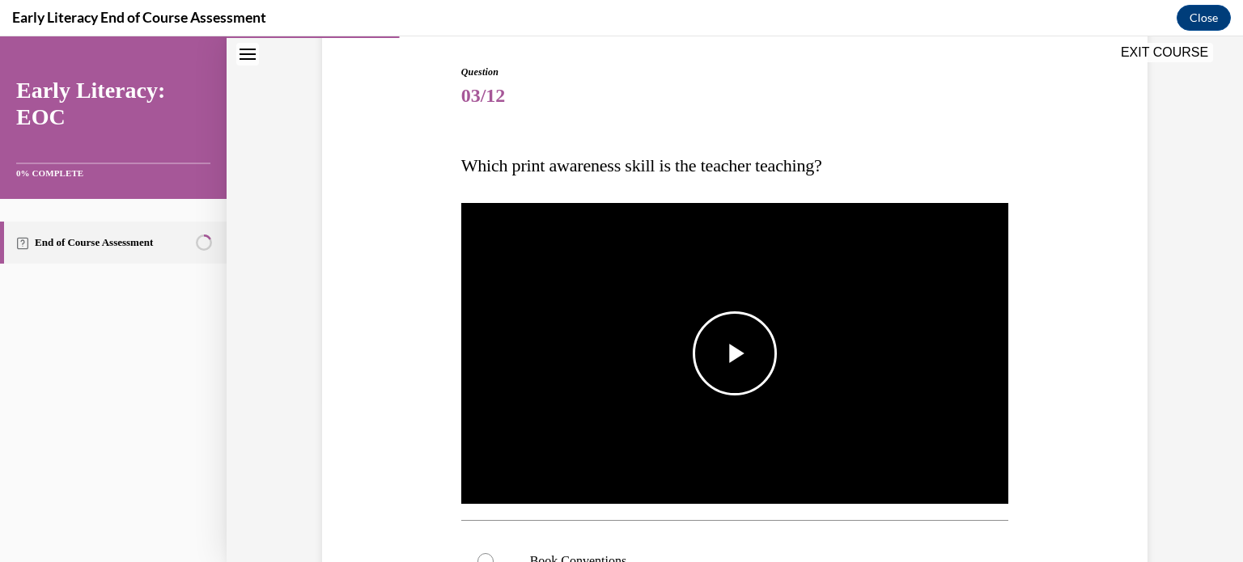
scroll to position [162, 0]
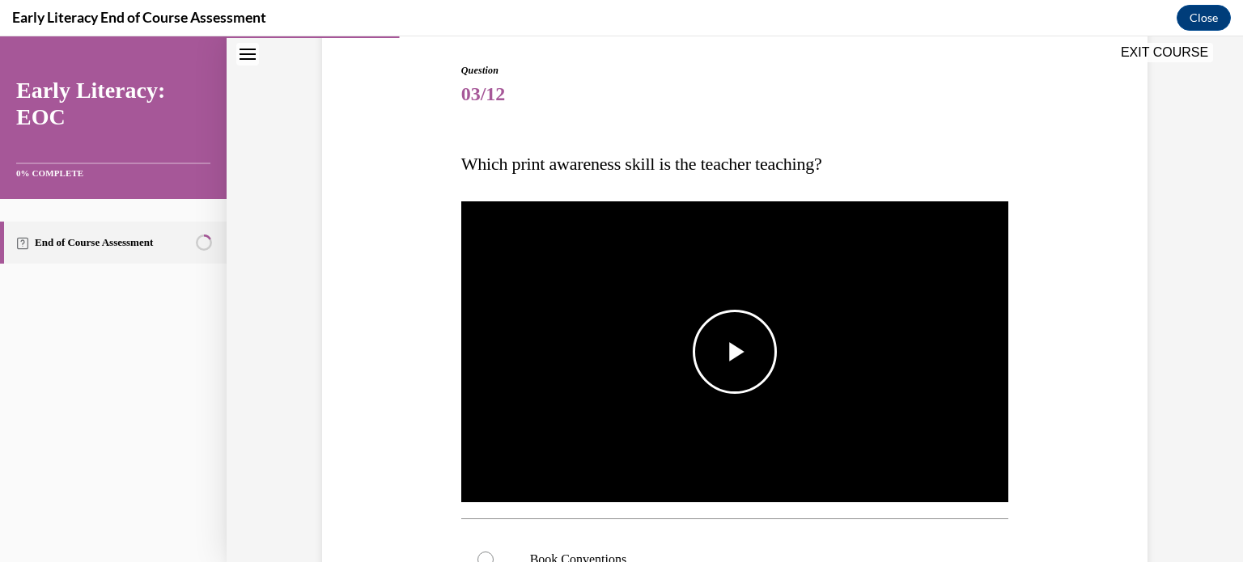
click at [735, 352] on span "Video player" at bounding box center [735, 352] width 0 height 0
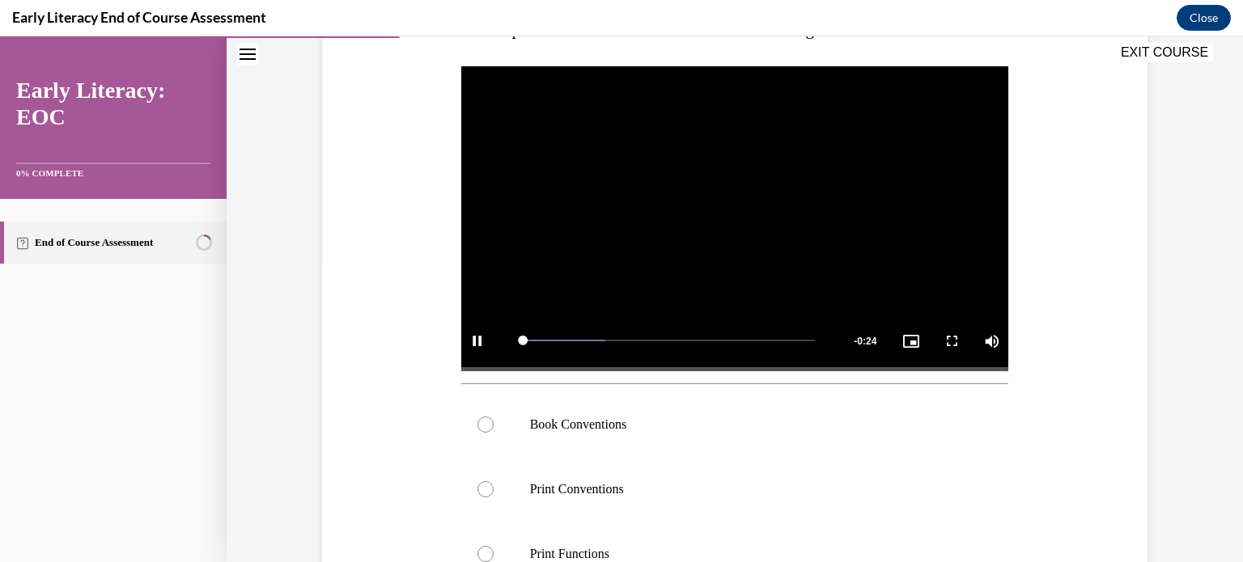
scroll to position [324, 0]
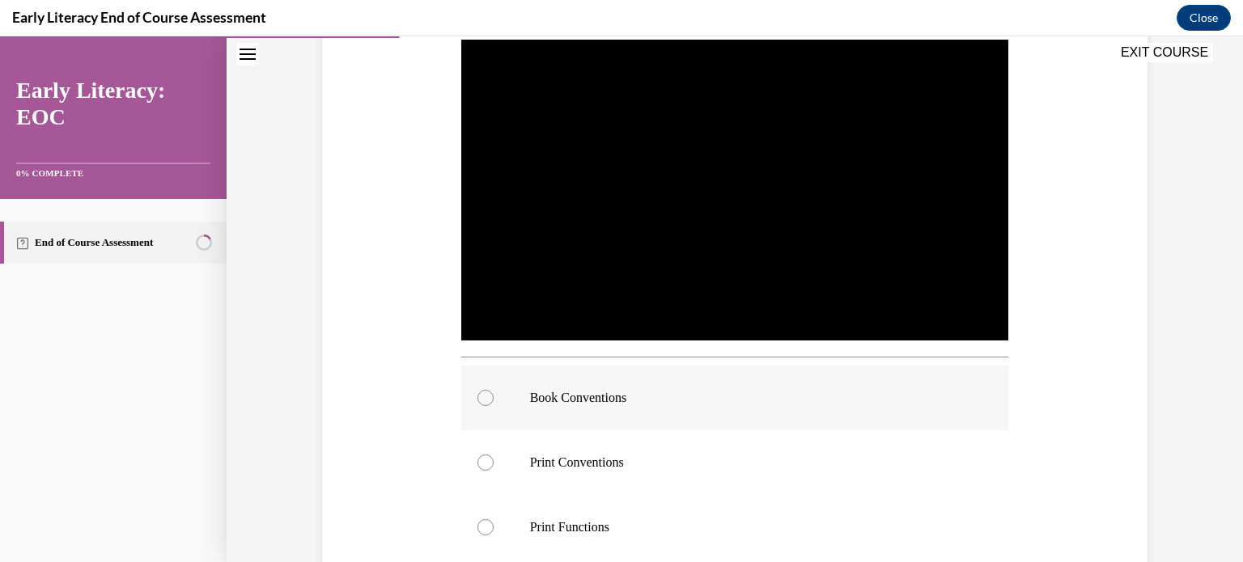
click at [479, 397] on div at bounding box center [485, 398] width 16 height 16
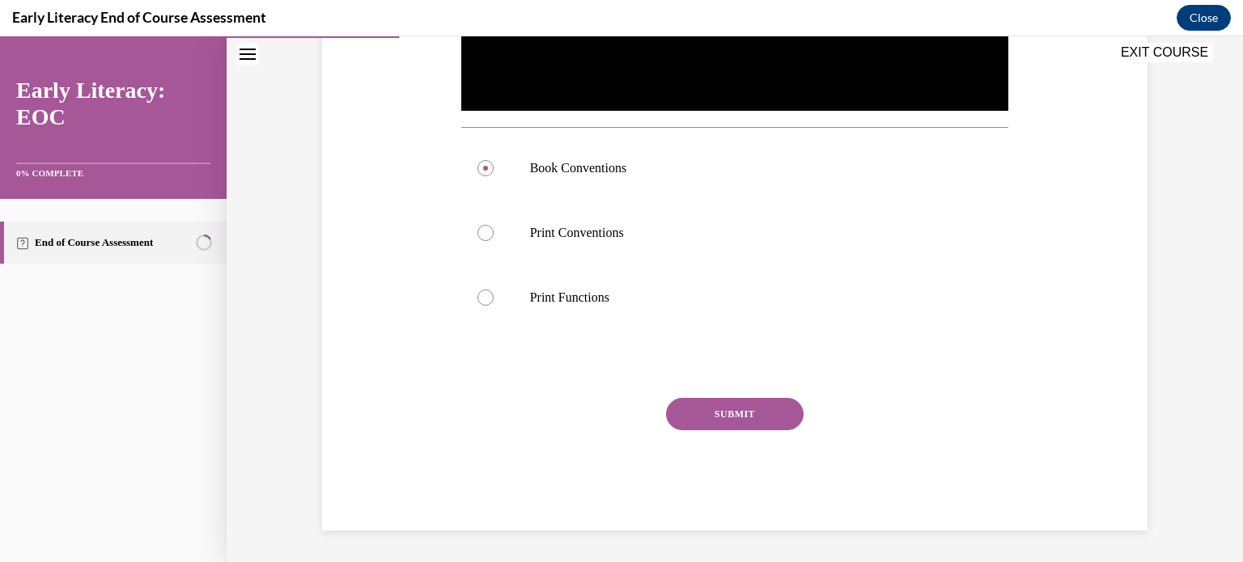
click at [718, 412] on button "SUBMIT" at bounding box center [735, 414] width 138 height 32
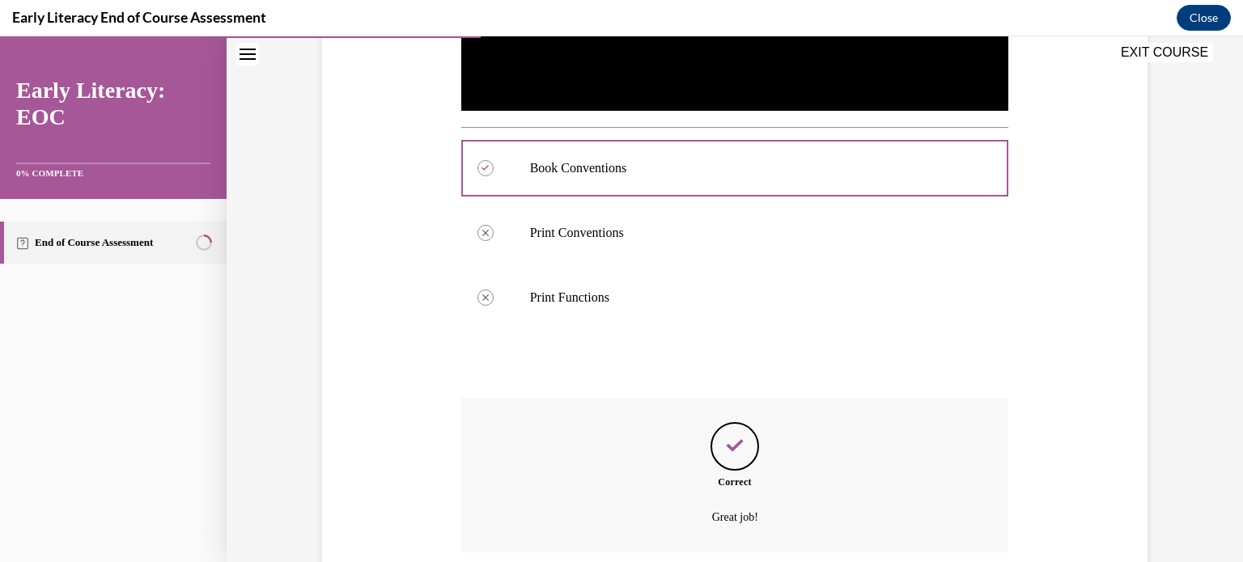
scroll to position [684, 0]
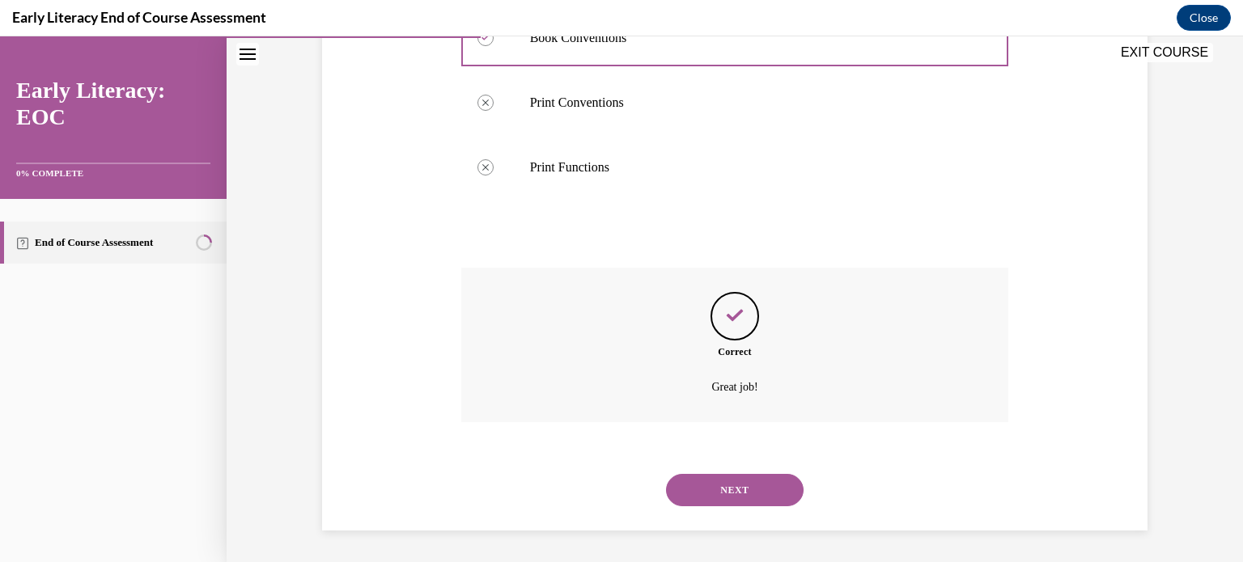
click at [751, 487] on button "NEXT" at bounding box center [735, 490] width 138 height 32
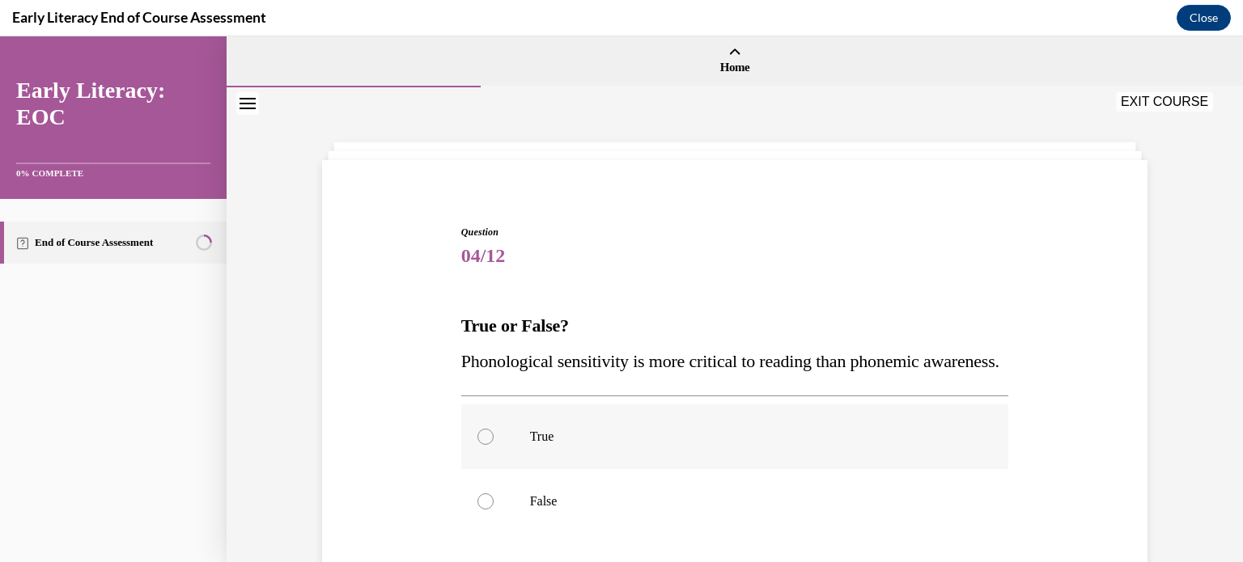
scroll to position [162, 0]
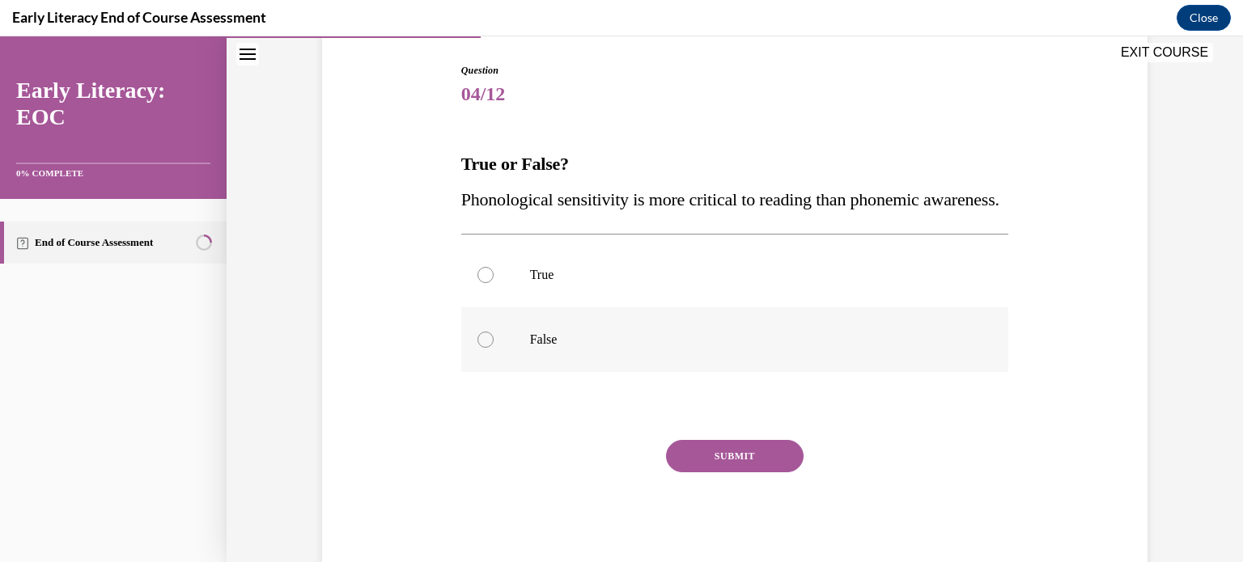
click at [481, 348] on div at bounding box center [485, 340] width 16 height 16
click at [725, 473] on button "SUBMIT" at bounding box center [735, 456] width 138 height 32
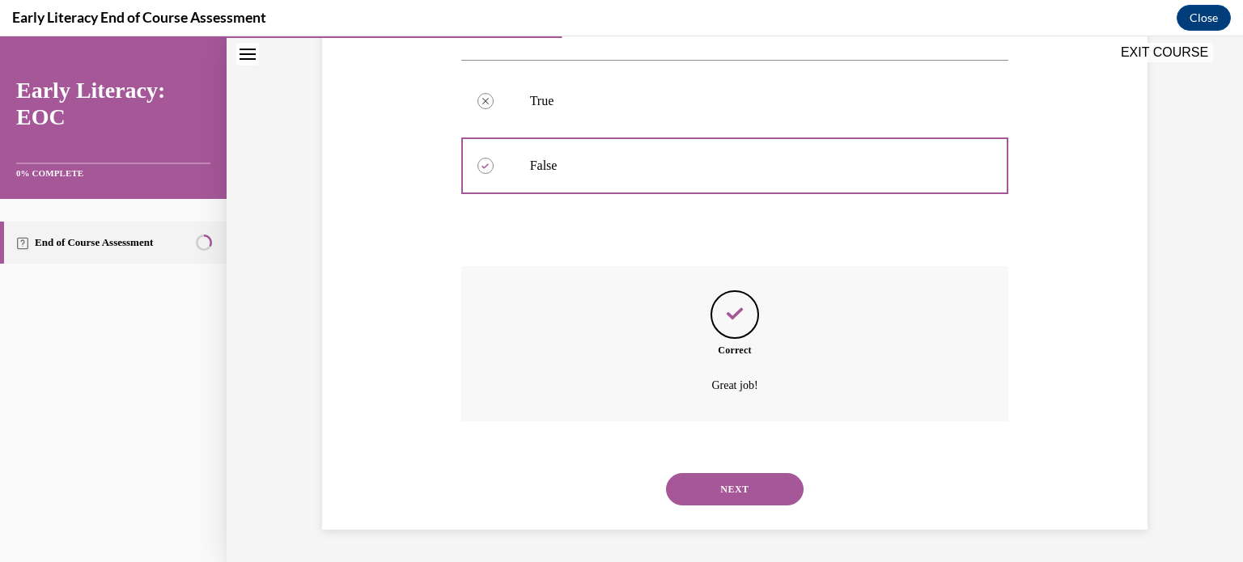
scroll to position [371, 0]
click at [737, 490] on button "NEXT" at bounding box center [735, 489] width 138 height 32
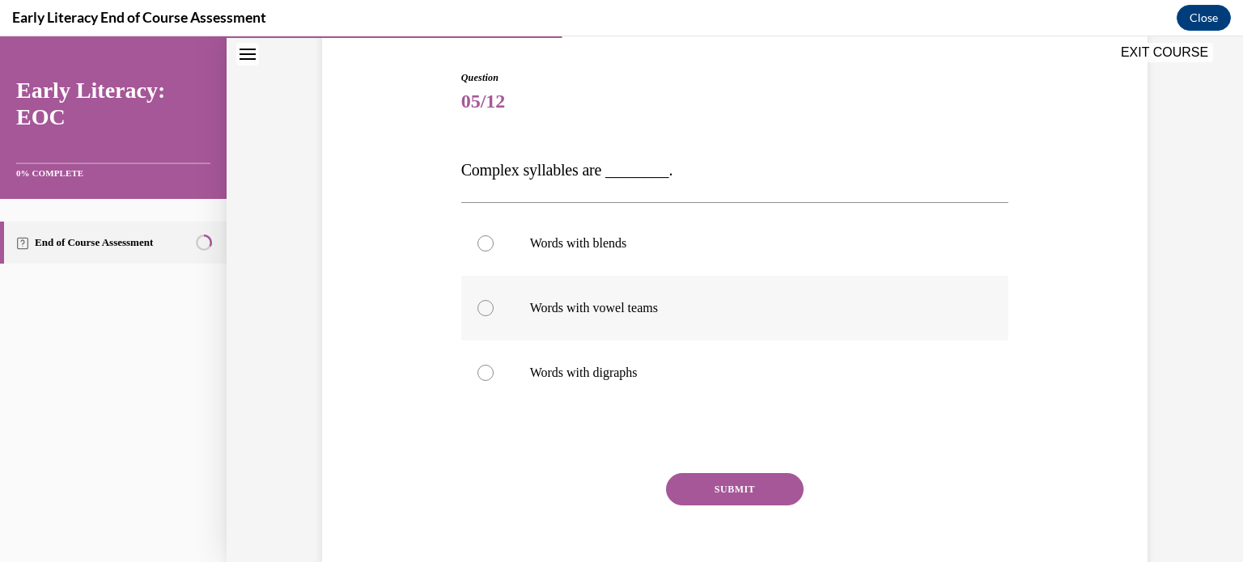
scroll to position [162, 0]
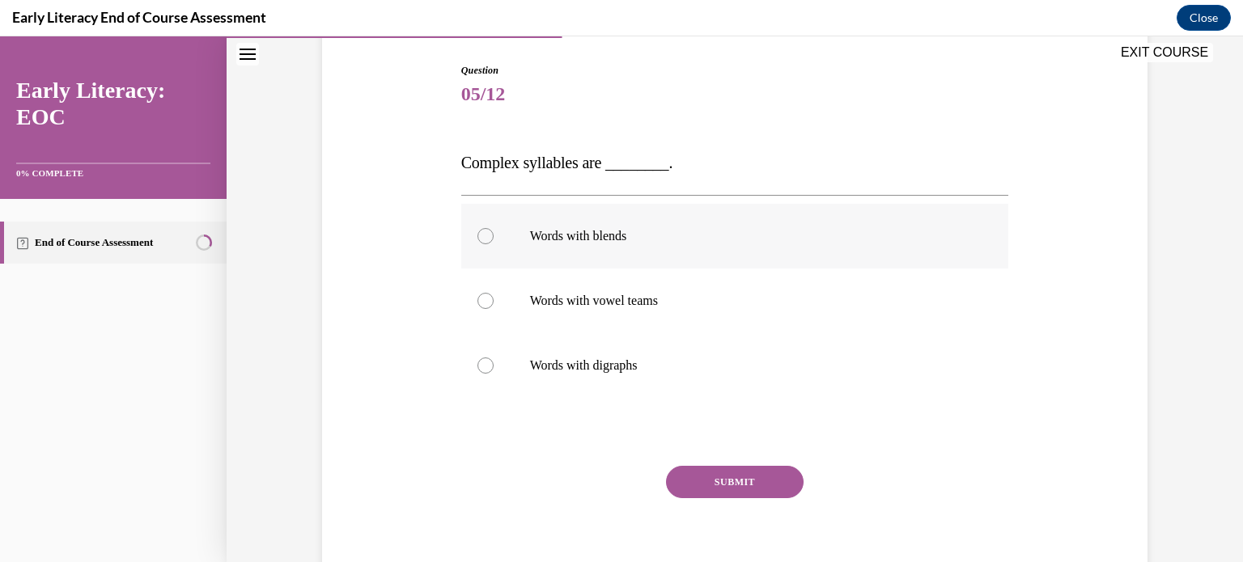
click at [477, 233] on div at bounding box center [485, 236] width 16 height 16
click at [714, 481] on button "SUBMIT" at bounding box center [735, 482] width 138 height 32
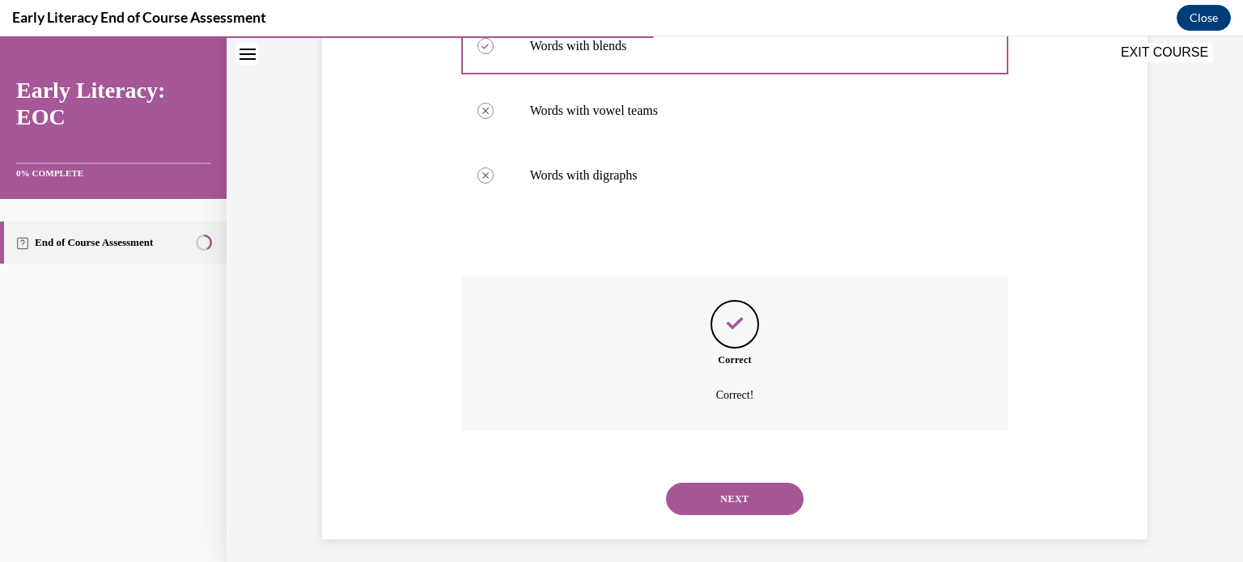
scroll to position [361, 0]
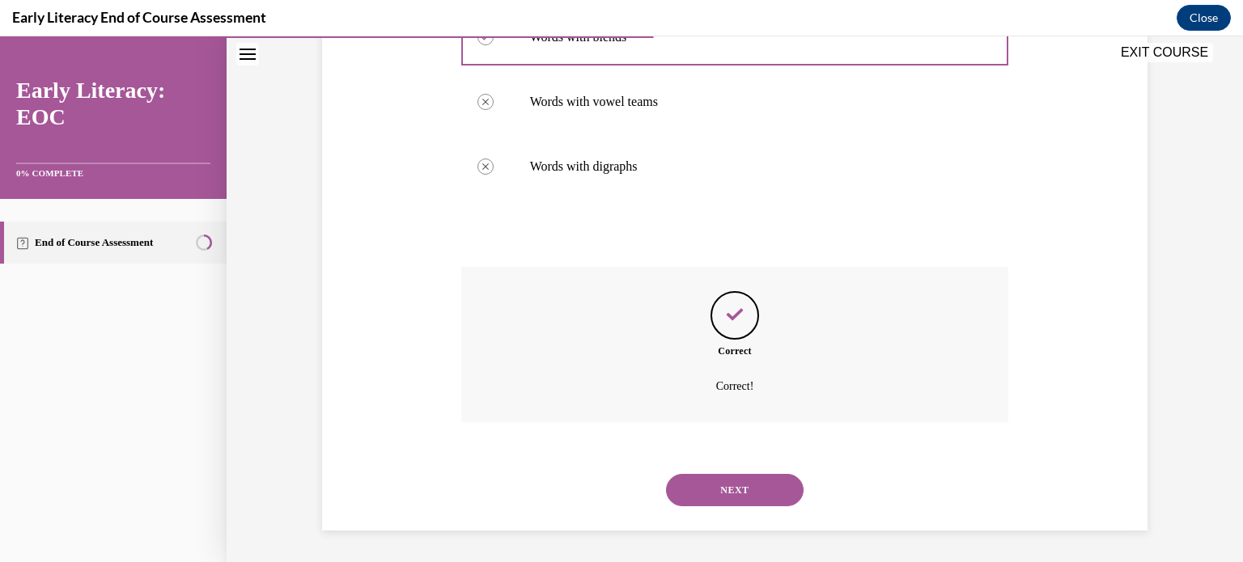
click at [721, 490] on button "NEXT" at bounding box center [735, 490] width 138 height 32
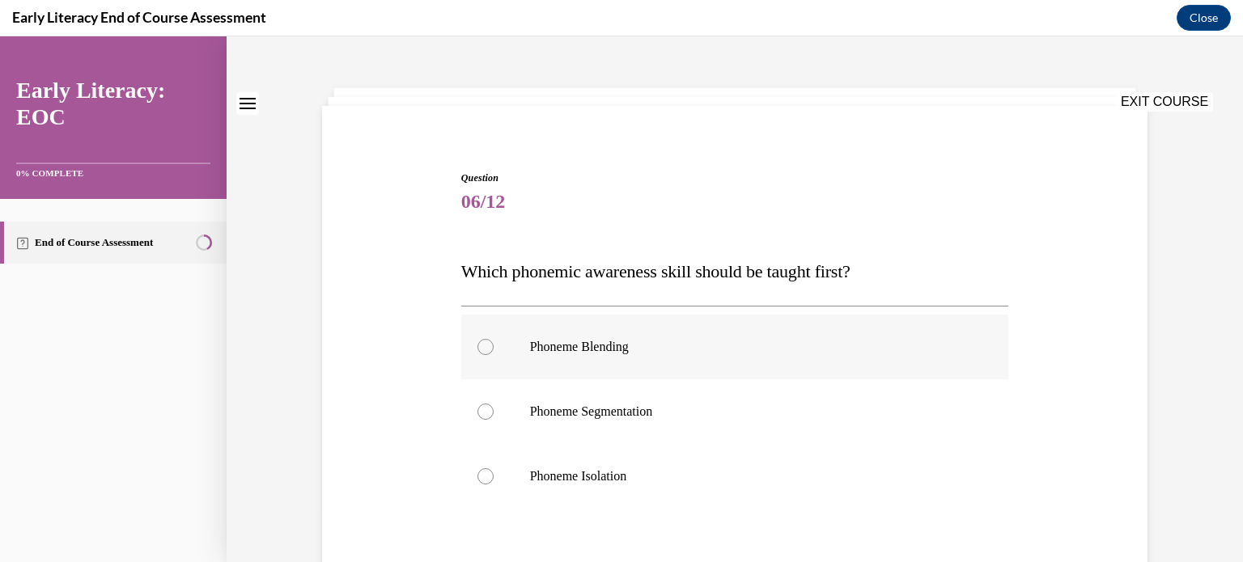
scroll to position [162, 0]
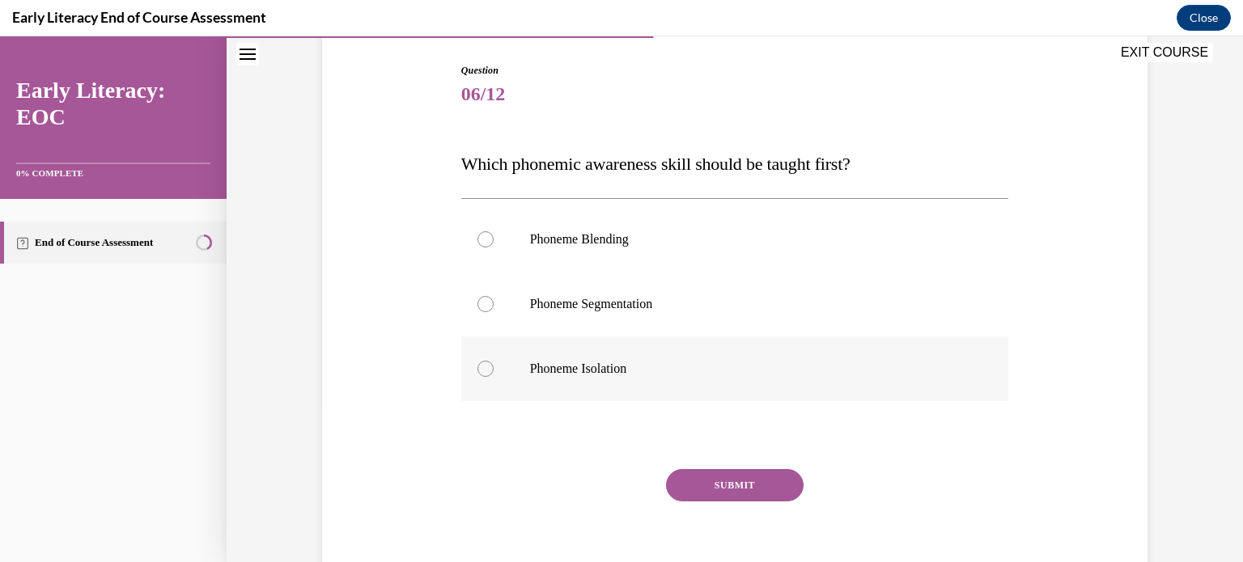
click at [478, 366] on div at bounding box center [485, 369] width 16 height 16
click at [754, 483] on button "SUBMIT" at bounding box center [735, 485] width 138 height 32
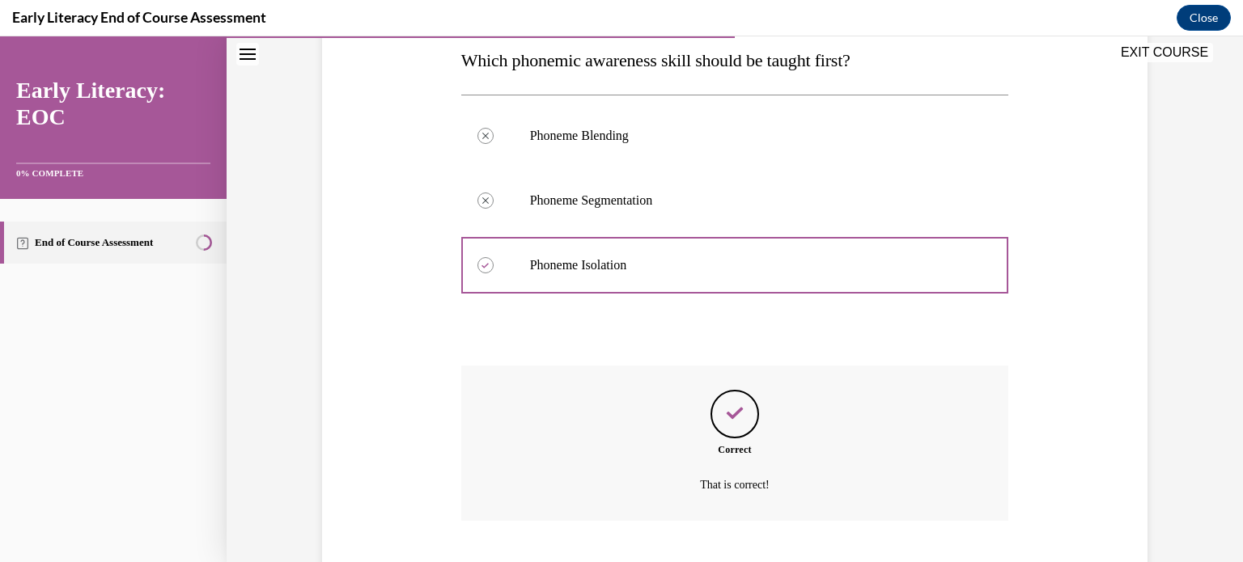
scroll to position [364, 0]
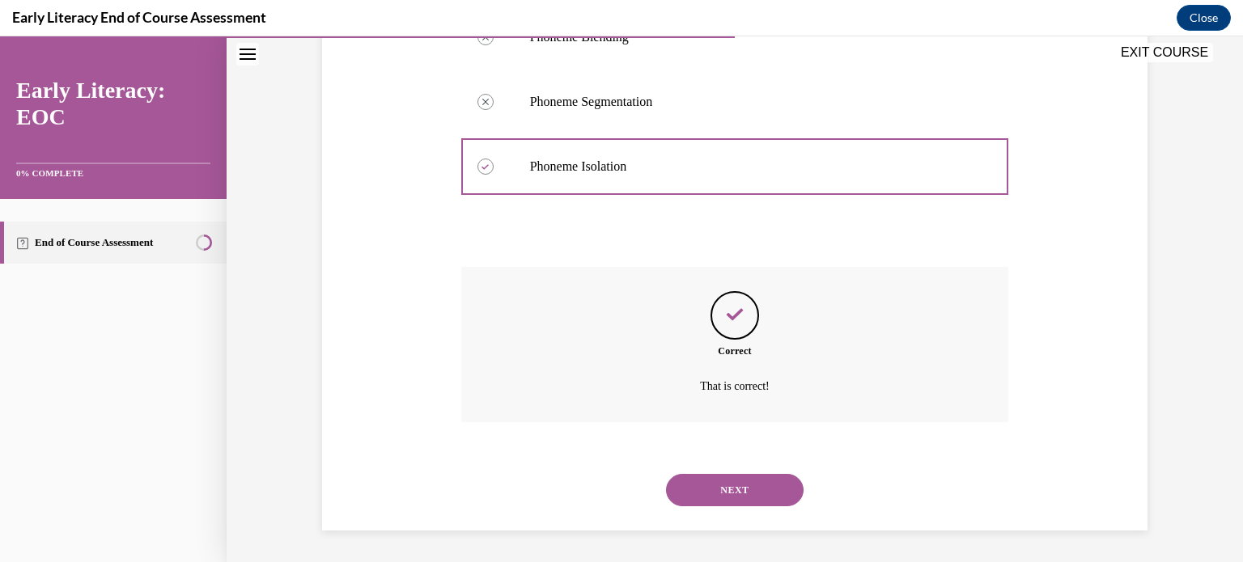
click at [749, 491] on button "NEXT" at bounding box center [735, 490] width 138 height 32
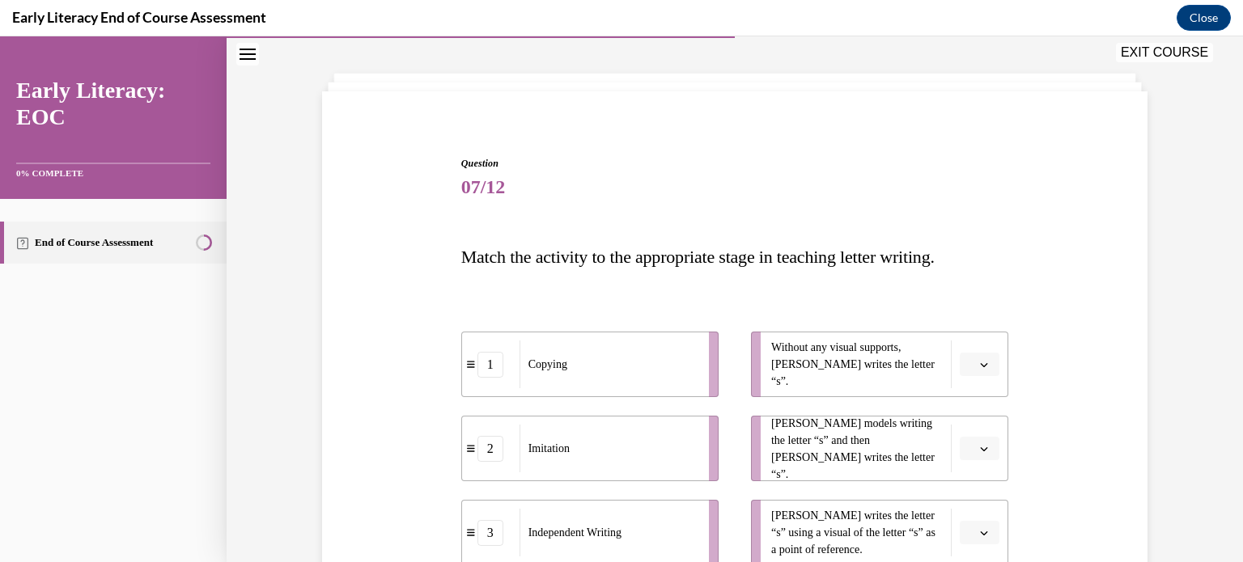
scroll to position [162, 0]
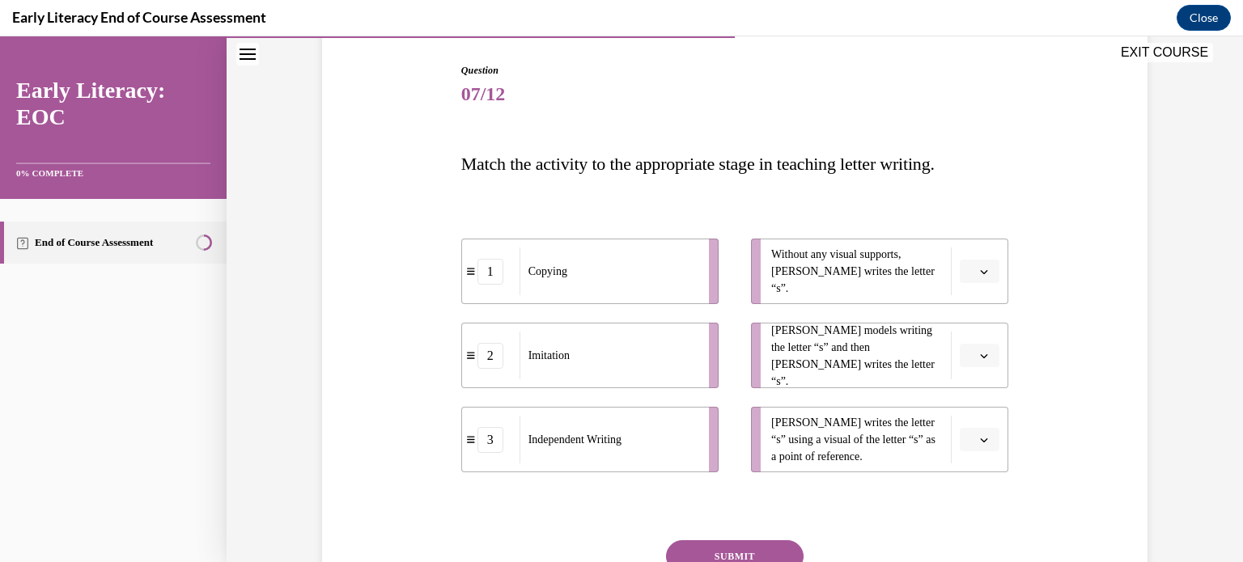
click at [981, 358] on icon "button" at bounding box center [984, 356] width 8 height 8
click at [973, 426] on div "1" at bounding box center [972, 424] width 40 height 32
click at [971, 271] on button "button" at bounding box center [980, 272] width 40 height 24
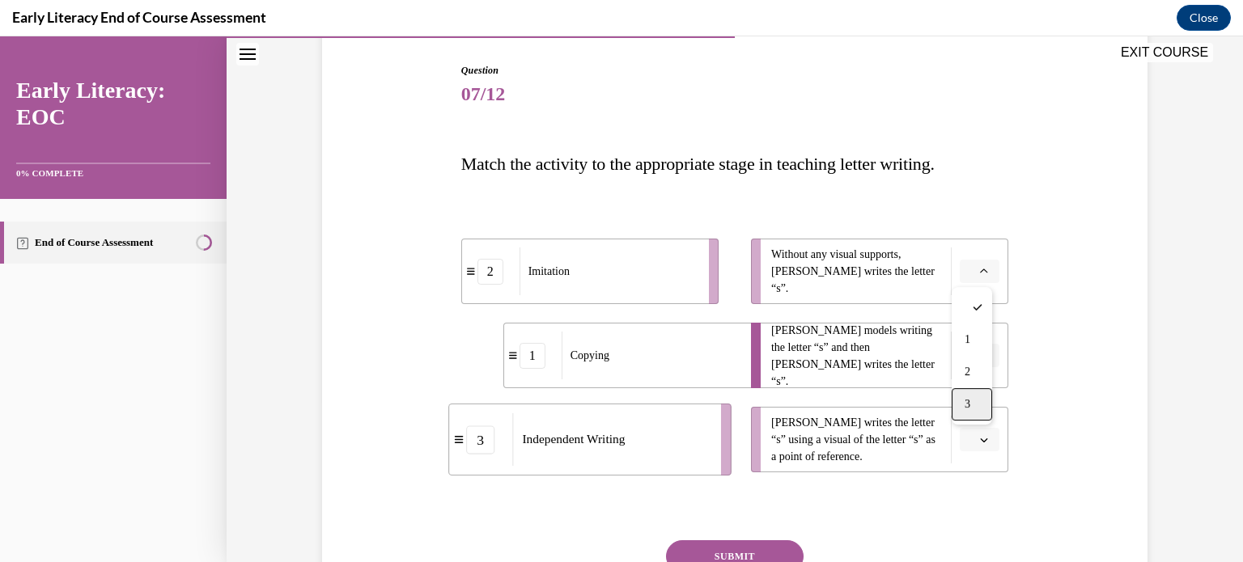
click at [969, 405] on span "3" at bounding box center [968, 404] width 6 height 13
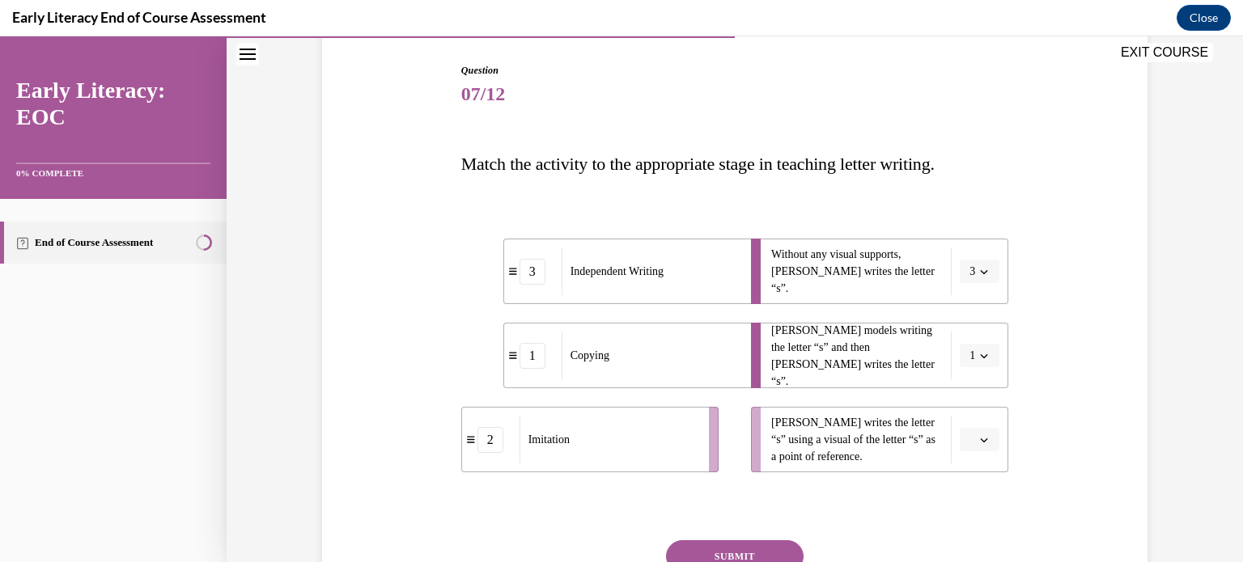
click at [980, 436] on icon "button" at bounding box center [984, 440] width 8 height 8
click at [971, 376] on div "2" at bounding box center [972, 371] width 40 height 32
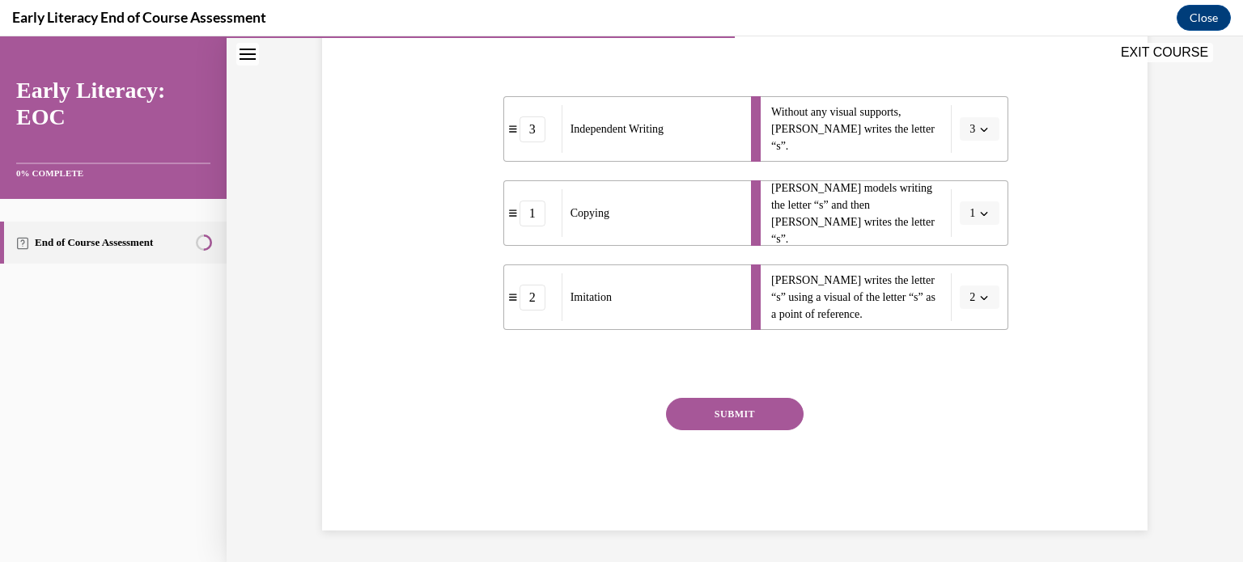
scroll to position [304, 0]
click at [735, 411] on button "SUBMIT" at bounding box center [735, 414] width 138 height 32
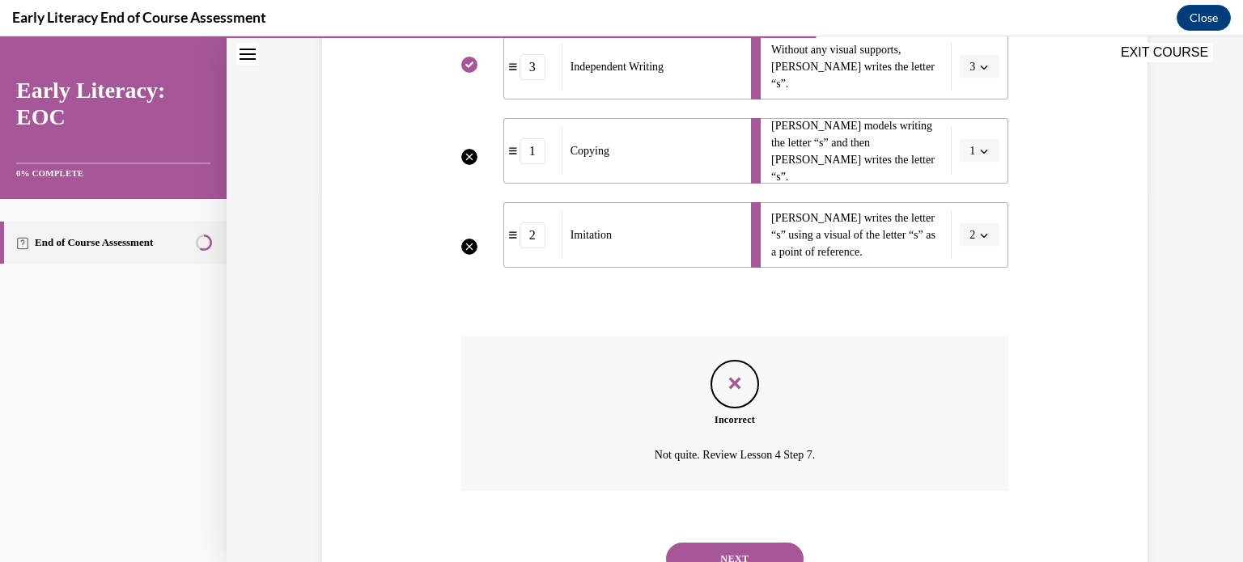
scroll to position [435, 0]
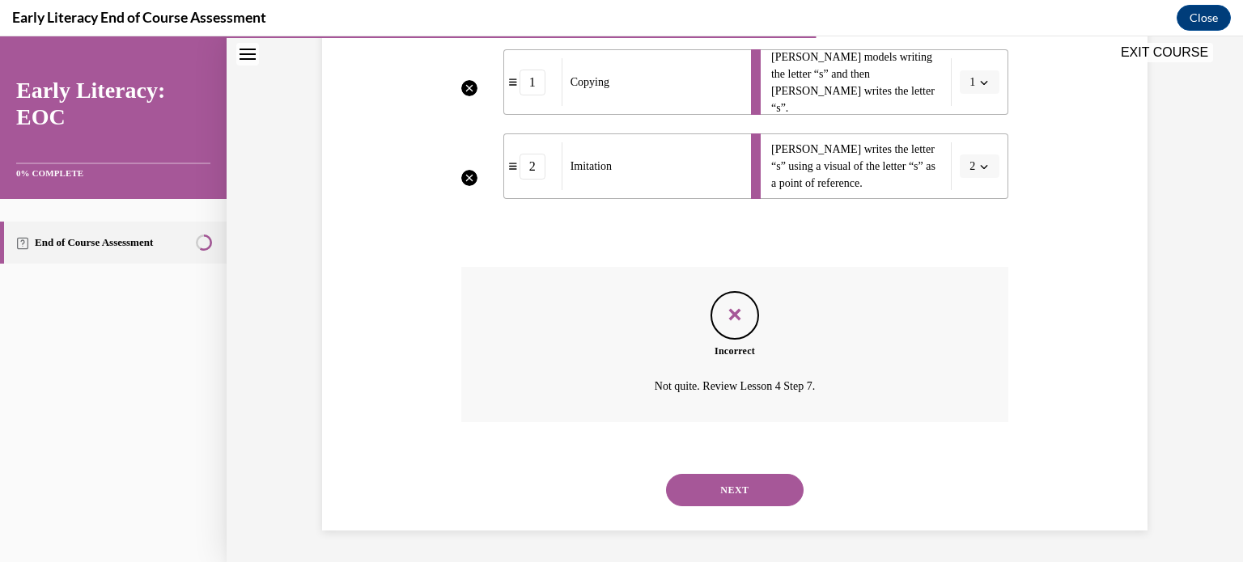
click at [739, 488] on button "NEXT" at bounding box center [735, 490] width 138 height 32
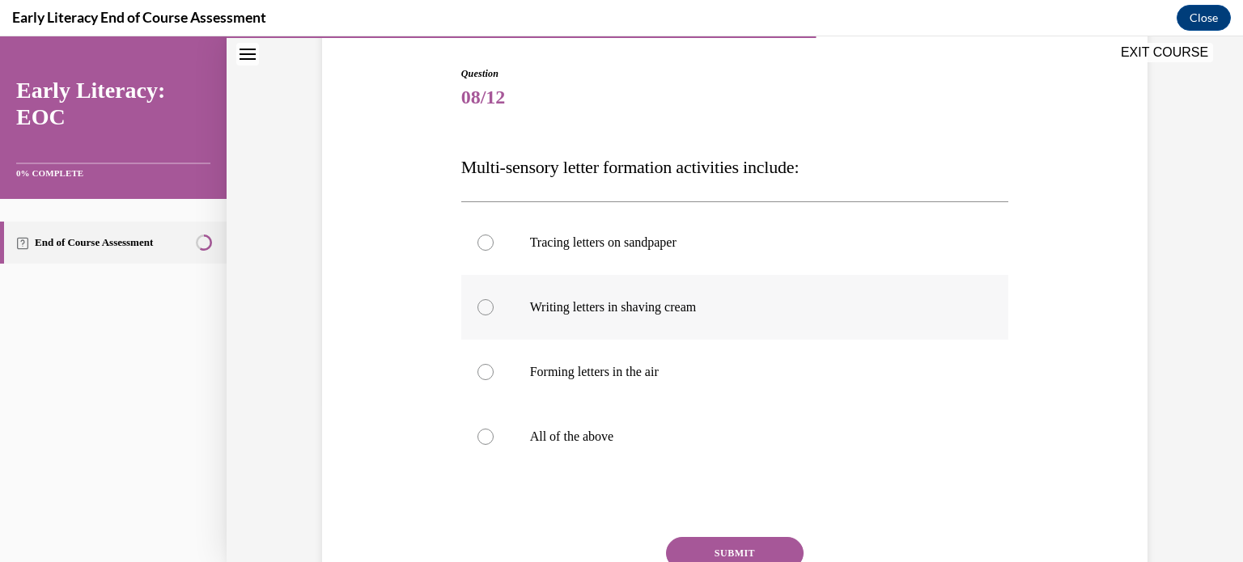
scroll to position [162, 0]
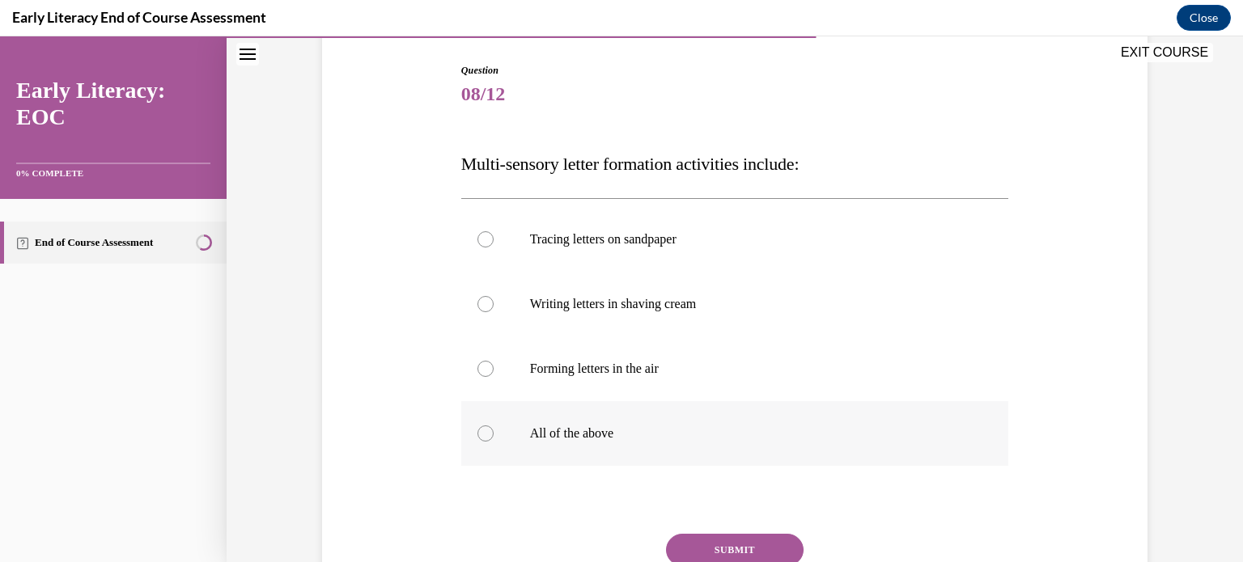
click at [482, 433] on div at bounding box center [485, 434] width 16 height 16
click at [729, 553] on button "SUBMIT" at bounding box center [735, 550] width 138 height 32
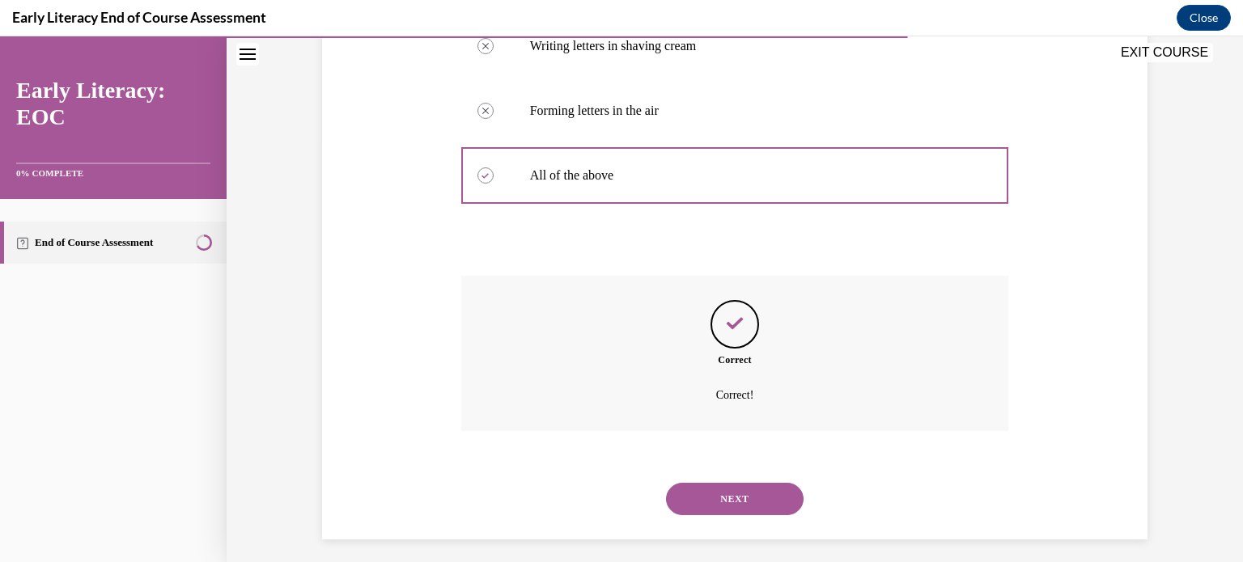
scroll to position [429, 0]
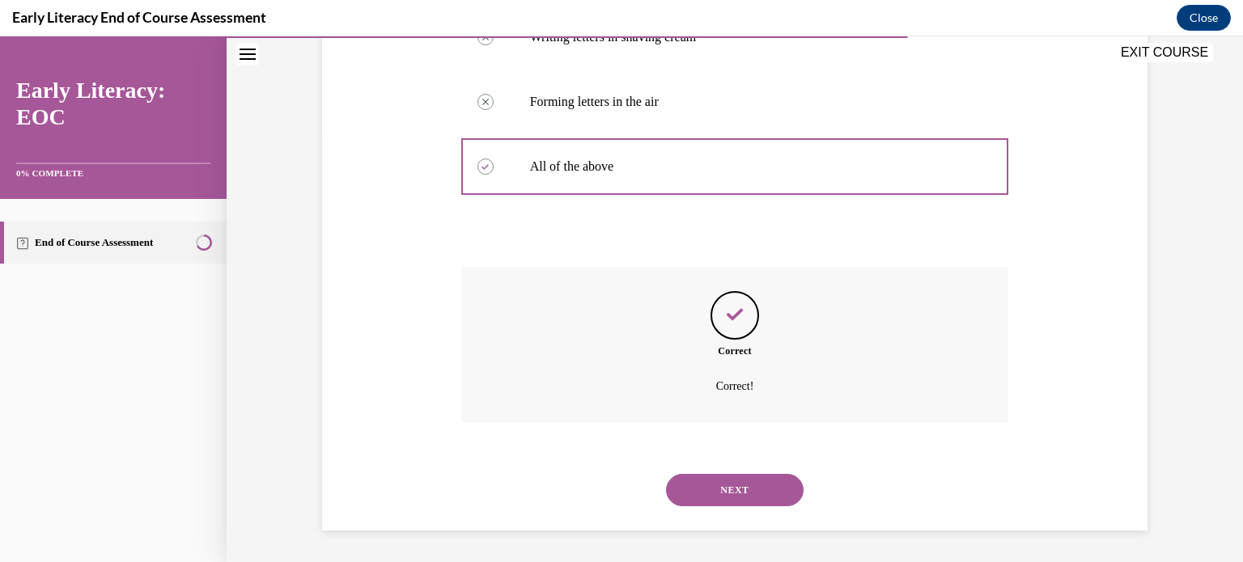
click at [729, 485] on button "NEXT" at bounding box center [735, 490] width 138 height 32
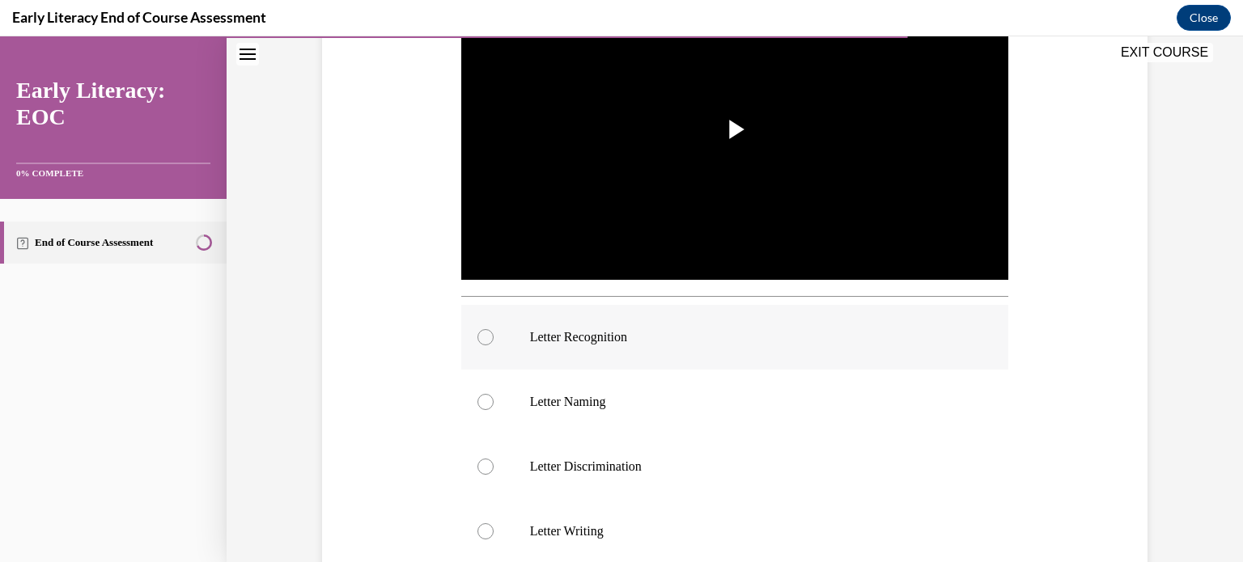
scroll to position [502, 0]
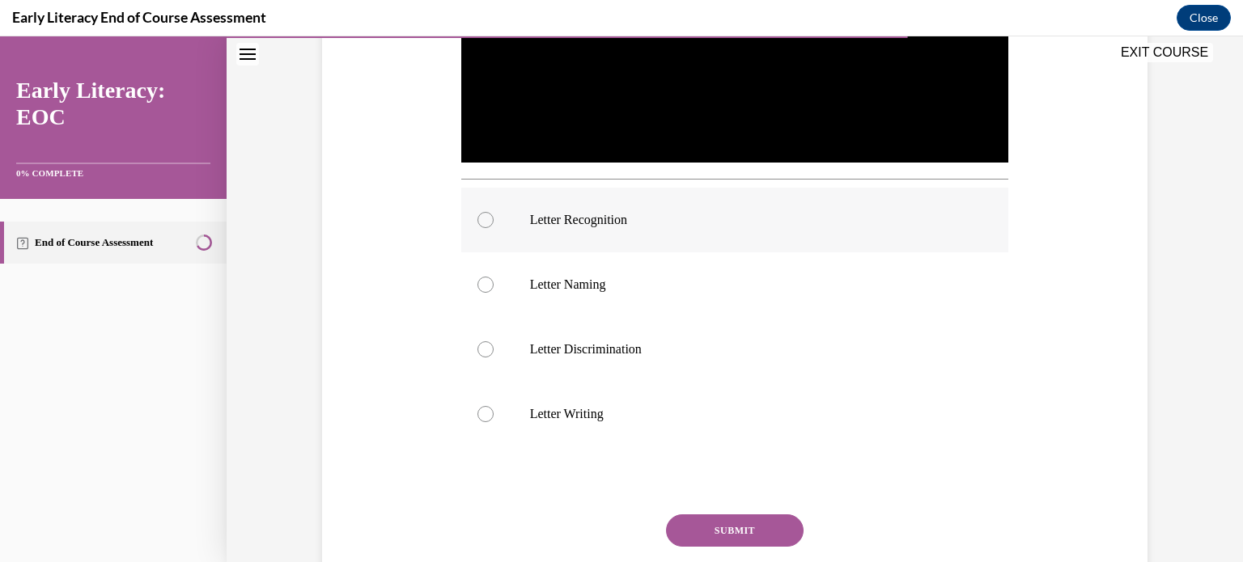
click at [485, 216] on div at bounding box center [485, 220] width 16 height 16
click at [736, 529] on button "SUBMIT" at bounding box center [735, 531] width 138 height 32
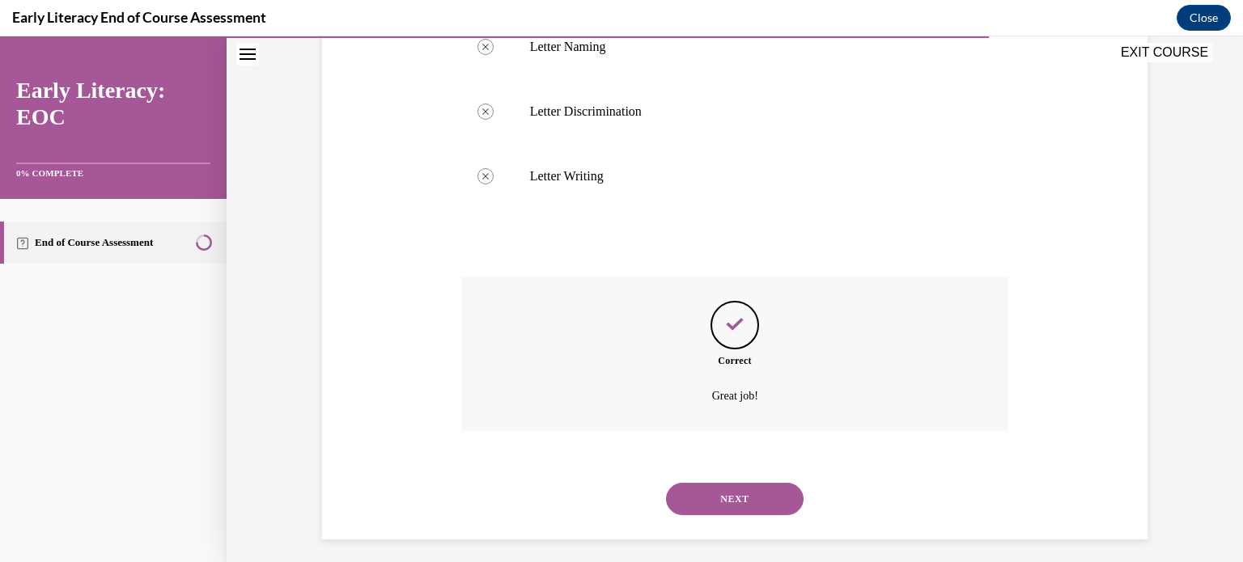
scroll to position [749, 0]
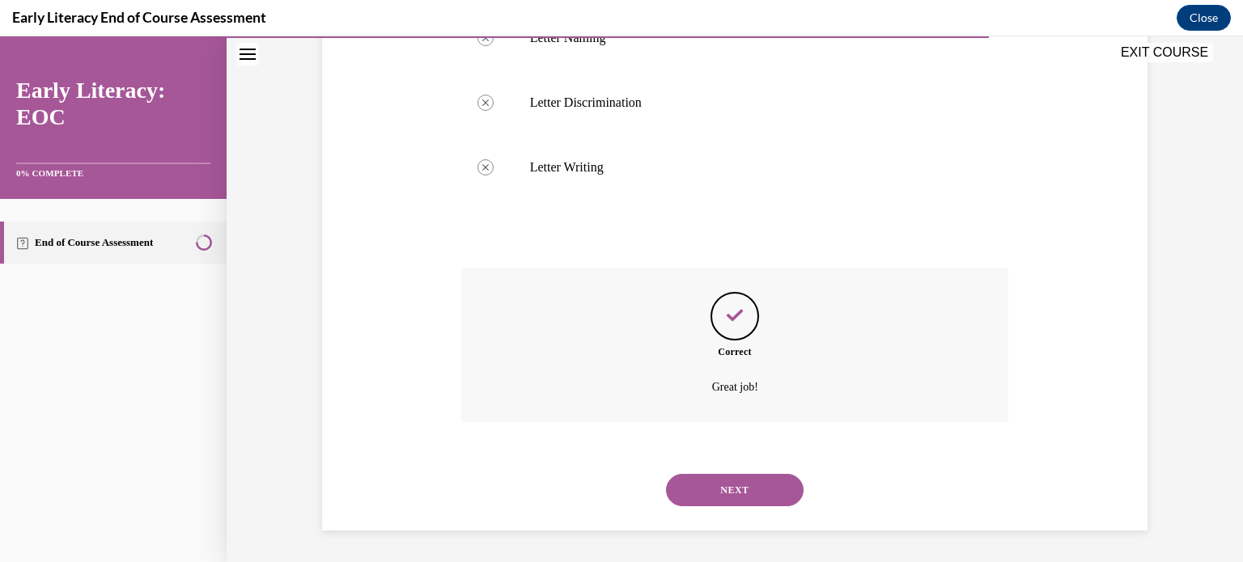
click at [709, 502] on button "NEXT" at bounding box center [735, 490] width 138 height 32
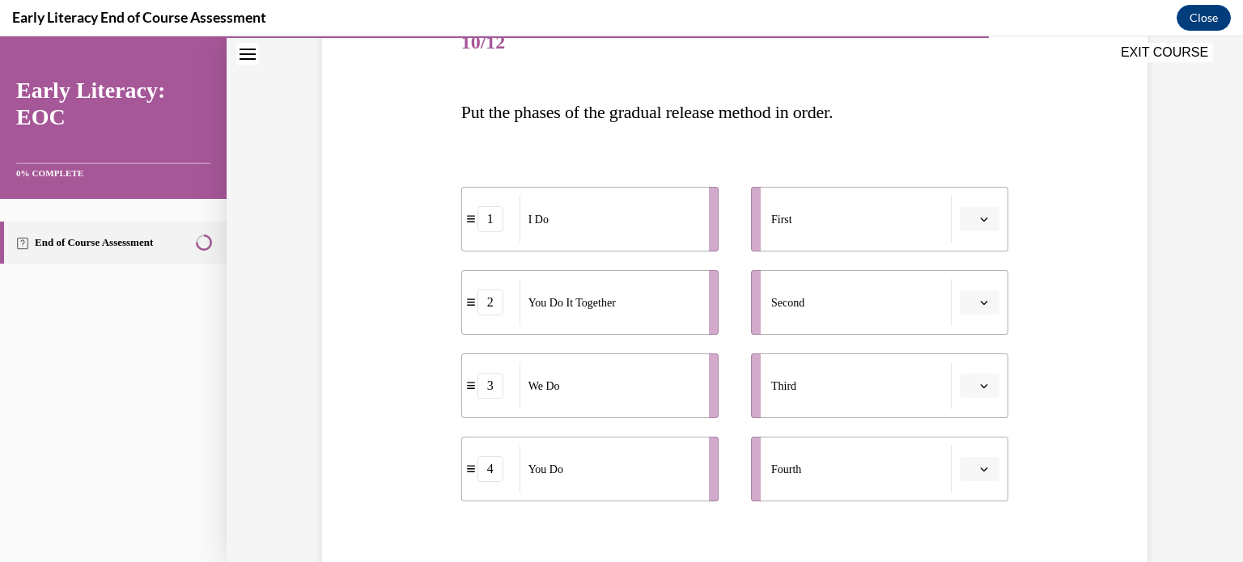
scroll to position [243, 0]
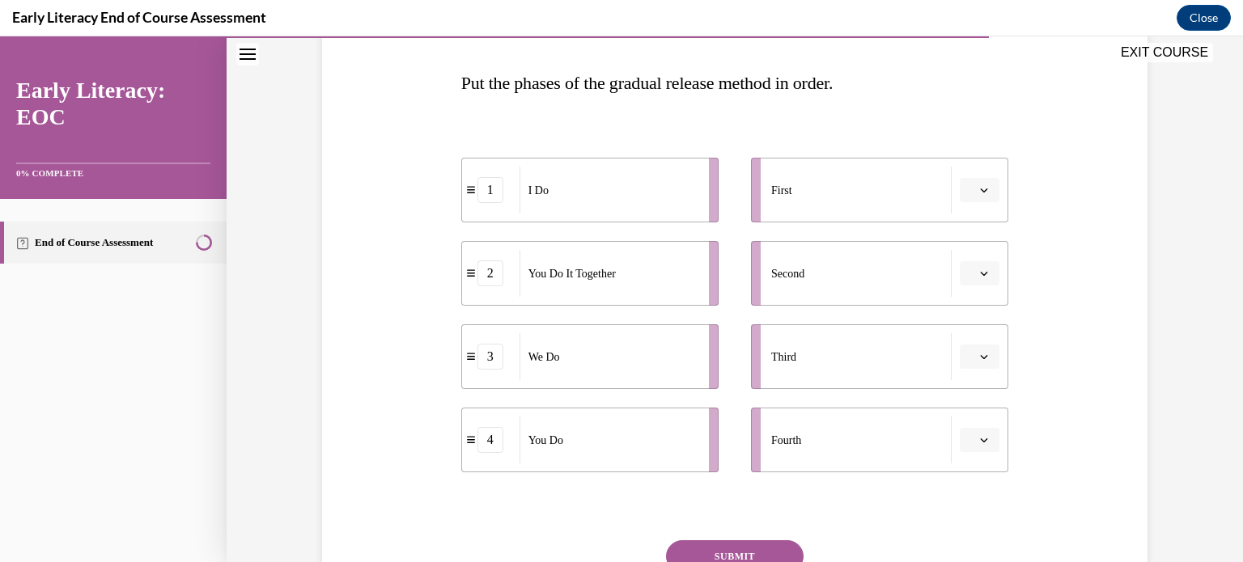
click at [980, 189] on icon "button" at bounding box center [984, 190] width 8 height 8
click at [973, 258] on div "1" at bounding box center [972, 259] width 40 height 32
click at [980, 358] on icon "button" at bounding box center [984, 357] width 8 height 8
click at [965, 456] on span "2" at bounding box center [968, 458] width 6 height 13
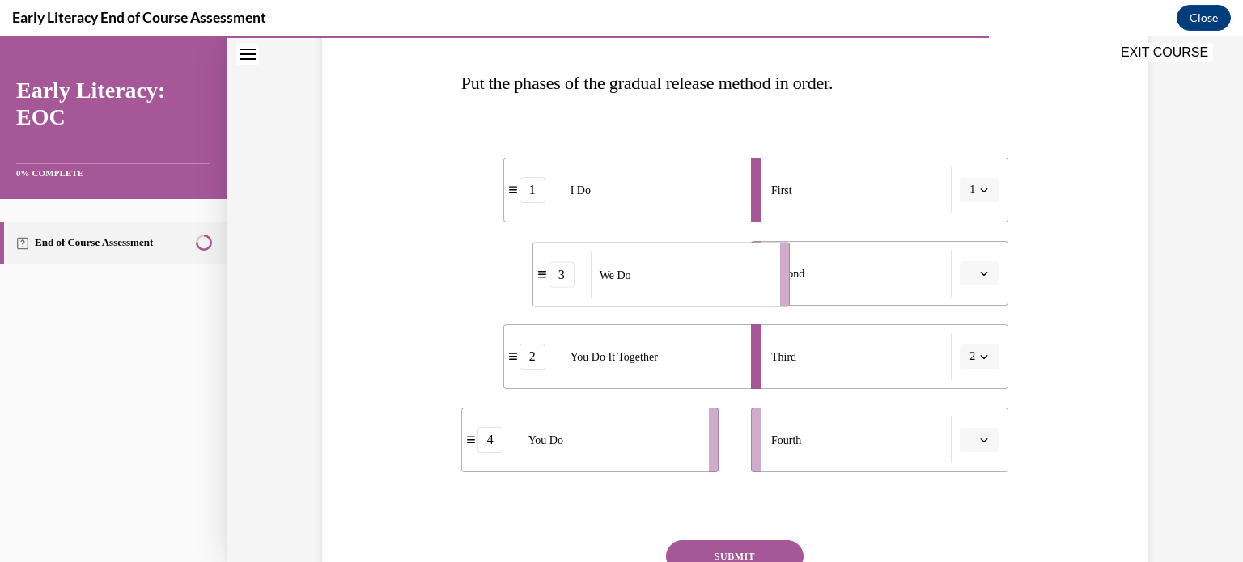
drag, startPoint x: 519, startPoint y: 279, endPoint x: 590, endPoint y: 281, distance: 71.2
click at [591, 281] on div "We Do" at bounding box center [680, 275] width 179 height 47
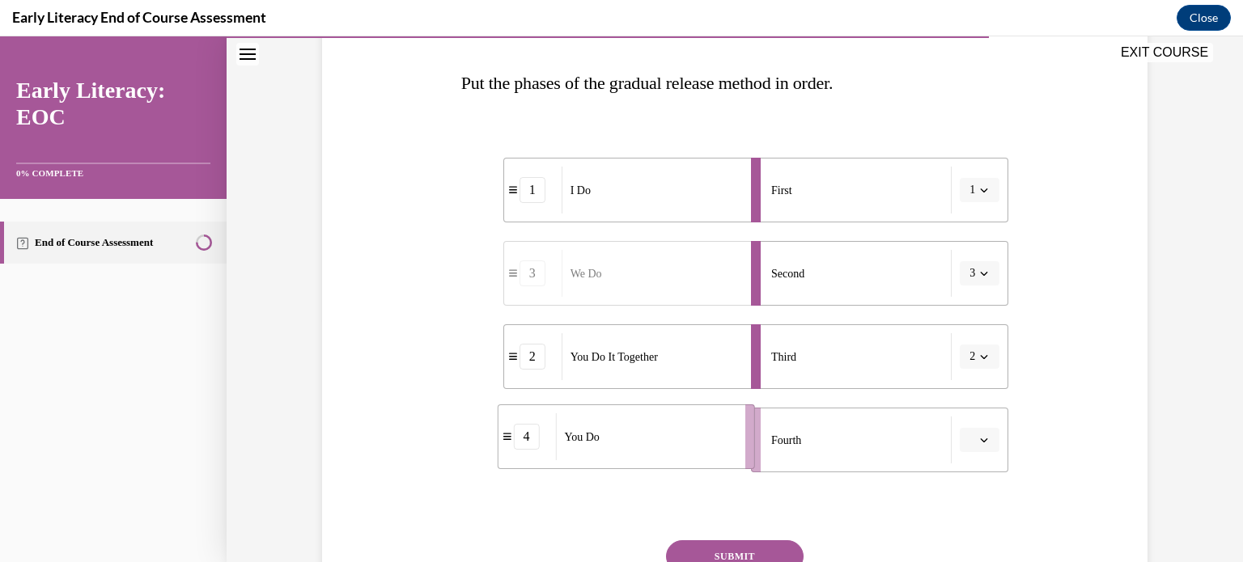
drag, startPoint x: 609, startPoint y: 455, endPoint x: 653, endPoint y: 450, distance: 44.8
click at [653, 450] on div "You Do" at bounding box center [644, 437] width 179 height 47
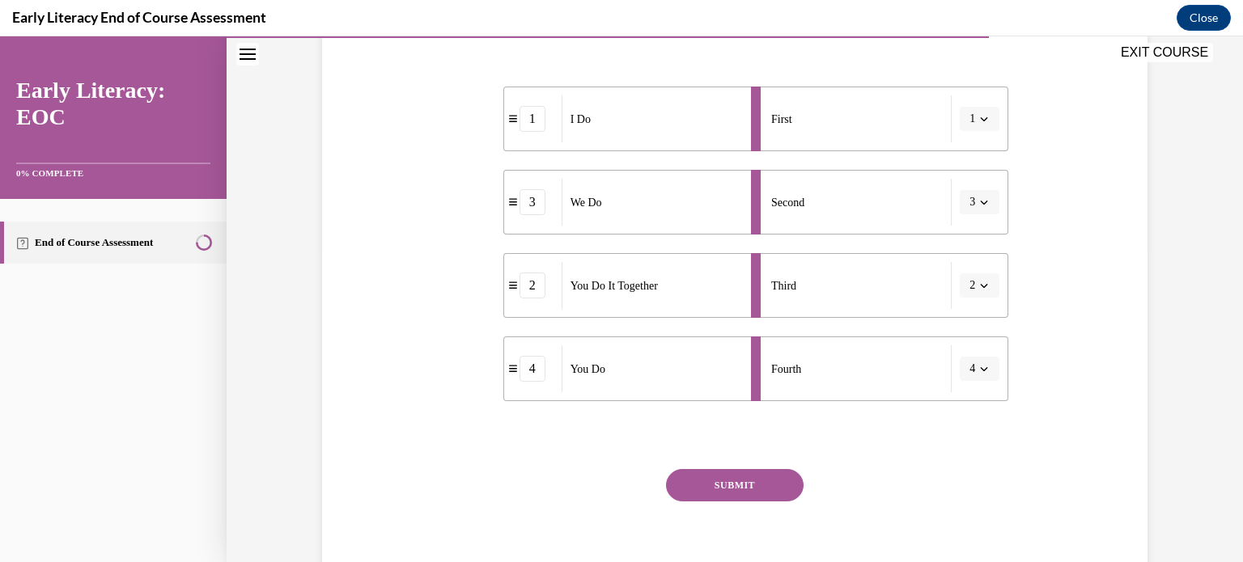
scroll to position [385, 0]
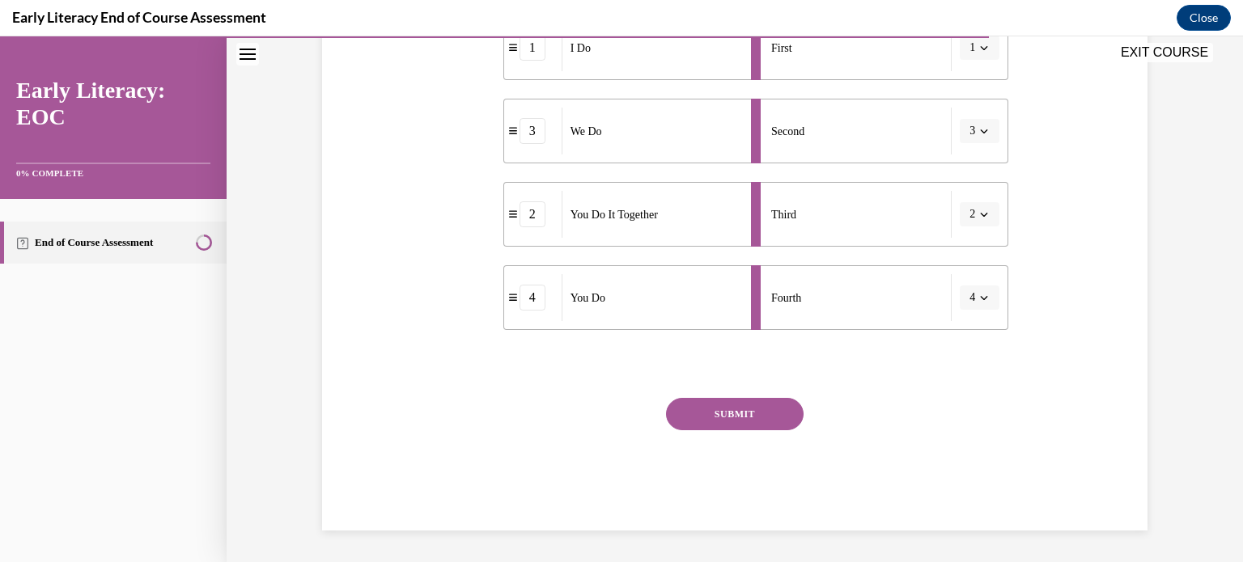
click at [719, 414] on button "SUBMIT" at bounding box center [735, 414] width 138 height 32
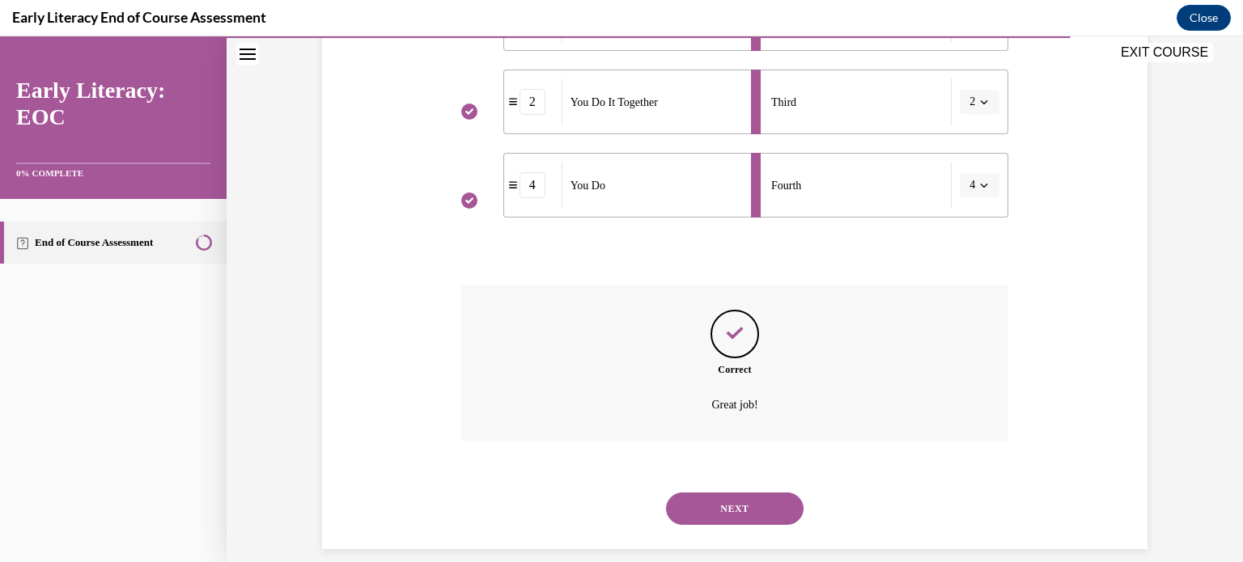
scroll to position [516, 0]
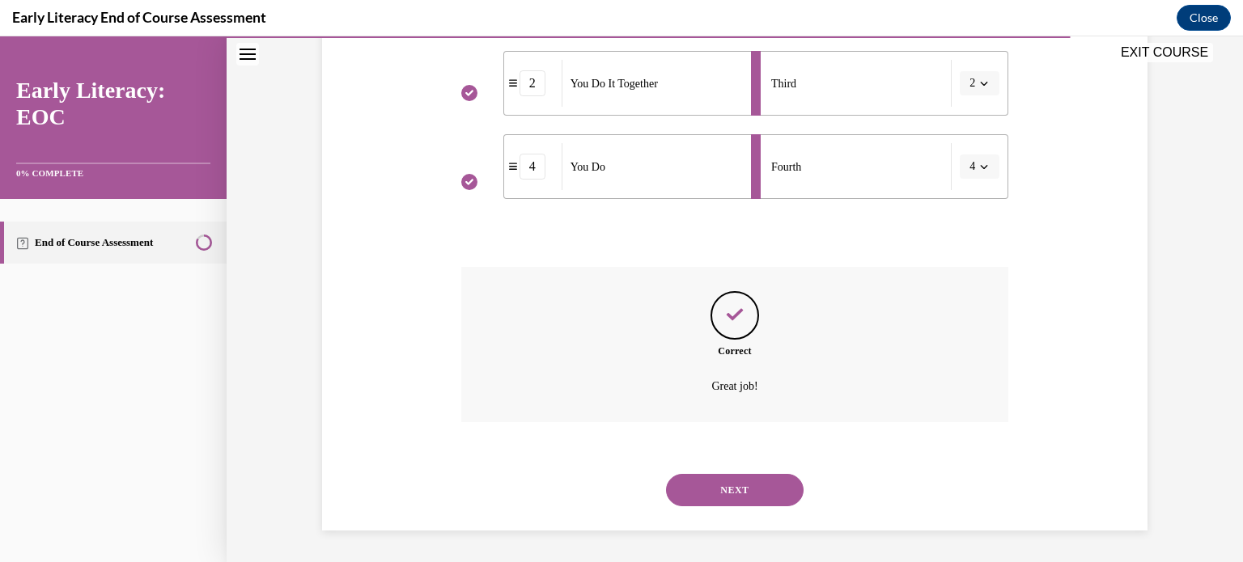
click at [723, 487] on button "NEXT" at bounding box center [735, 490] width 138 height 32
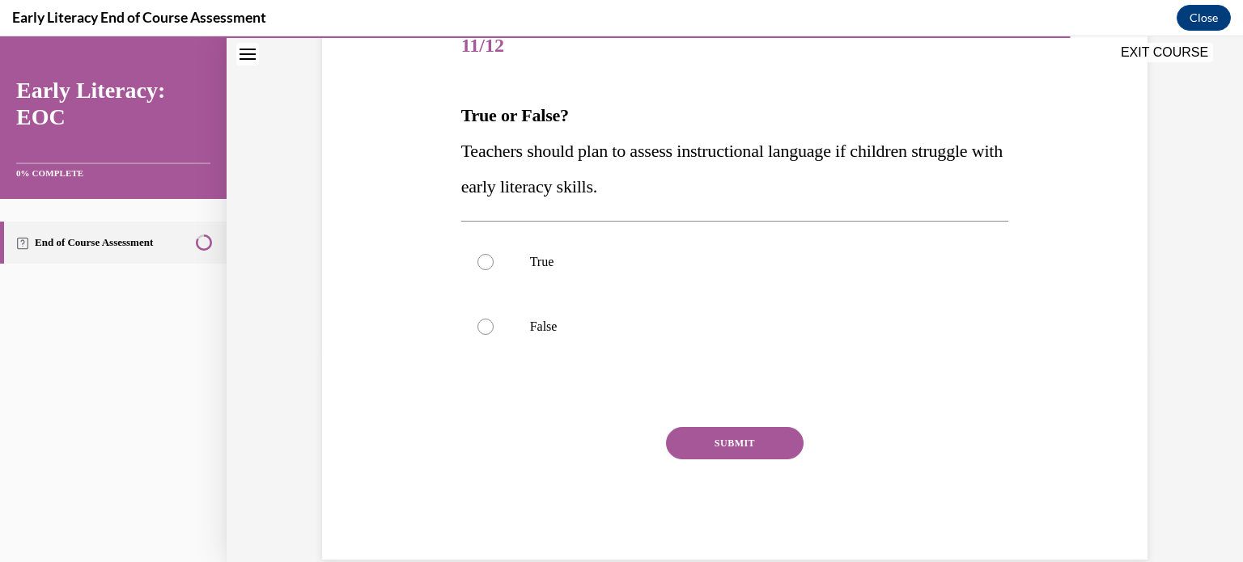
scroll to position [240, 0]
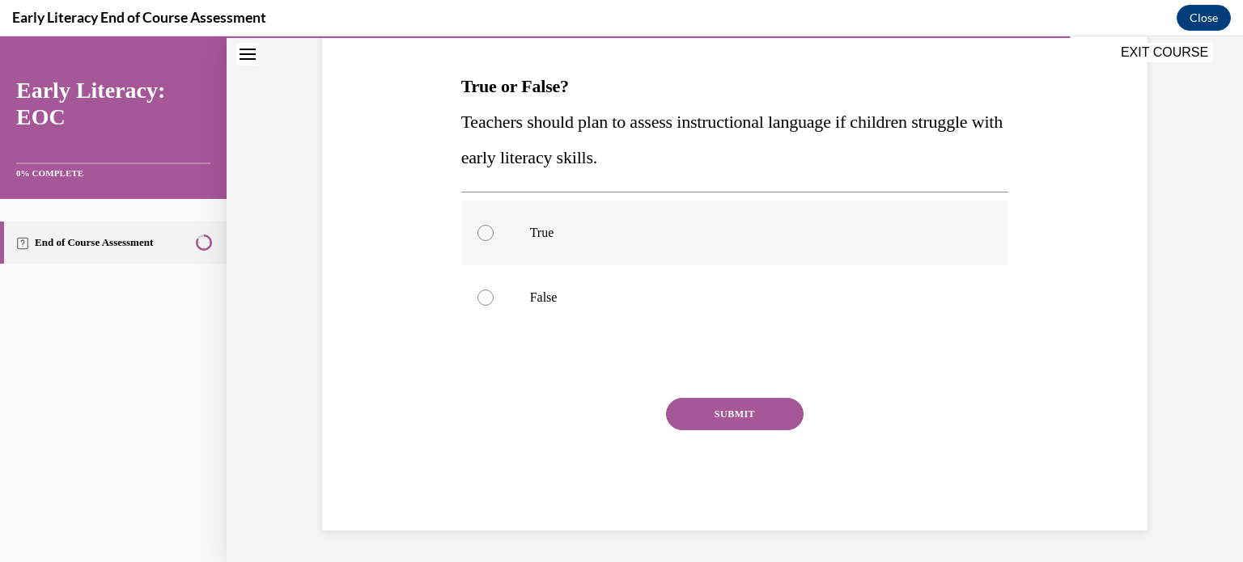
drag, startPoint x: 476, startPoint y: 232, endPoint x: 503, endPoint y: 248, distance: 31.2
click at [477, 232] on div at bounding box center [485, 233] width 16 height 16
click at [722, 414] on button "SUBMIT" at bounding box center [735, 414] width 138 height 32
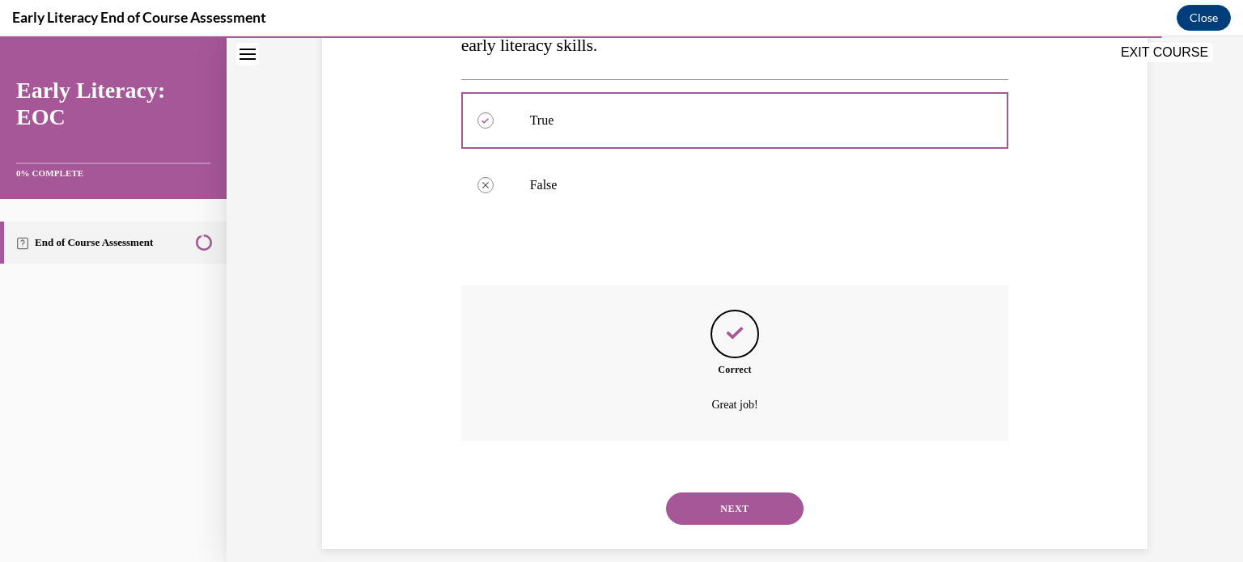
scroll to position [371, 0]
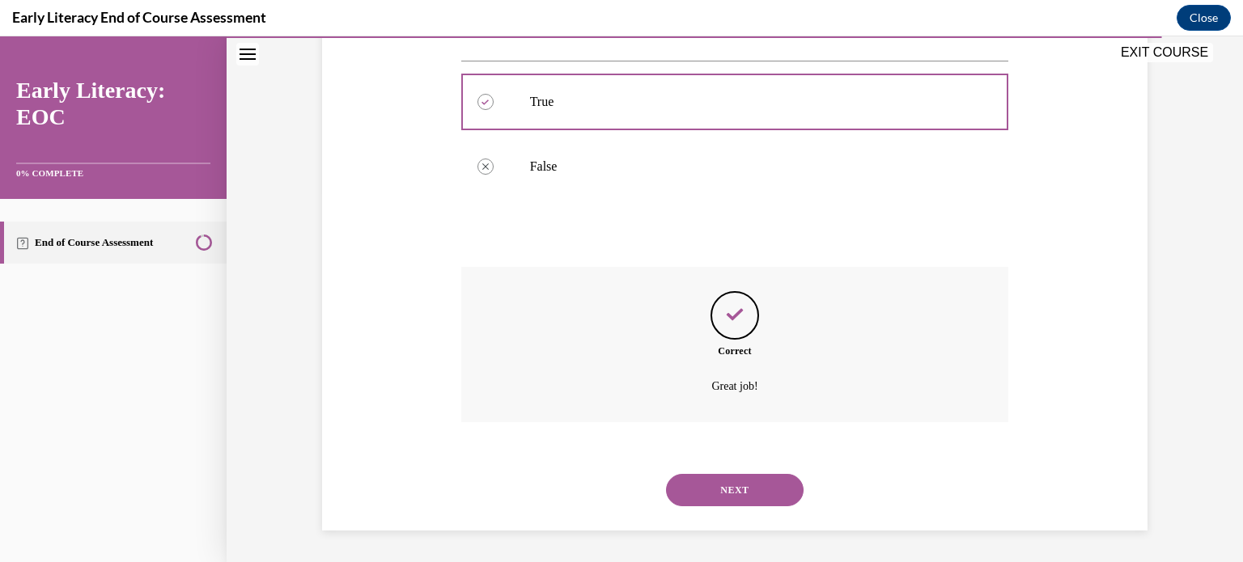
click at [703, 484] on button "NEXT" at bounding box center [735, 490] width 138 height 32
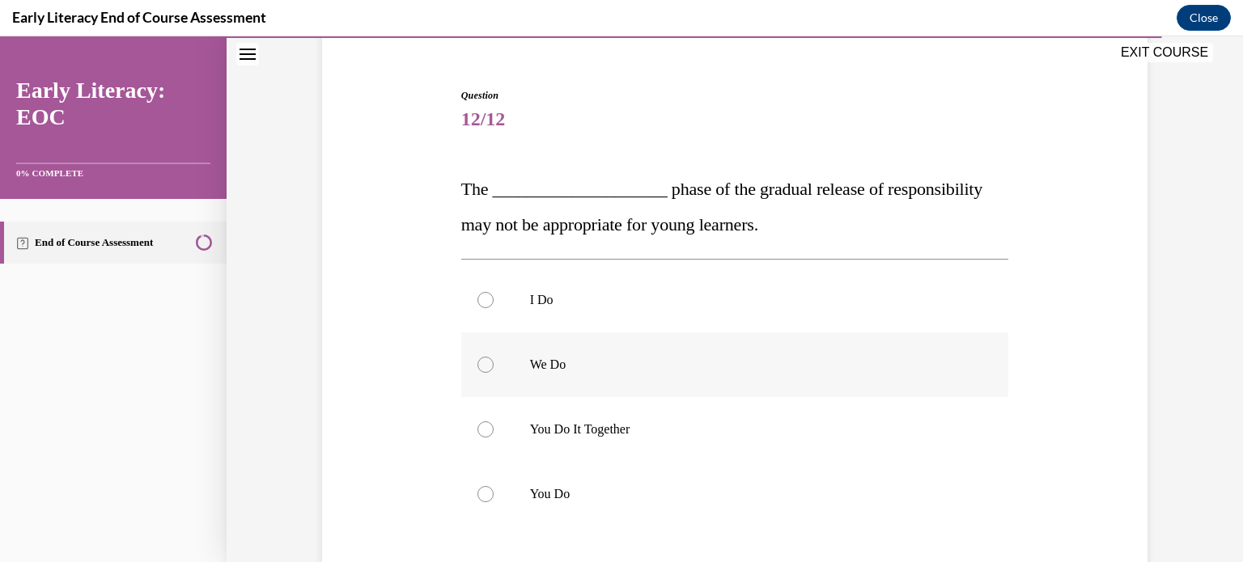
scroll to position [162, 0]
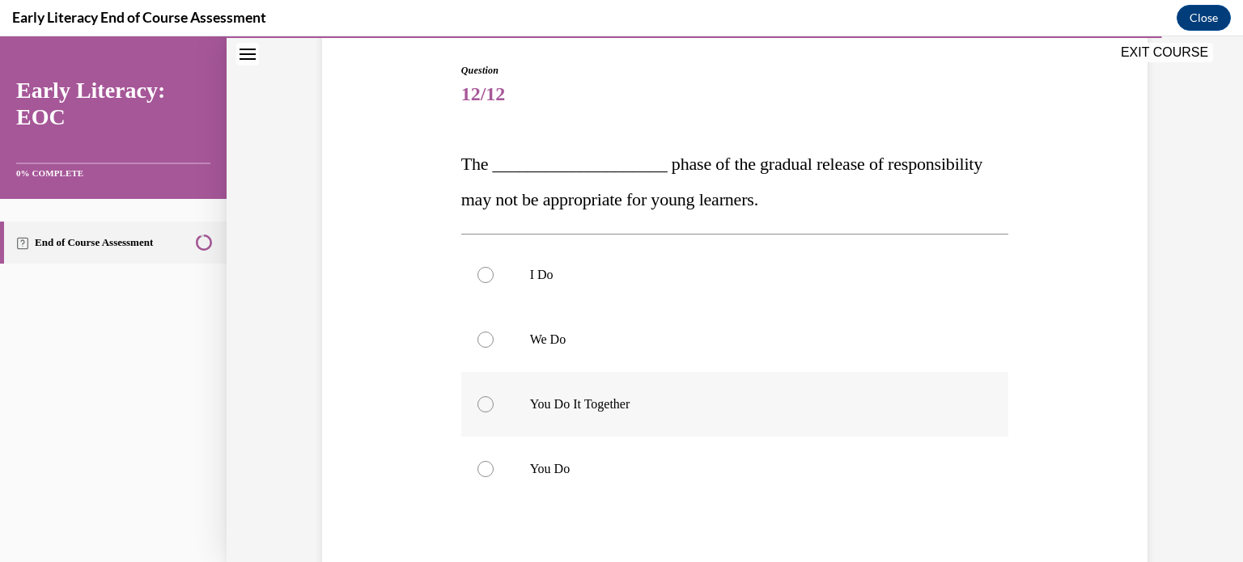
click at [479, 402] on div at bounding box center [485, 405] width 16 height 16
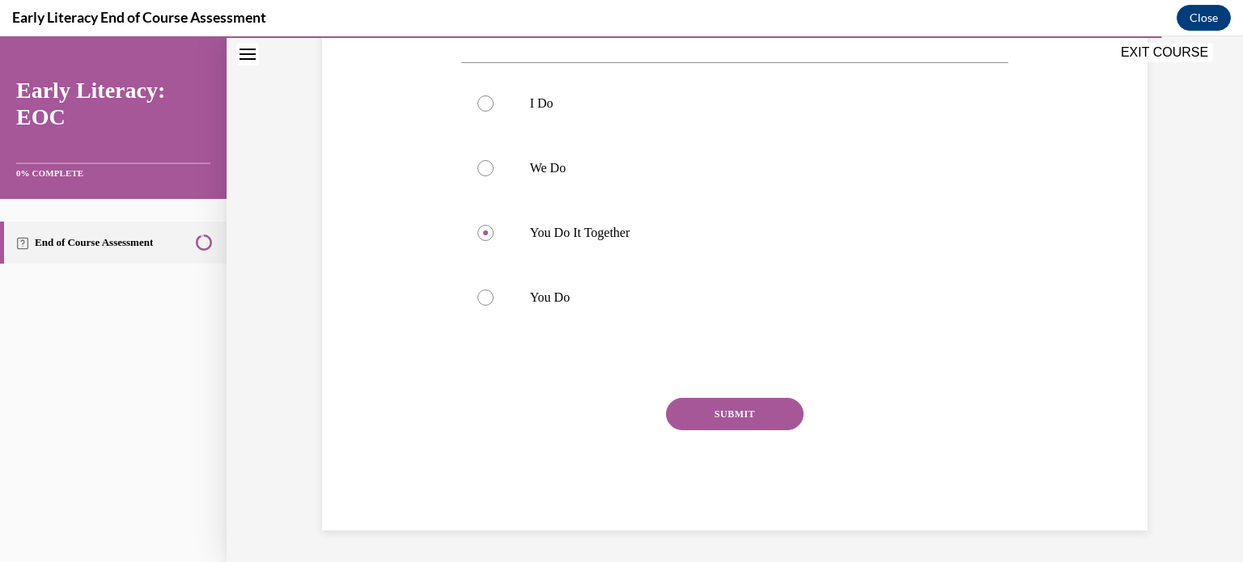
click at [743, 415] on button "SUBMIT" at bounding box center [735, 414] width 138 height 32
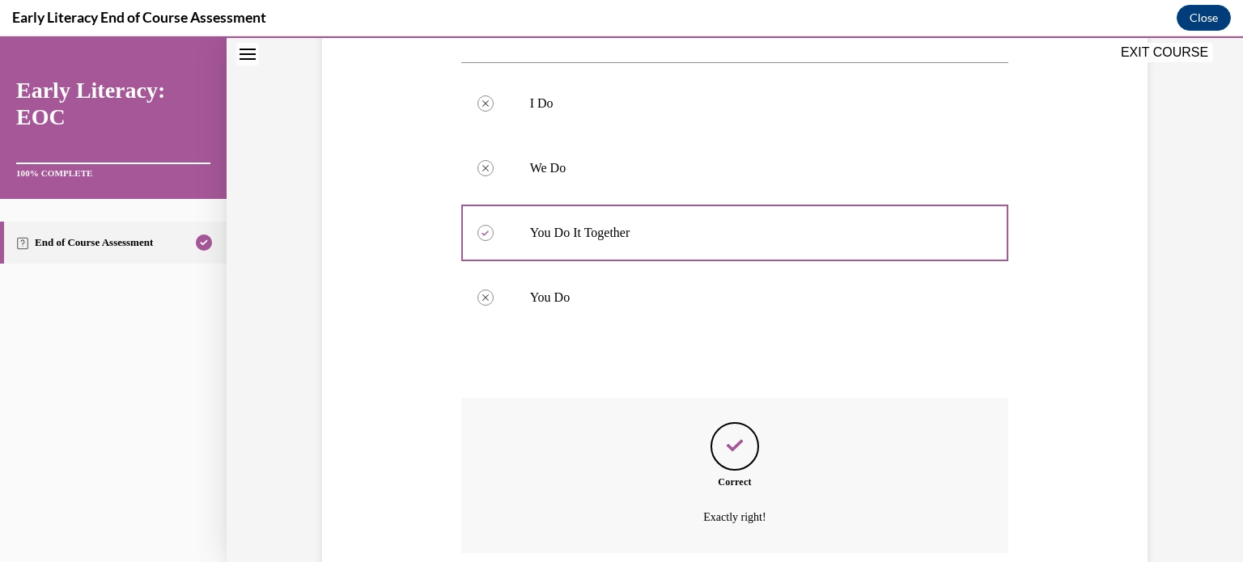
scroll to position [464, 0]
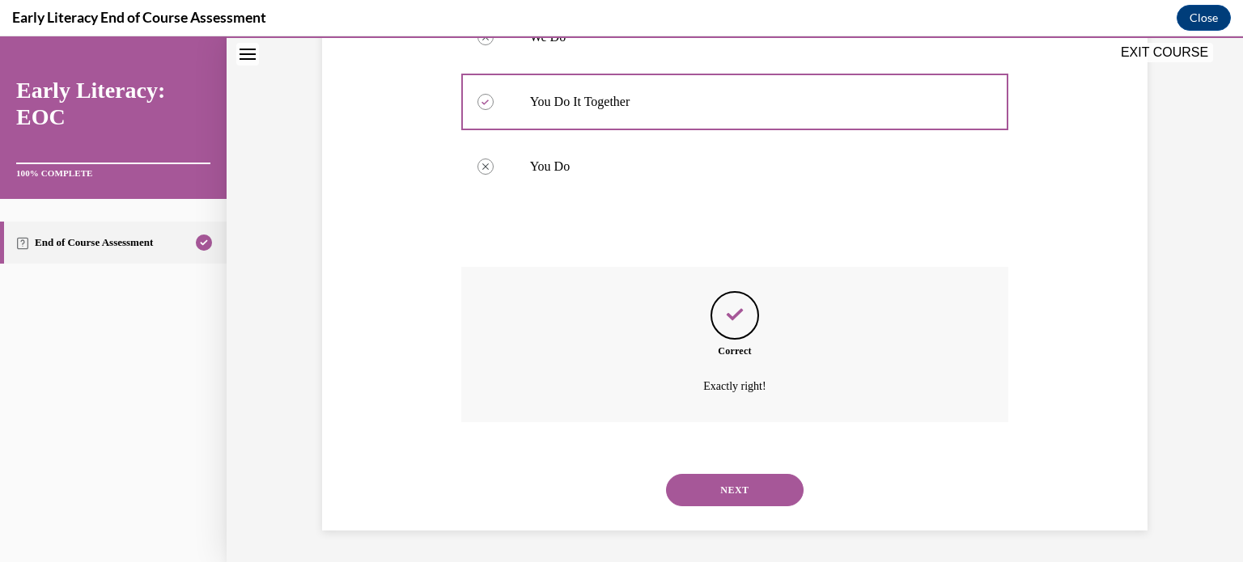
click at [717, 490] on button "NEXT" at bounding box center [735, 490] width 138 height 32
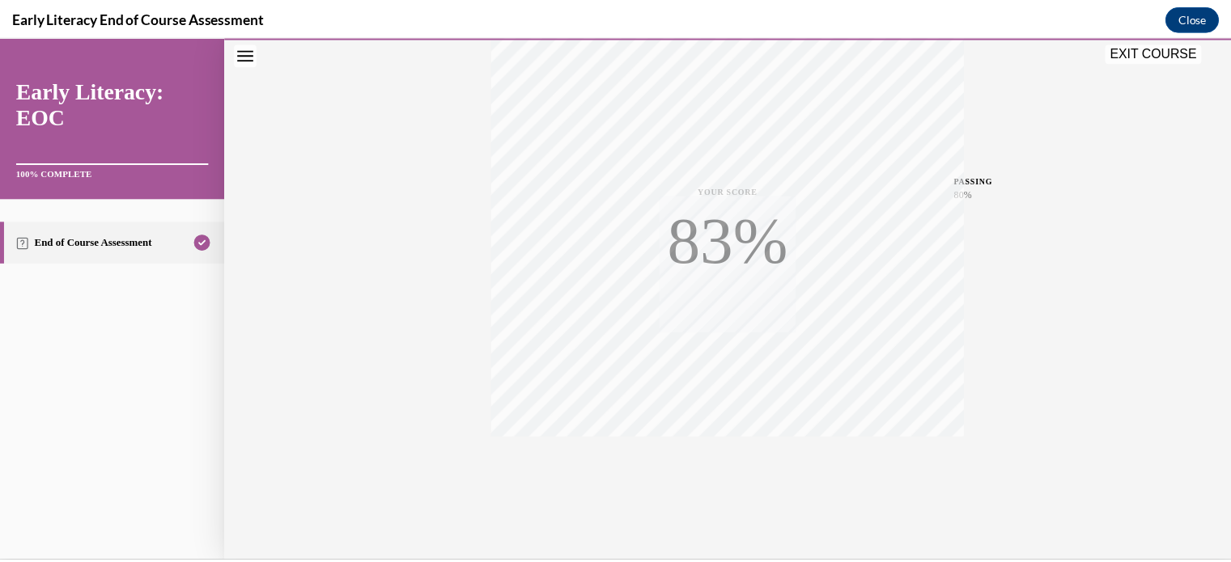
scroll to position [303, 0]
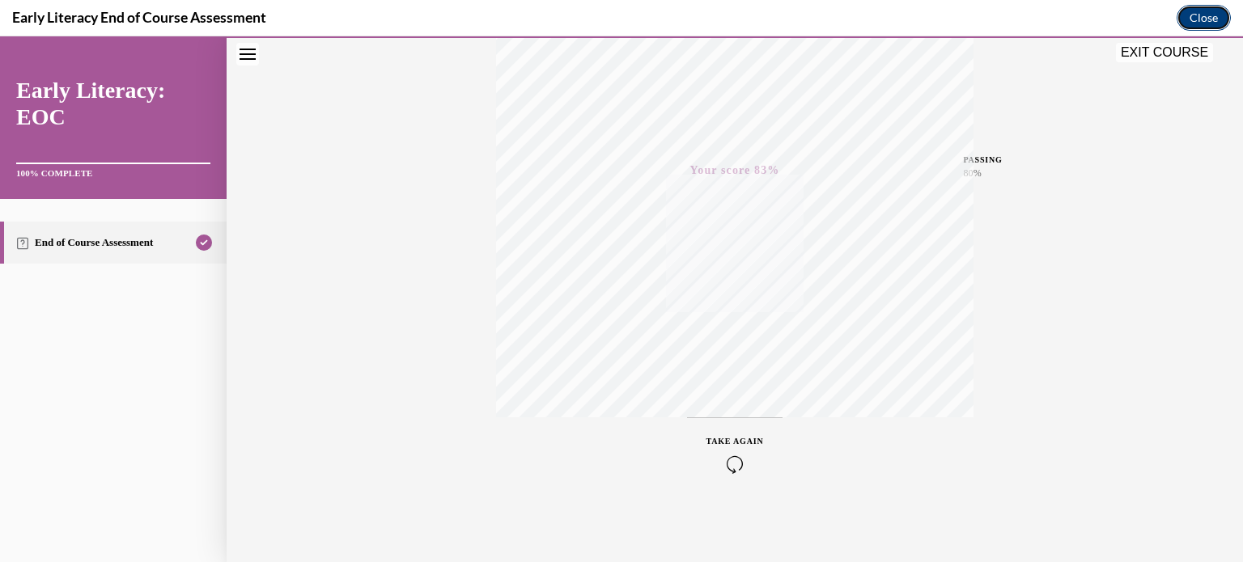
click at [1209, 17] on button "Close" at bounding box center [1204, 18] width 54 height 26
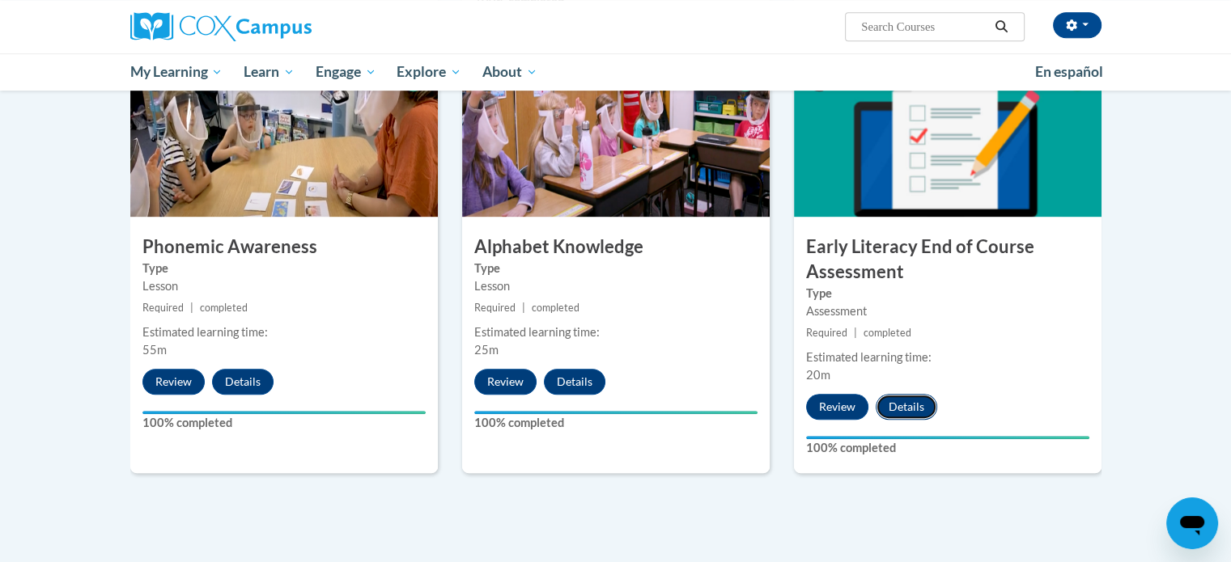
click at [902, 402] on button "Details" at bounding box center [906, 407] width 61 height 26
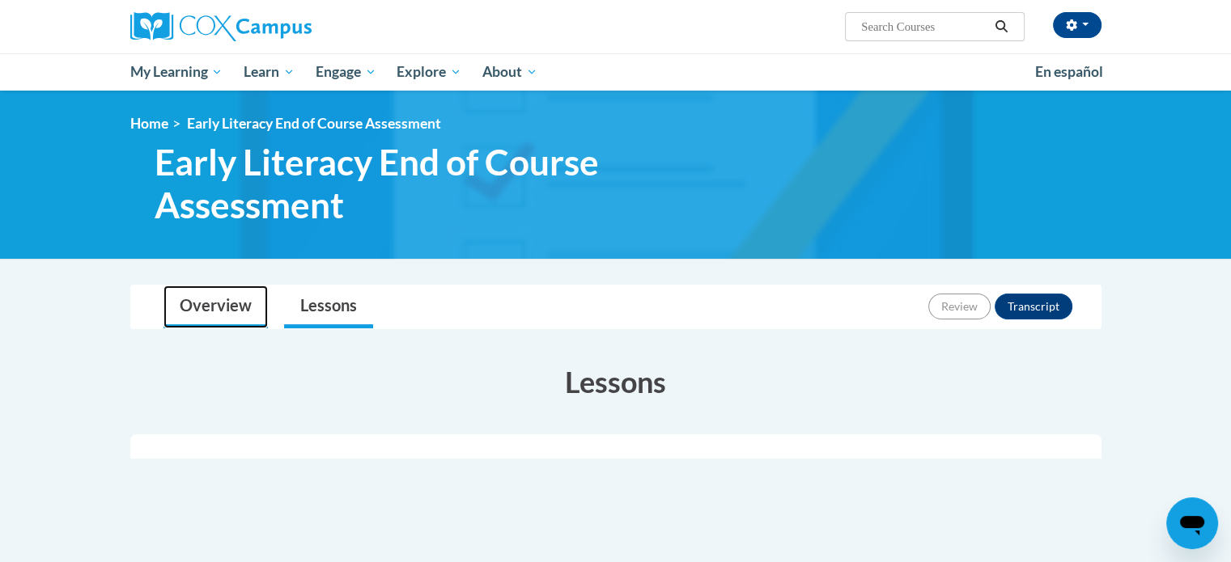
click at [221, 305] on link "Overview" at bounding box center [215, 307] width 104 height 43
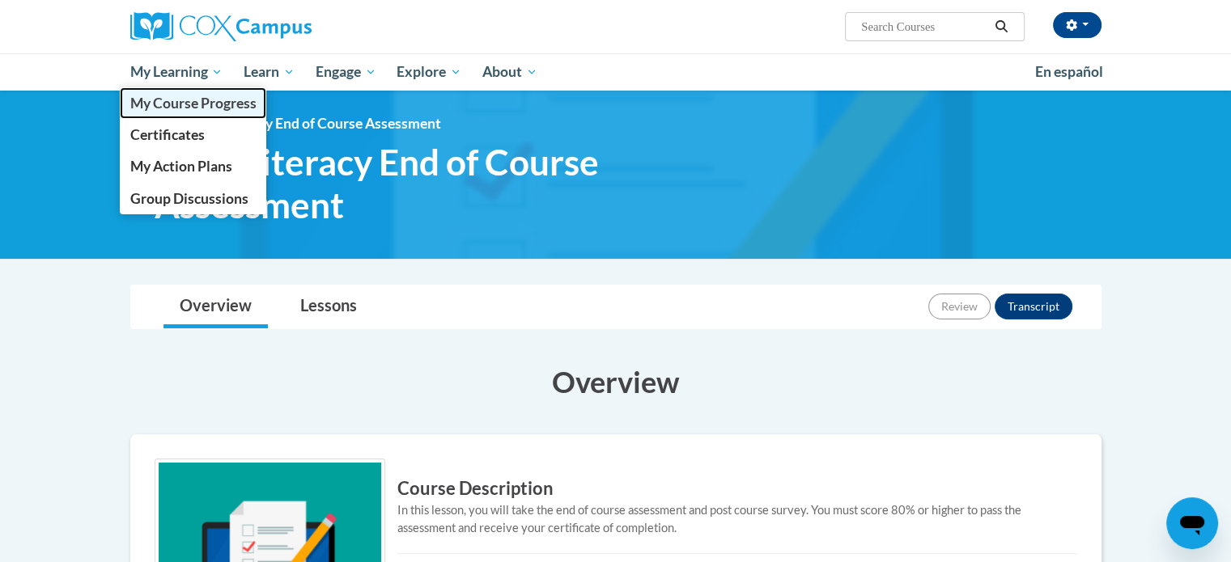
click at [207, 100] on span "My Course Progress" at bounding box center [192, 103] width 126 height 17
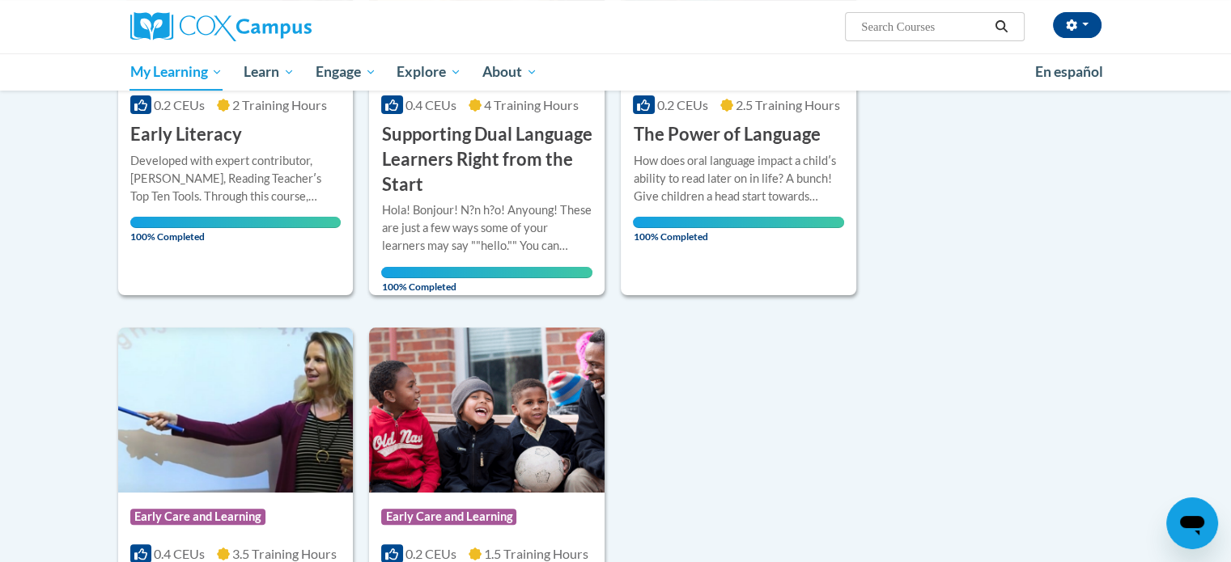
scroll to position [243, 0]
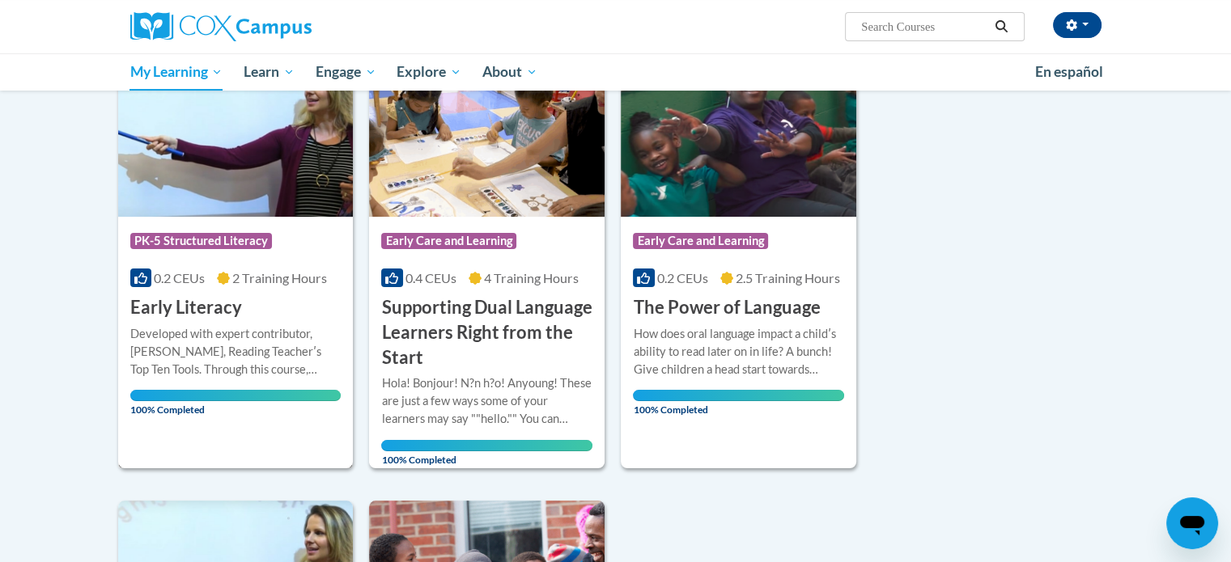
click at [306, 312] on div "Course Category: PK-5 Structured Literacy 0.2 CEUs 2 Training Hours COURSE Earl…" at bounding box center [235, 269] width 235 height 104
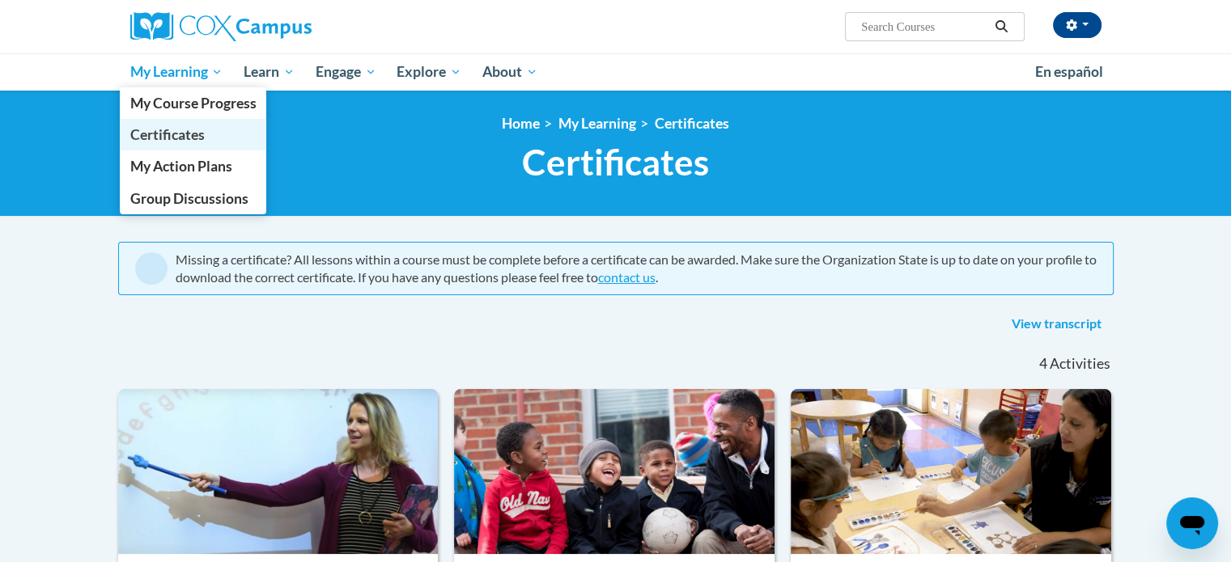
click at [188, 135] on span "Certificates" at bounding box center [166, 134] width 74 height 17
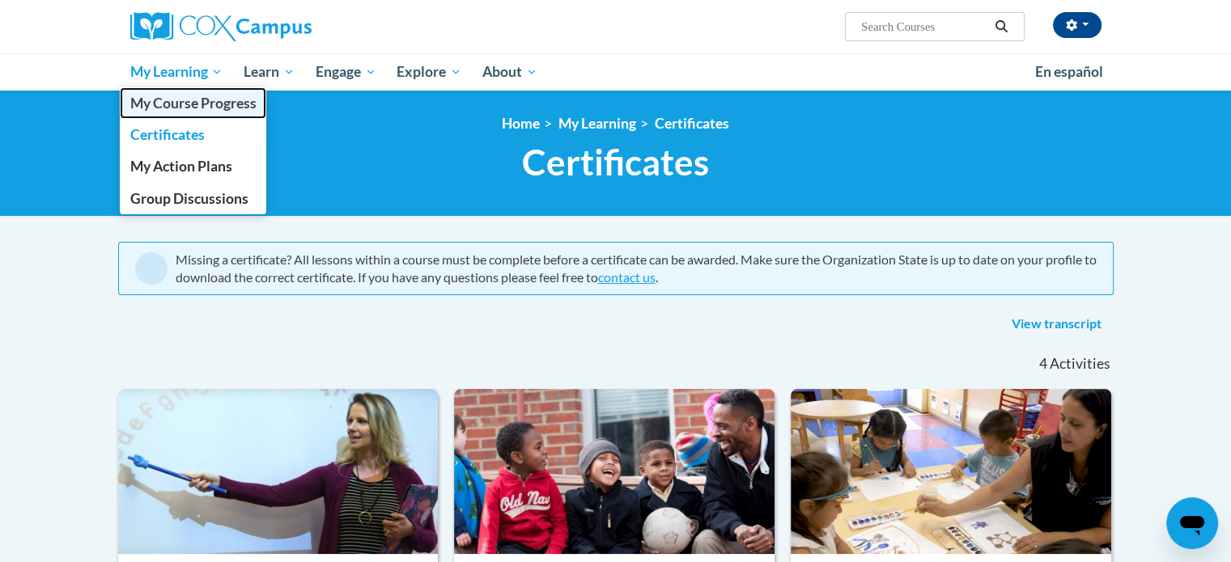
click at [197, 107] on span "My Course Progress" at bounding box center [192, 103] width 126 height 17
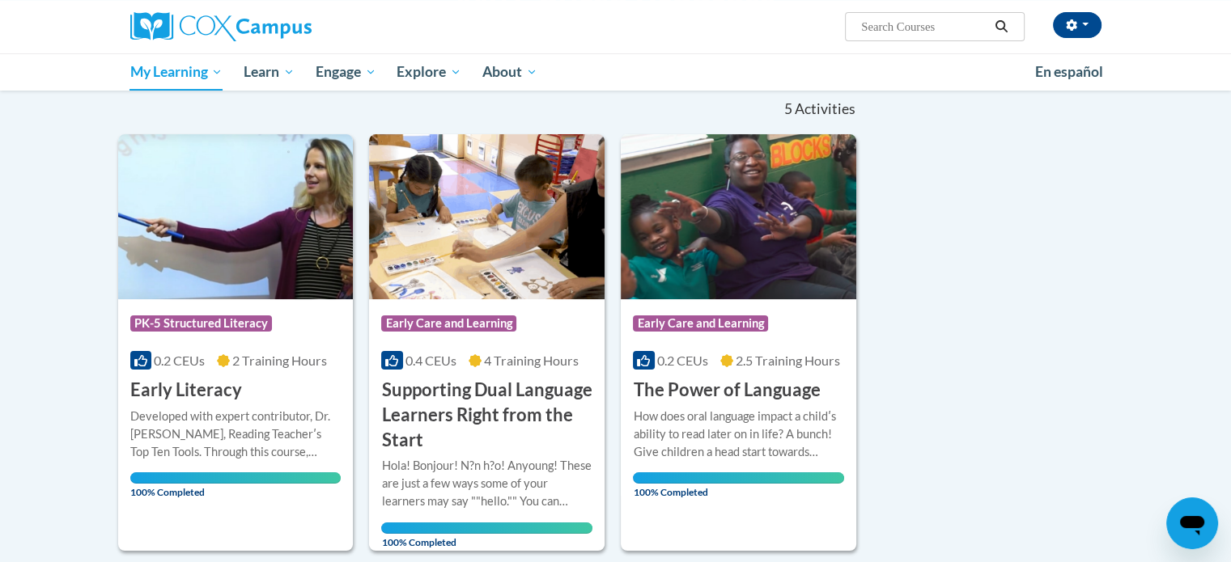
scroll to position [81, 0]
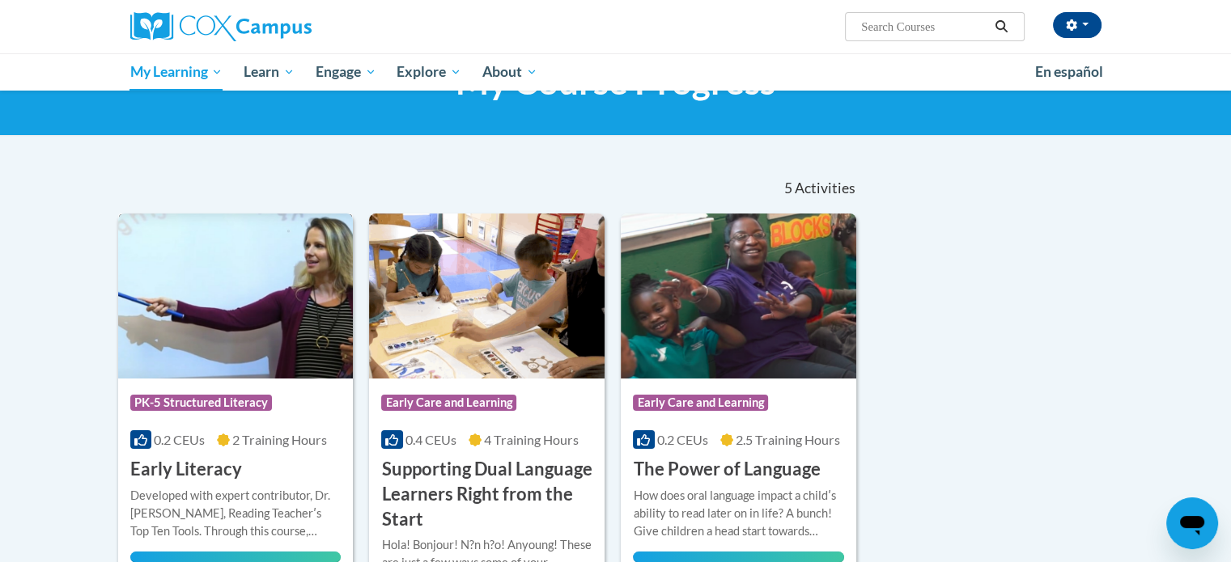
click at [285, 331] on img at bounding box center [235, 296] width 235 height 165
